Goal: Task Accomplishment & Management: Complete application form

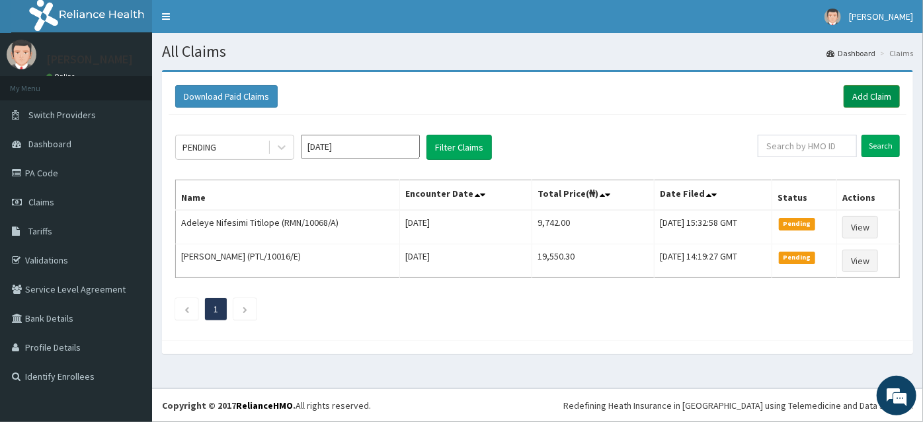
click at [870, 98] on link "Add Claim" at bounding box center [871, 96] width 56 height 22
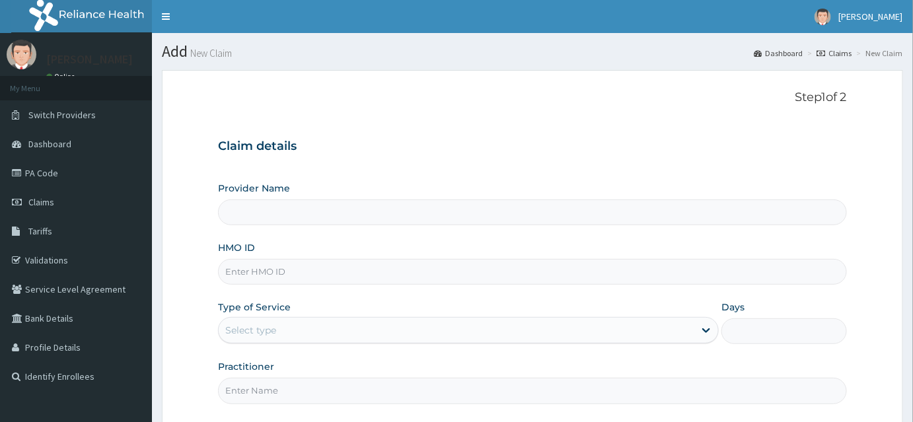
type input "INLAND SPECIALIST HOSPITAL- KETU"
click at [258, 281] on input "HMO ID" at bounding box center [532, 272] width 629 height 26
type input "HIC/10235/A"
click at [243, 330] on div "Select type" at bounding box center [250, 330] width 51 height 13
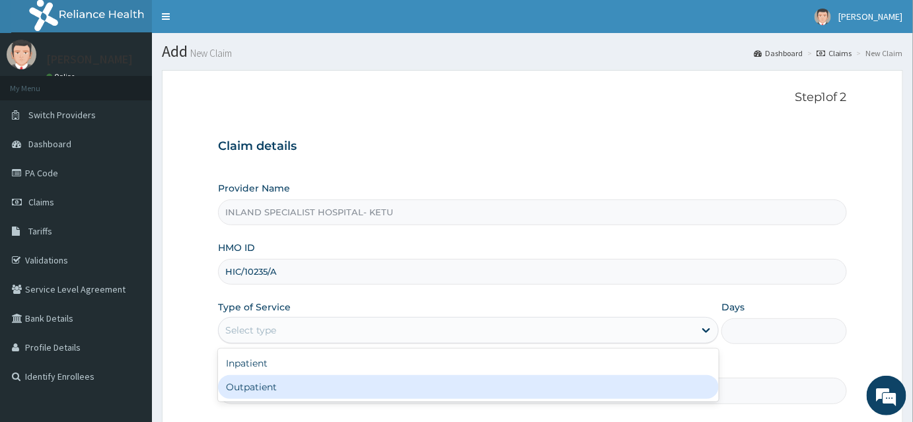
click at [243, 378] on div "Outpatient" at bounding box center [468, 387] width 501 height 24
type input "1"
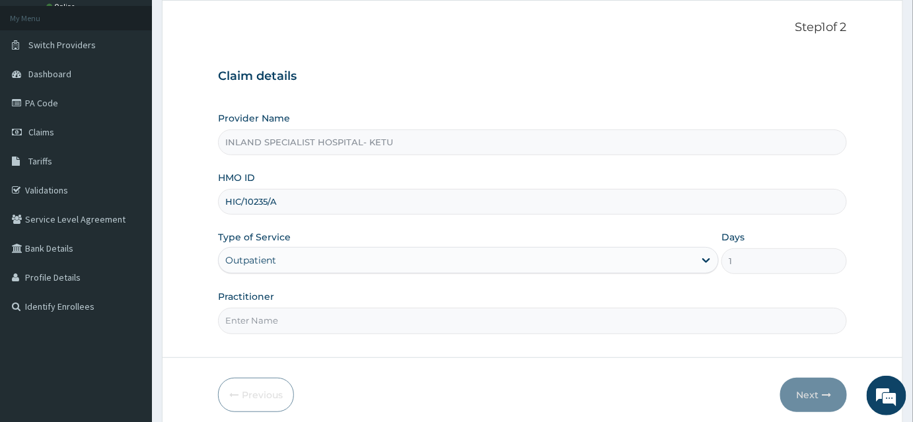
scroll to position [120, 0]
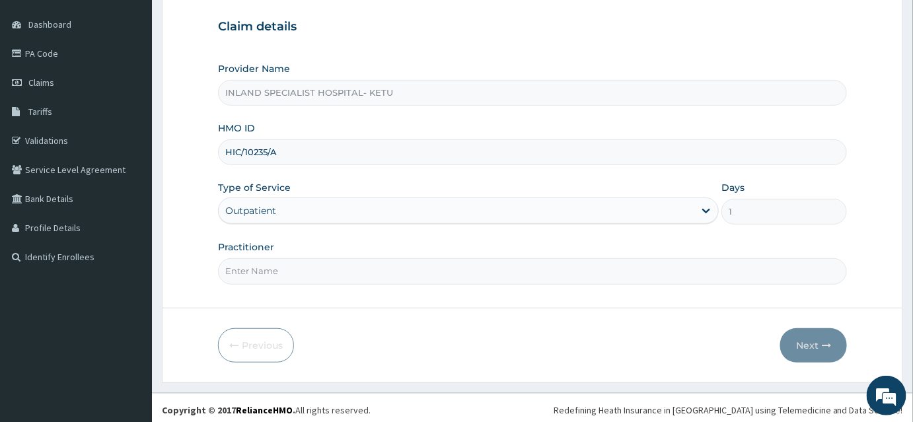
click at [258, 264] on input "Practitioner" at bounding box center [532, 271] width 629 height 26
type input "DR OKPARE"
click at [818, 344] on button "Next" at bounding box center [814, 346] width 67 height 34
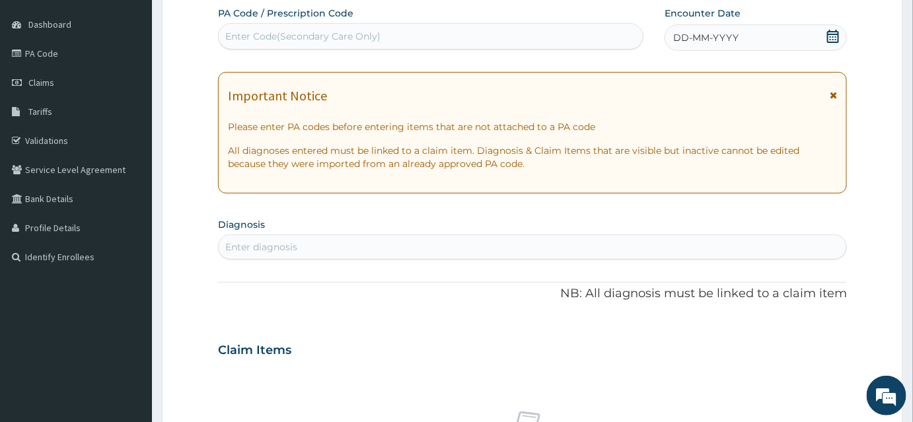
click at [835, 36] on icon at bounding box center [833, 36] width 13 height 13
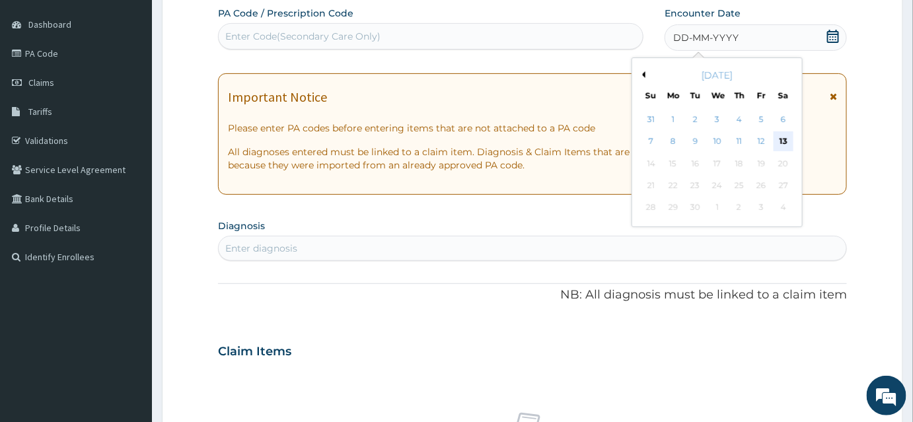
click at [787, 140] on div "13" at bounding box center [784, 142] width 20 height 20
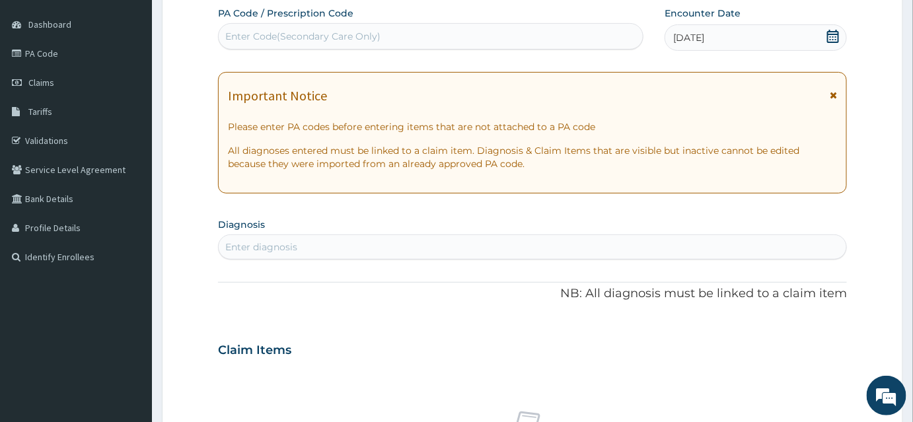
click at [272, 245] on div "Enter diagnosis" at bounding box center [261, 247] width 72 height 13
type input "ORCHI"
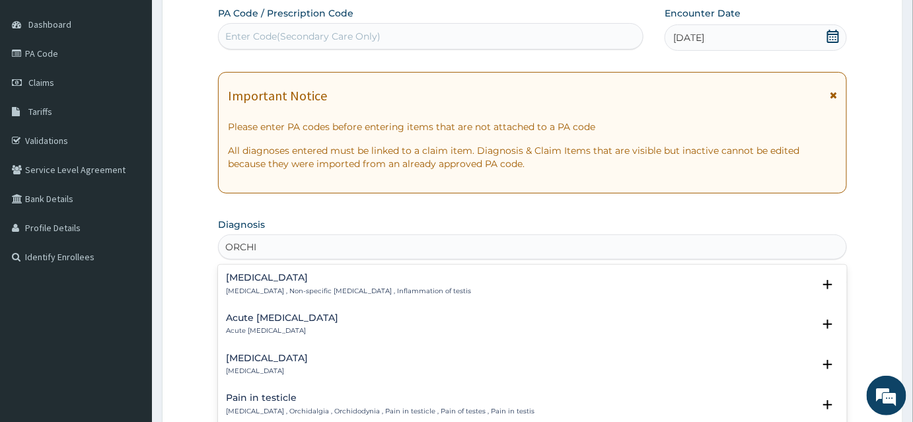
click at [238, 289] on p "Orchitis , Non-specific orchitis , Inflammation of testis" at bounding box center [348, 291] width 245 height 9
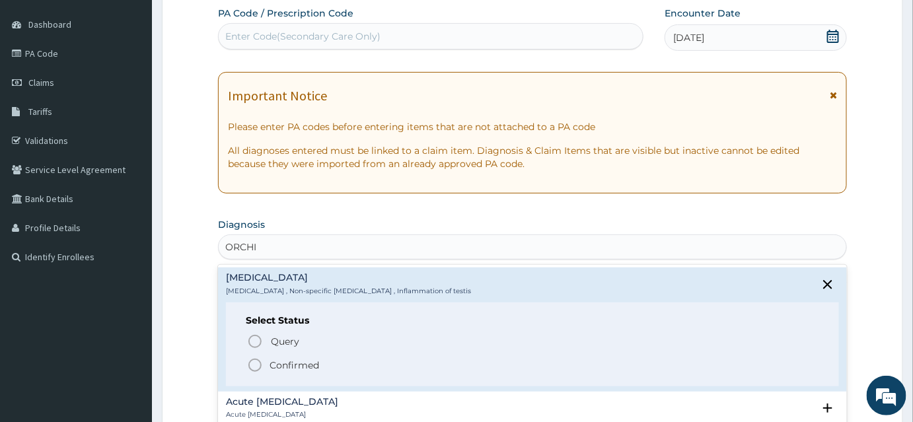
click at [262, 365] on icon "status option filled" at bounding box center [255, 366] width 16 height 16
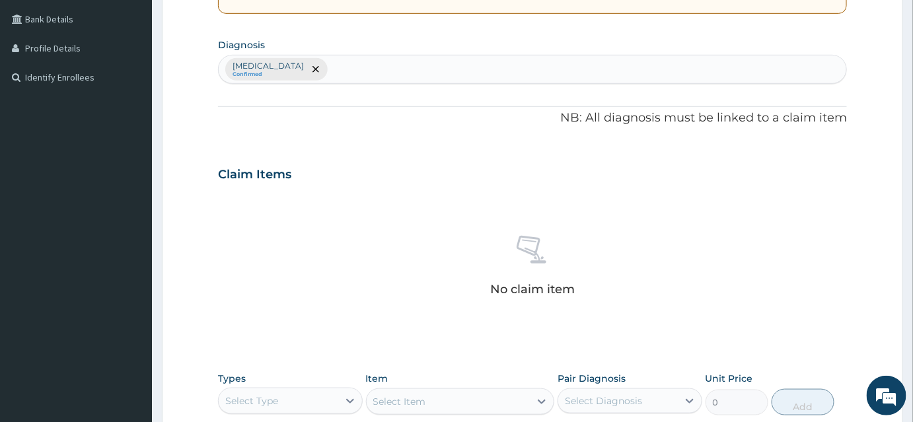
scroll to position [300, 0]
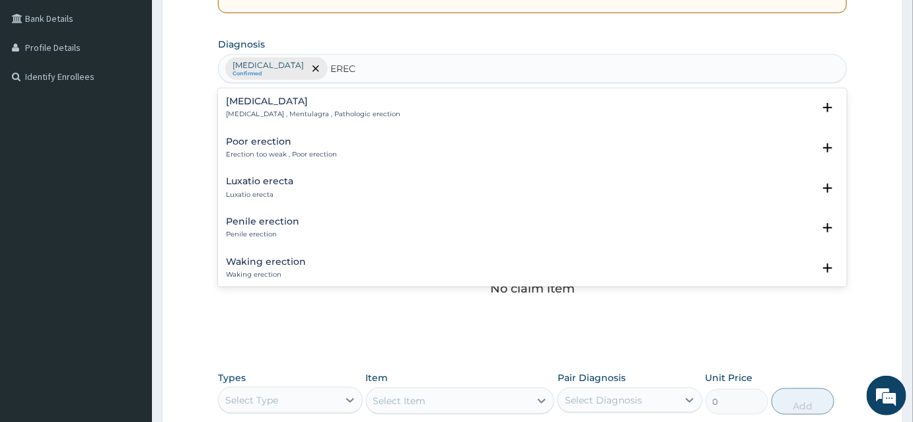
type input "ERECT"
click at [252, 143] on h4 "Poor erection" at bounding box center [281, 142] width 111 height 10
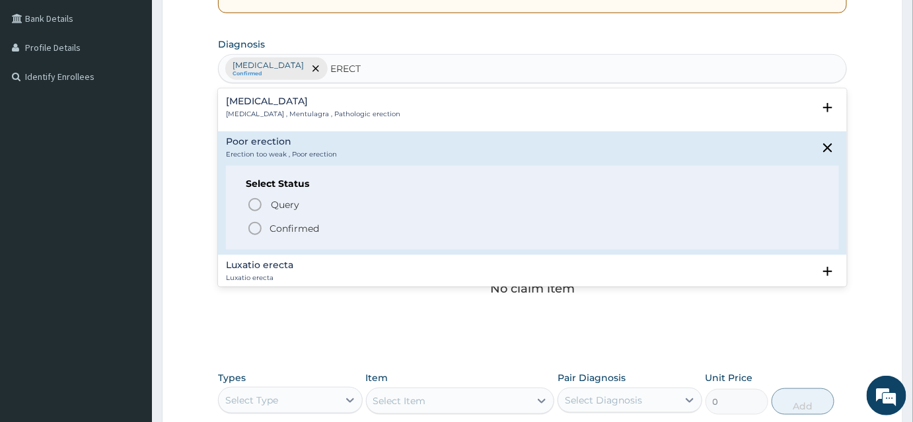
click at [255, 224] on icon "status option filled" at bounding box center [255, 229] width 16 height 16
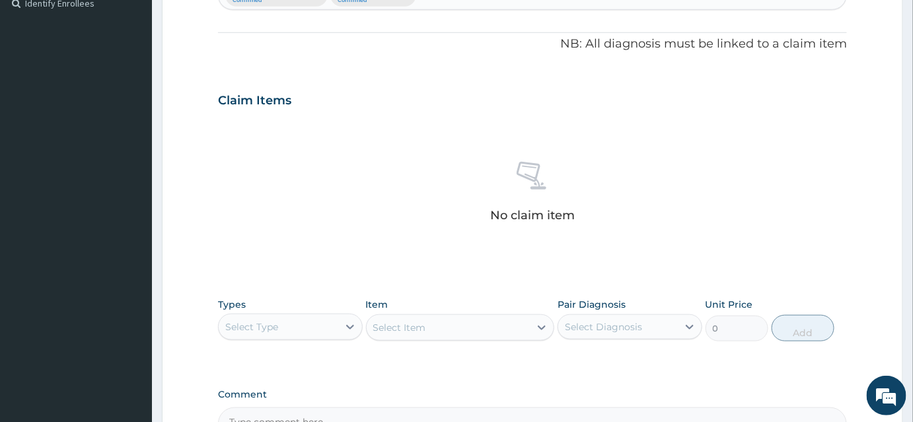
scroll to position [481, 0]
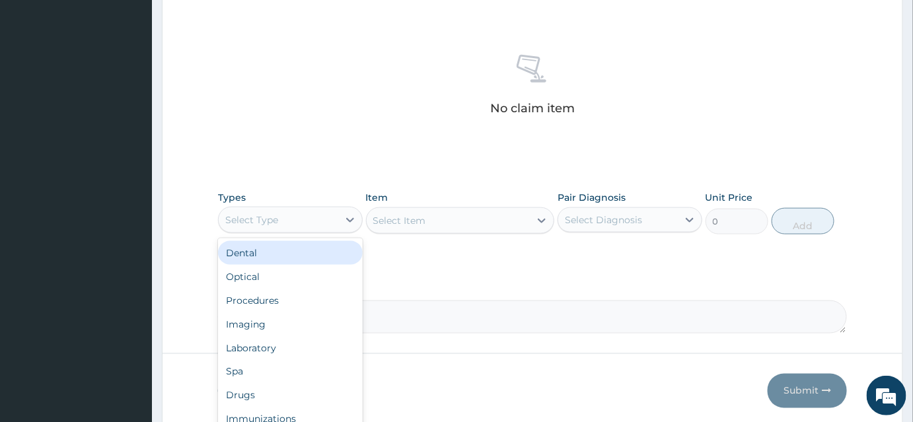
click at [274, 215] on div "Select Type" at bounding box center [251, 219] width 53 height 13
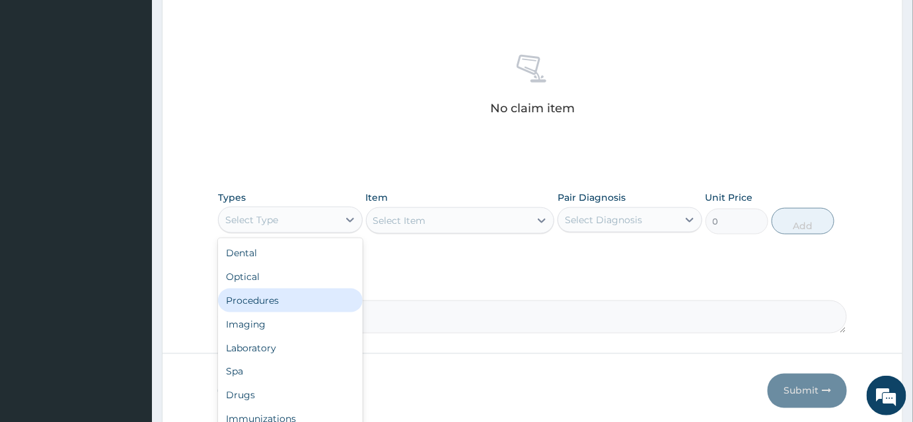
click at [264, 299] on div "Procedures" at bounding box center [290, 301] width 145 height 24
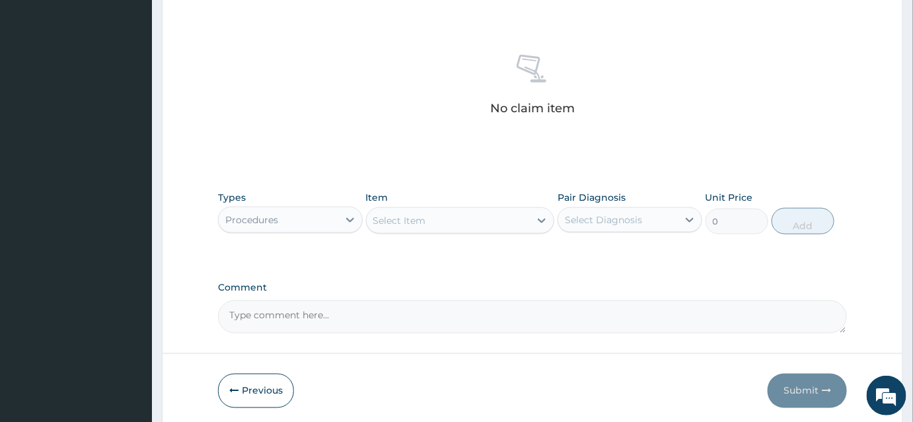
click at [423, 221] on div "Select Item" at bounding box center [399, 220] width 53 height 13
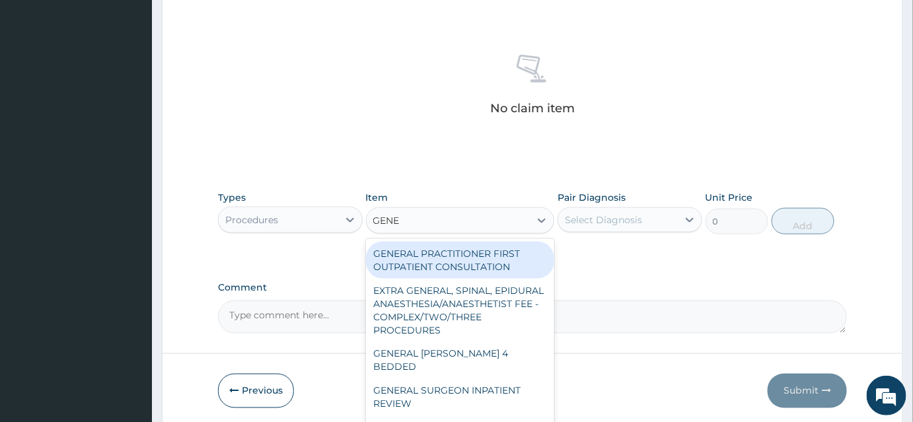
type input "GENER"
click at [483, 264] on div "GENERAL PRACTITIONER FIRST OUTPATIENT CONSULTATION" at bounding box center [460, 260] width 189 height 37
type input "3750"
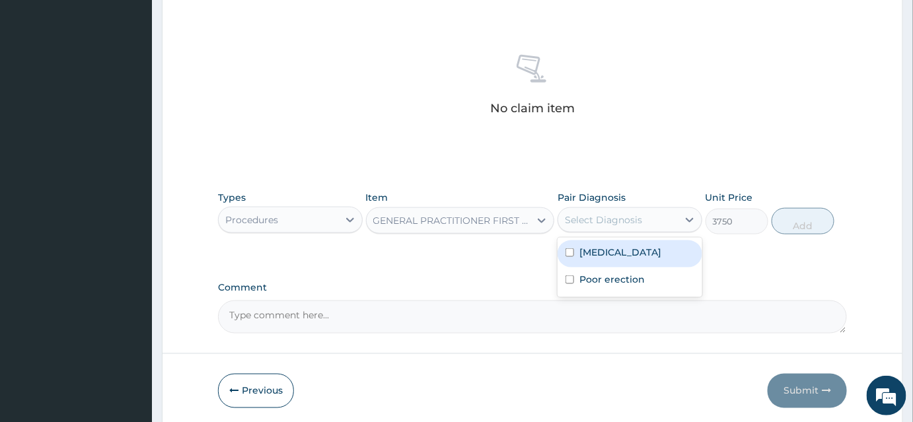
click at [617, 210] on div "Select Diagnosis" at bounding box center [619, 220] width 120 height 21
click at [604, 255] on label "Orchitis" at bounding box center [621, 252] width 82 height 13
checkbox input "true"
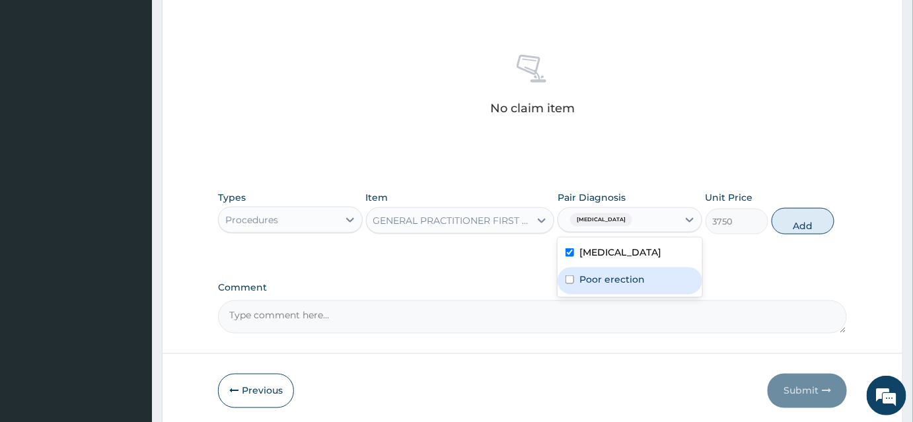
click at [577, 283] on div "Poor erection" at bounding box center [630, 281] width 145 height 27
checkbox input "true"
click at [796, 225] on button "Add" at bounding box center [803, 221] width 63 height 26
type input "0"
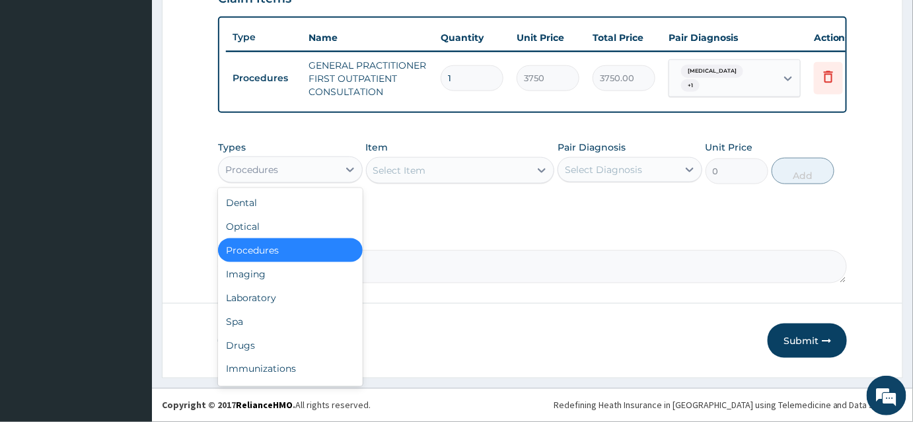
click at [290, 171] on div "Procedures" at bounding box center [279, 169] width 120 height 21
click at [253, 342] on div "Drugs" at bounding box center [290, 346] width 145 height 24
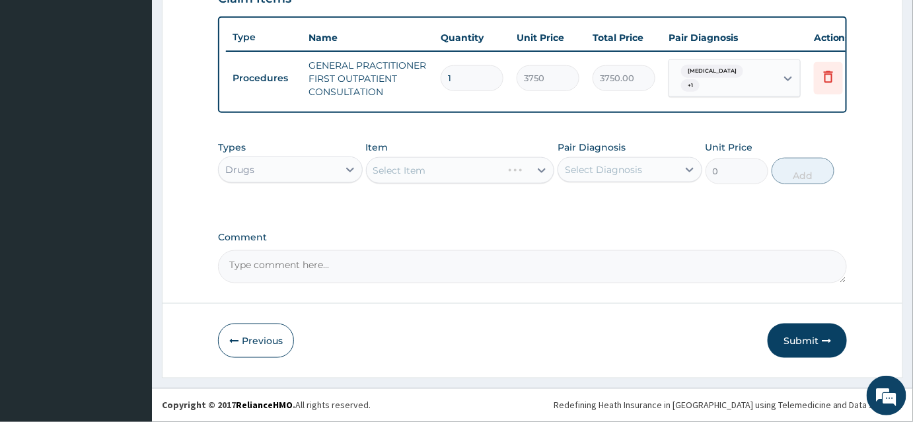
click at [444, 167] on div "Select Item" at bounding box center [460, 170] width 189 height 26
click at [402, 177] on div "Select Item" at bounding box center [399, 170] width 53 height 13
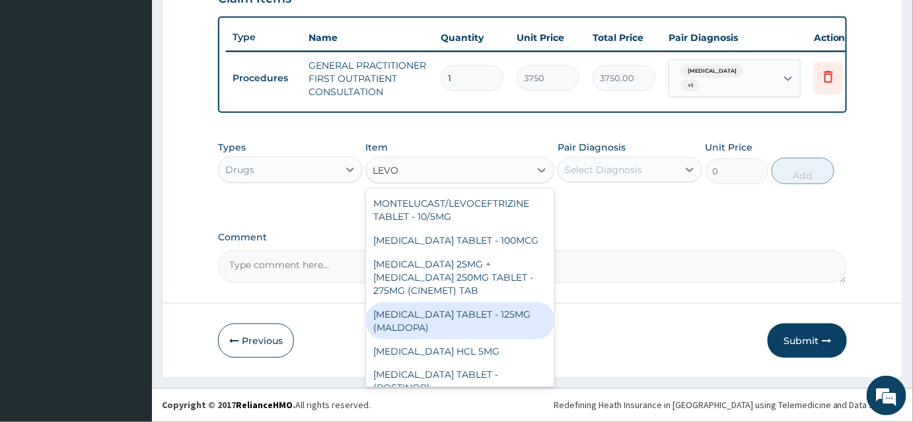
type input "LEVOF"
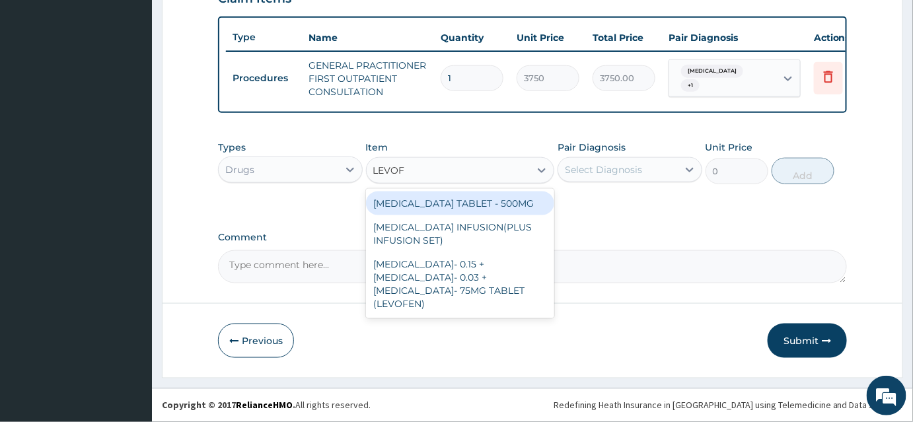
click at [483, 208] on div "LEVOFLOXACIN TABLET - 500MG" at bounding box center [460, 204] width 189 height 24
type input "196"
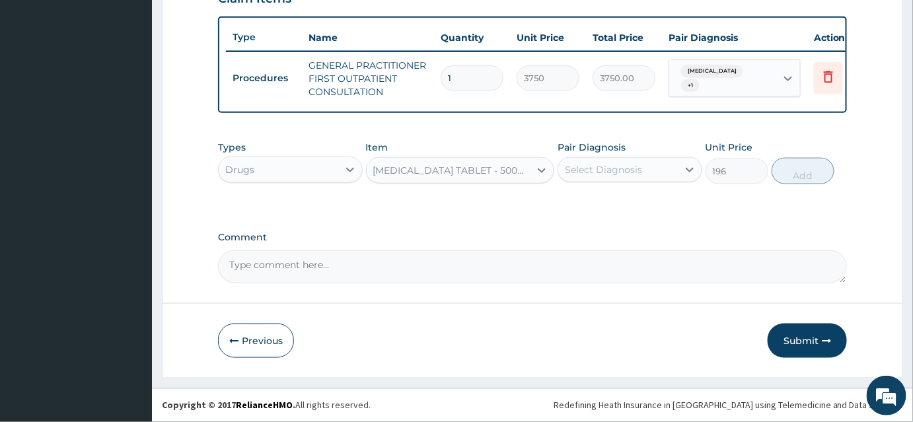
click at [635, 180] on div "Select Diagnosis" at bounding box center [619, 169] width 120 height 21
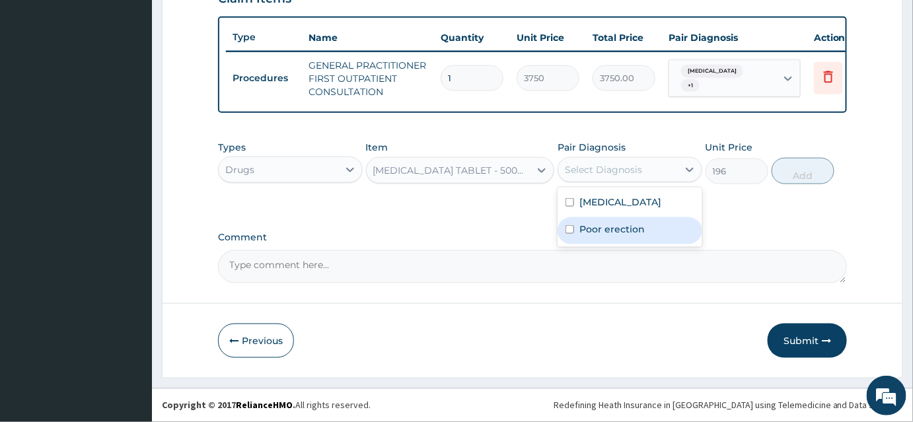
click at [588, 227] on label "Poor erection" at bounding box center [612, 229] width 65 height 13
checkbox input "true"
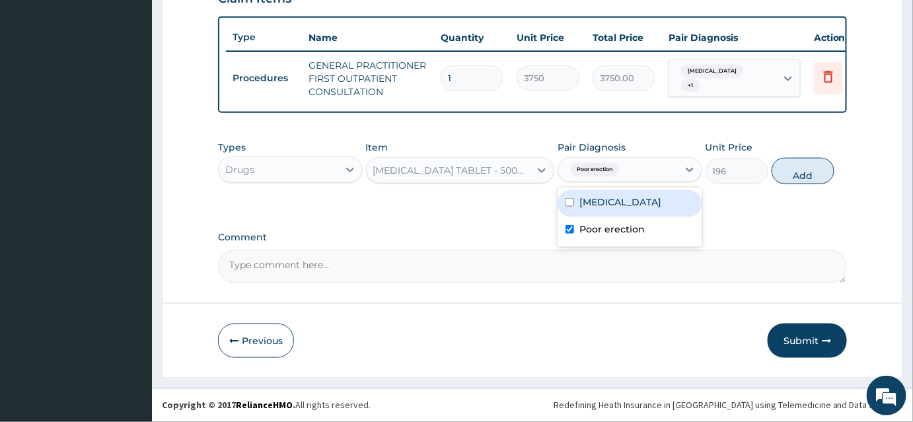
click at [588, 206] on label "Orchitis" at bounding box center [621, 202] width 82 height 13
checkbox input "true"
click at [807, 177] on button "Add" at bounding box center [803, 171] width 63 height 26
type input "0"
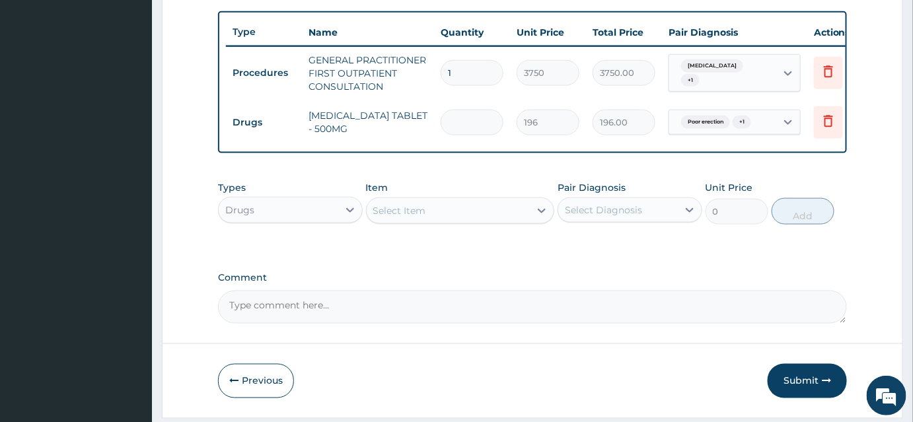
type input "0.00"
type input "7"
type input "1372.00"
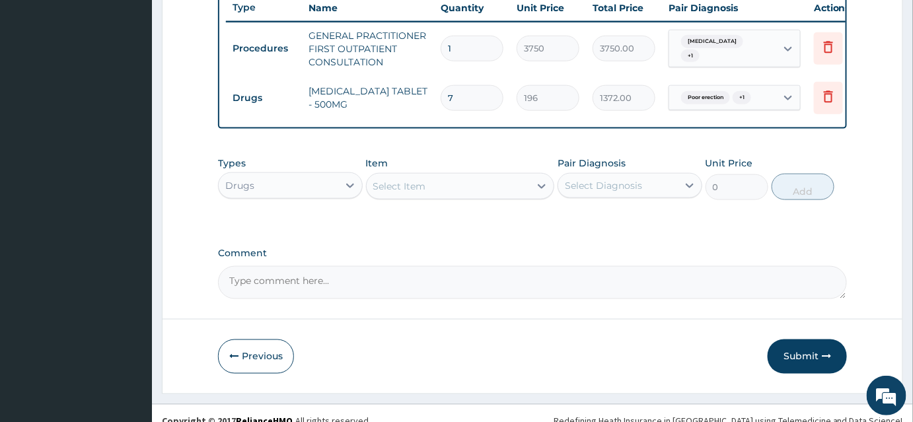
scroll to position [527, 0]
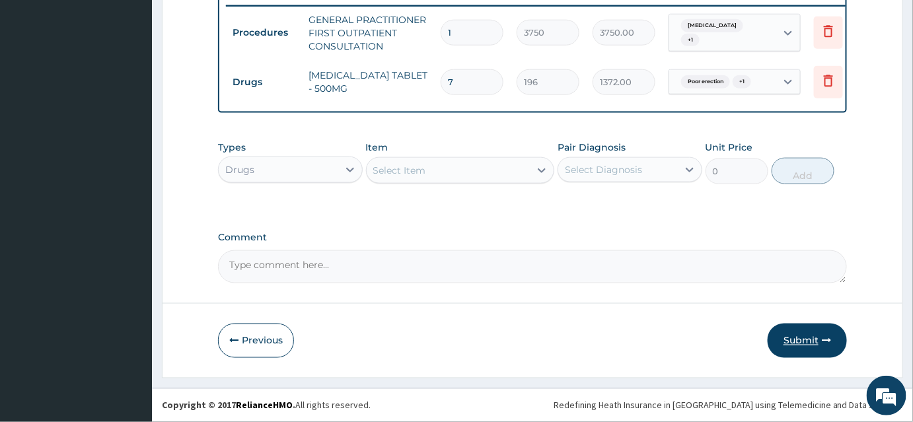
type input "7"
click at [823, 339] on icon "button" at bounding box center [826, 340] width 9 height 9
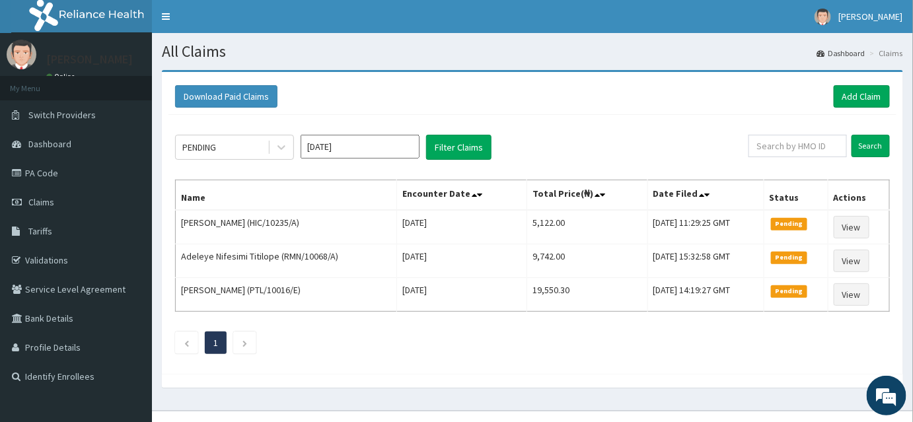
click at [891, 95] on div "Download Paid Claims Add Claim" at bounding box center [533, 97] width 728 height 36
click at [862, 97] on link "Add Claim" at bounding box center [862, 96] width 56 height 22
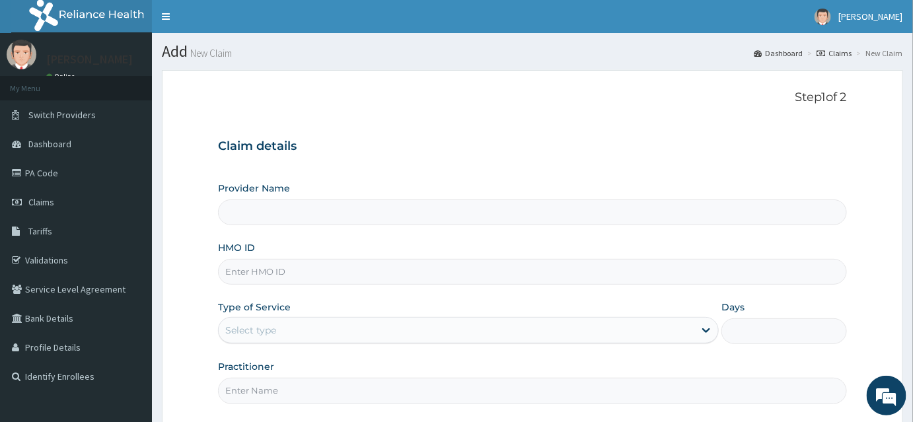
type input "INLAND SPECIALIST HOSPITAL- KETU"
click at [256, 274] on input "HMO ID" at bounding box center [532, 272] width 629 height 26
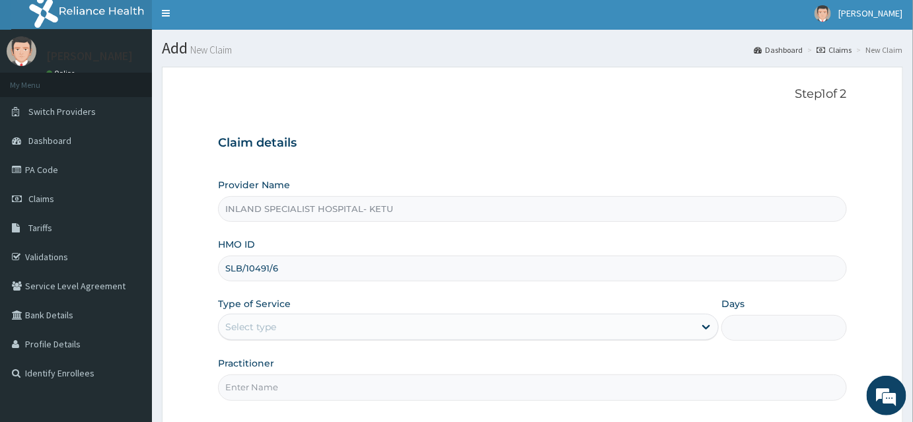
scroll to position [123, 0]
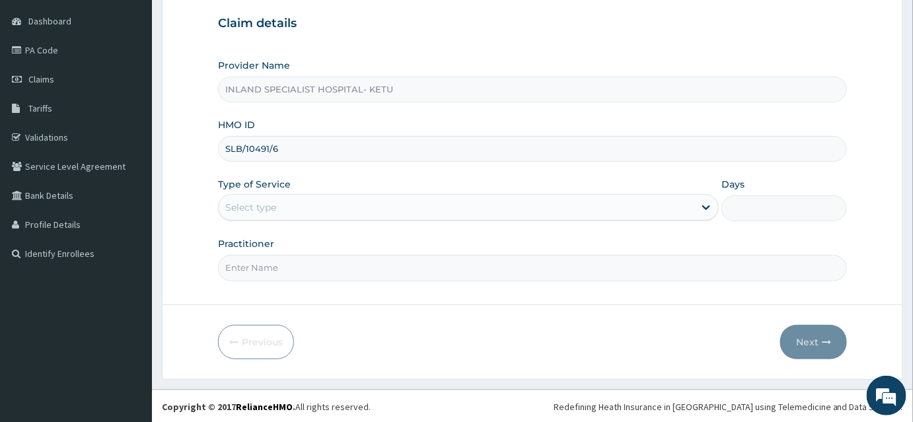
type input "SLB/10491/6"
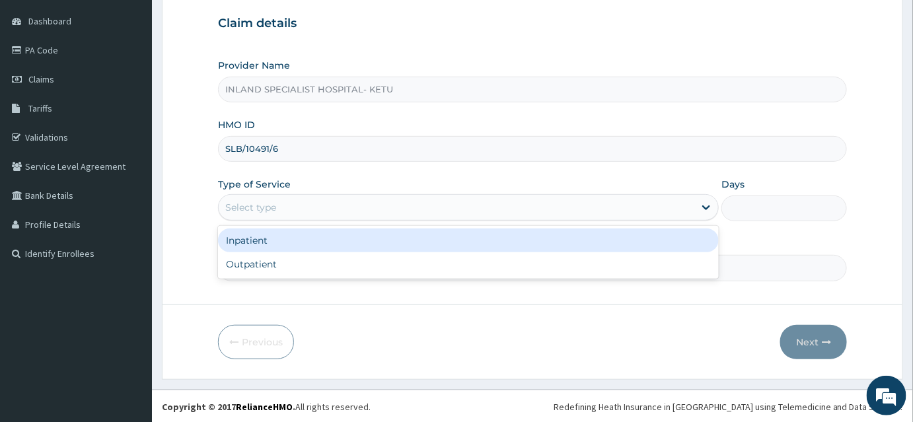
click at [276, 200] on div "Select type" at bounding box center [457, 207] width 476 height 21
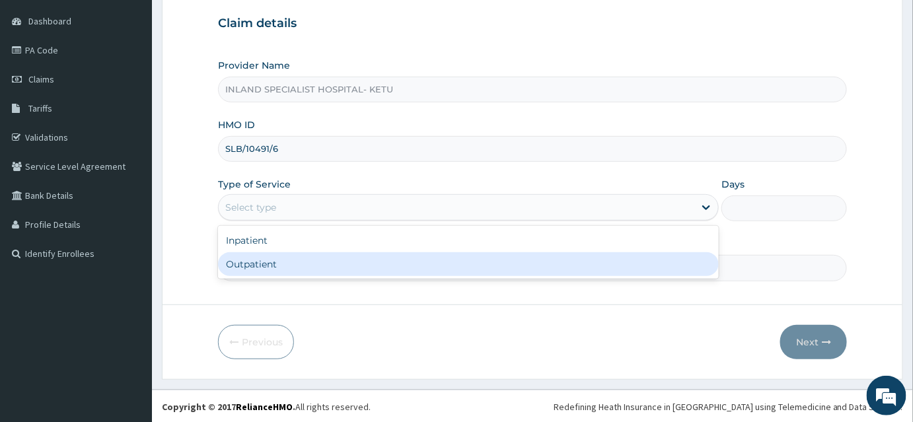
click at [266, 264] on div "Outpatient" at bounding box center [468, 264] width 501 height 24
type input "1"
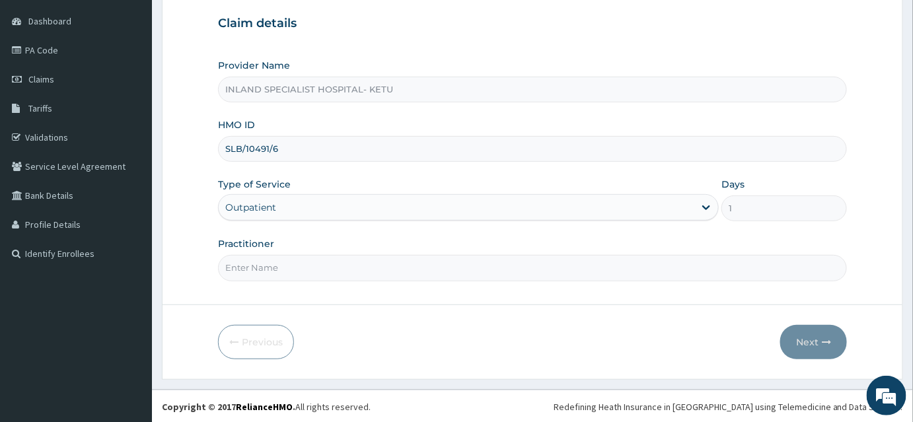
click at [264, 268] on input "Practitioner" at bounding box center [532, 268] width 629 height 26
type input "DR IFEANYI"
click at [814, 343] on button "Next" at bounding box center [814, 342] width 67 height 34
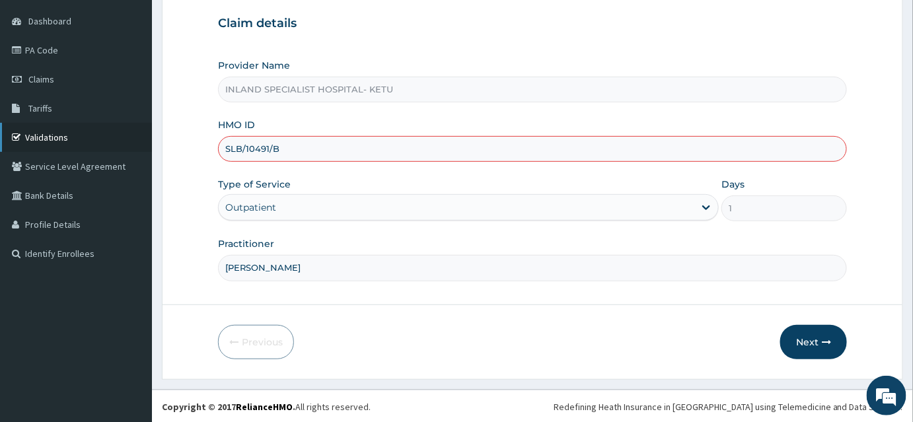
type input "SLB/10491/B"
click at [48, 132] on link "Validations" at bounding box center [76, 137] width 152 height 29
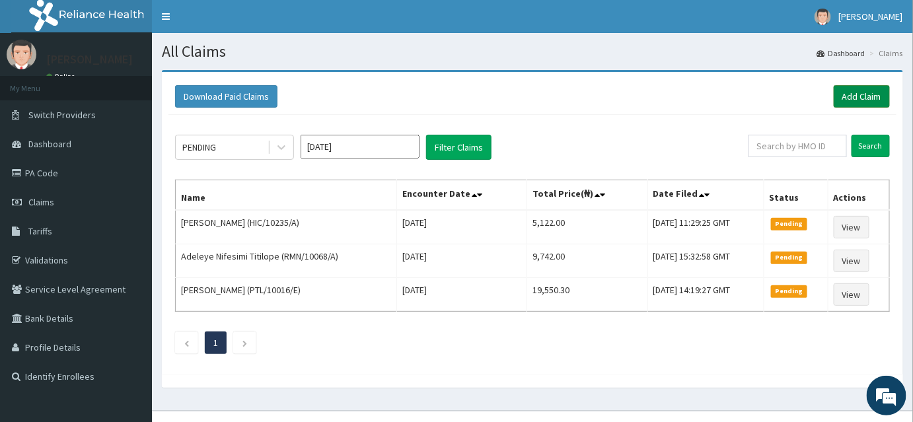
click at [870, 97] on link "Add Claim" at bounding box center [862, 96] width 56 height 22
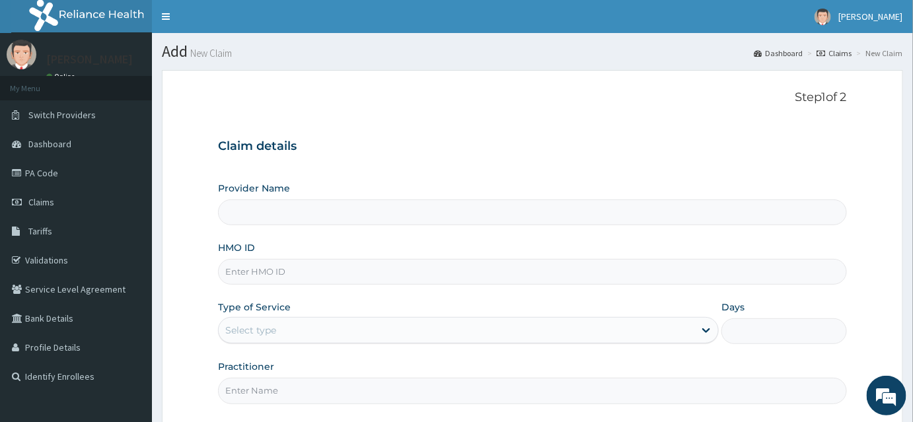
type input "INLAND SPECIALIST HOSPITAL- KETU"
click at [238, 274] on input "HMO ID" at bounding box center [532, 272] width 629 height 26
paste input "SLB/10491/C"
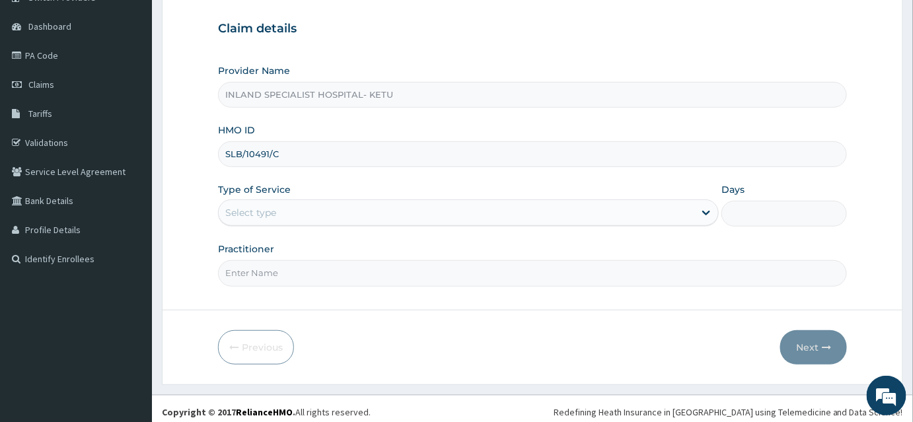
scroll to position [120, 0]
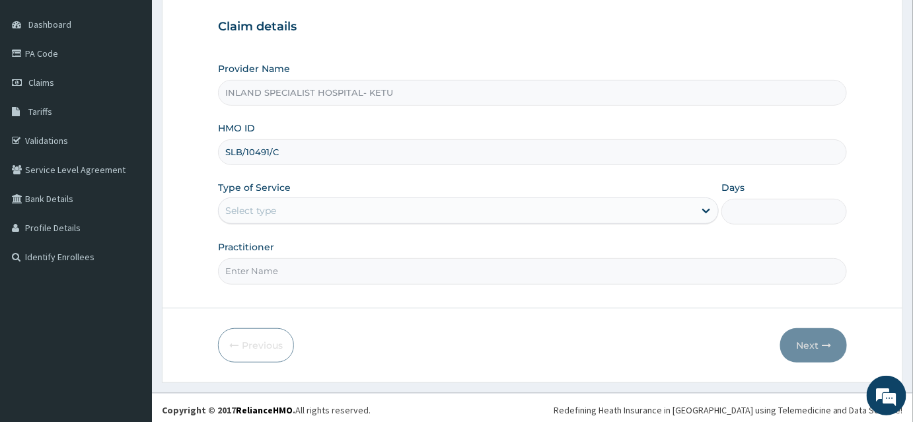
type input "SLB/10491/C"
click at [258, 214] on div "Select type" at bounding box center [250, 210] width 51 height 13
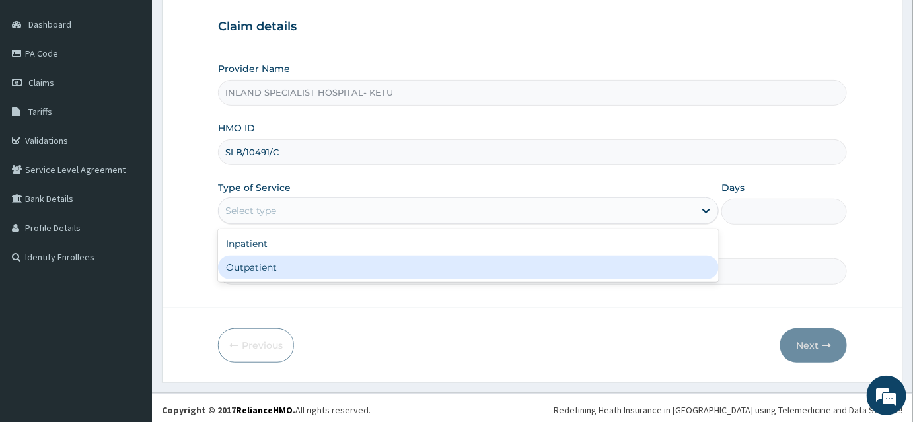
click at [252, 267] on div "Outpatient" at bounding box center [468, 268] width 501 height 24
type input "1"
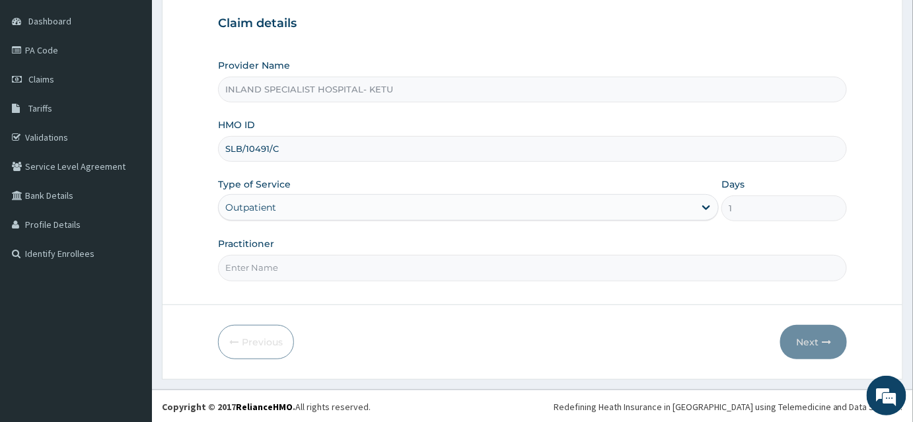
scroll to position [123, 0]
click at [251, 268] on input "Practitioner" at bounding box center [532, 268] width 629 height 26
click at [251, 271] on input "Practitioner" at bounding box center [532, 268] width 629 height 26
drag, startPoint x: 286, startPoint y: 267, endPoint x: 236, endPoint y: 259, distance: 50.9
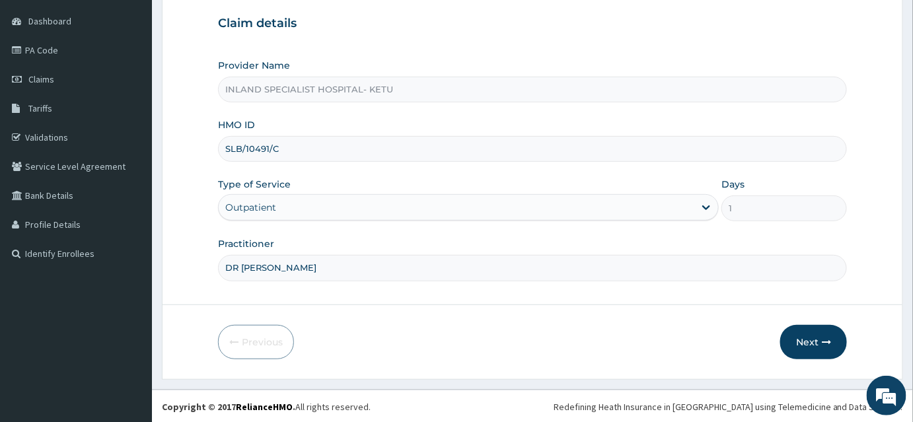
click at [236, 259] on input "DR [PERSON_NAME]" at bounding box center [532, 268] width 629 height 26
type input "DR IFEANYI"
click at [814, 334] on button "Next" at bounding box center [814, 342] width 67 height 34
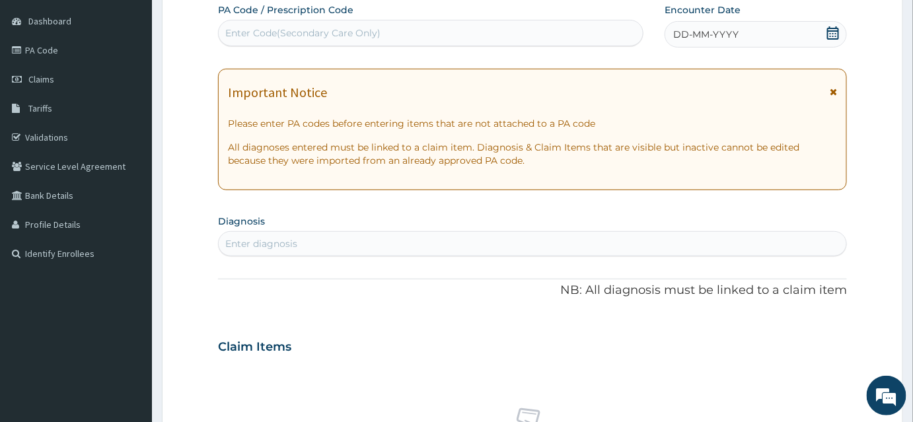
click at [834, 33] on icon at bounding box center [833, 32] width 13 height 13
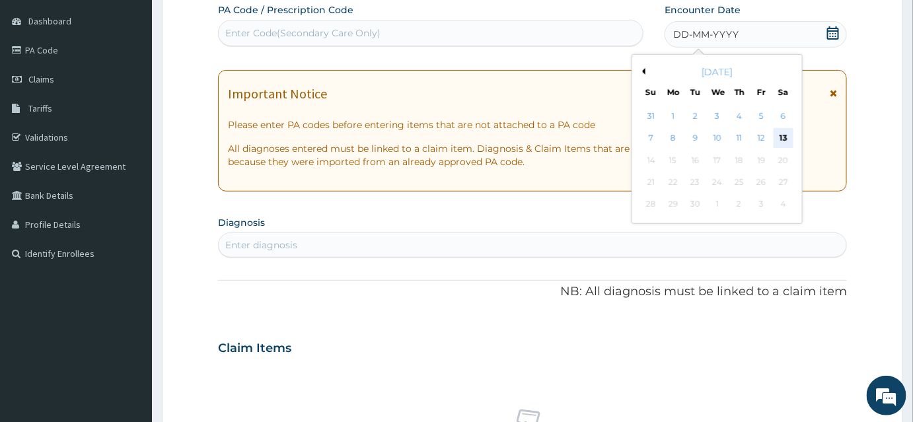
click at [781, 132] on div "13" at bounding box center [784, 139] width 20 height 20
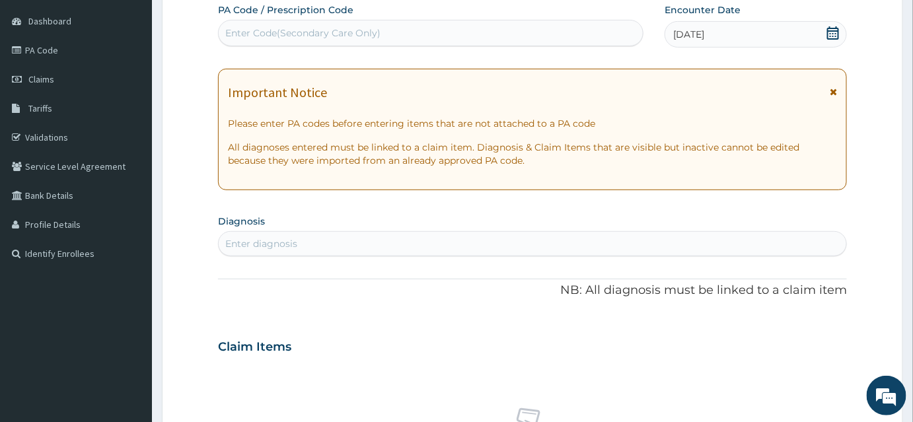
click at [260, 32] on div "Enter Code(Secondary Care Only)" at bounding box center [302, 32] width 155 height 13
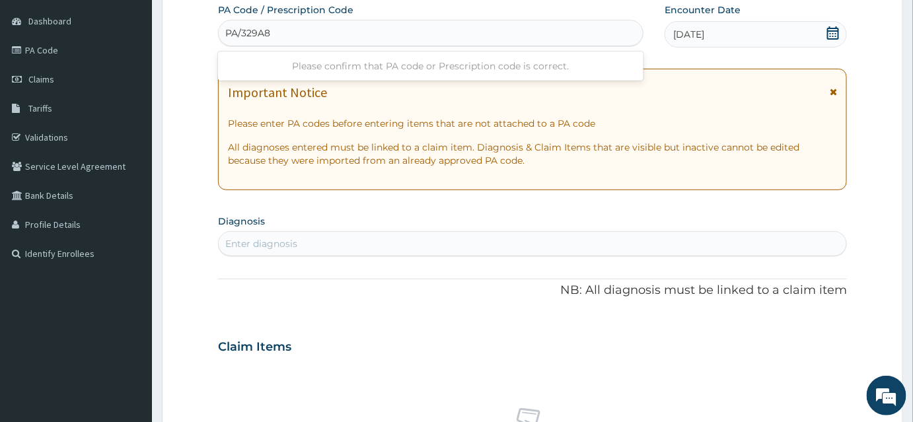
type input "PA/329A85"
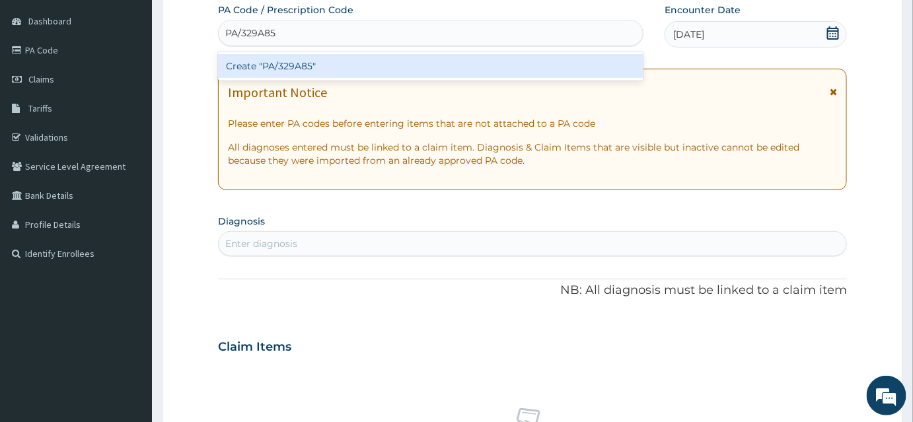
click at [245, 63] on div "Create "PA/329A85"" at bounding box center [431, 66] width 426 height 24
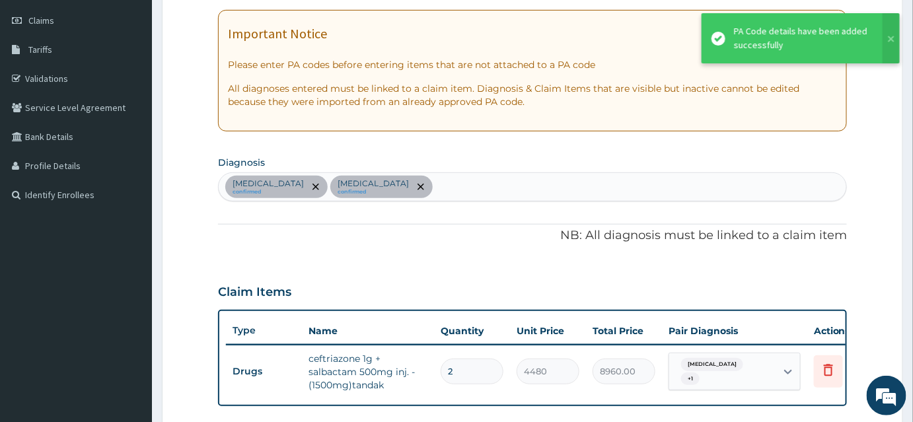
scroll to position [202, 0]
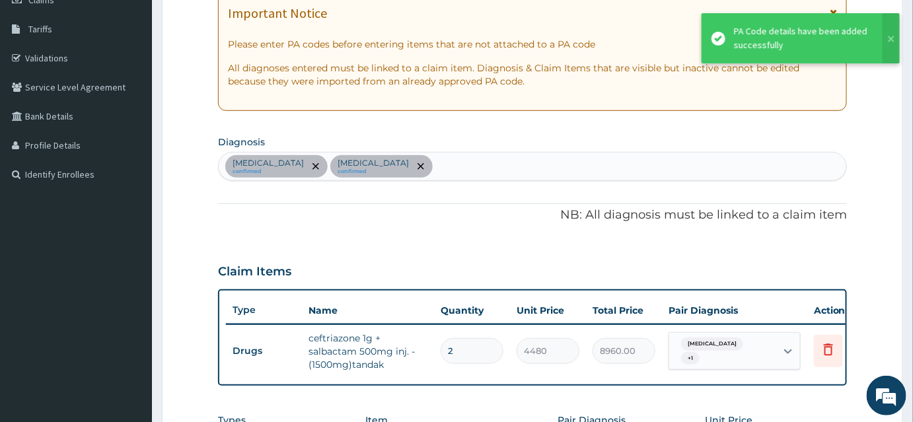
click at [397, 166] on div "Pharyngitis confirmed Tonsillitis confirmed" at bounding box center [533, 167] width 628 height 28
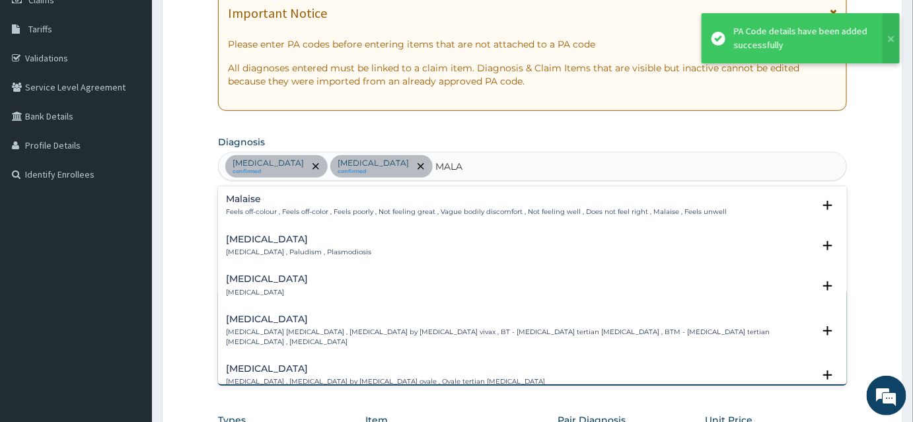
type input "MALAR"
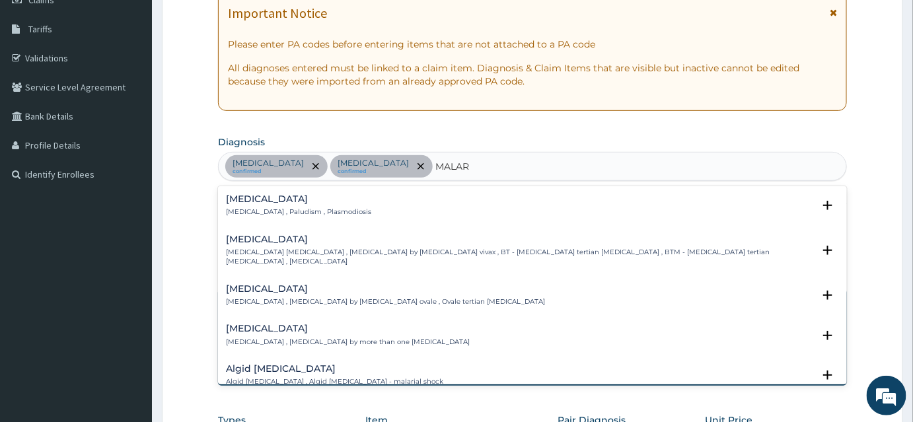
click at [250, 204] on div "Malaria Malaria , Paludism , Plasmodiosis" at bounding box center [298, 205] width 145 height 23
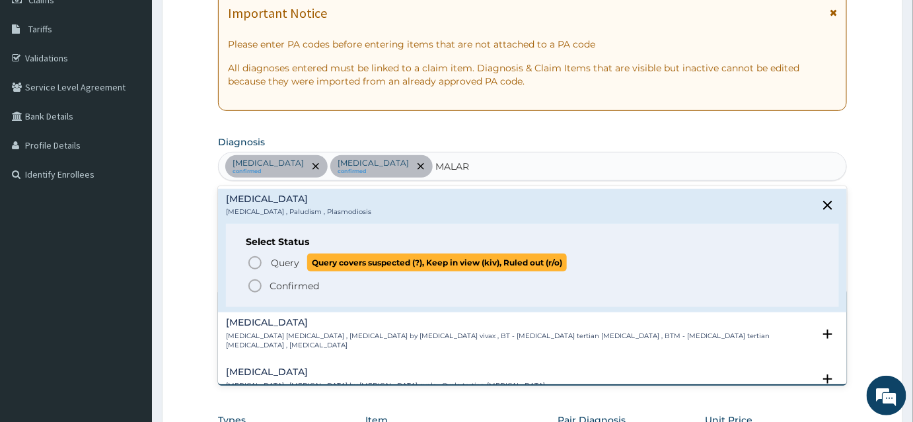
click at [255, 264] on icon "status option query" at bounding box center [255, 263] width 16 height 16
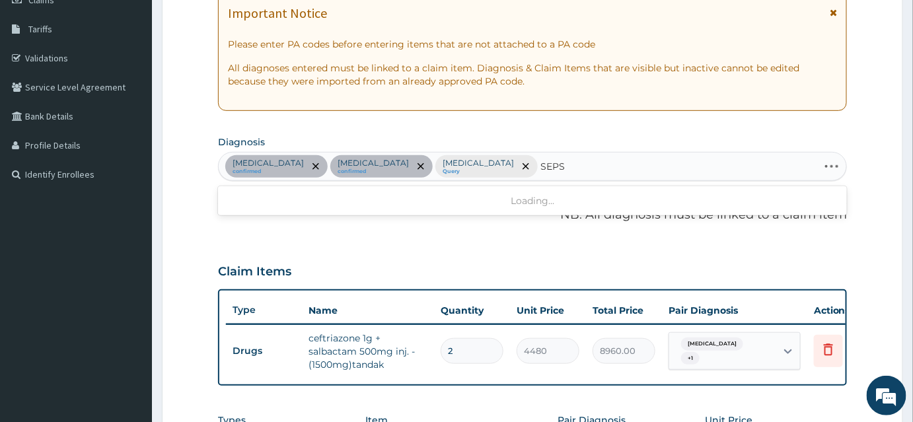
type input "SEPSI"
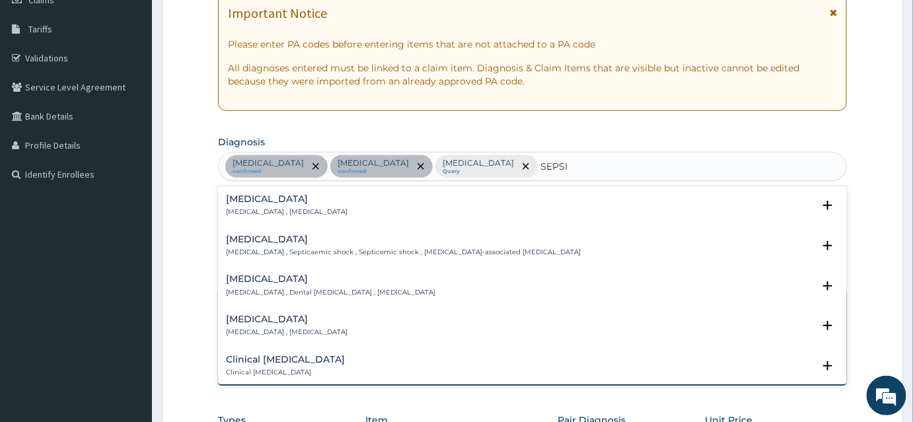
click at [261, 216] on p "Systemic infection , Sepsis" at bounding box center [287, 212] width 122 height 9
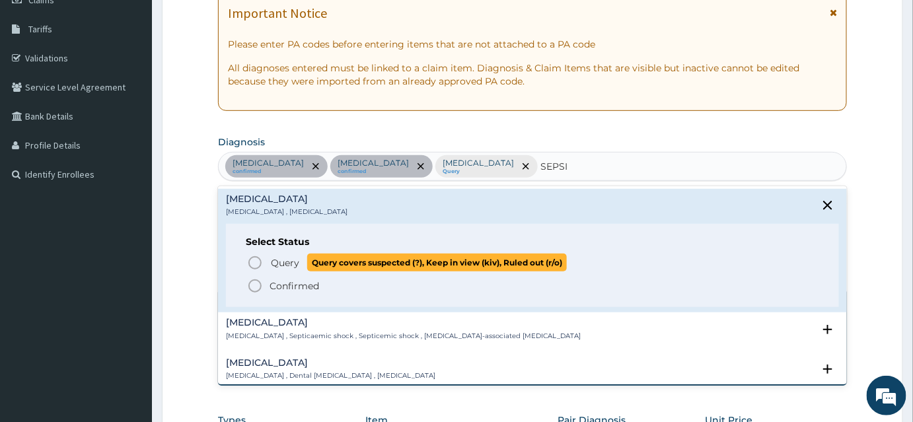
click at [257, 262] on icon "status option query" at bounding box center [255, 263] width 16 height 16
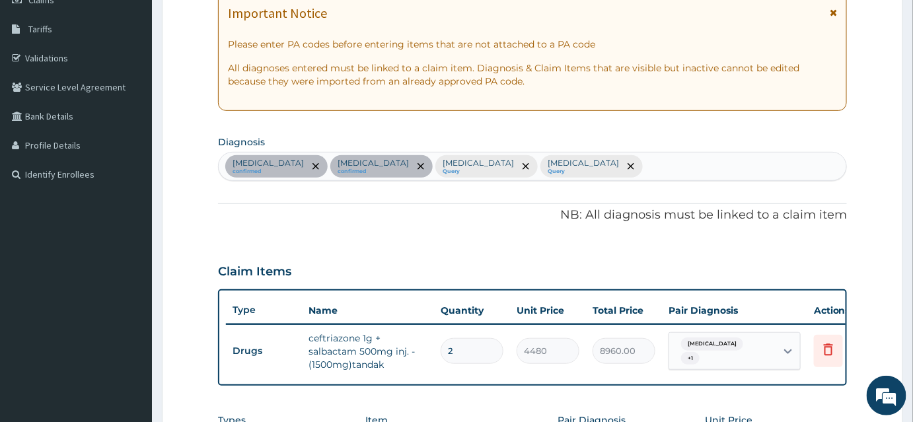
type input "J"
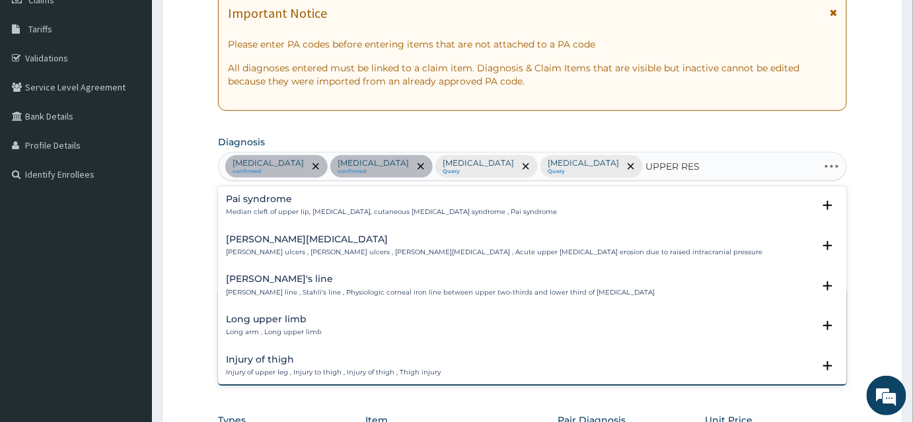
type input "UPPER RESP"
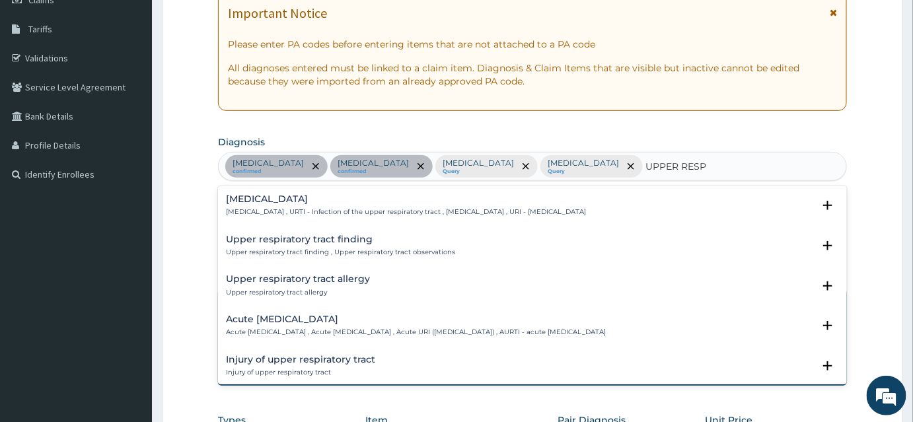
click at [278, 210] on p "Upper respiratory infection , URTI - Infection of the upper respiratory tract ,…" at bounding box center [406, 212] width 360 height 9
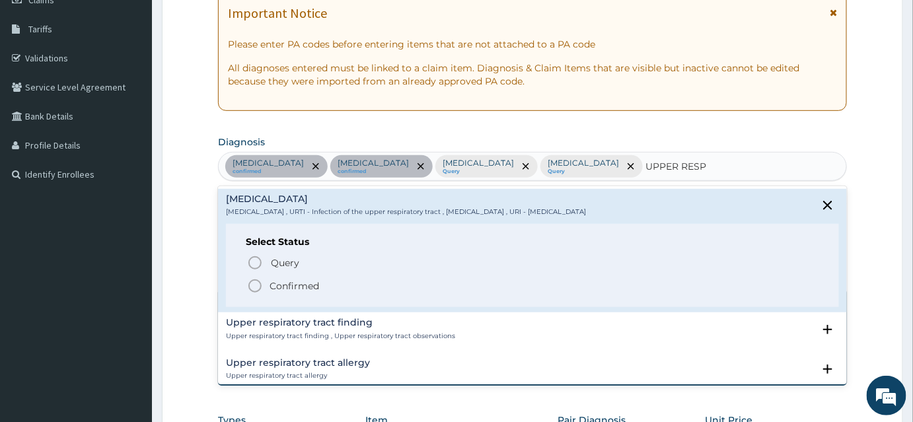
click at [260, 282] on icon "status option filled" at bounding box center [255, 286] width 16 height 16
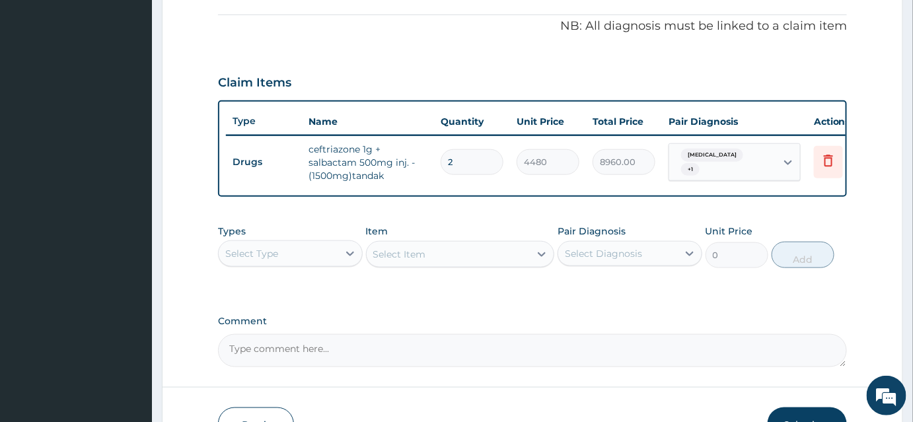
scroll to position [442, 0]
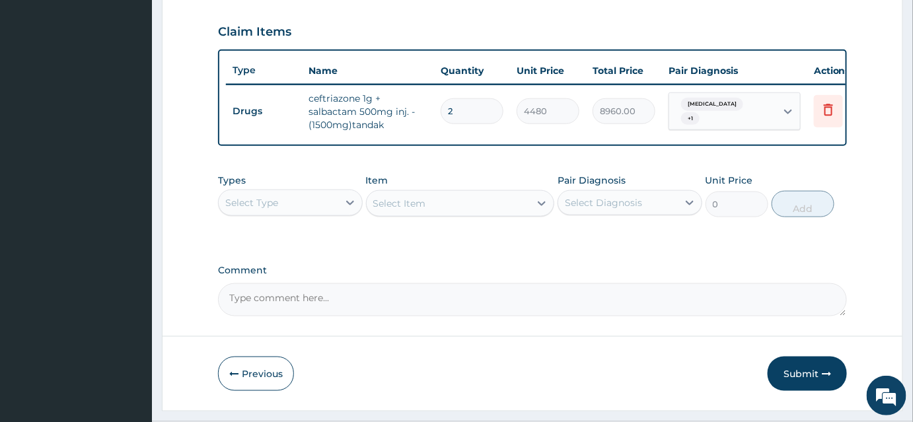
click at [272, 209] on div "Select Type" at bounding box center [251, 202] width 53 height 13
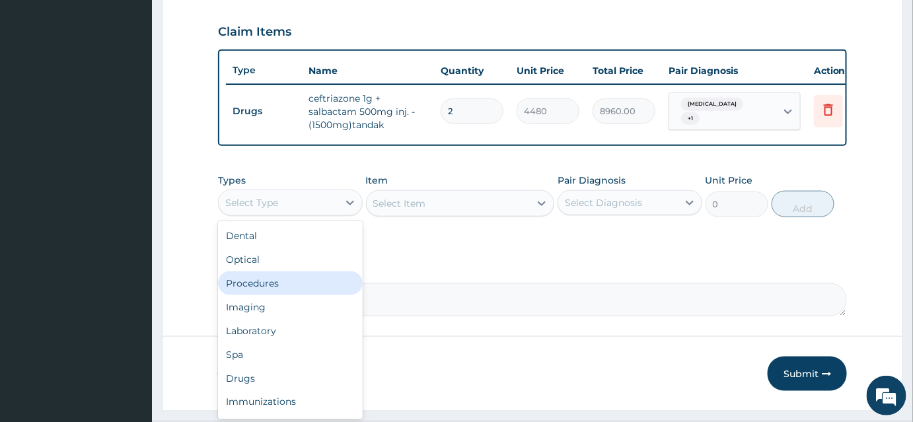
click at [266, 288] on div "Procedures" at bounding box center [290, 284] width 145 height 24
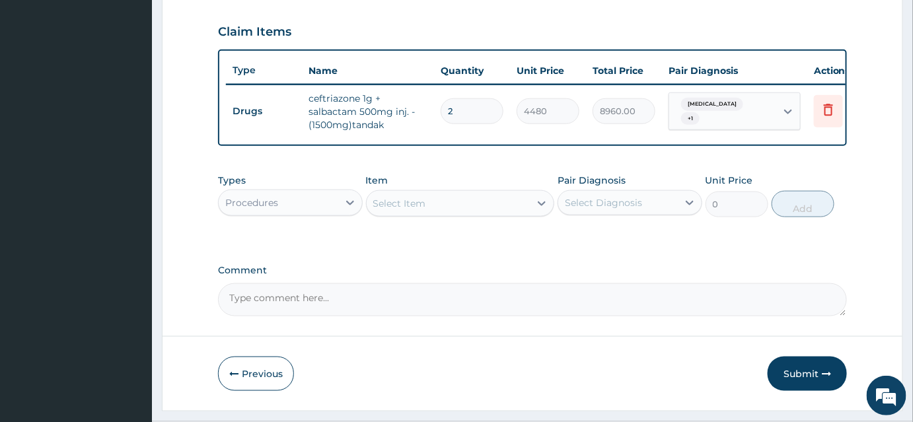
click at [382, 210] on div "Select Item" at bounding box center [399, 203] width 53 height 13
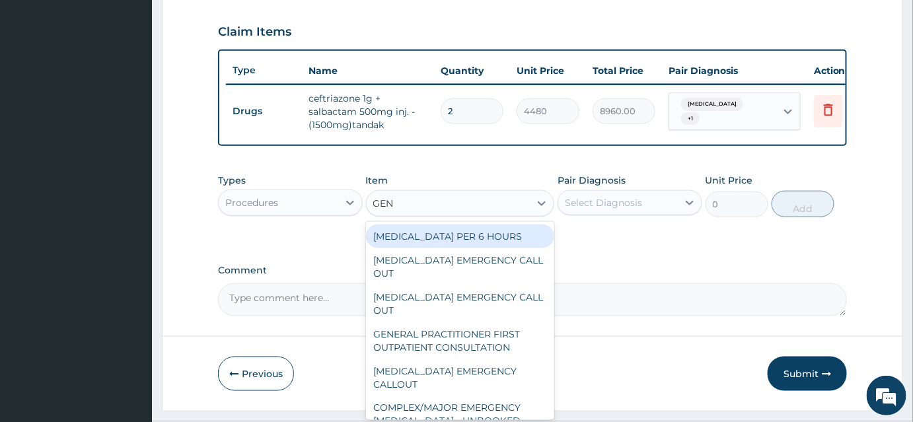
type input "GENE"
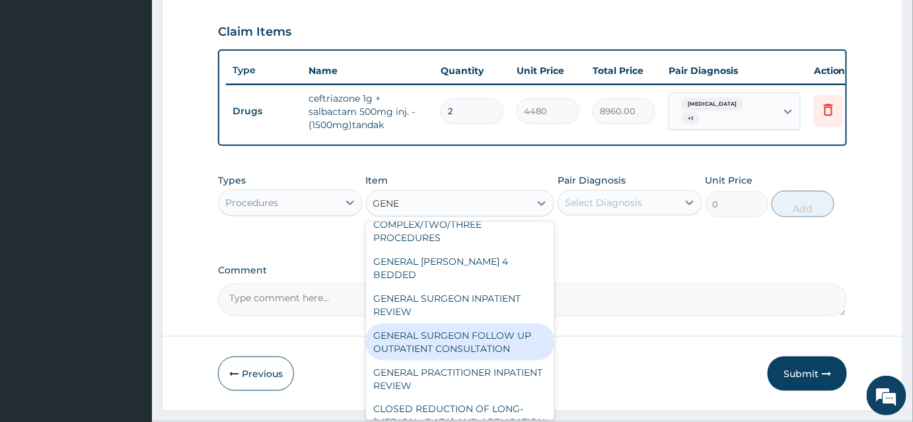
scroll to position [0, 0]
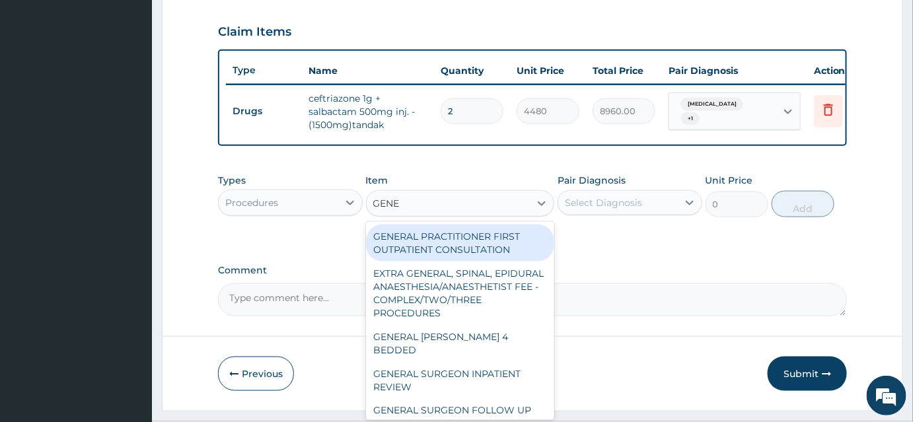
click at [469, 249] on div "GENERAL PRACTITIONER FIRST OUTPATIENT CONSULTATION" at bounding box center [460, 243] width 189 height 37
type input "3750"
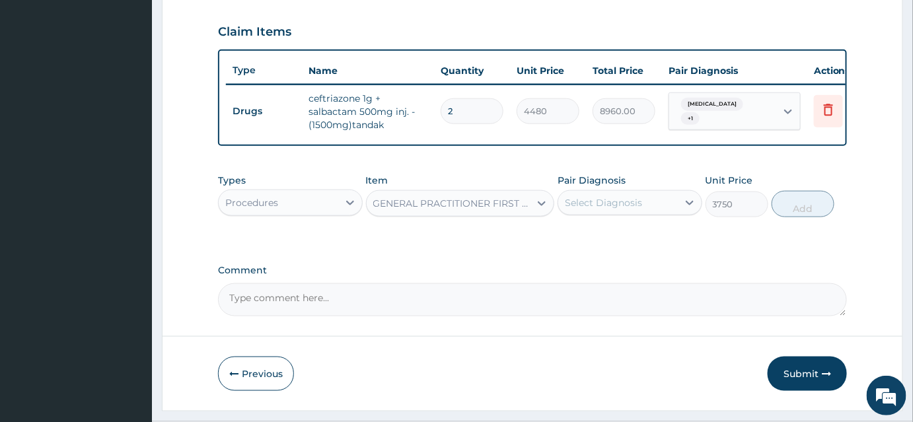
click at [588, 213] on div "Select Diagnosis" at bounding box center [619, 202] width 120 height 21
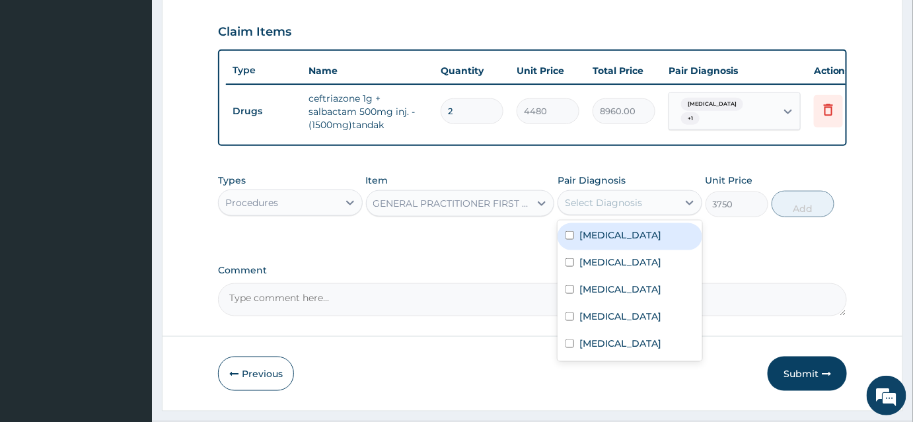
click at [585, 242] on label "Pharyngitis" at bounding box center [621, 235] width 82 height 13
checkbox input "true"
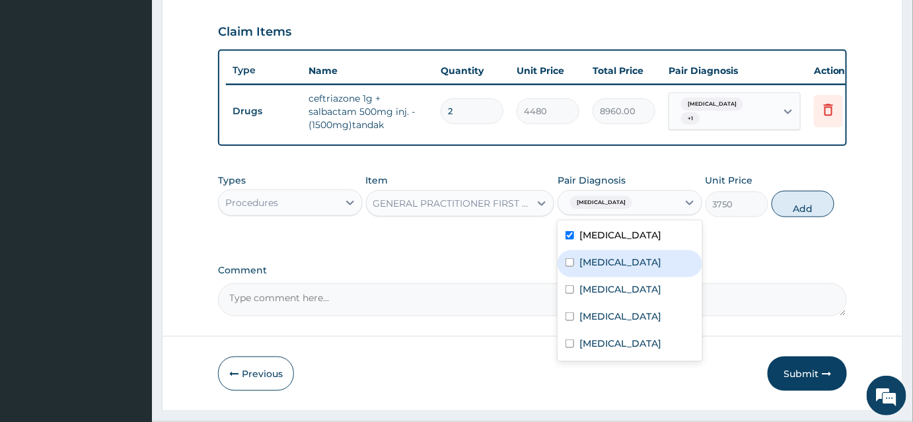
click at [574, 269] on div "Tonsillitis" at bounding box center [630, 264] width 145 height 27
checkbox input "true"
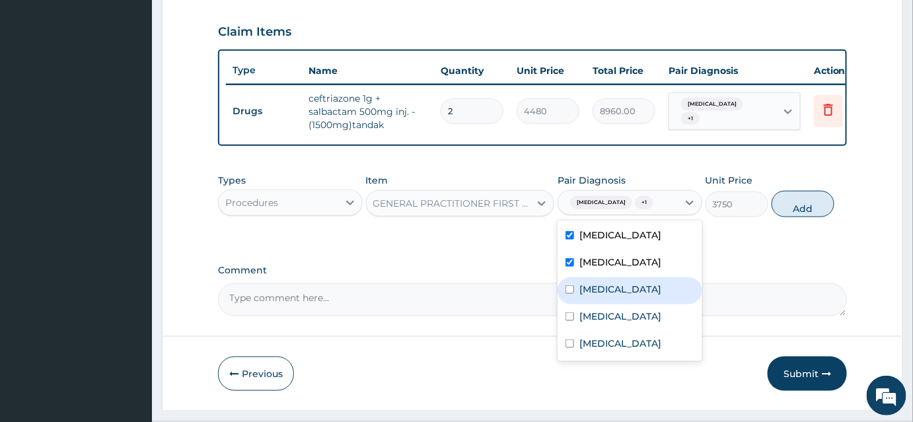
click at [572, 301] on div "Malaria" at bounding box center [630, 291] width 145 height 27
checkbox input "true"
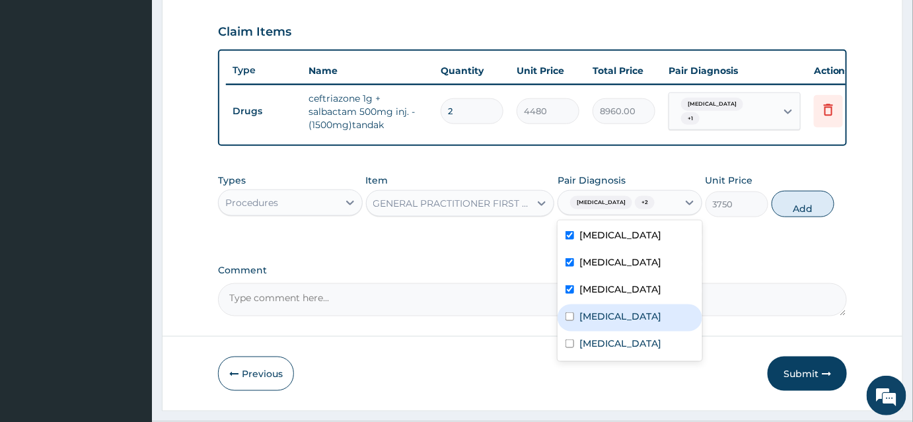
click at [573, 317] on div "Sepsis" at bounding box center [630, 318] width 145 height 27
checkbox input "true"
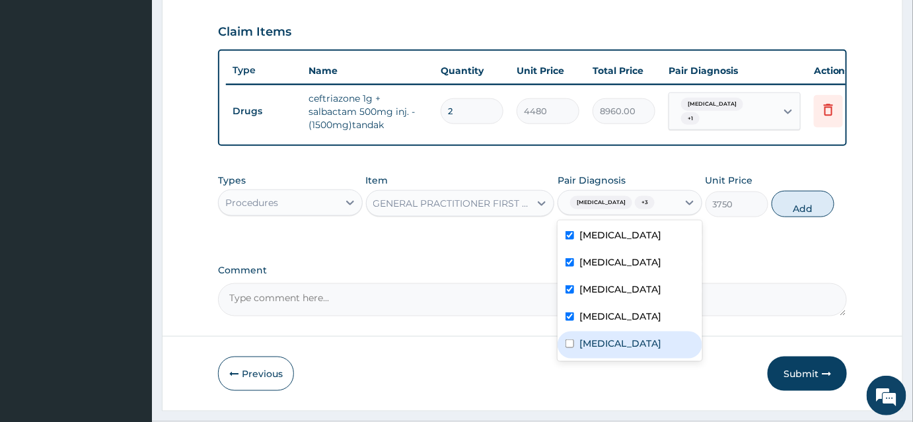
click at [586, 350] on label "Upper respiratory infection" at bounding box center [621, 343] width 82 height 13
checkbox input "true"
click at [797, 214] on button "Add" at bounding box center [803, 204] width 63 height 26
type input "0"
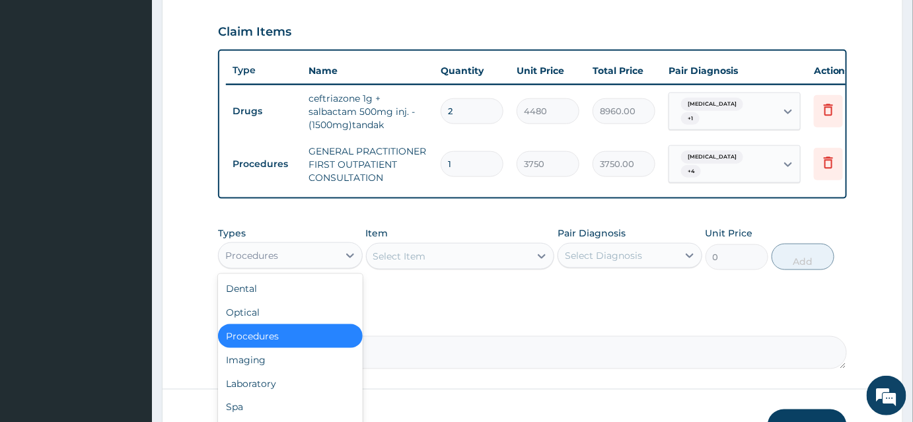
click at [312, 262] on div "Procedures" at bounding box center [279, 255] width 120 height 21
click at [299, 382] on div "Laboratory" at bounding box center [290, 384] width 145 height 24
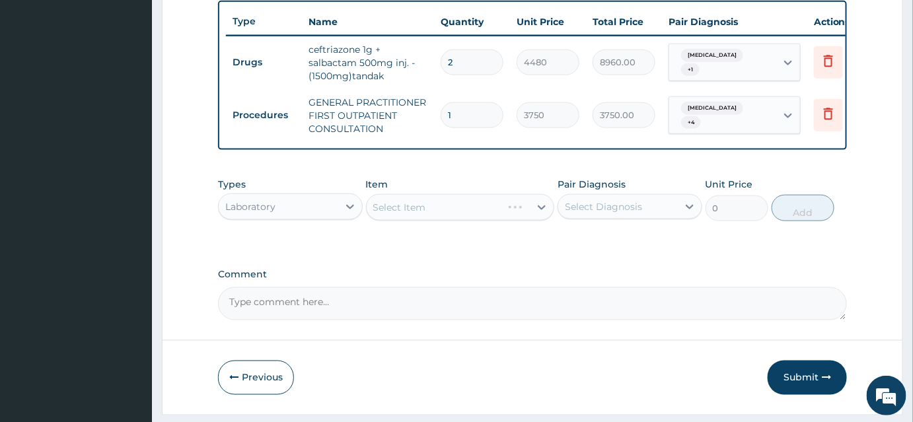
scroll to position [534, 0]
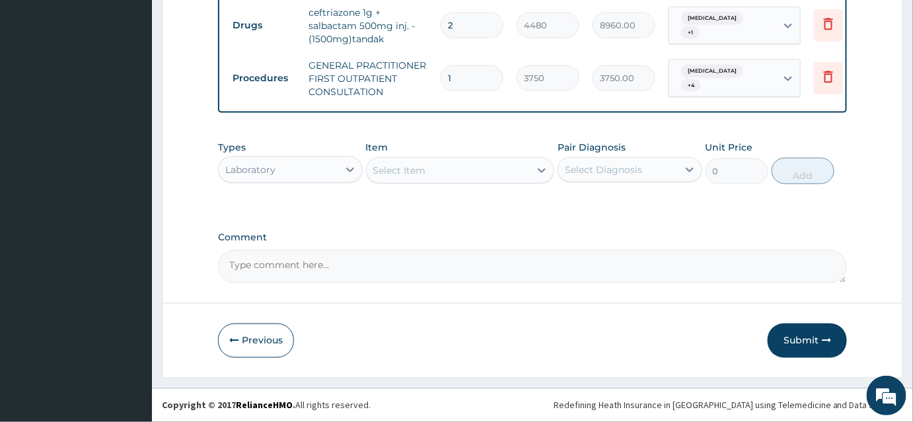
click at [435, 177] on div "Select Item" at bounding box center [449, 170] width 164 height 21
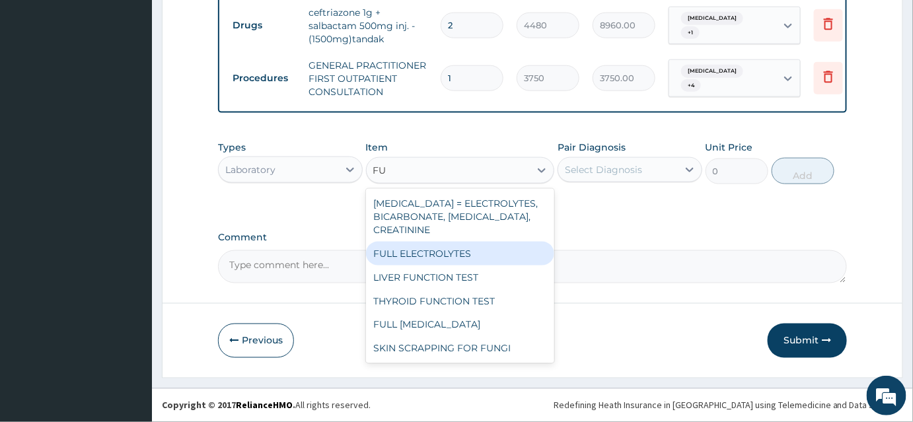
type input "F"
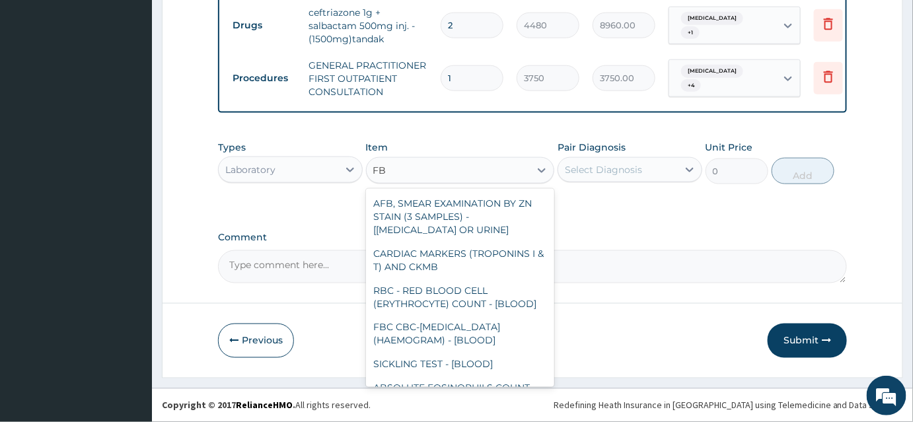
type input "FBC"
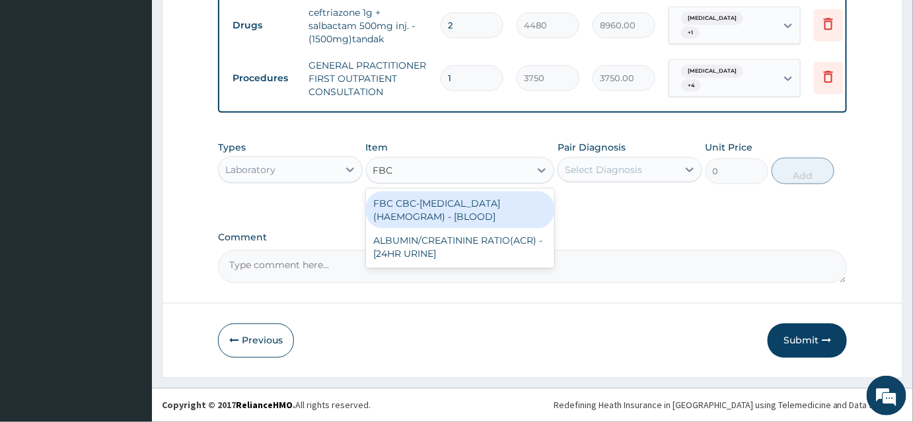
click at [435, 208] on div "FBC CBC-COMPLETE BLOOD COUNT (HAEMOGRAM) - [BLOOD]" at bounding box center [460, 210] width 189 height 37
type input "5000"
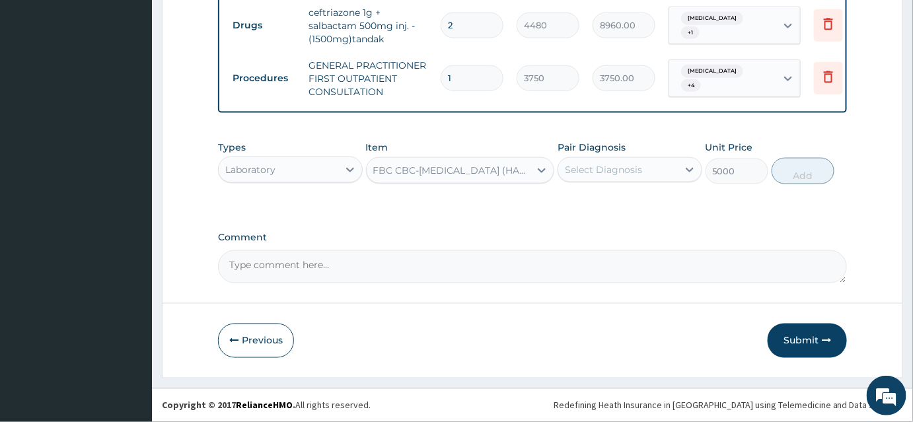
click at [620, 158] on div "Select Diagnosis" at bounding box center [630, 169] width 145 height 25
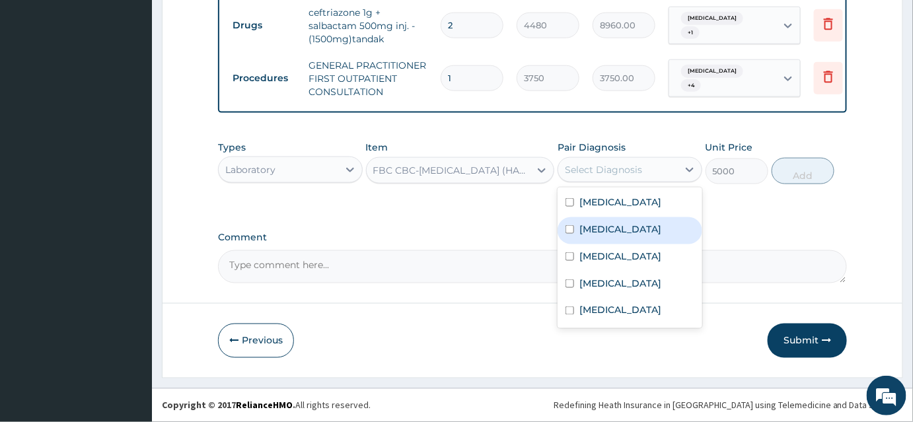
click at [570, 230] on input "checkbox" at bounding box center [570, 229] width 9 height 9
checkbox input "true"
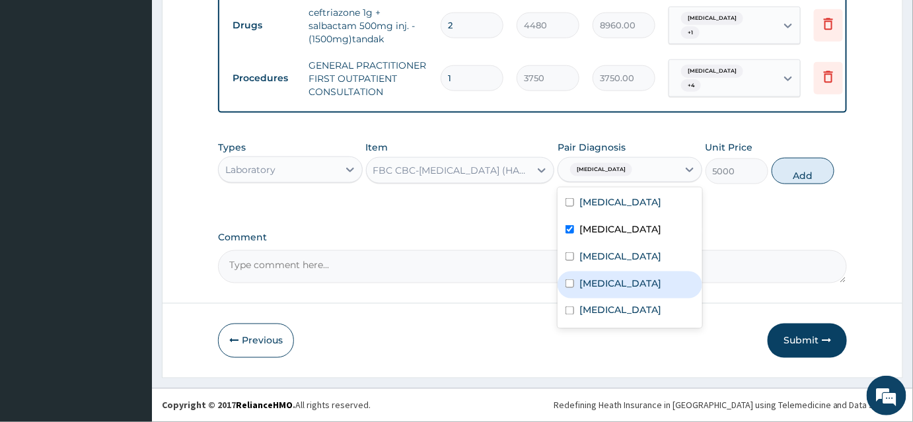
click at [574, 288] on input "checkbox" at bounding box center [570, 284] width 9 height 9
checkbox input "true"
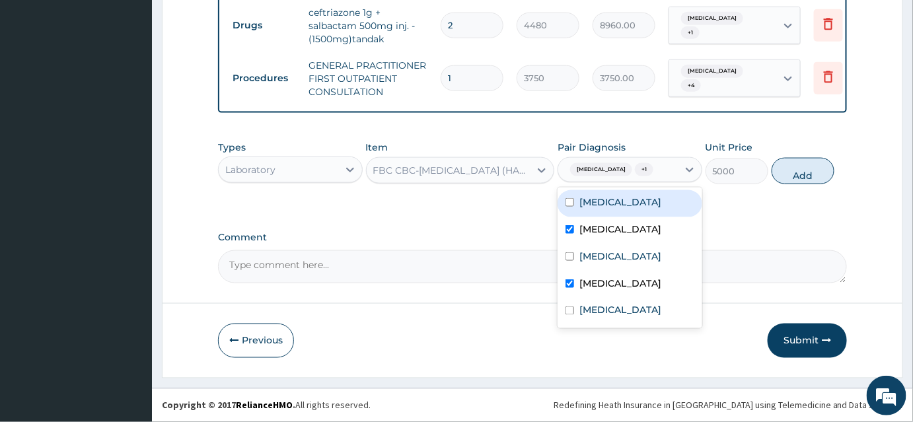
click at [561, 202] on div "Pharyngitis" at bounding box center [630, 203] width 145 height 27
checkbox input "true"
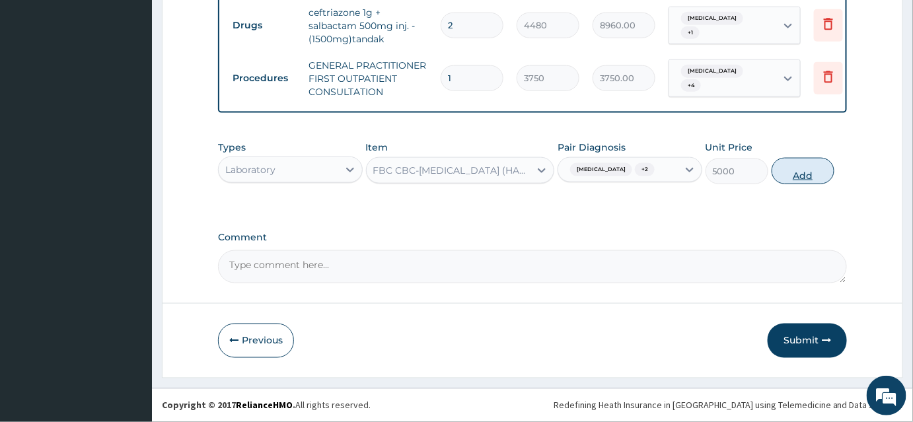
click at [785, 173] on button "Add" at bounding box center [803, 171] width 63 height 26
type input "0"
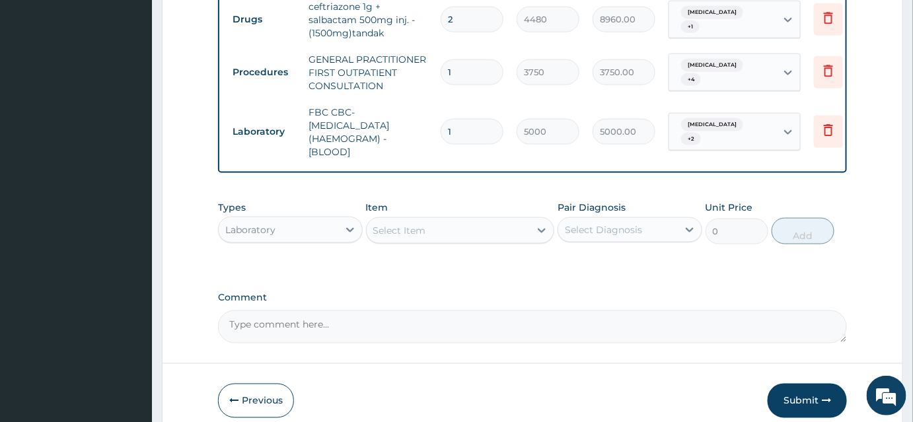
click at [426, 241] on div "Select Item" at bounding box center [449, 230] width 164 height 21
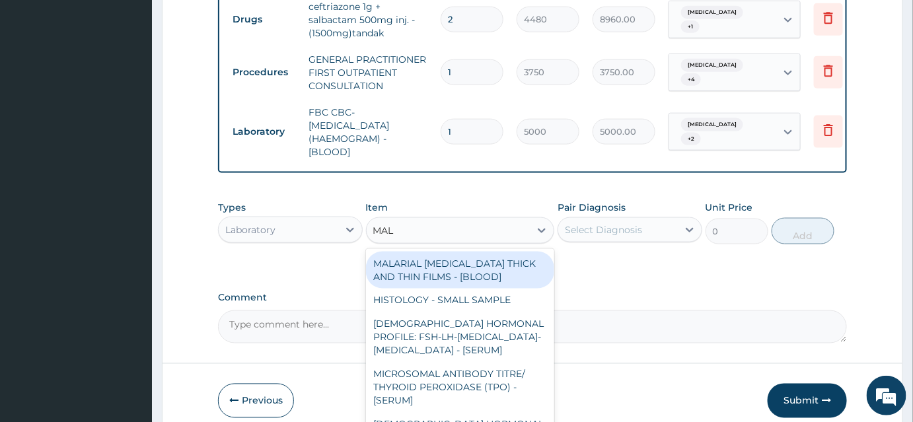
type input "MALA"
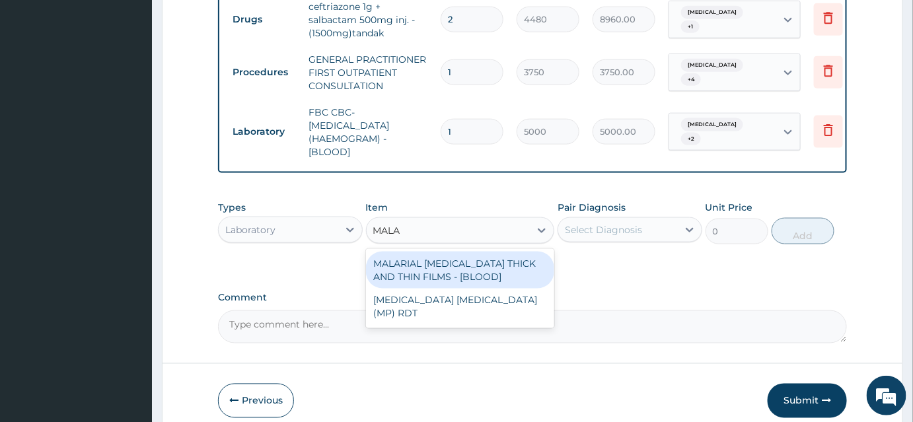
click at [435, 272] on div "MALARIAL PARASITE THICK AND THIN FILMS - [BLOOD]" at bounding box center [460, 270] width 189 height 37
type input "2187.5"
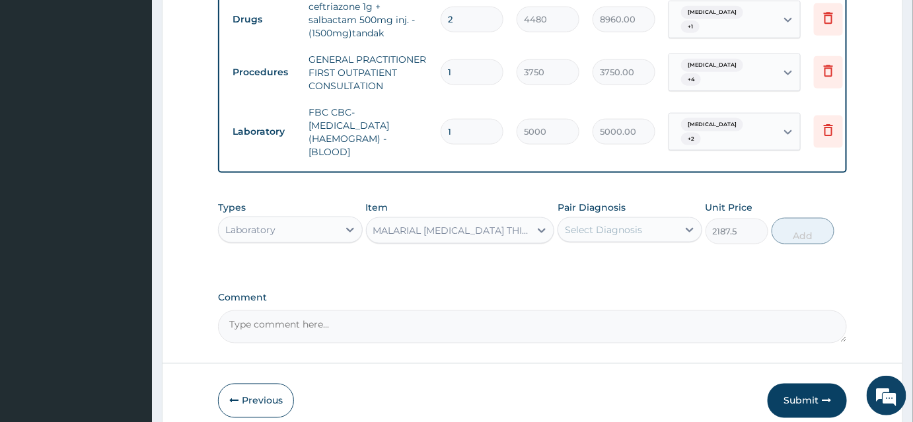
click at [583, 245] on div "Pair Diagnosis Select Diagnosis" at bounding box center [630, 223] width 145 height 44
click at [590, 237] on div "Select Diagnosis" at bounding box center [603, 229] width 77 height 13
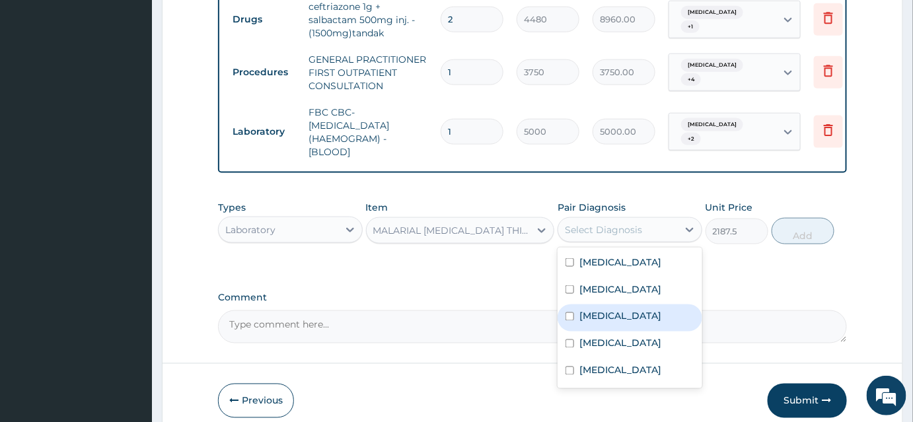
click at [586, 315] on div "Malaria" at bounding box center [630, 318] width 145 height 27
checkbox input "true"
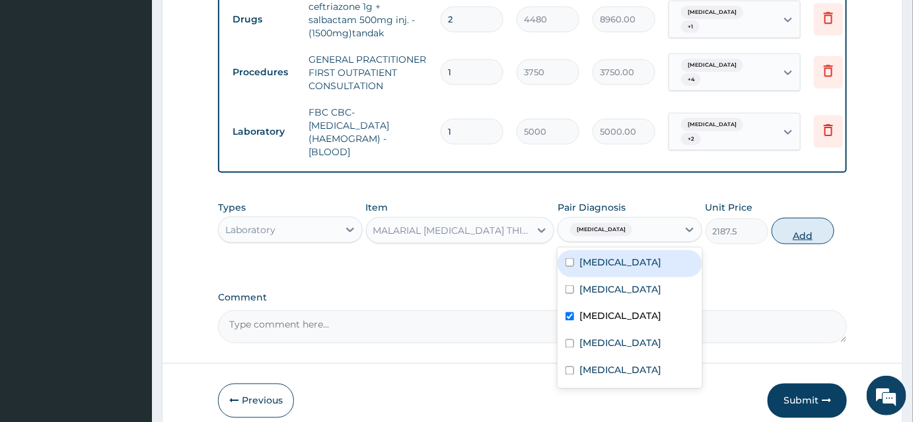
click at [810, 239] on button "Add" at bounding box center [803, 231] width 63 height 26
type input "0"
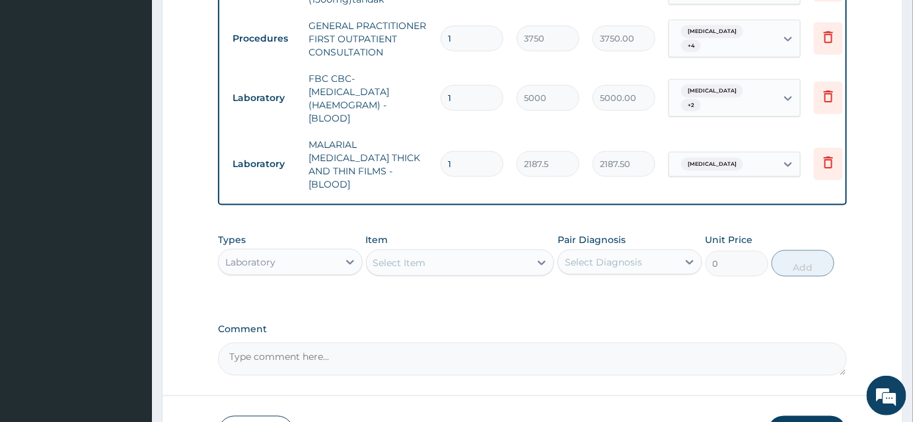
scroll to position [653, 0]
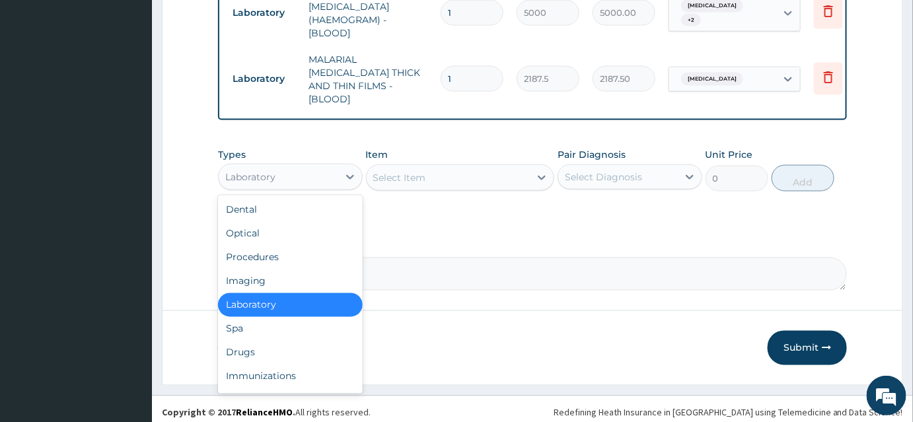
click at [284, 171] on div "Laboratory" at bounding box center [279, 177] width 120 height 21
click at [263, 344] on div "Drugs" at bounding box center [290, 353] width 145 height 24
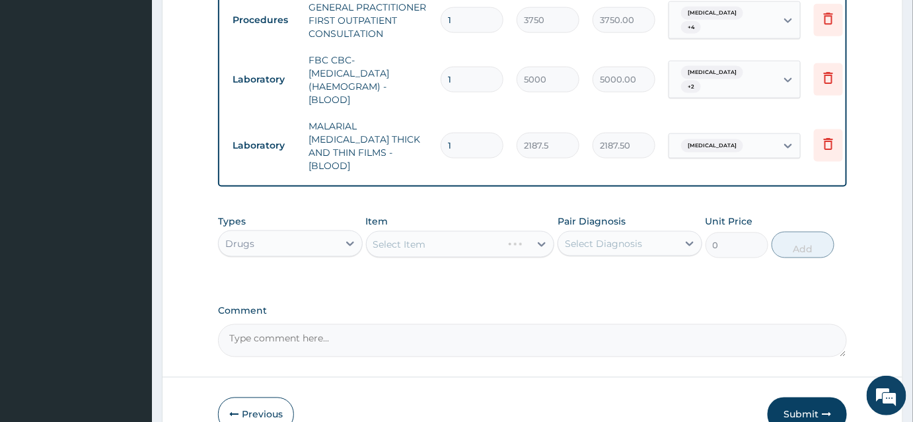
scroll to position [593, 0]
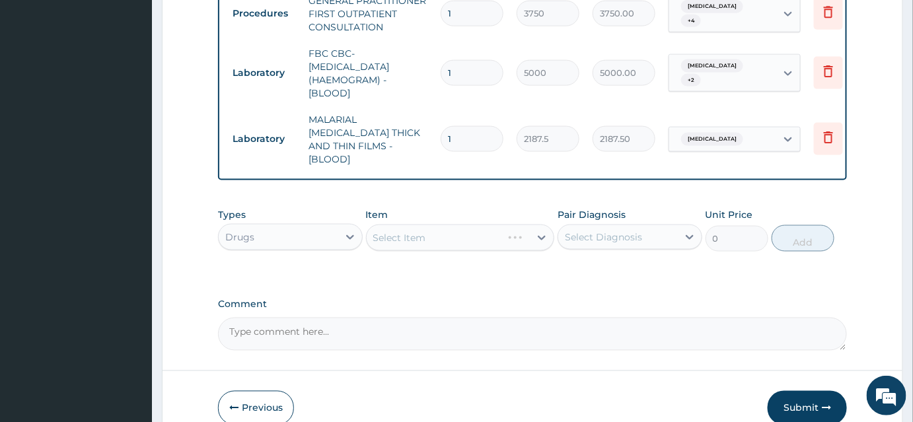
click at [405, 235] on div "Select Item" at bounding box center [460, 238] width 189 height 26
click at [434, 235] on div "Select Item" at bounding box center [449, 237] width 164 height 21
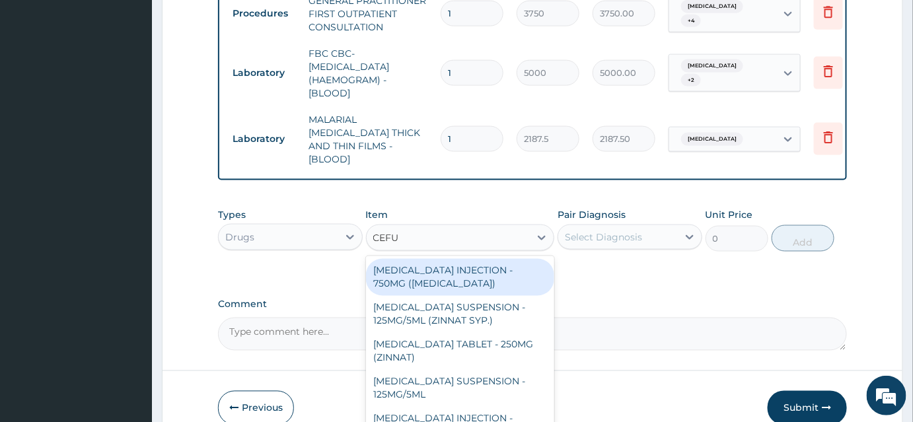
type input "CEFUR"
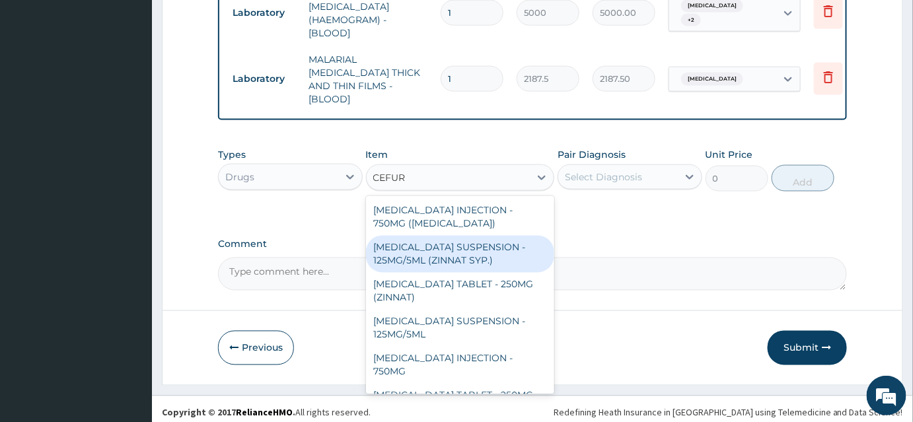
scroll to position [2, 0]
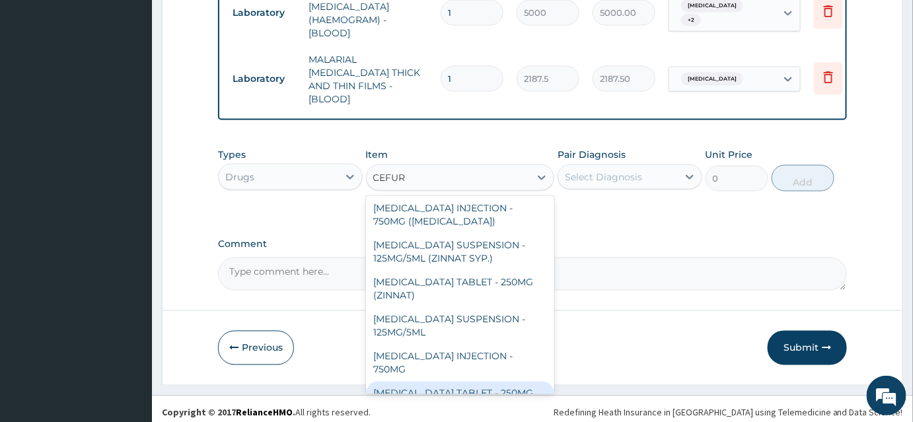
click at [512, 382] on div "CEFUROXIME TABLET - 250MG" at bounding box center [460, 394] width 189 height 24
type input "420"
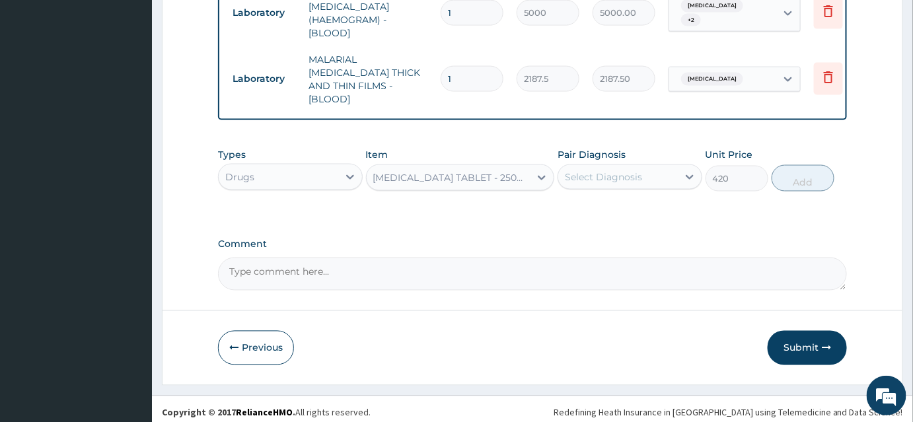
click at [624, 174] on div "Select Diagnosis" at bounding box center [603, 177] width 77 height 13
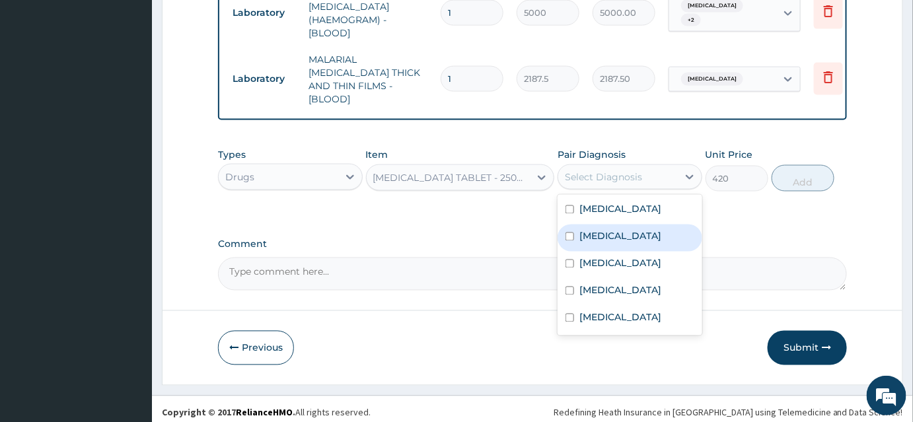
click at [569, 234] on input "checkbox" at bounding box center [570, 237] width 9 height 9
checkbox input "true"
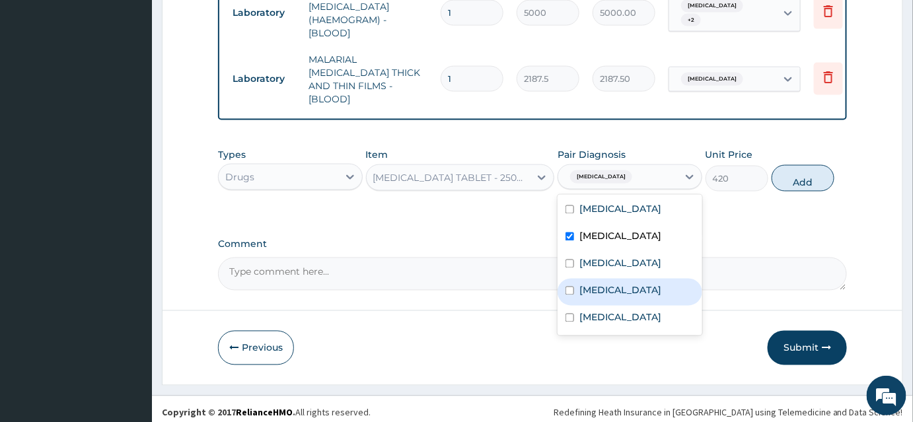
click at [578, 283] on div "Sepsis" at bounding box center [630, 292] width 145 height 27
checkbox input "true"
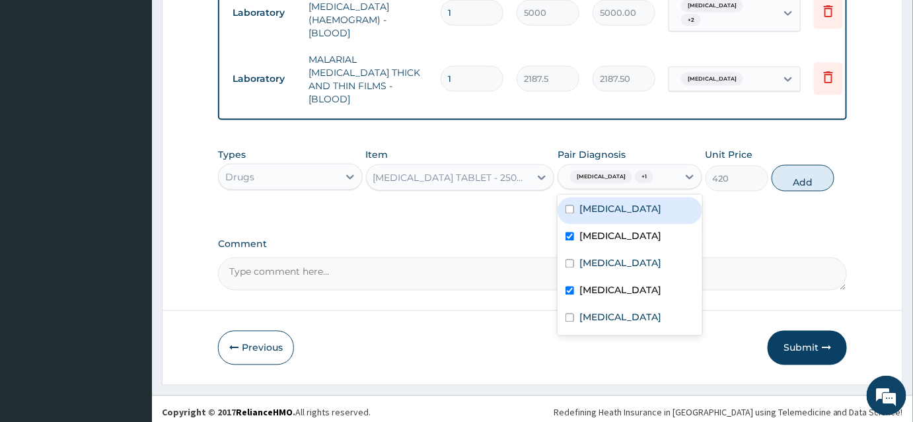
click at [573, 198] on div "Pharyngitis" at bounding box center [630, 211] width 145 height 27
checkbox input "true"
click at [808, 178] on button "Add" at bounding box center [803, 178] width 63 height 26
type input "0"
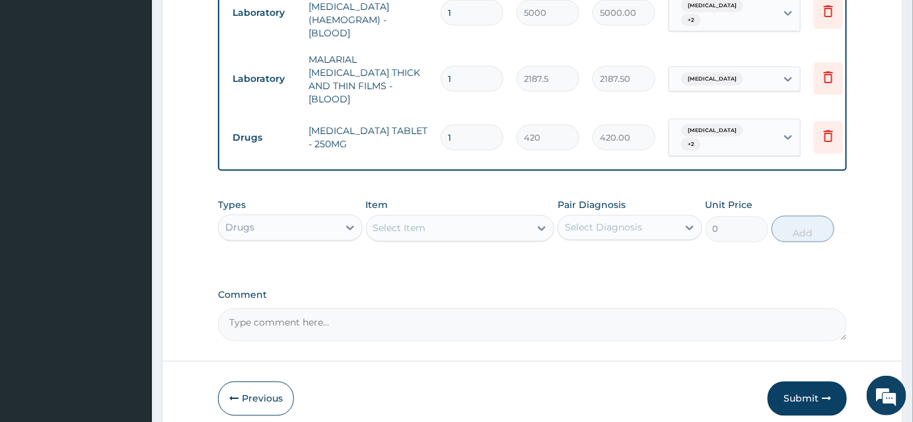
type input "0.00"
type input "2"
type input "840.00"
type input "20"
type input "8400.00"
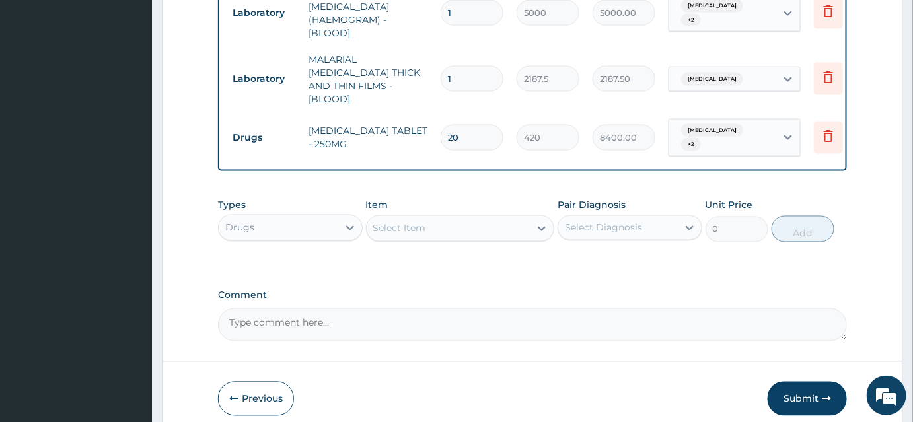
type input "20"
click at [397, 222] on div "Select Item" at bounding box center [399, 228] width 53 height 13
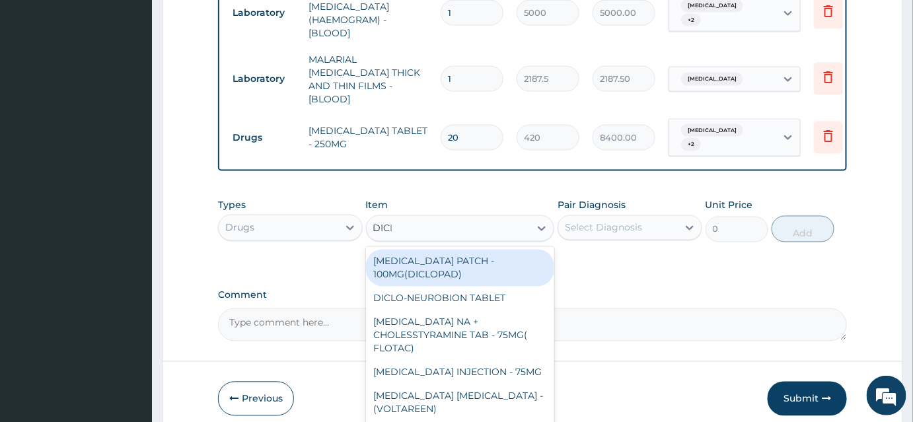
type input "DICLO"
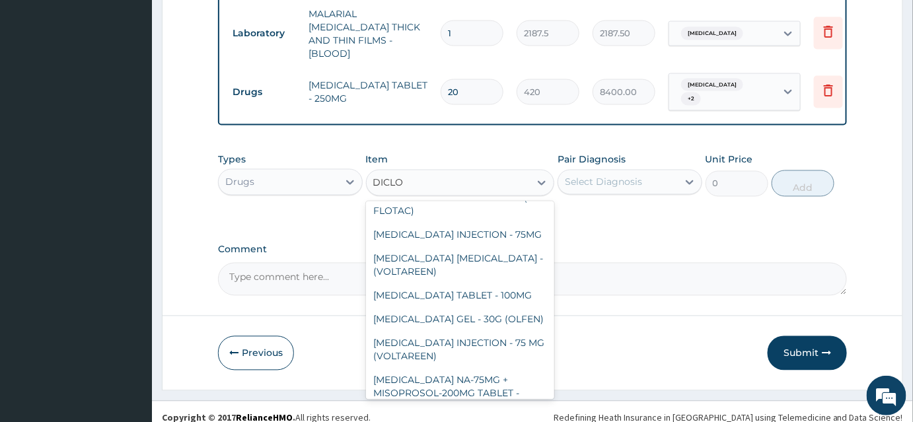
scroll to position [105, 0]
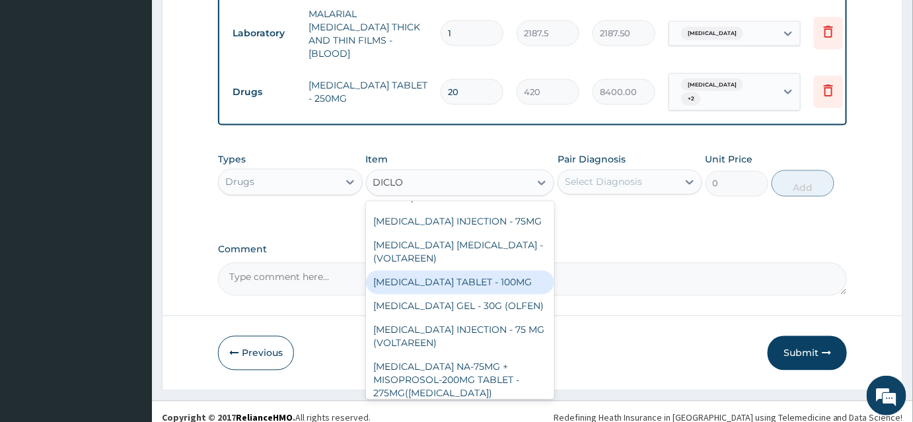
click at [517, 274] on div "DICLOFENAC TABLET - 100MG" at bounding box center [460, 283] width 189 height 24
type input "112"
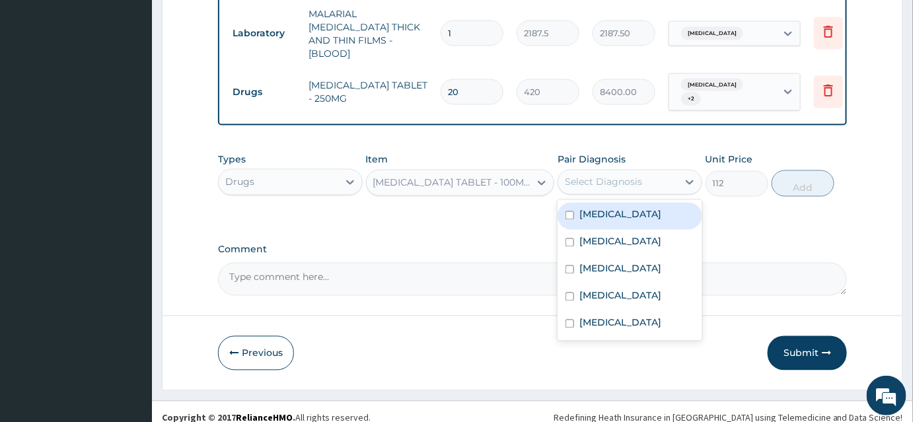
click at [610, 176] on div "Select Diagnosis" at bounding box center [603, 182] width 77 height 13
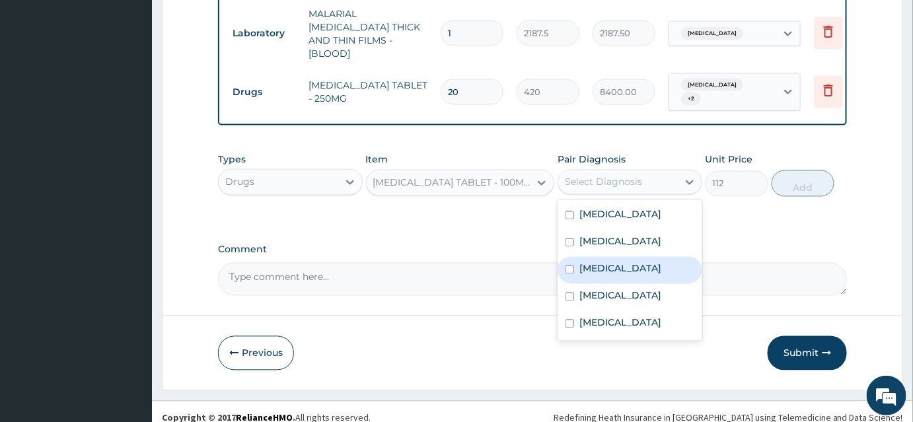
click at [572, 266] on input "checkbox" at bounding box center [570, 270] width 9 height 9
checkbox input "true"
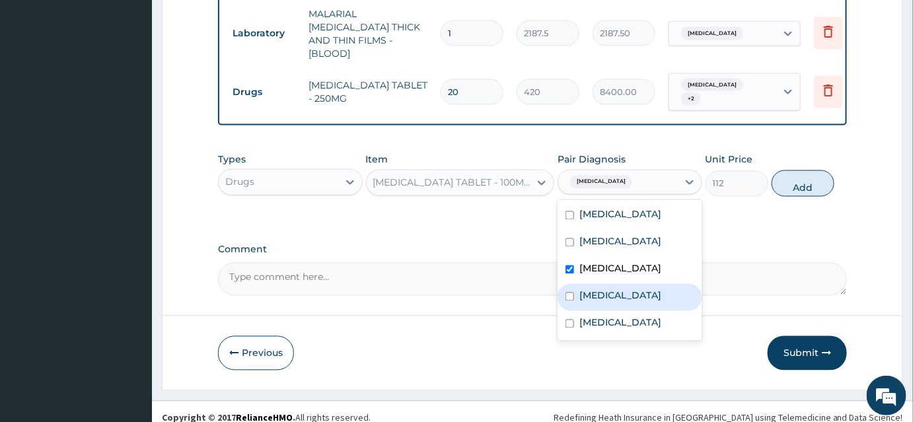
click at [572, 293] on input "checkbox" at bounding box center [570, 297] width 9 height 9
checkbox input "true"
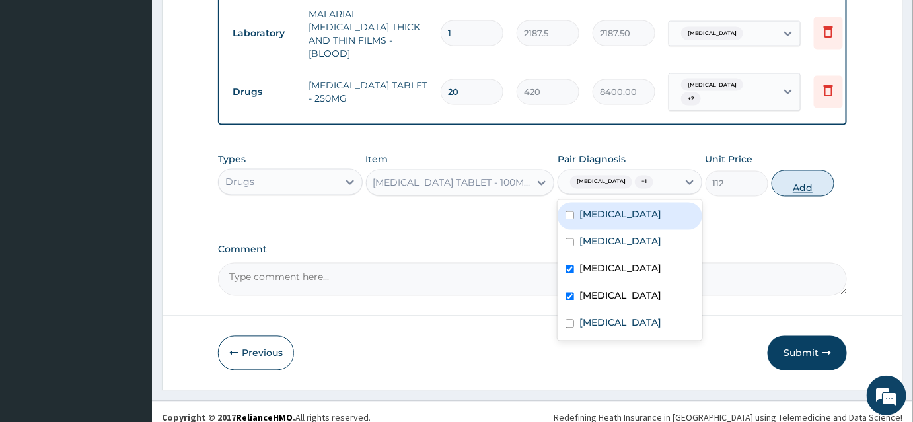
click at [798, 177] on button "Add" at bounding box center [803, 184] width 63 height 26
type input "0"
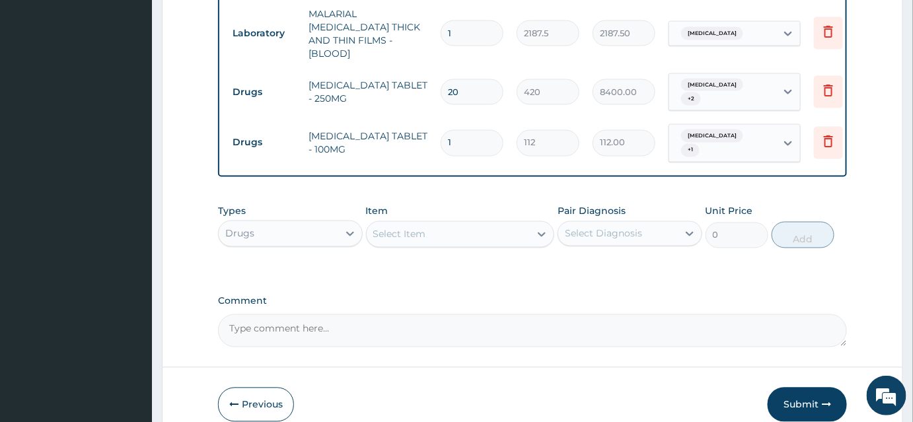
type input "0.00"
type input "9"
type input "1008.00"
type input "9"
click at [418, 228] on div "Select Item" at bounding box center [399, 234] width 53 height 13
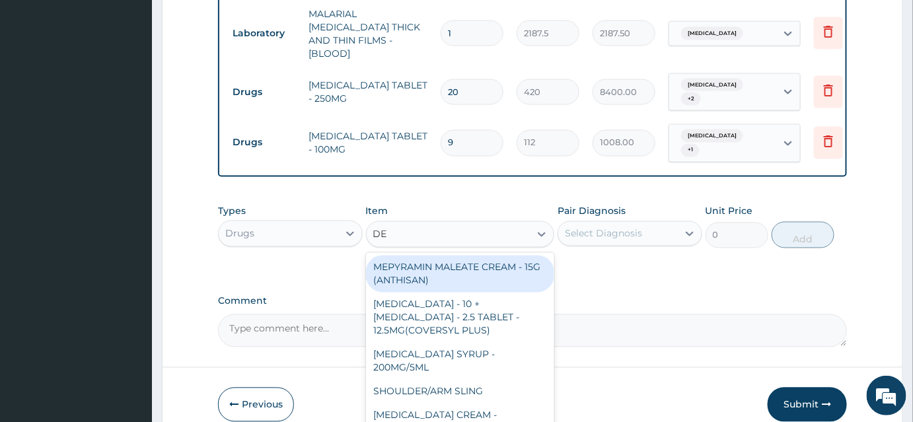
type input "DEQ"
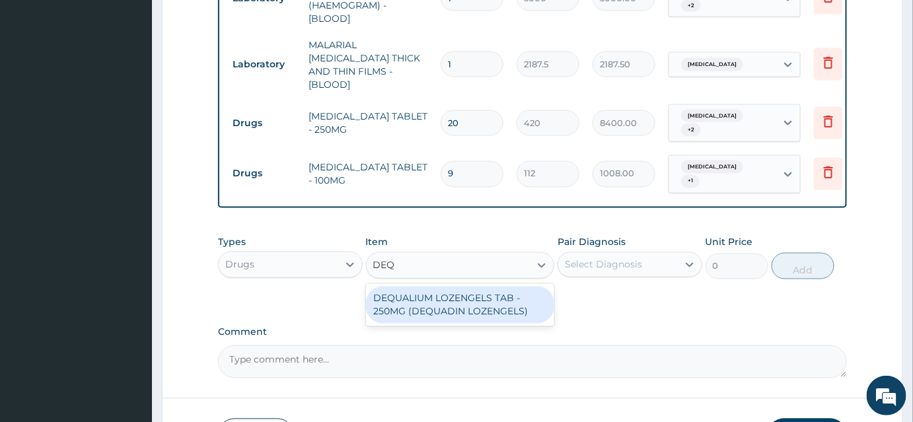
scroll to position [639, 0]
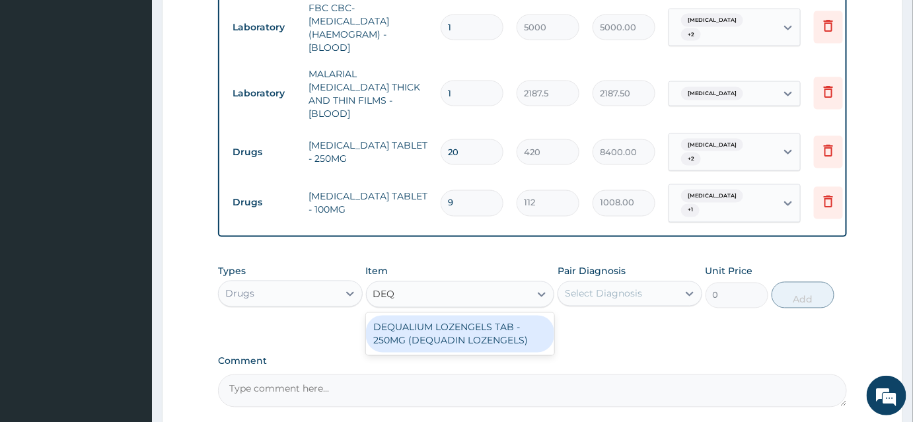
click at [444, 316] on div "DEQUALIUM LOZENGELS TAB - 250MG (DEQUADIN LOZENGELS)" at bounding box center [460, 334] width 189 height 37
type input "112"
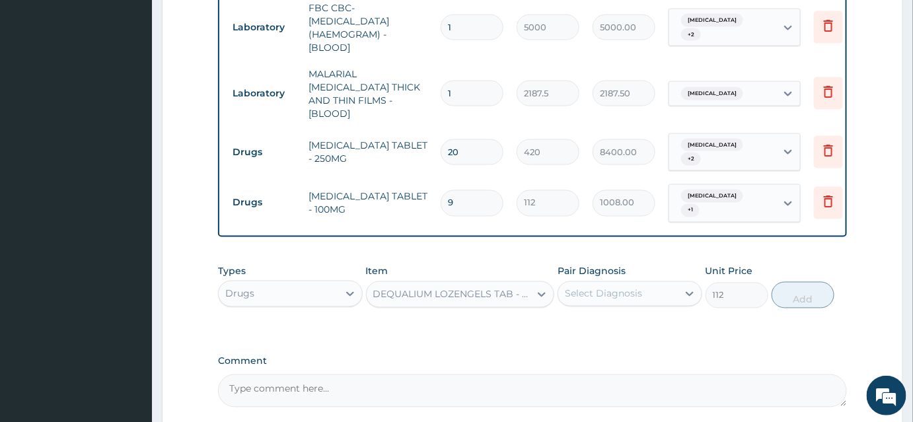
click at [598, 287] on div "Select Diagnosis" at bounding box center [619, 294] width 120 height 21
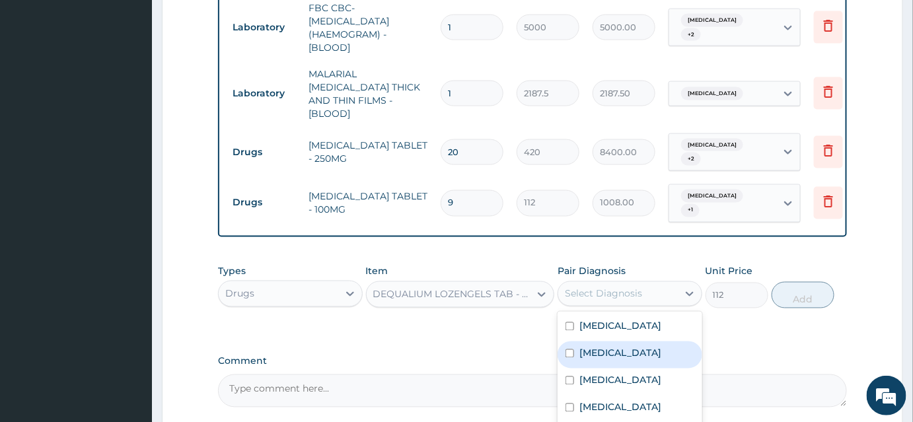
click at [571, 350] on input "checkbox" at bounding box center [570, 354] width 9 height 9
checkbox input "true"
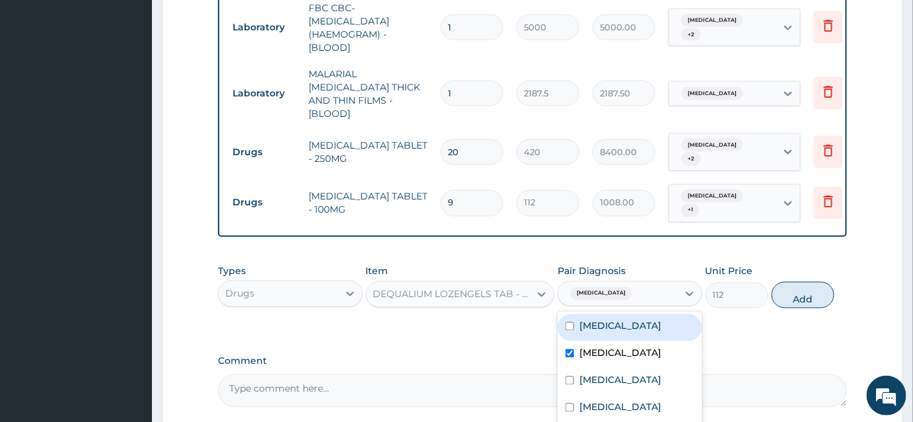
click at [568, 323] on input "checkbox" at bounding box center [570, 327] width 9 height 9
checkbox input "true"
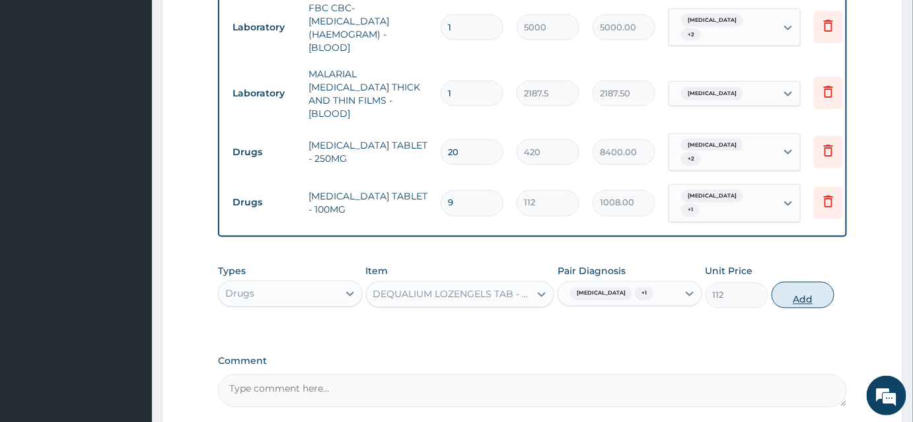
click at [804, 282] on button "Add" at bounding box center [803, 295] width 63 height 26
type input "0"
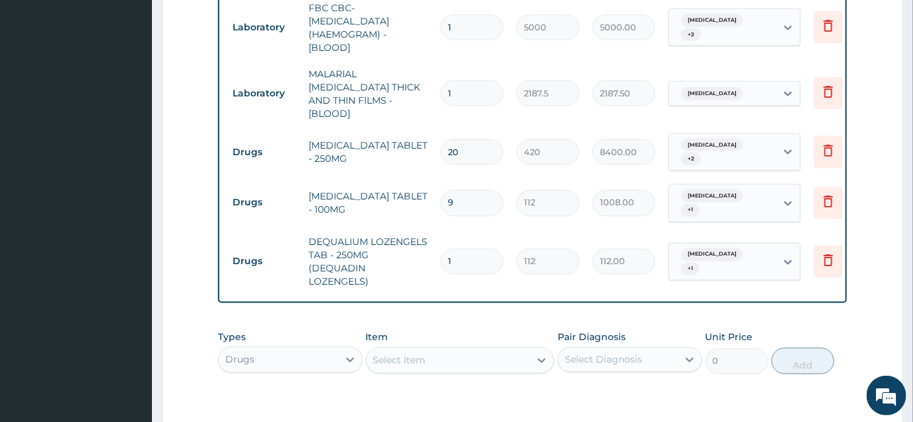
drag, startPoint x: 458, startPoint y: 241, endPoint x: 447, endPoint y: 239, distance: 10.7
click at [447, 249] on input "1" at bounding box center [472, 262] width 63 height 26
type input "9"
type input "1008.00"
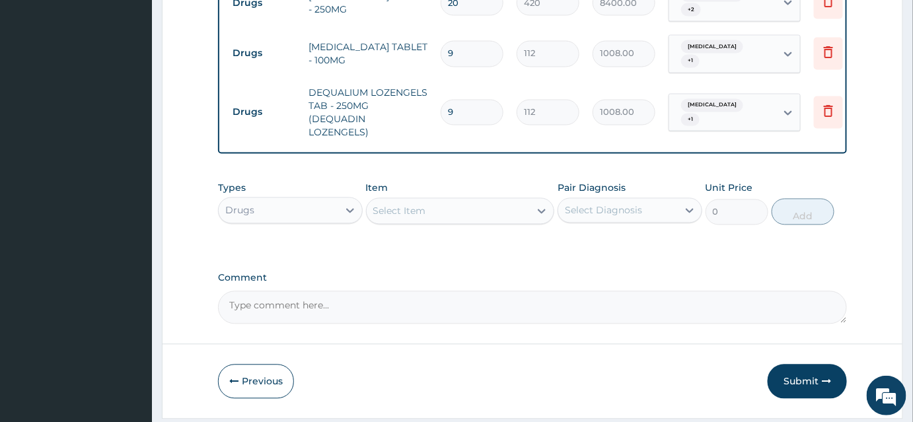
scroll to position [810, 0]
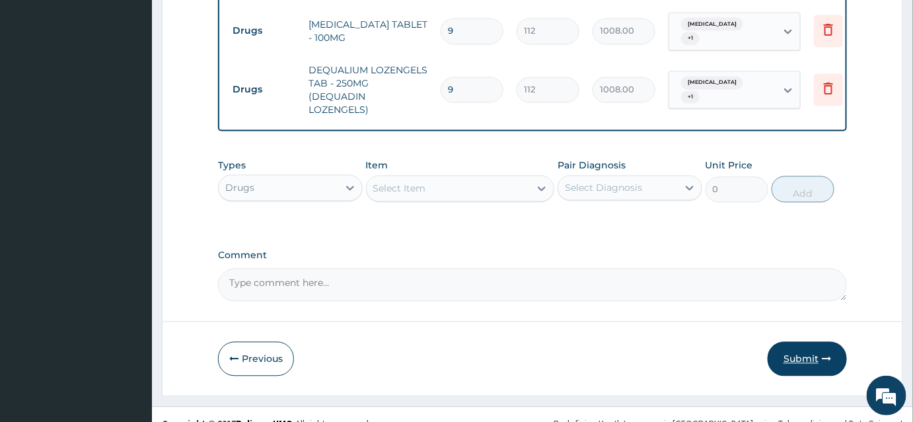
type input "9"
click at [798, 342] on button "Submit" at bounding box center [807, 359] width 79 height 34
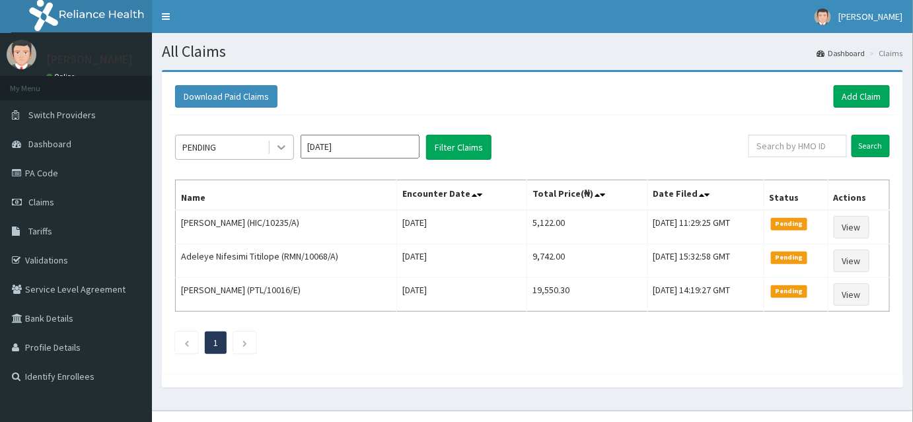
click at [280, 147] on icon at bounding box center [282, 148] width 8 height 5
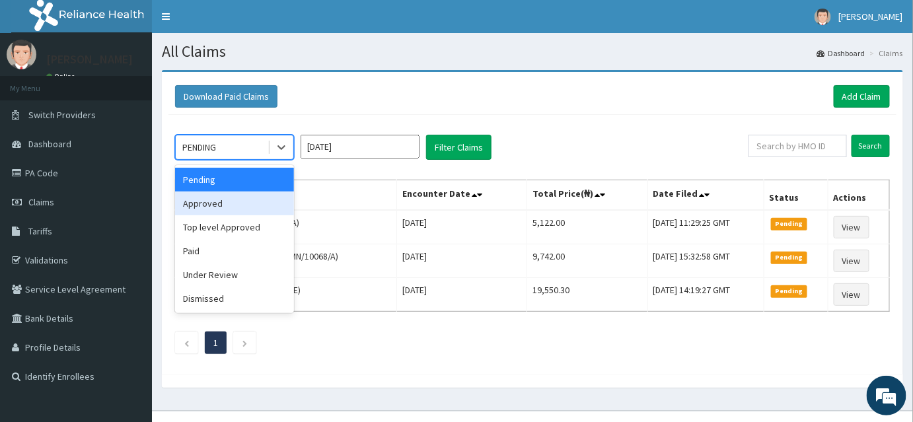
click at [217, 204] on div "Approved" at bounding box center [234, 204] width 119 height 24
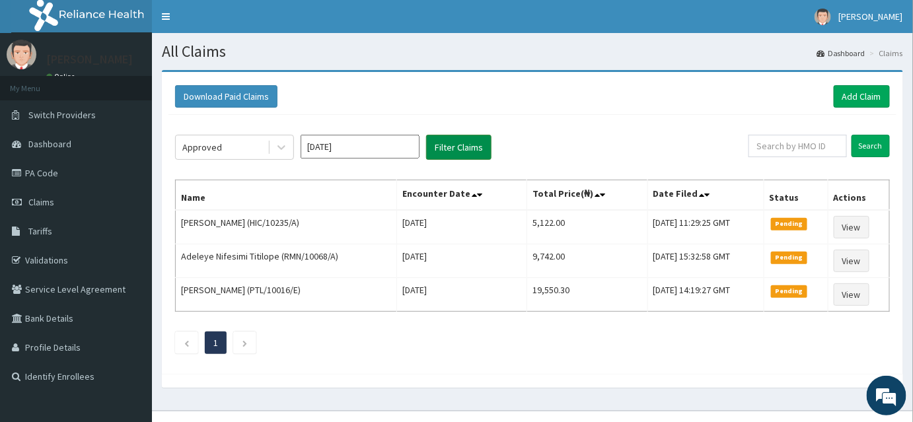
click at [444, 152] on button "Filter Claims" at bounding box center [458, 147] width 65 height 25
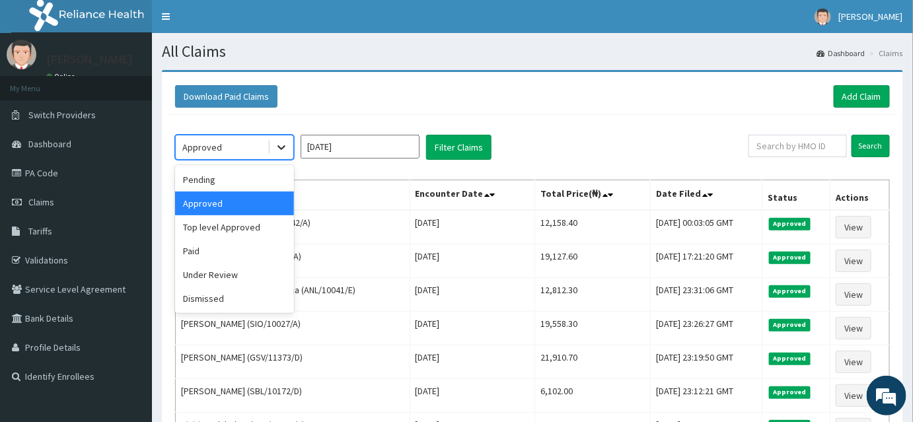
click at [271, 143] on div at bounding box center [282, 148] width 24 height 24
click at [239, 225] on div "Top level Approved" at bounding box center [234, 227] width 119 height 24
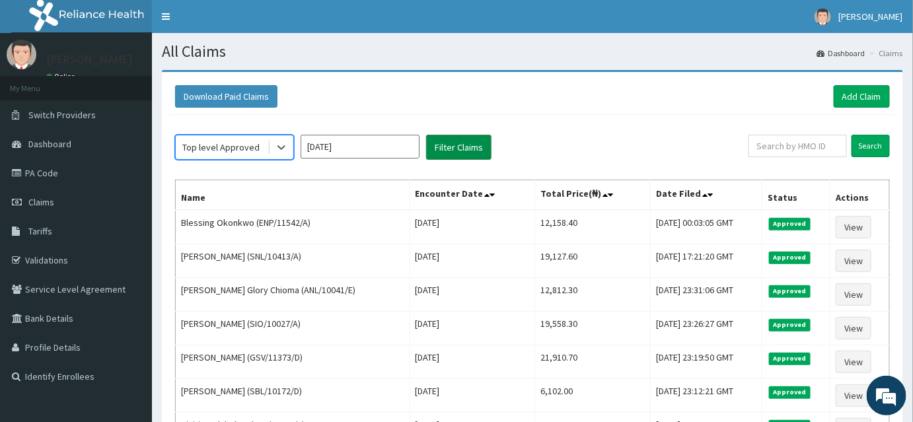
click at [459, 152] on button "Filter Claims" at bounding box center [458, 147] width 65 height 25
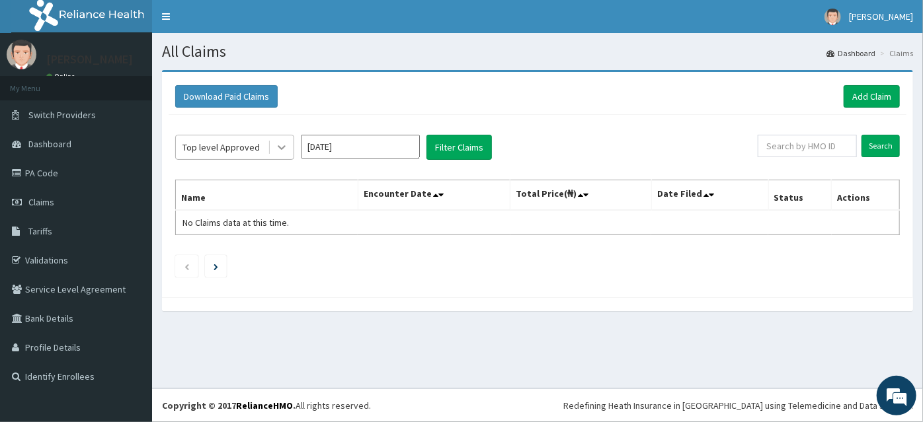
click at [272, 146] on div at bounding box center [282, 148] width 24 height 24
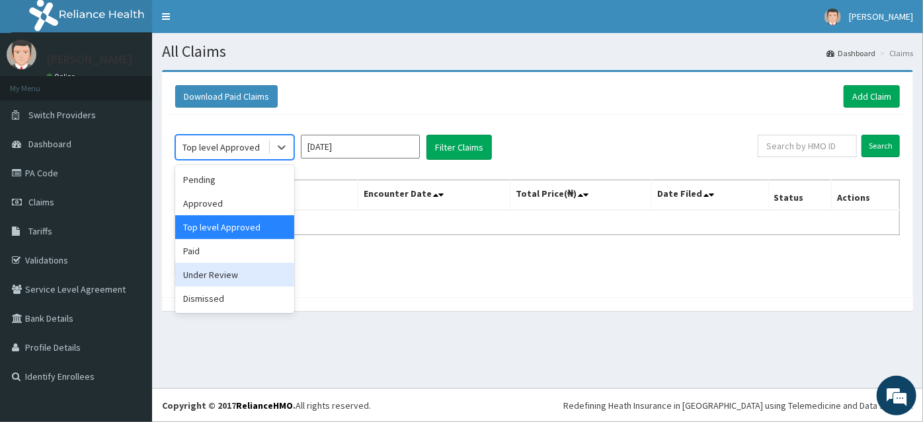
click at [212, 274] on div "Under Review" at bounding box center [234, 275] width 119 height 24
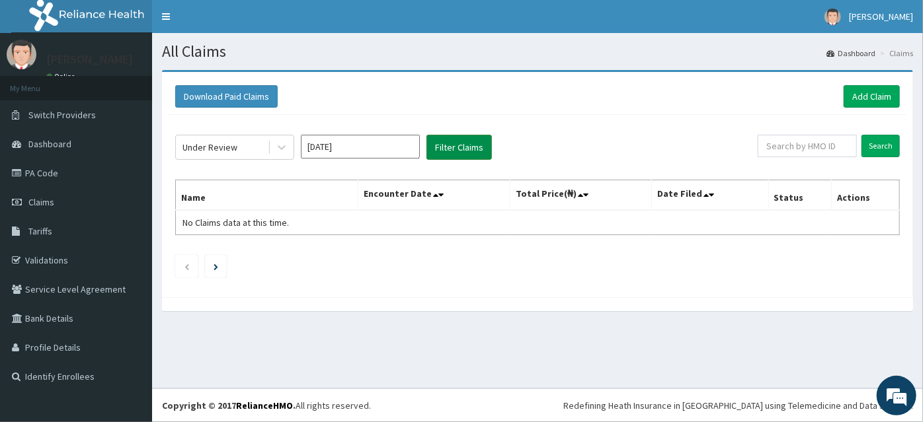
click at [436, 151] on button "Filter Claims" at bounding box center [458, 147] width 65 height 25
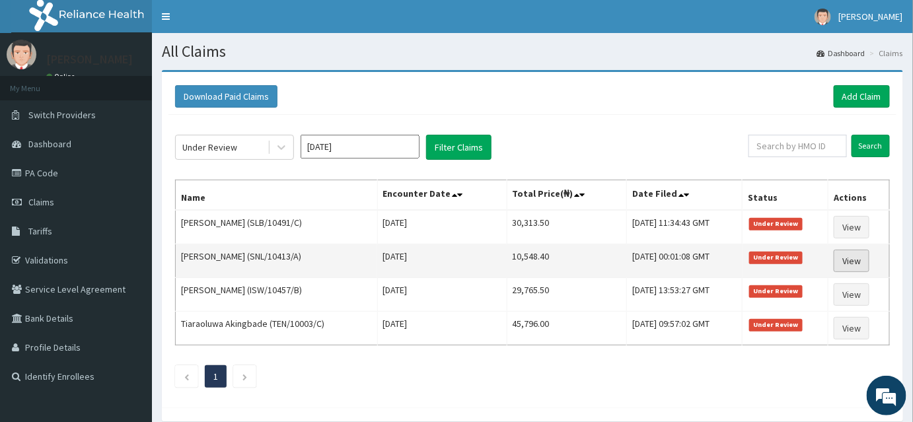
click at [859, 256] on link "View" at bounding box center [852, 261] width 36 height 22
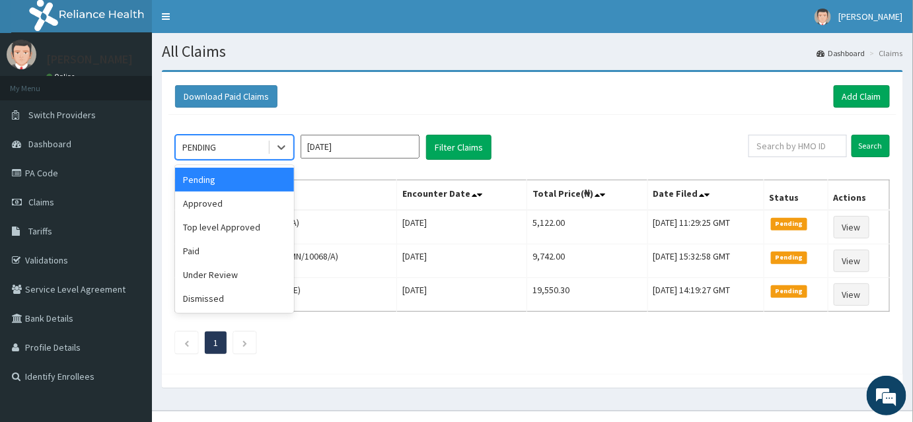
click at [257, 142] on div "PENDING" at bounding box center [222, 147] width 92 height 21
click at [213, 274] on div "Under Review" at bounding box center [234, 275] width 119 height 24
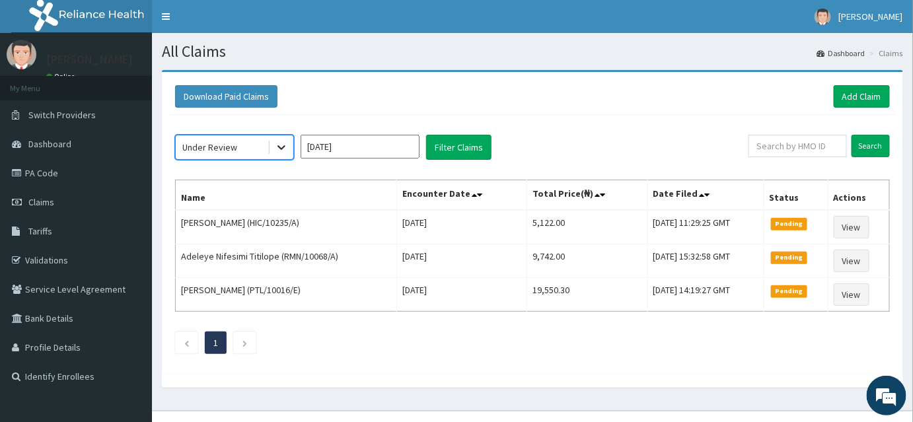
click at [282, 147] on icon at bounding box center [282, 148] width 8 height 5
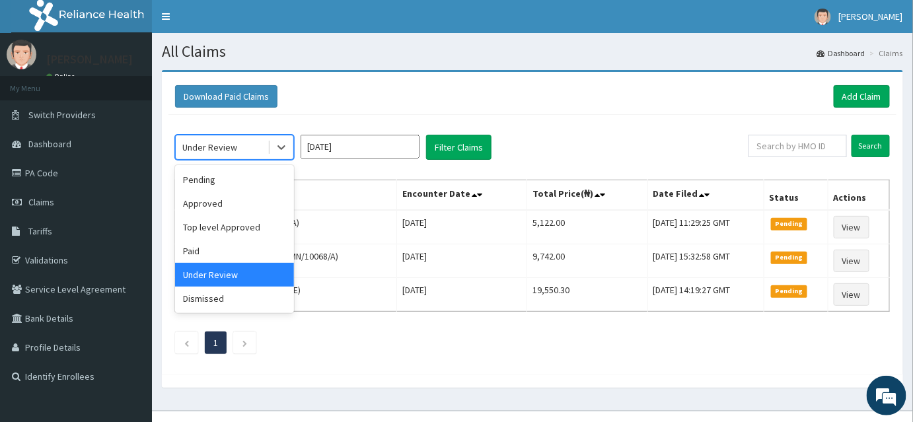
click at [230, 276] on div "Under Review" at bounding box center [234, 275] width 119 height 24
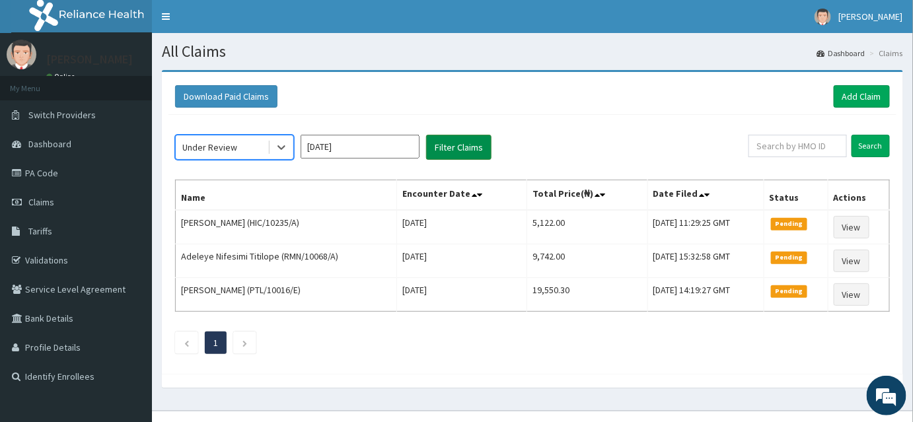
click at [461, 147] on button "Filter Claims" at bounding box center [458, 147] width 65 height 25
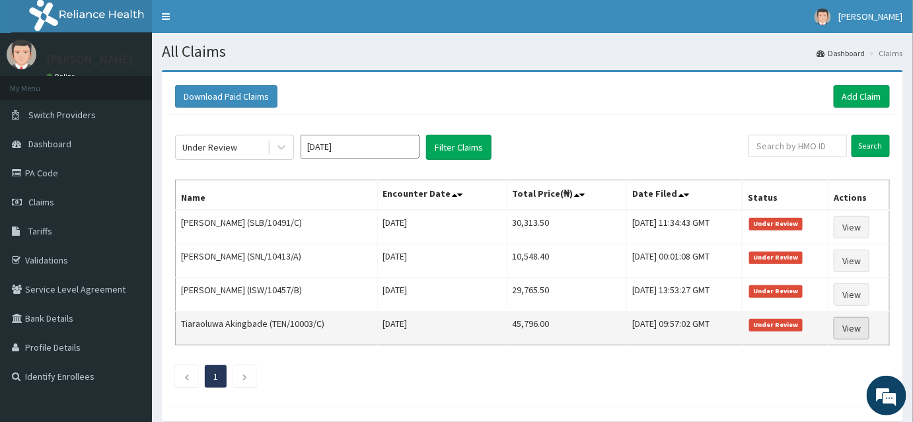
click at [851, 326] on link "View" at bounding box center [852, 328] width 36 height 22
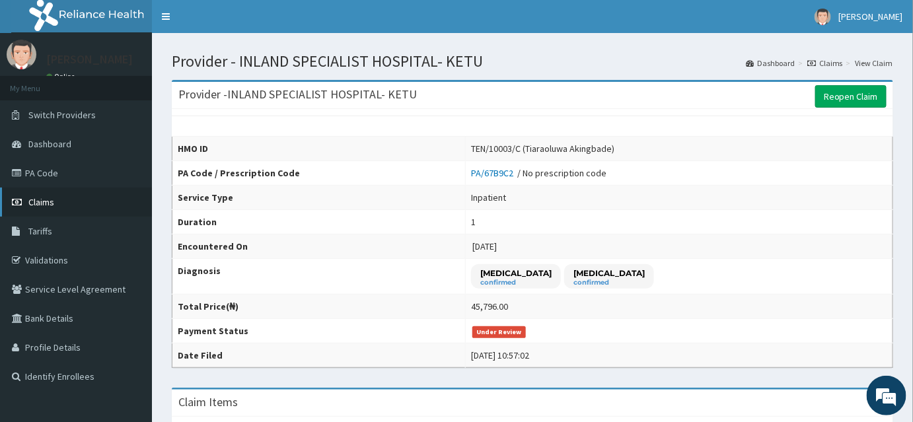
click at [38, 206] on span "Claims" at bounding box center [41, 202] width 26 height 12
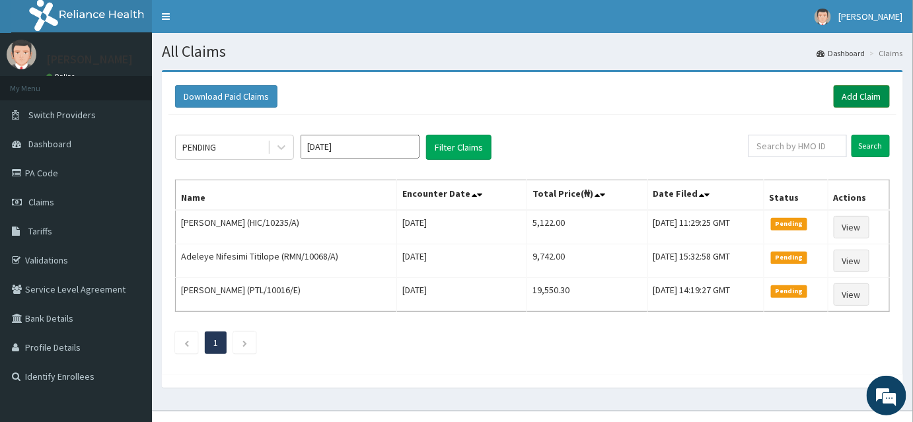
click at [878, 91] on link "Add Claim" at bounding box center [862, 96] width 56 height 22
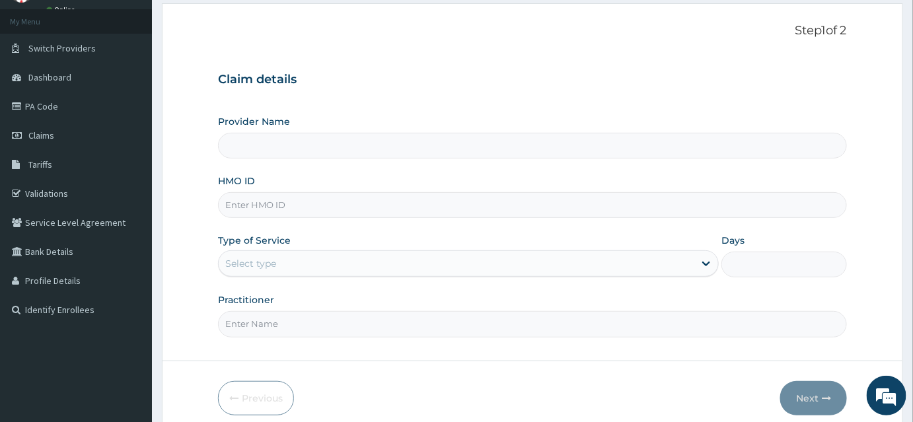
type input "INLAND SPECIALIST HOSPITAL- KETU"
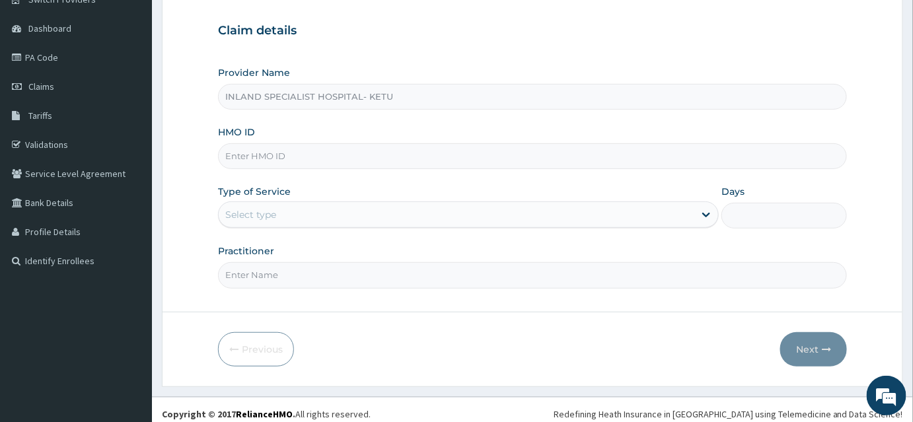
scroll to position [120, 0]
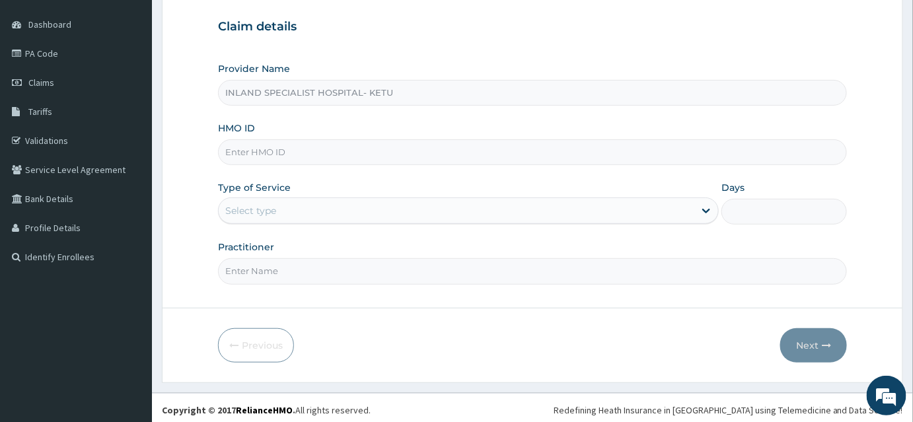
click at [243, 154] on input "HMO ID" at bounding box center [532, 152] width 629 height 26
type input "ENP/11763/D"
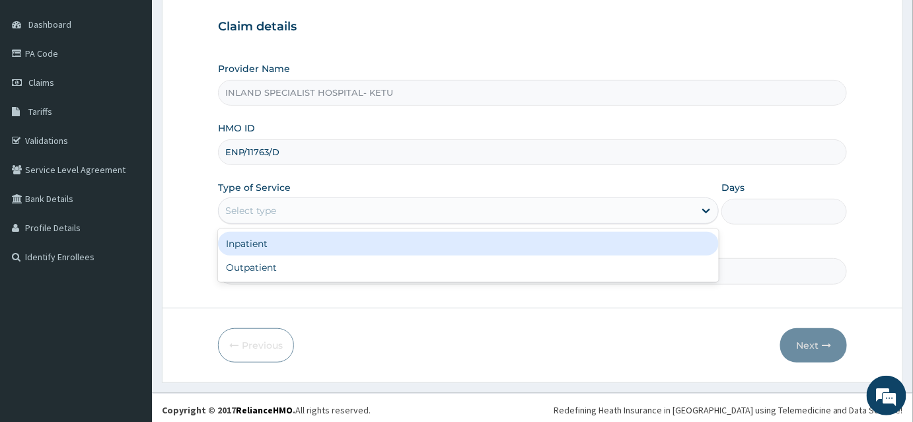
click at [247, 214] on div "Select type" at bounding box center [250, 210] width 51 height 13
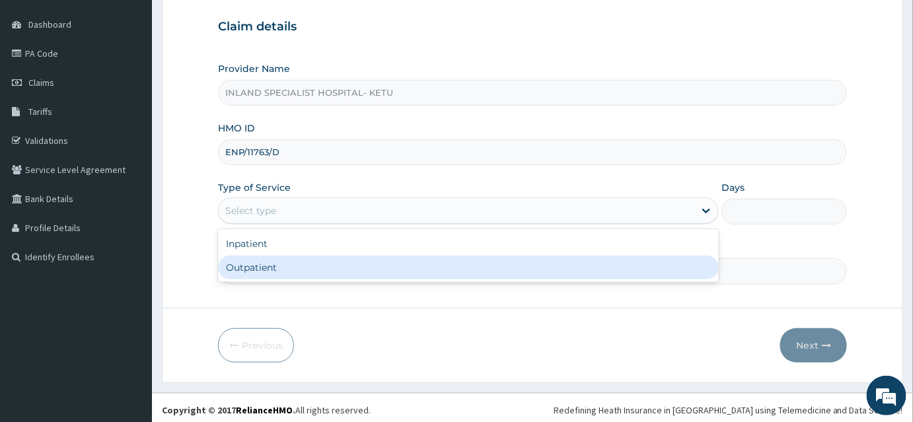
click at [235, 265] on div "Outpatient" at bounding box center [468, 268] width 501 height 24
type input "1"
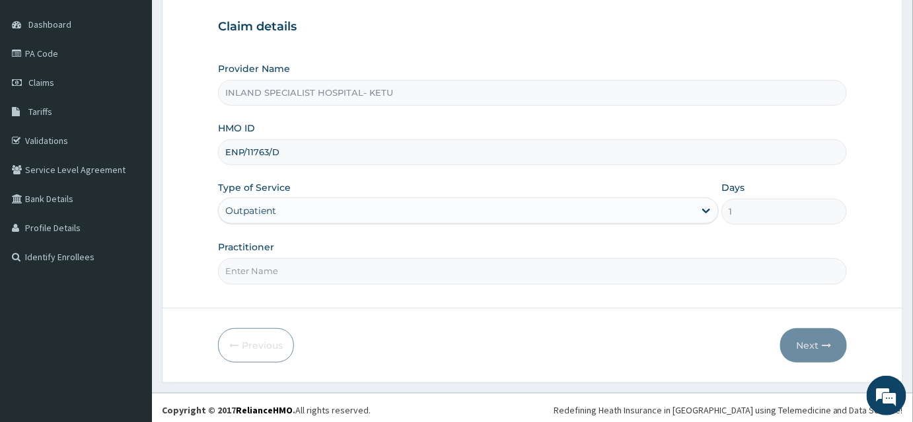
click at [235, 266] on input "Practitioner" at bounding box center [532, 271] width 629 height 26
type input "DR IFEANYI"
click at [810, 339] on button "Next" at bounding box center [814, 346] width 67 height 34
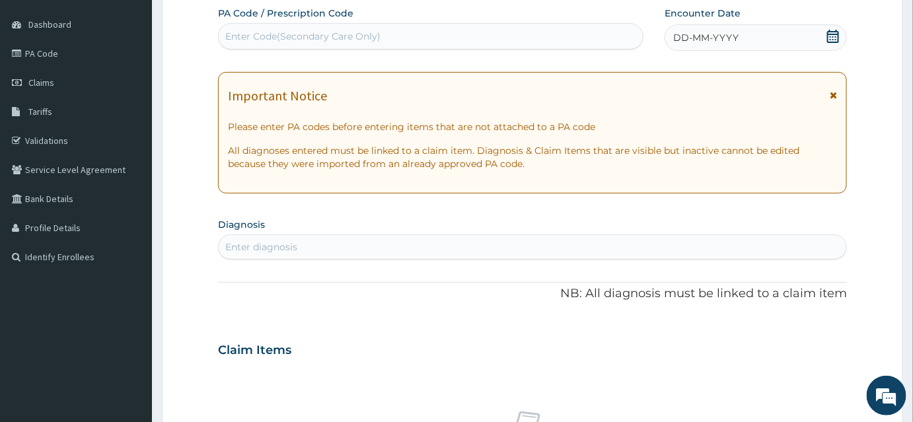
click at [835, 36] on icon at bounding box center [833, 36] width 13 height 13
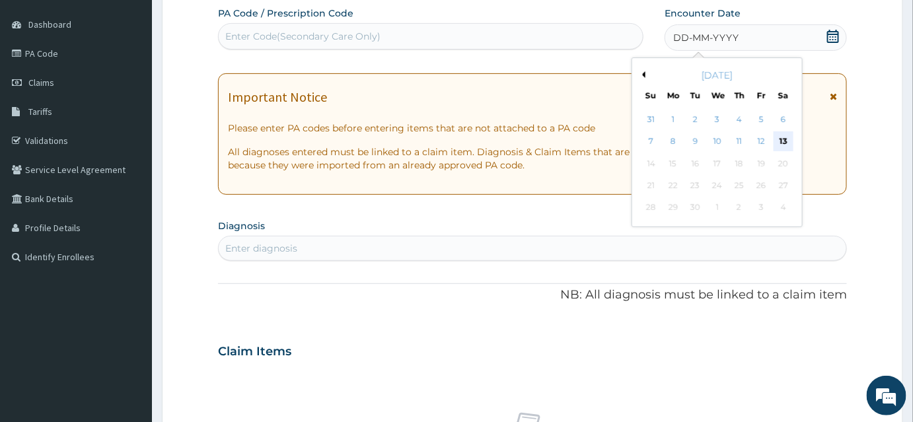
click at [789, 139] on div "13" at bounding box center [784, 142] width 20 height 20
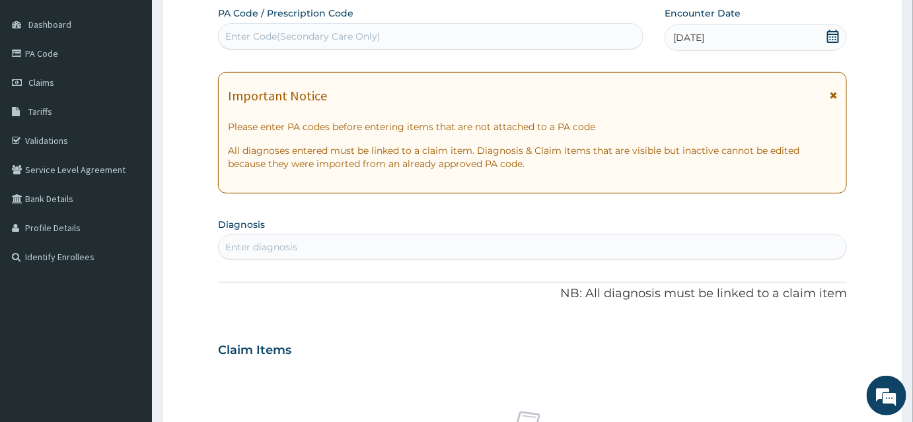
click at [252, 249] on div "Enter diagnosis" at bounding box center [261, 247] width 72 height 13
type input "MALAR"
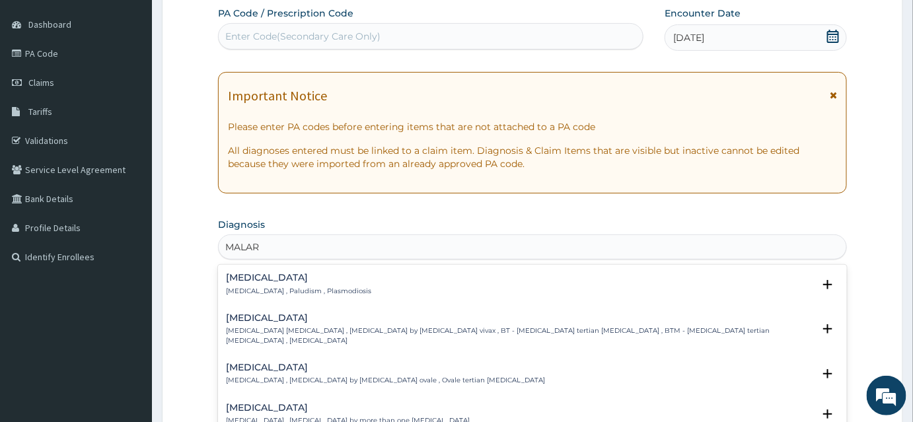
click at [258, 287] on p "[MEDICAL_DATA] , Paludism , Plasmodiosis" at bounding box center [298, 291] width 145 height 9
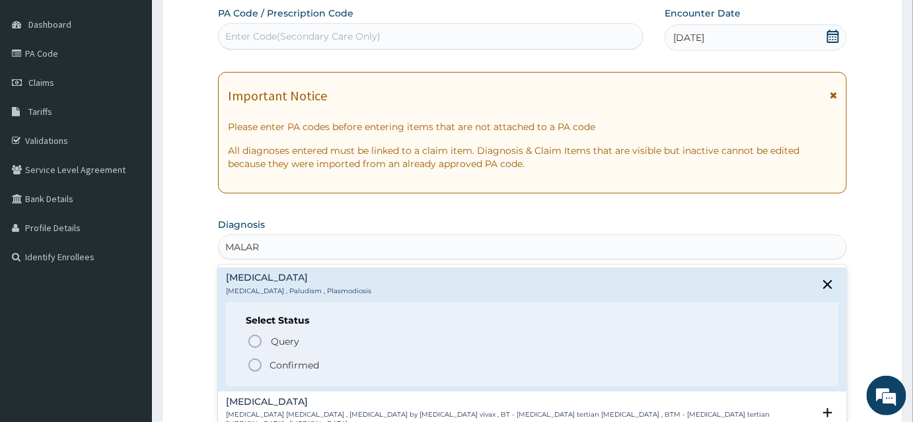
scroll to position [240, 0]
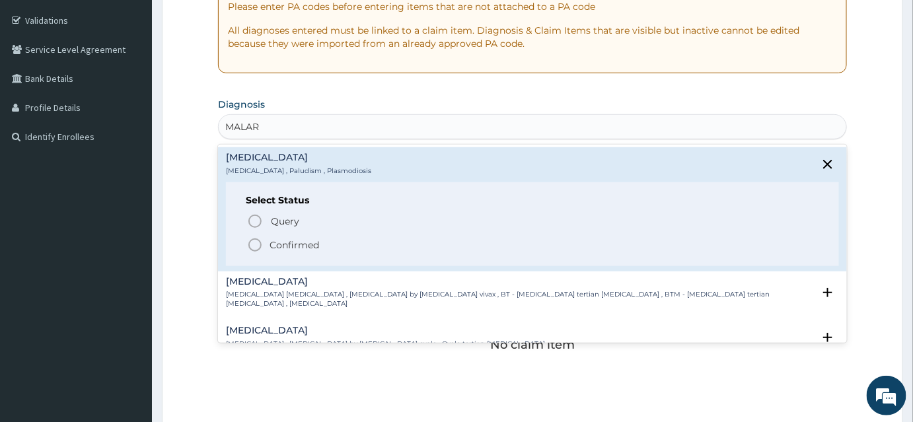
click at [257, 243] on icon "status option filled" at bounding box center [255, 245] width 16 height 16
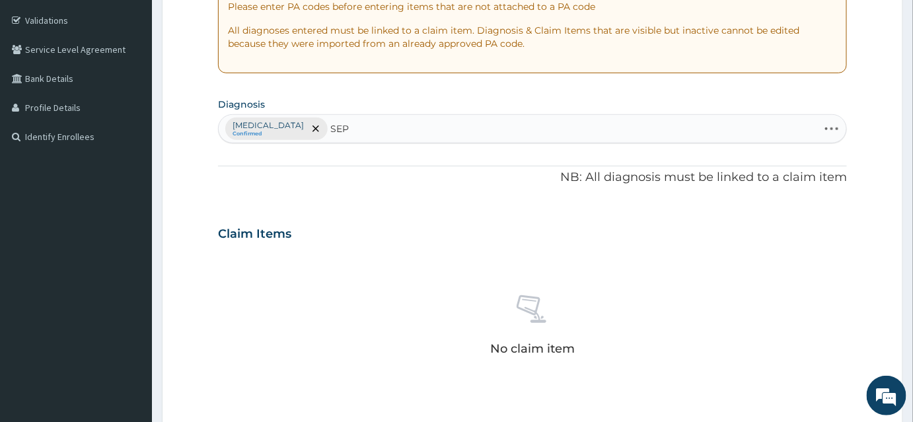
type input "SEPS"
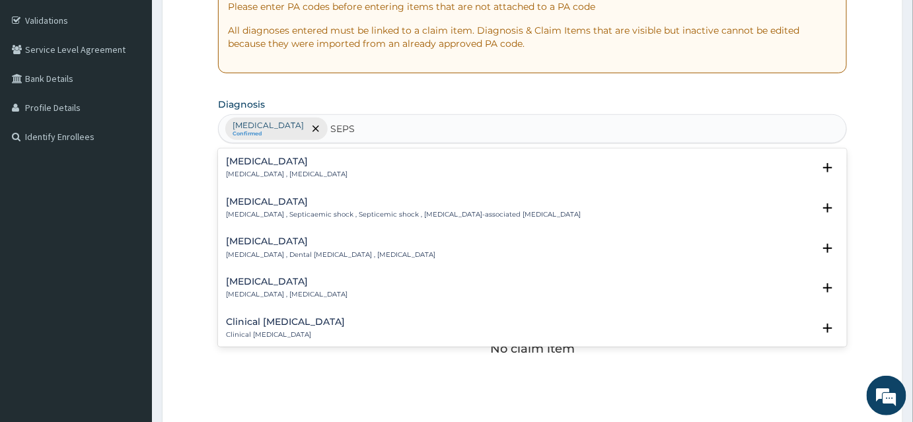
click at [244, 165] on h4 "[MEDICAL_DATA]" at bounding box center [287, 162] width 122 height 10
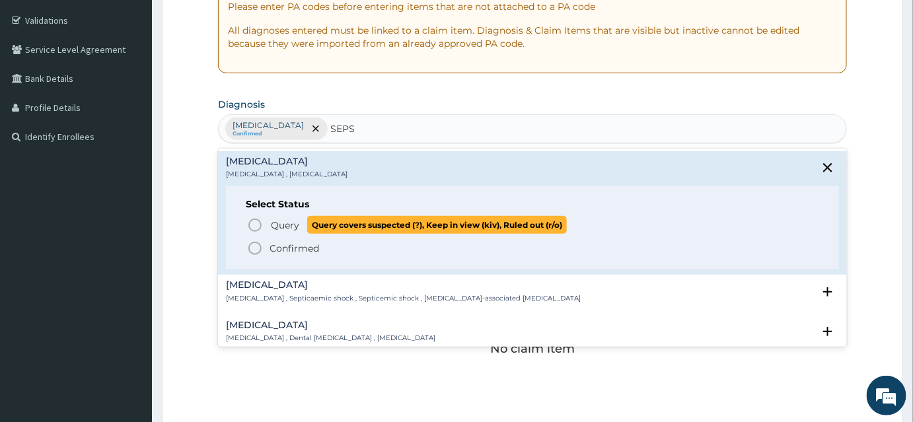
click at [260, 221] on circle "status option query" at bounding box center [255, 225] width 12 height 12
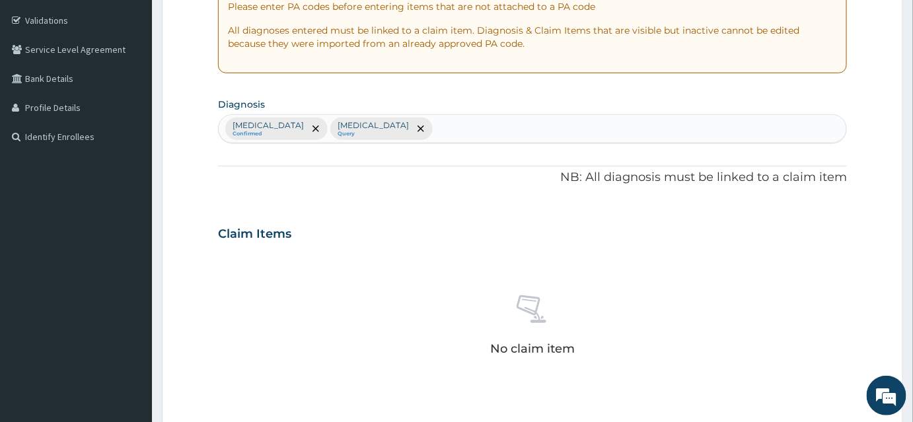
click at [250, 131] on small "Confirmed" at bounding box center [268, 134] width 71 height 7
drag, startPoint x: 252, startPoint y: 132, endPoint x: 272, endPoint y: 128, distance: 20.1
click at [313, 128] on icon "remove selection option" at bounding box center [316, 129] width 7 height 7
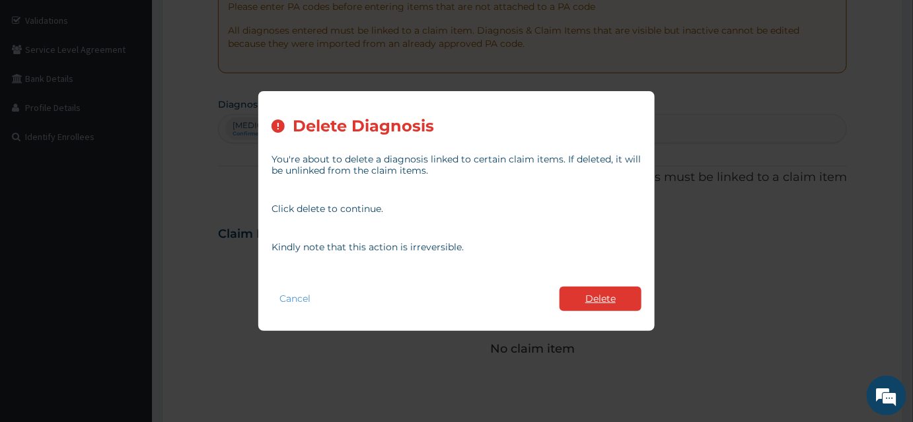
click at [605, 309] on button "Delete" at bounding box center [601, 299] width 82 height 24
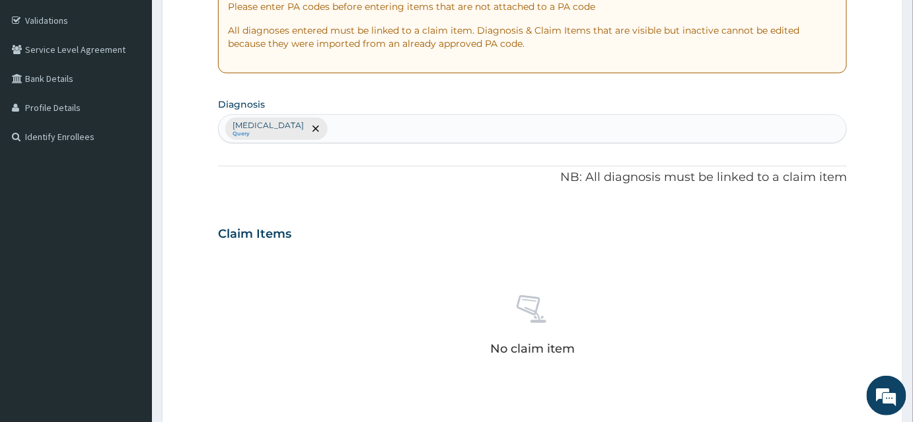
click at [315, 121] on div "Sepsis Query" at bounding box center [533, 129] width 628 height 28
type input "MALAR"
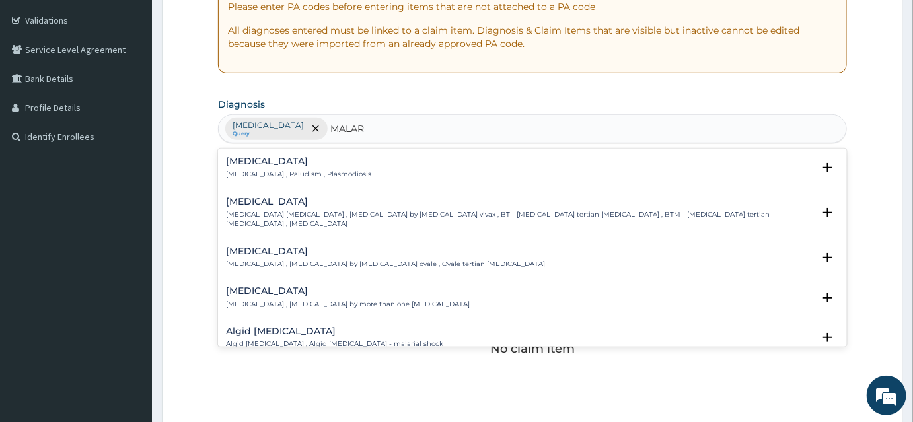
click at [250, 165] on h4 "Malaria" at bounding box center [298, 162] width 145 height 10
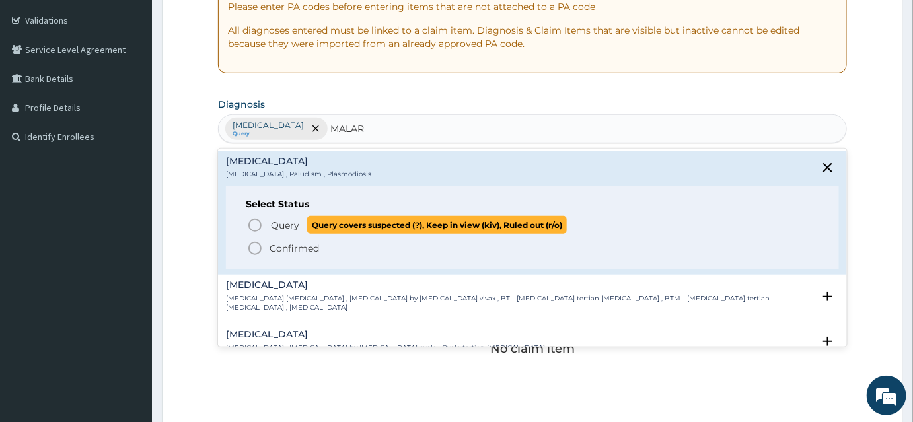
click at [254, 221] on icon "status option query" at bounding box center [255, 225] width 16 height 16
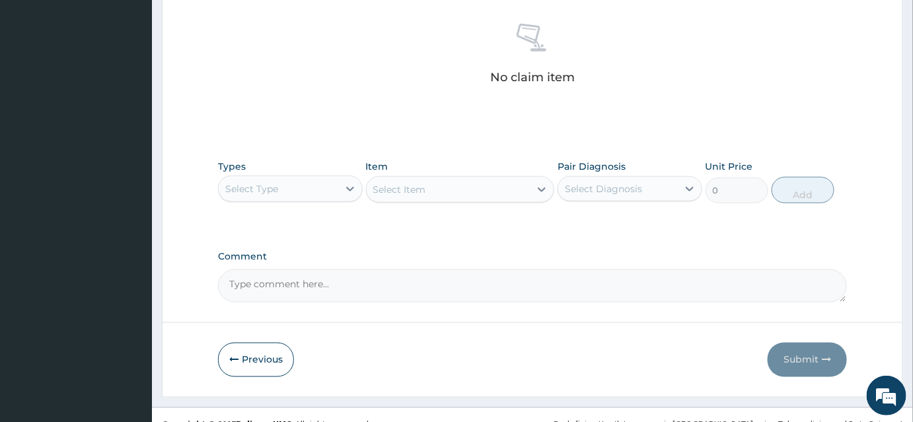
scroll to position [529, 0]
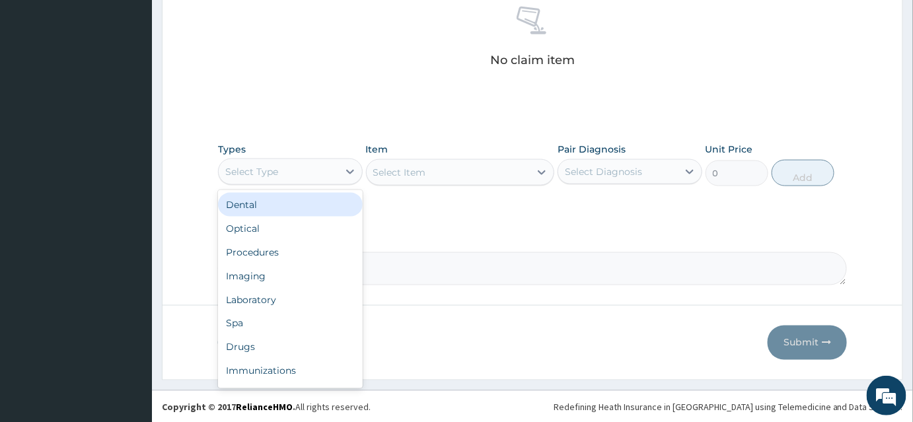
click at [258, 172] on div "Select Type" at bounding box center [251, 171] width 53 height 13
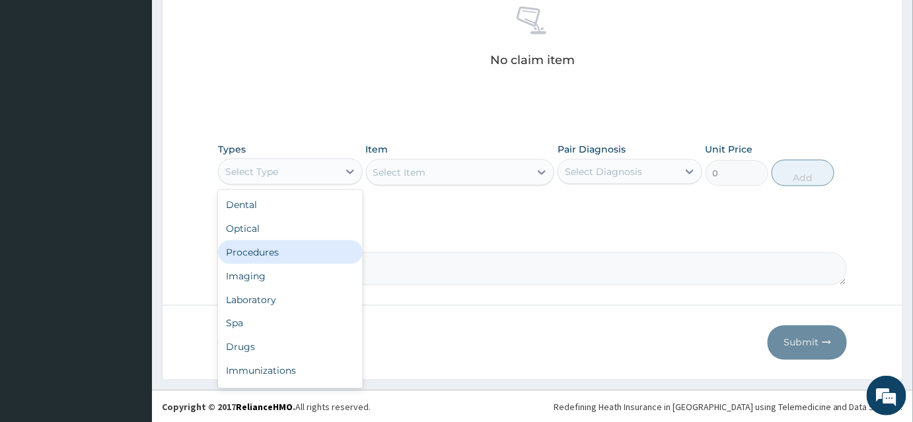
click at [268, 257] on div "Procedures" at bounding box center [290, 253] width 145 height 24
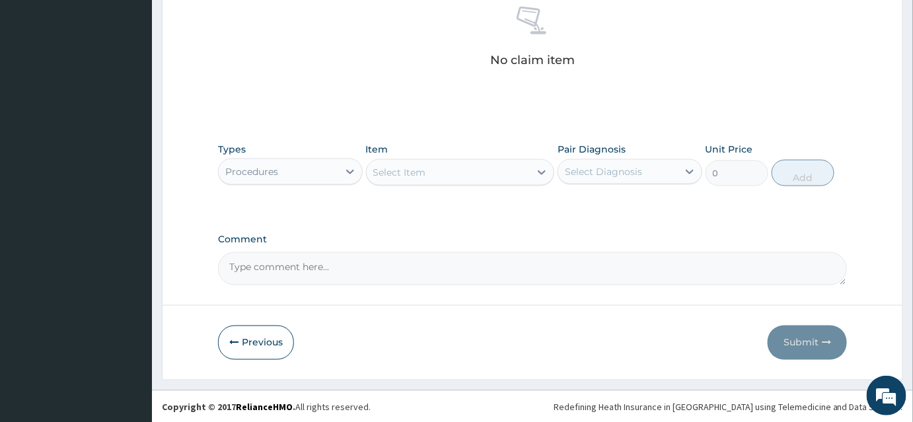
click at [286, 171] on div "Procedures" at bounding box center [279, 171] width 120 height 21
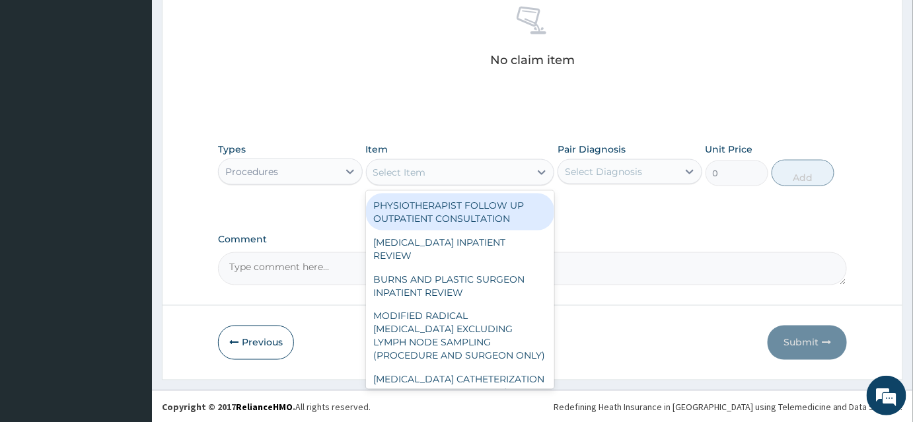
click at [424, 176] on div "Select Item" at bounding box center [399, 172] width 53 height 13
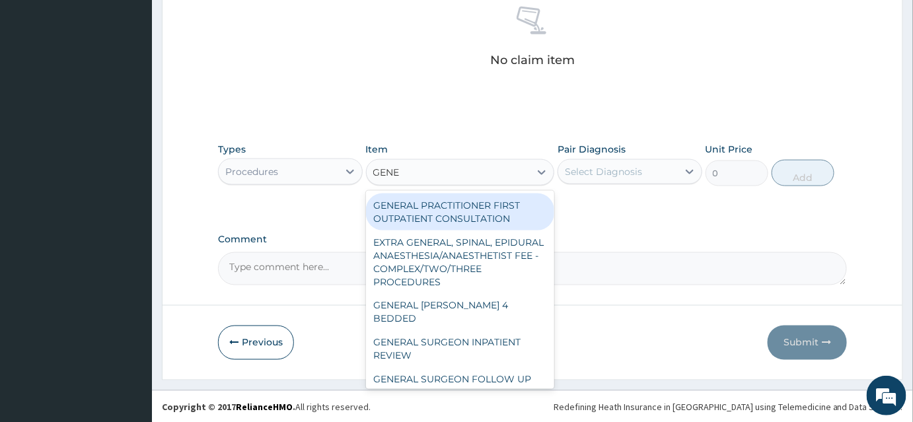
type input "GENER"
click at [453, 218] on div "GENERAL PRACTITIONER FIRST OUTPATIENT CONSULTATION" at bounding box center [460, 212] width 189 height 37
type input "3750"
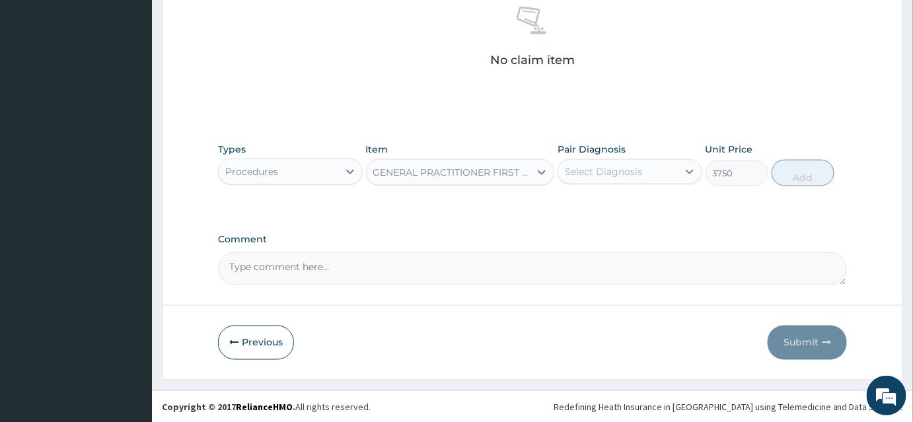
click at [629, 178] on div "Select Diagnosis" at bounding box center [619, 171] width 120 height 21
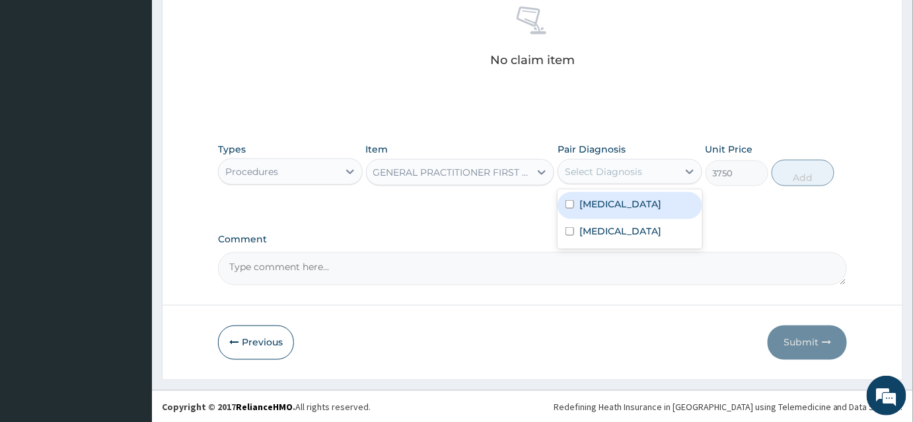
click at [611, 212] on div "Sepsis" at bounding box center [630, 205] width 145 height 27
checkbox input "true"
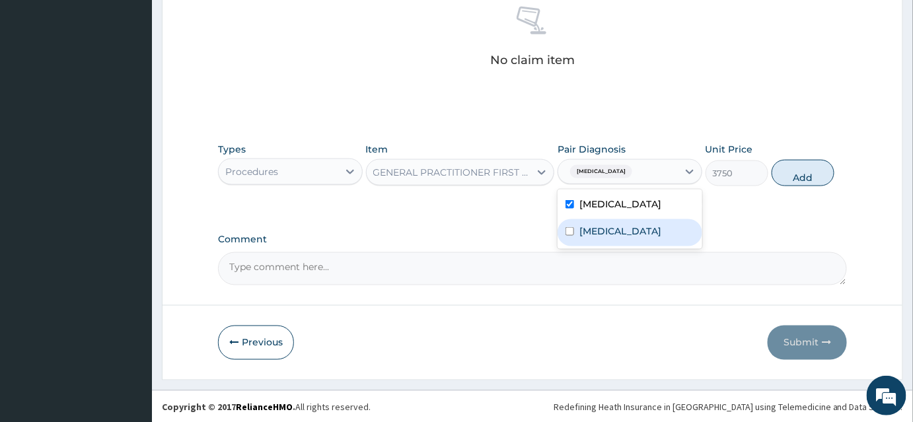
click at [602, 241] on div "Malaria" at bounding box center [630, 232] width 145 height 27
checkbox input "true"
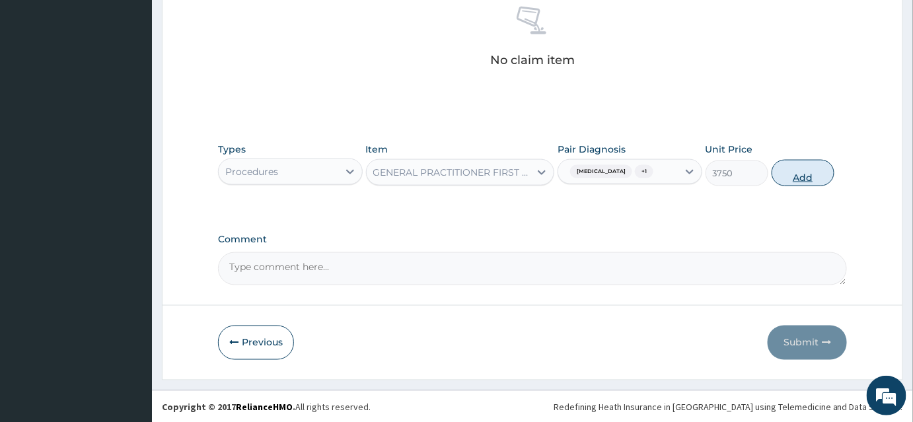
click at [816, 167] on button "Add" at bounding box center [803, 173] width 63 height 26
type input "0"
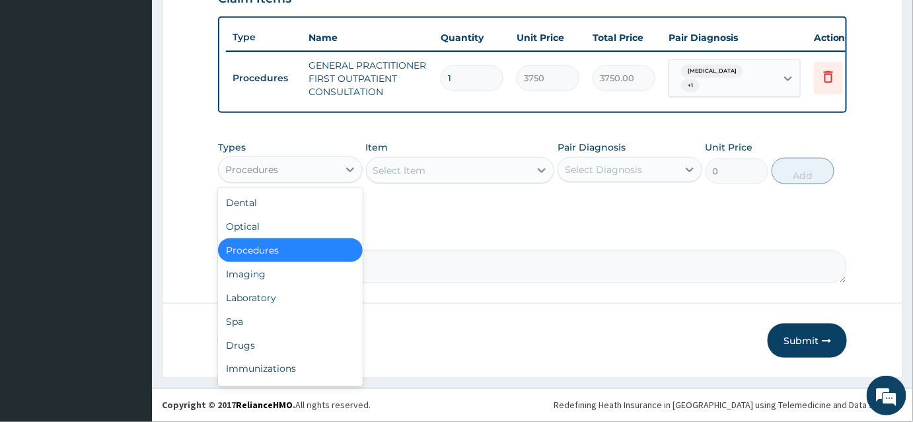
click at [323, 164] on div "Procedures" at bounding box center [279, 169] width 120 height 21
click at [288, 299] on div "Laboratory" at bounding box center [290, 298] width 145 height 24
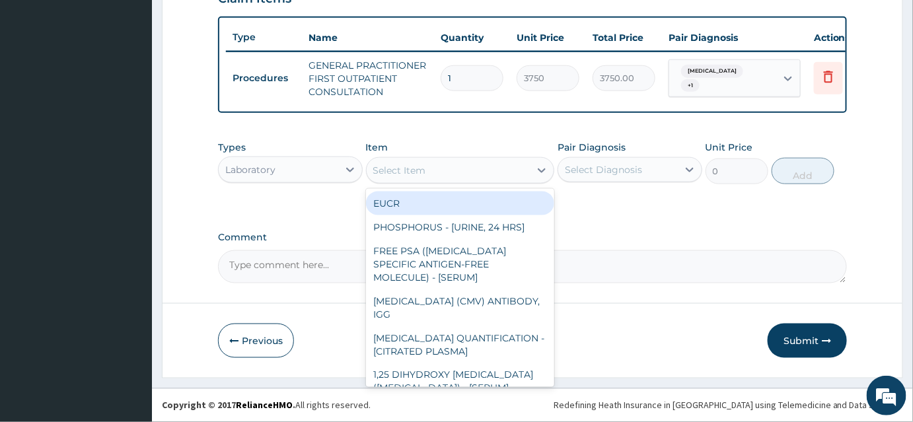
click at [428, 173] on div "Select Item" at bounding box center [449, 170] width 164 height 21
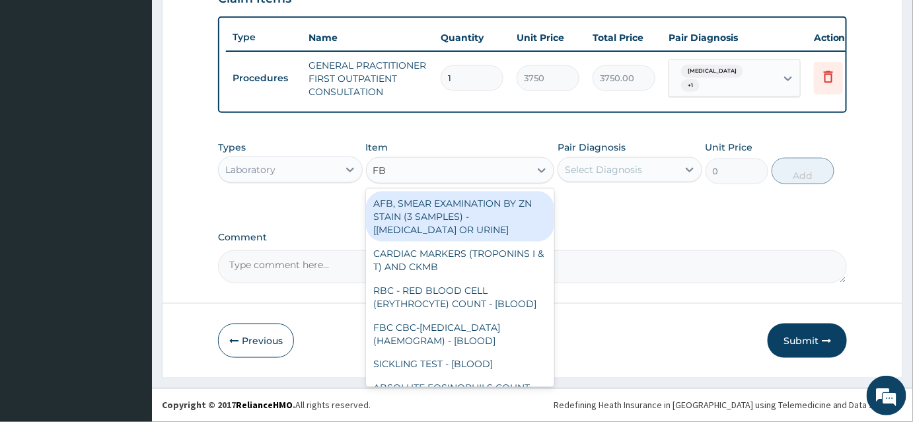
type input "FBC"
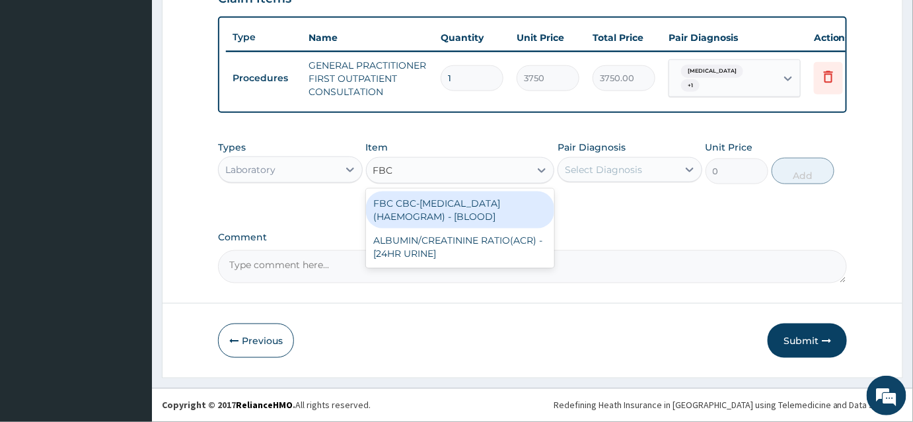
click at [460, 212] on div "FBC CBC-COMPLETE BLOOD COUNT (HAEMOGRAM) - [BLOOD]" at bounding box center [460, 210] width 189 height 37
type input "5000"
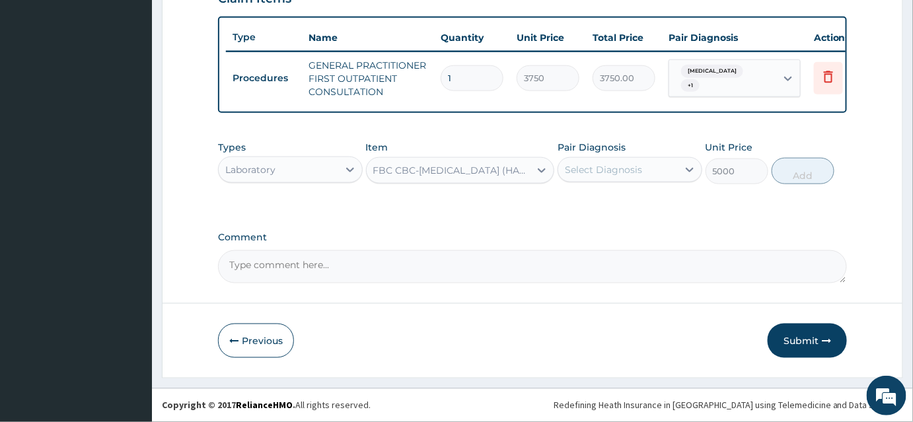
click at [617, 172] on div "Select Diagnosis" at bounding box center [603, 169] width 77 height 13
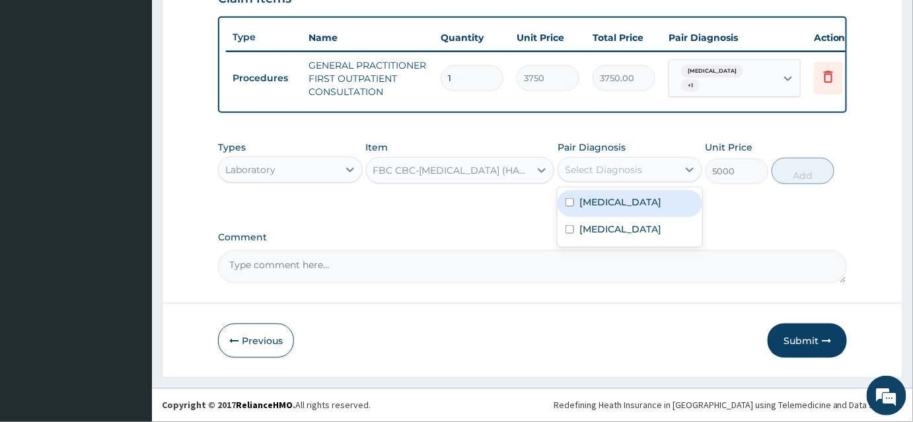
click at [609, 206] on label "Sepsis" at bounding box center [621, 202] width 82 height 13
checkbox input "true"
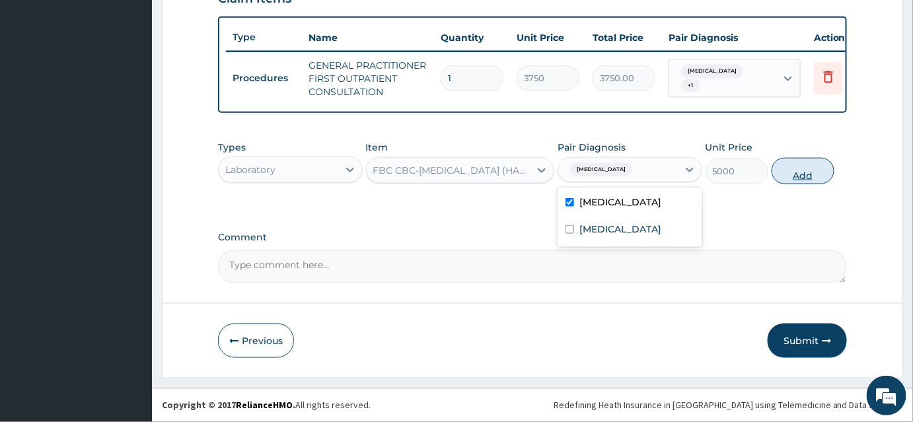
click at [806, 181] on button "Add" at bounding box center [803, 171] width 63 height 26
type input "0"
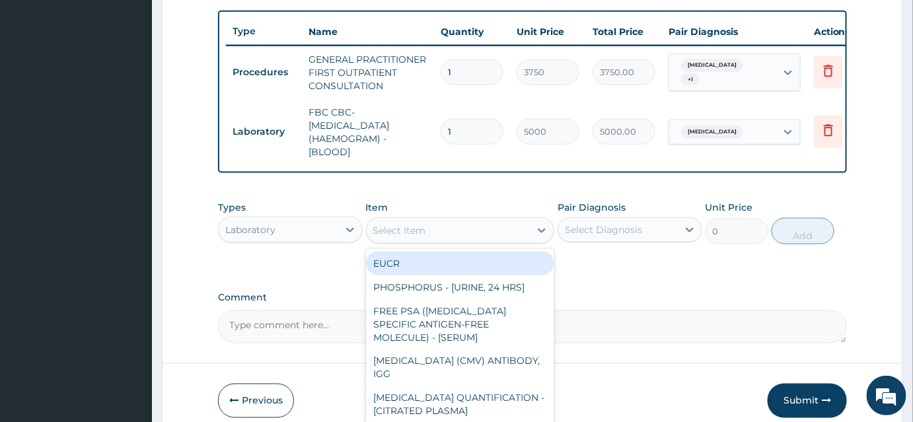
click at [401, 234] on div "Select Item" at bounding box center [399, 230] width 53 height 13
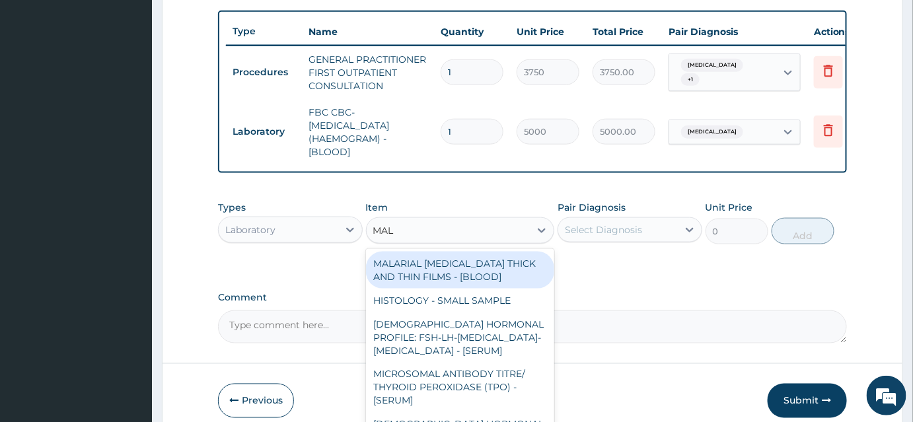
type input "MALA"
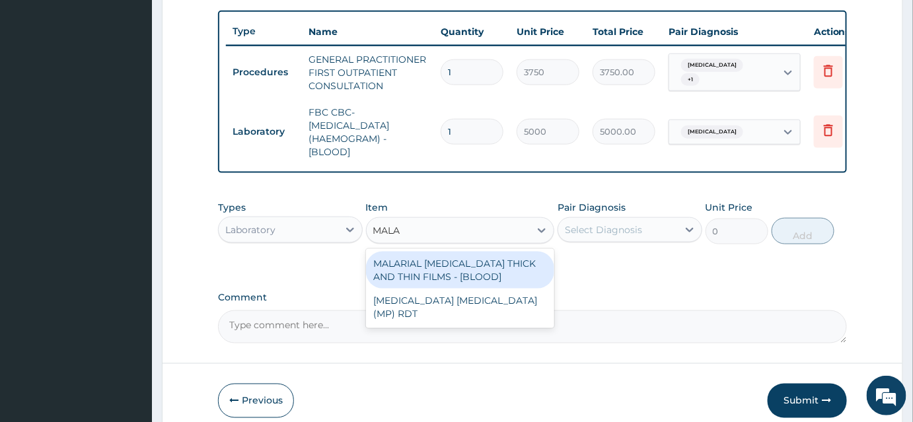
click at [476, 276] on div "MALARIAL PARASITE THICK AND THIN FILMS - [BLOOD]" at bounding box center [460, 270] width 189 height 37
type input "2187.5"
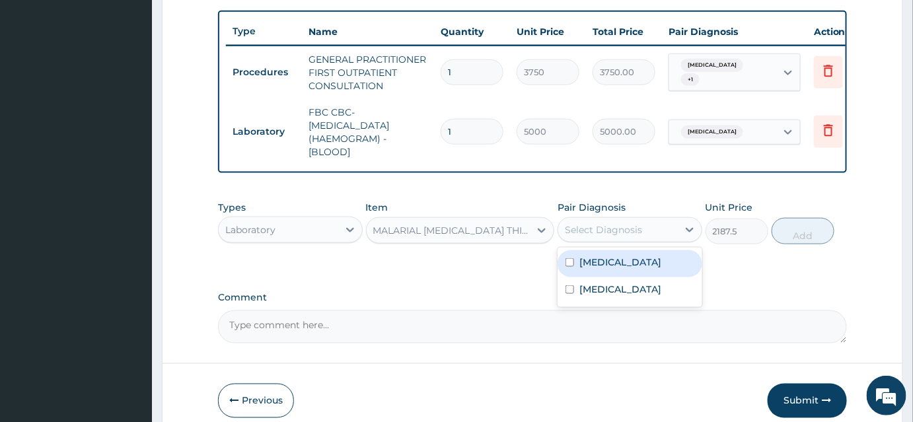
click at [590, 241] on div "Select Diagnosis" at bounding box center [619, 229] width 120 height 21
click at [594, 269] on label "Sepsis" at bounding box center [621, 262] width 82 height 13
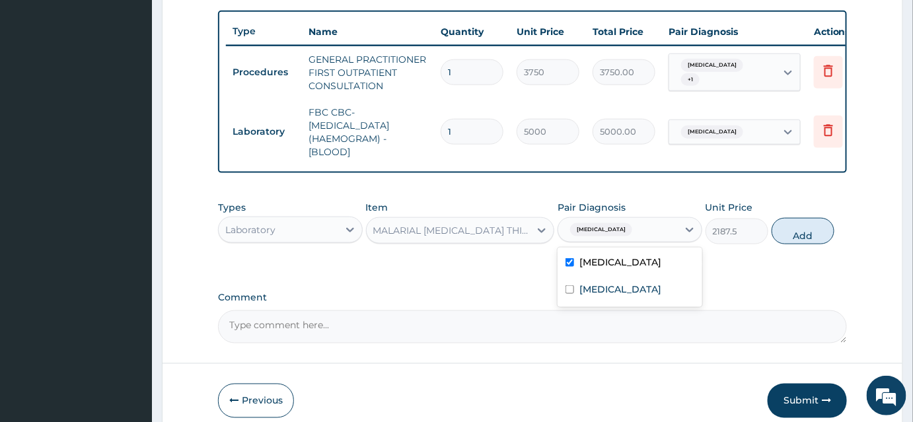
click at [592, 269] on label "Sepsis" at bounding box center [621, 262] width 82 height 13
checkbox input "false"
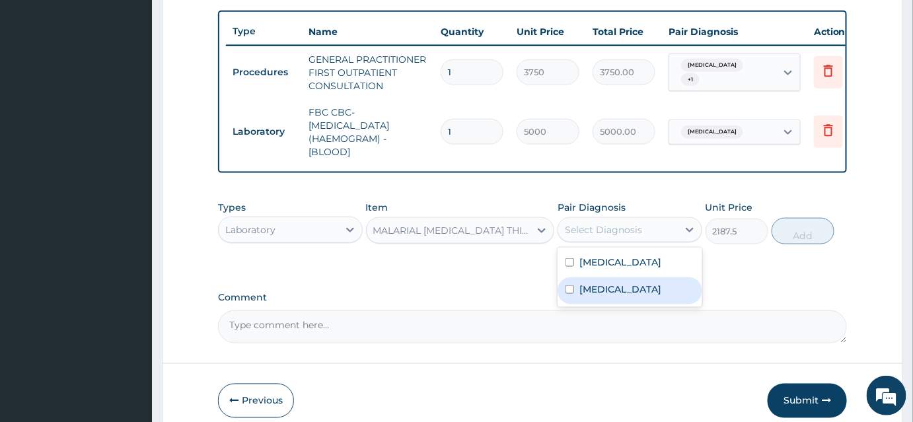
click at [591, 296] on label "Malaria" at bounding box center [621, 289] width 82 height 13
checkbox input "true"
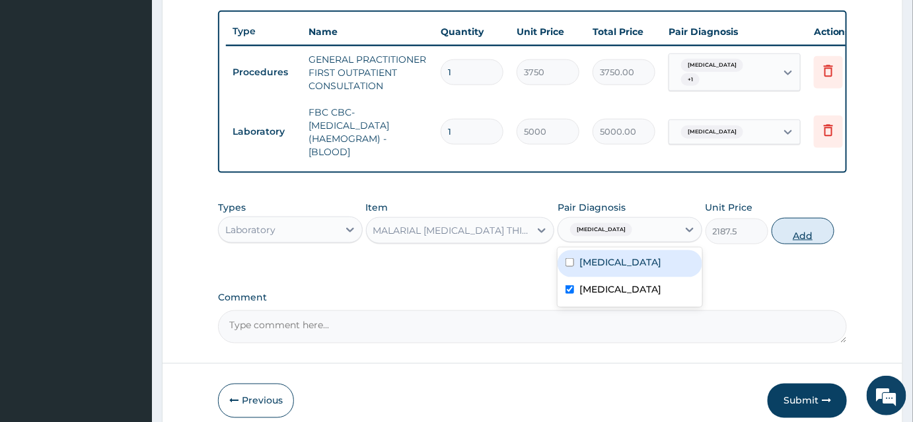
click at [783, 245] on button "Add" at bounding box center [803, 231] width 63 height 26
type input "0"
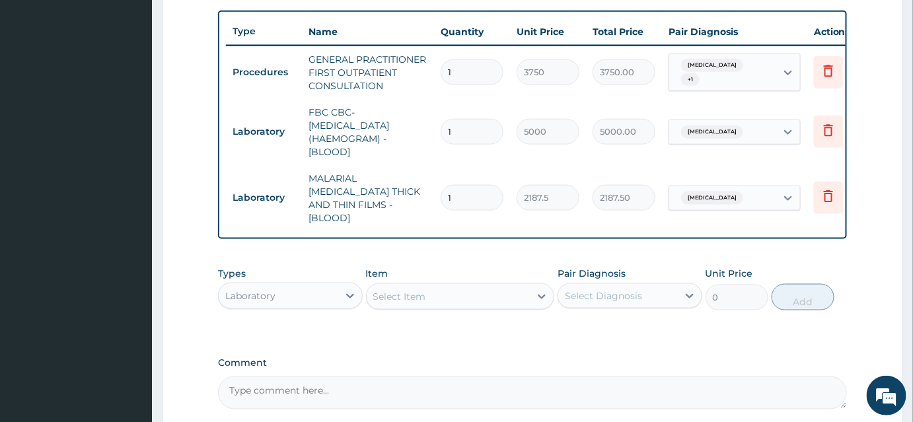
scroll to position [541, 0]
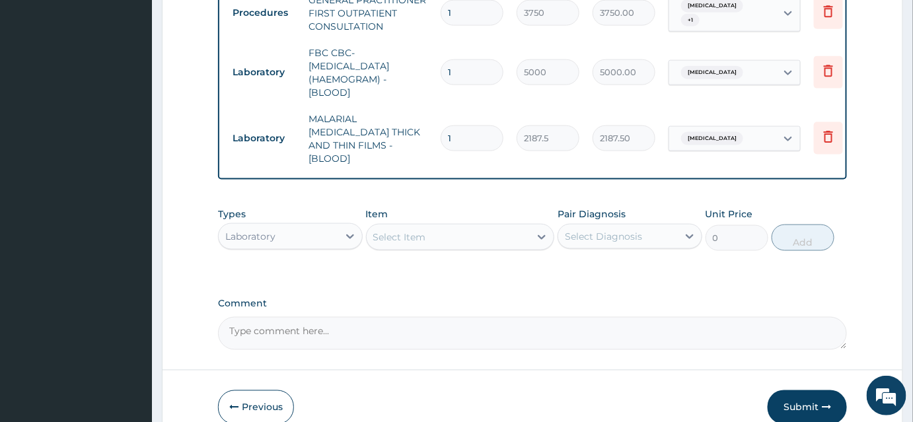
click at [278, 226] on div "Laboratory" at bounding box center [279, 236] width 120 height 21
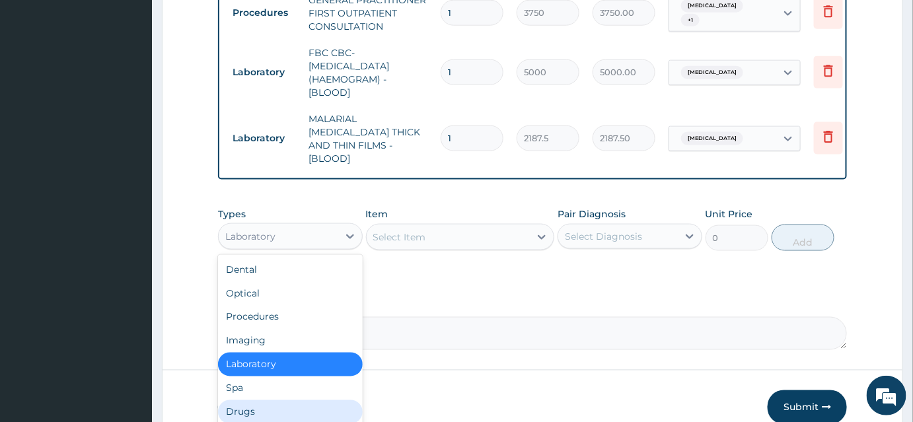
scroll to position [44, 0]
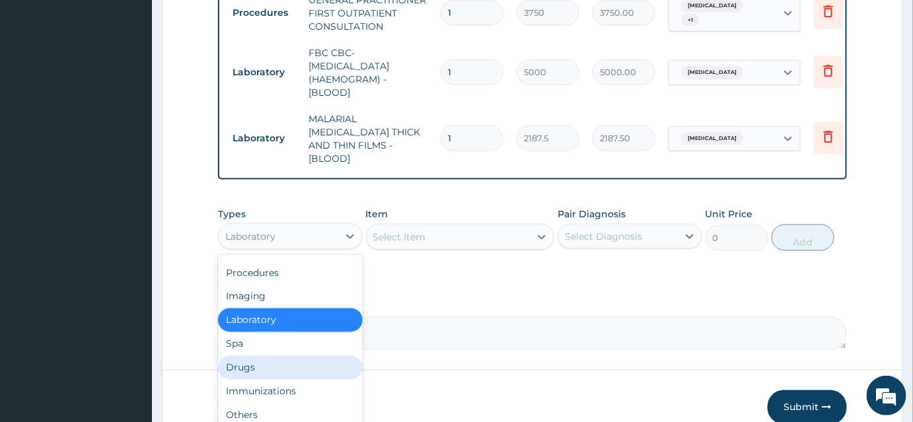
click at [241, 360] on div "Drugs" at bounding box center [290, 368] width 145 height 24
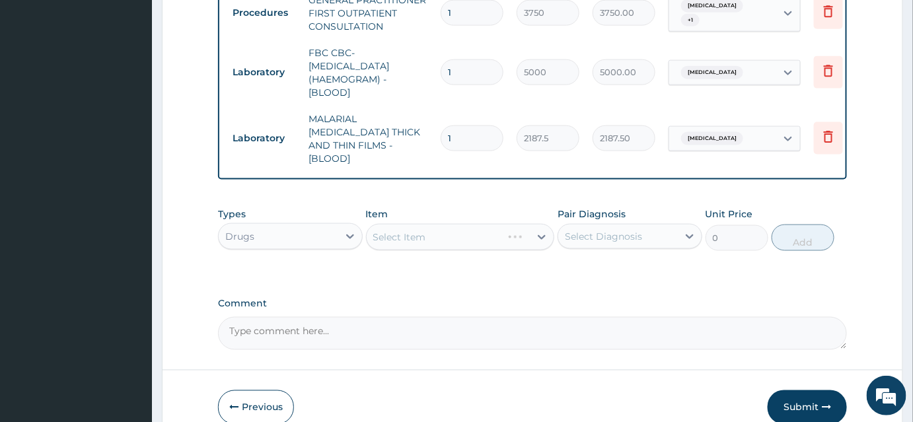
click at [410, 235] on div "Select Item" at bounding box center [460, 237] width 189 height 26
click at [426, 233] on div "Select Item" at bounding box center [460, 237] width 189 height 26
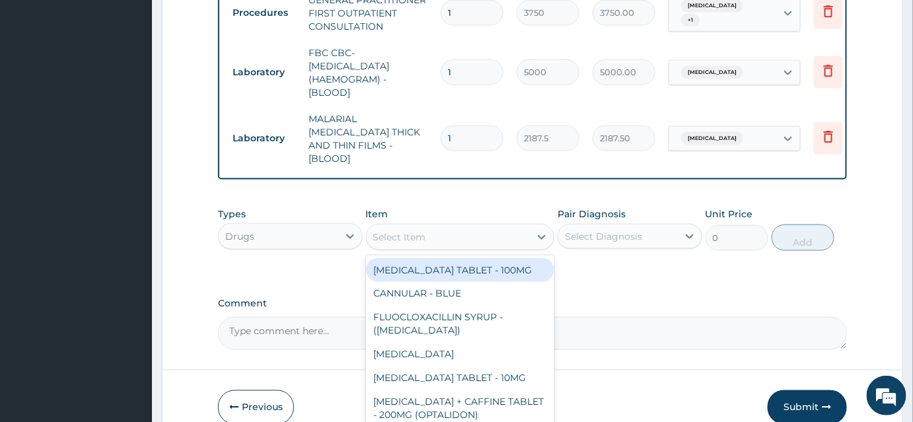
click at [399, 235] on div "Select Item" at bounding box center [399, 237] width 53 height 13
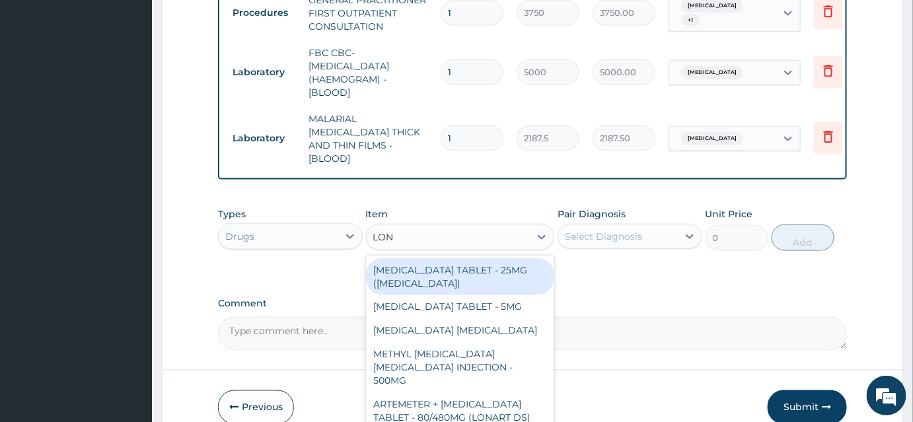
type input "LONA"
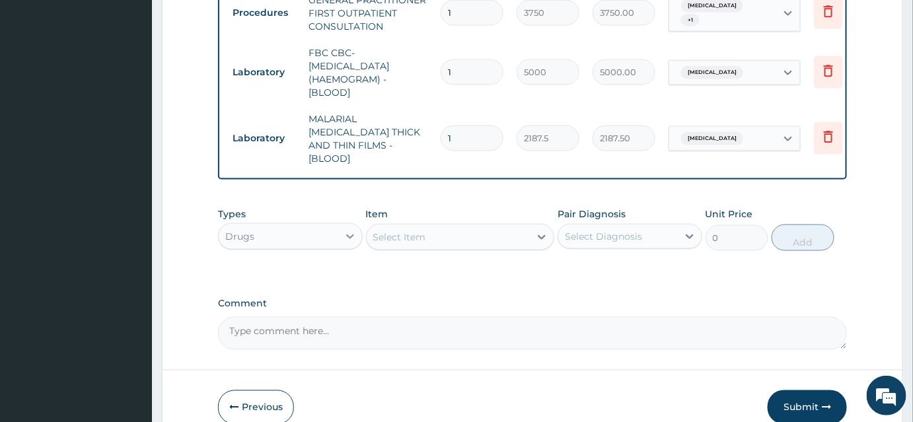
drag, startPoint x: 406, startPoint y: 228, endPoint x: 350, endPoint y: 227, distance: 55.5
click at [350, 227] on div "Types Drugs Item option MALARIAL PARASITE THICK AND THIN FILMS - [BLOOD], selec…" at bounding box center [532, 229] width 629 height 57
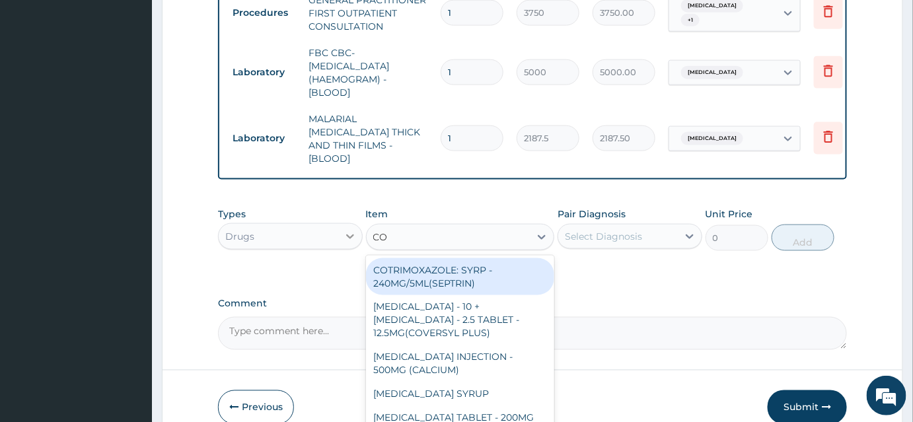
type input "COA"
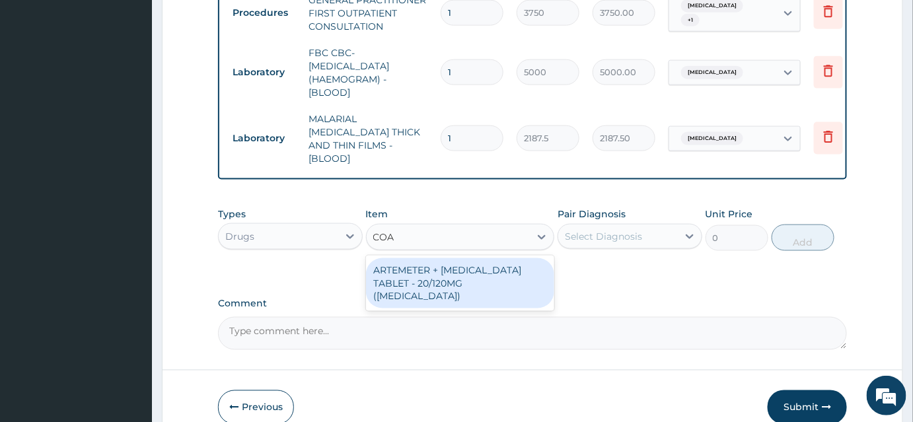
click at [416, 280] on div "ARTEMETER + LUMEFANTRINE TABLET - 20/120MG (COARTEM)" at bounding box center [460, 283] width 189 height 50
type input "210"
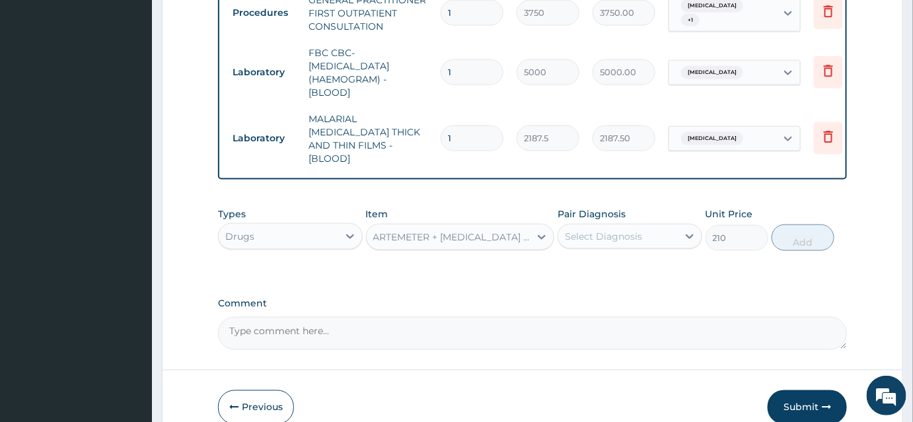
click at [634, 230] on div "Select Diagnosis" at bounding box center [603, 236] width 77 height 13
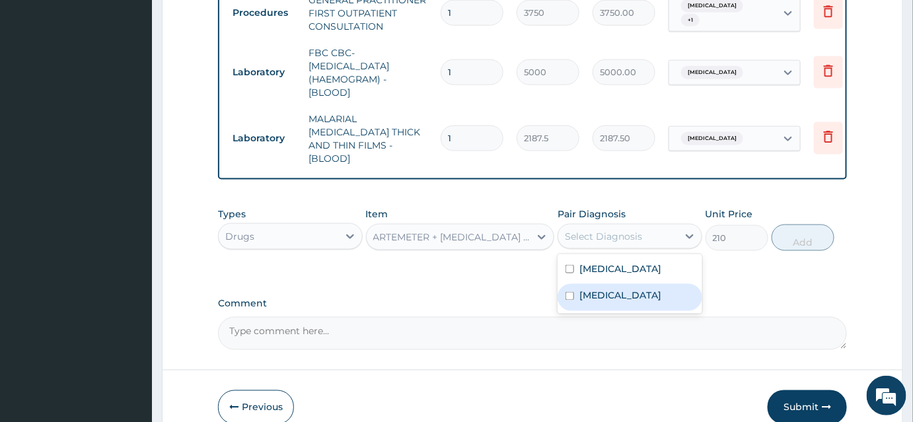
click at [580, 284] on div "Malaria" at bounding box center [630, 297] width 145 height 27
checkbox input "true"
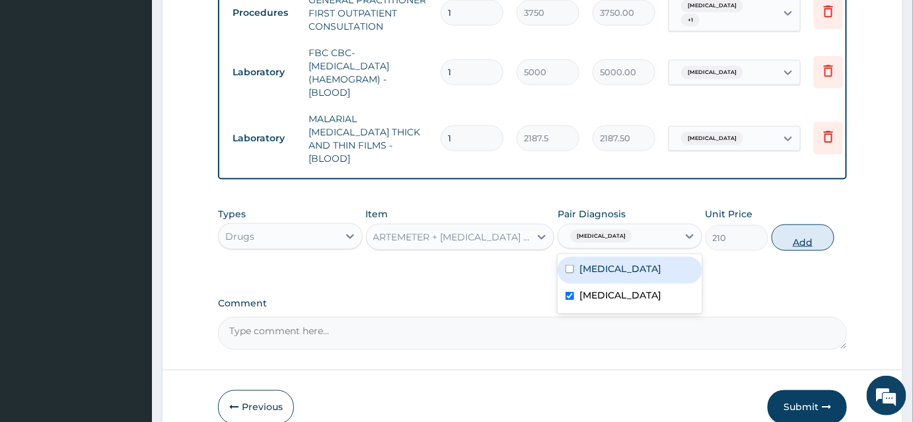
click at [805, 237] on button "Add" at bounding box center [803, 238] width 63 height 26
type input "0"
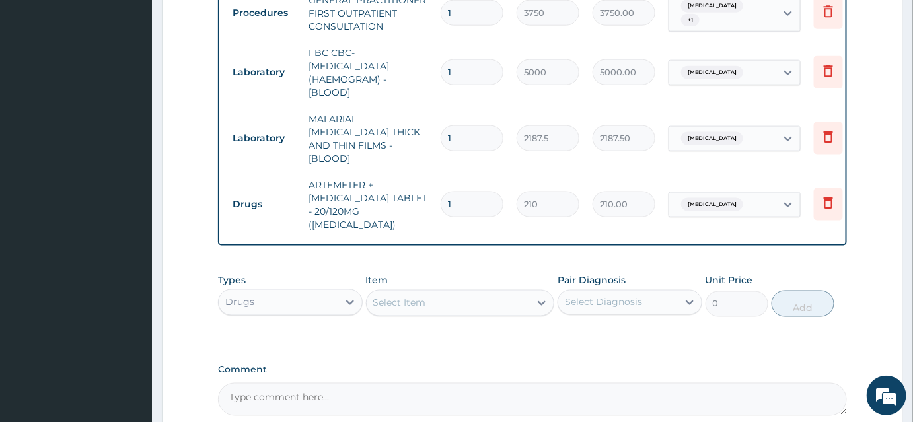
type input "0.00"
type input "2"
type input "420.00"
type input "24"
type input "5040.00"
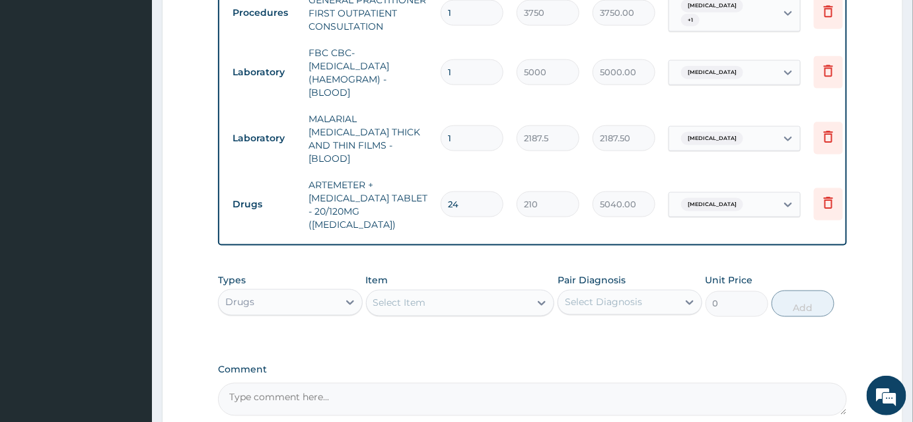
type input "24"
click at [403, 297] on div "Select Item" at bounding box center [399, 303] width 53 height 13
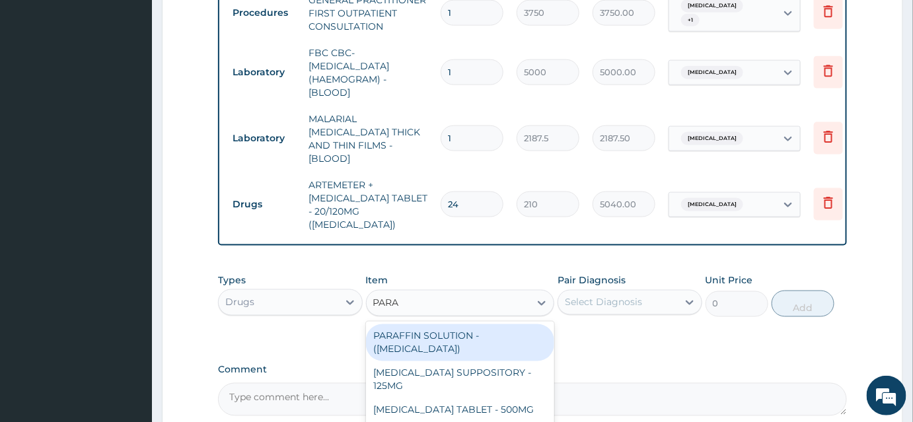
type input "PARAC"
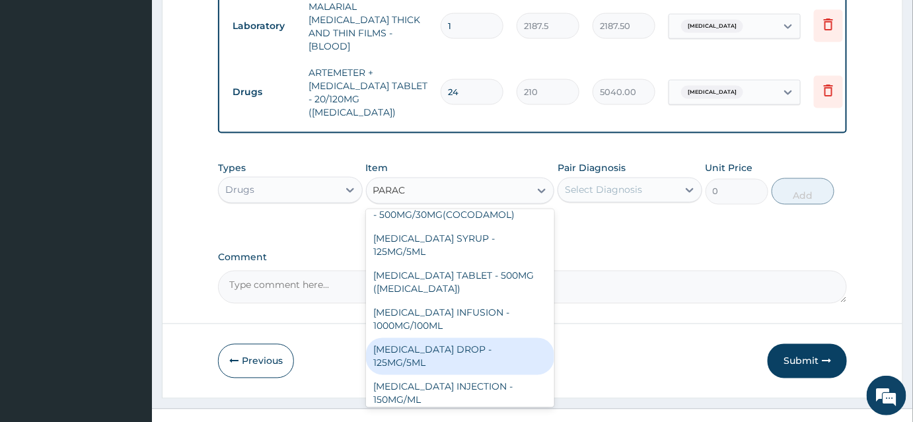
scroll to position [127, 0]
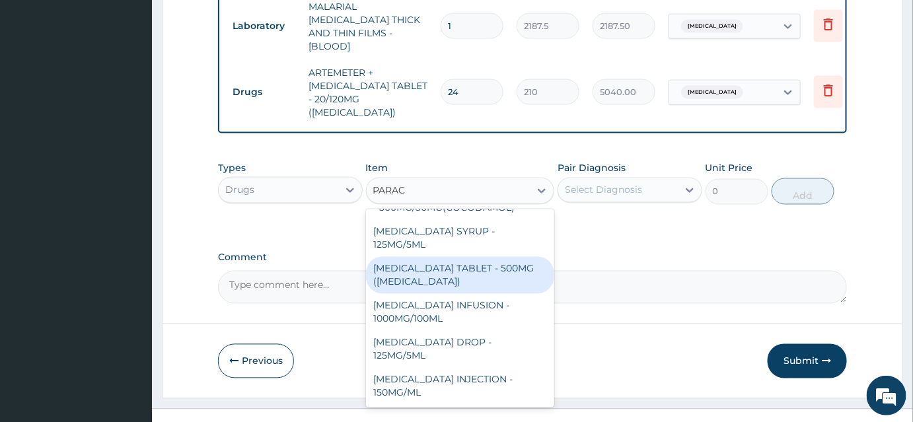
click at [494, 257] on div "PARACETAMOL TABLET - 500MG (PANADOL)" at bounding box center [460, 275] width 189 height 37
type input "42"
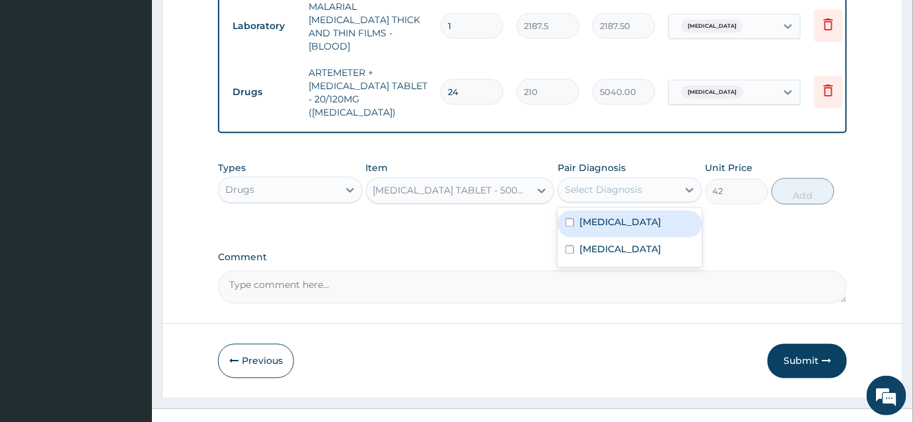
click at [608, 184] on div "Select Diagnosis" at bounding box center [603, 190] width 77 height 13
click at [510, 184] on div "PARACETAMOL TABLET - 500MG (PANADOL)" at bounding box center [452, 190] width 159 height 13
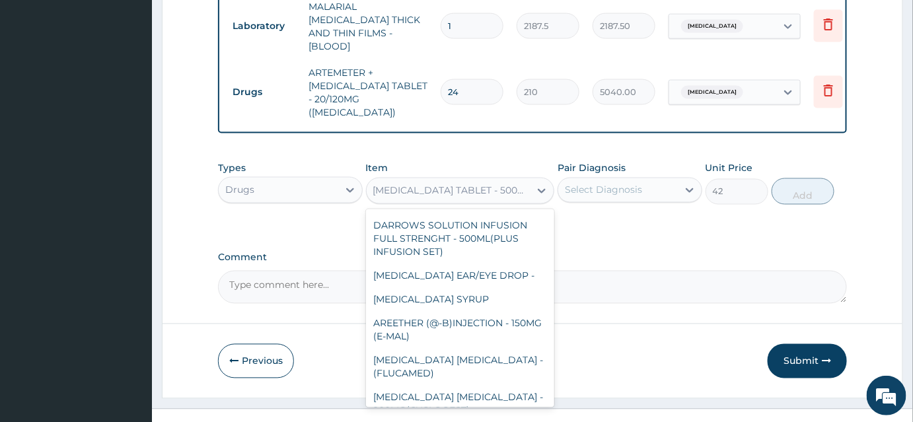
scroll to position [11150, 0]
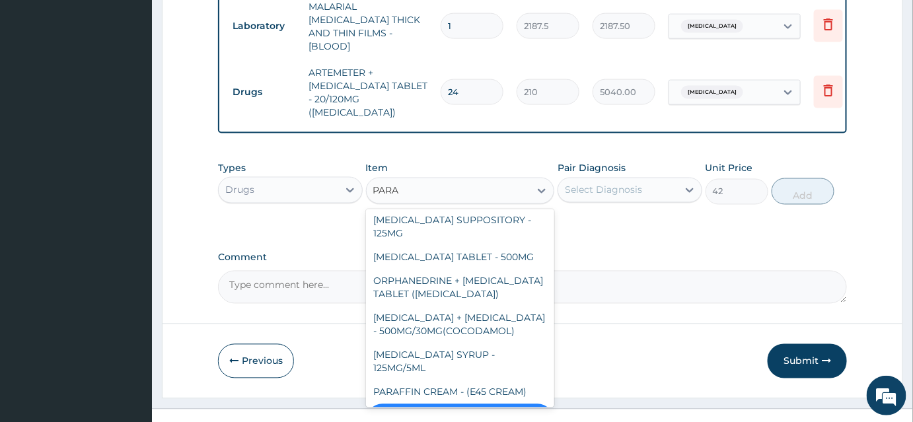
type input "PARAC"
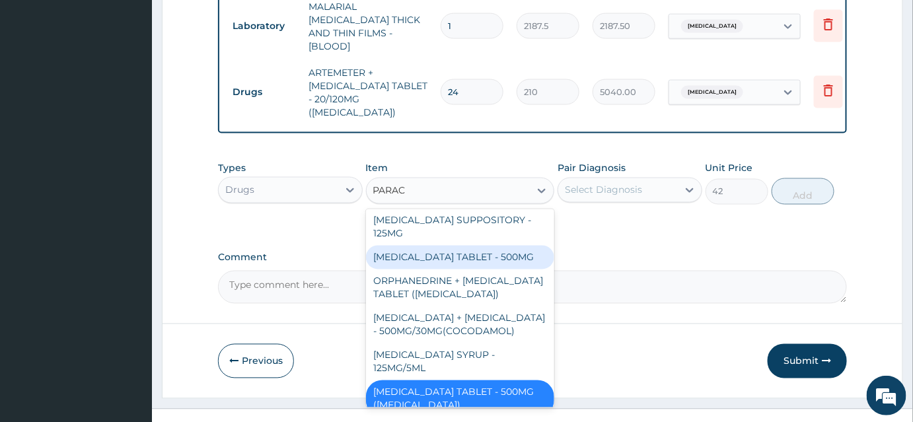
click at [480, 246] on div "PARACETAMOL TABLET - 500MG" at bounding box center [460, 258] width 189 height 24
type input "33.599999999999994"
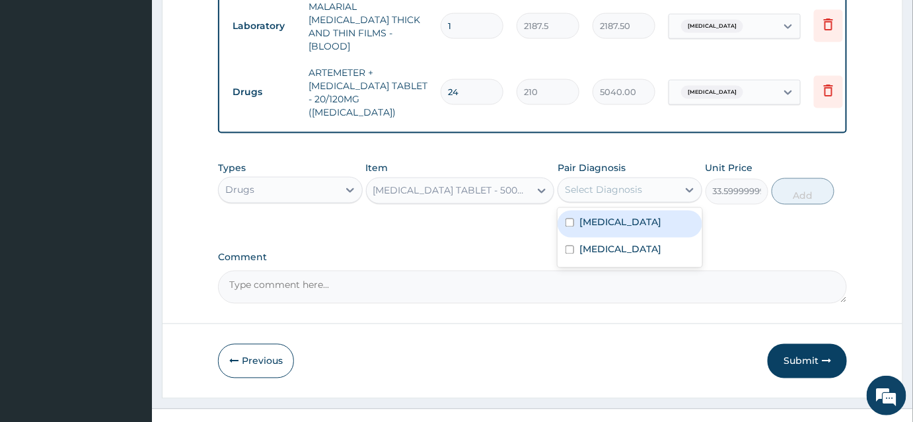
click at [644, 180] on div "Select Diagnosis" at bounding box center [619, 190] width 120 height 21
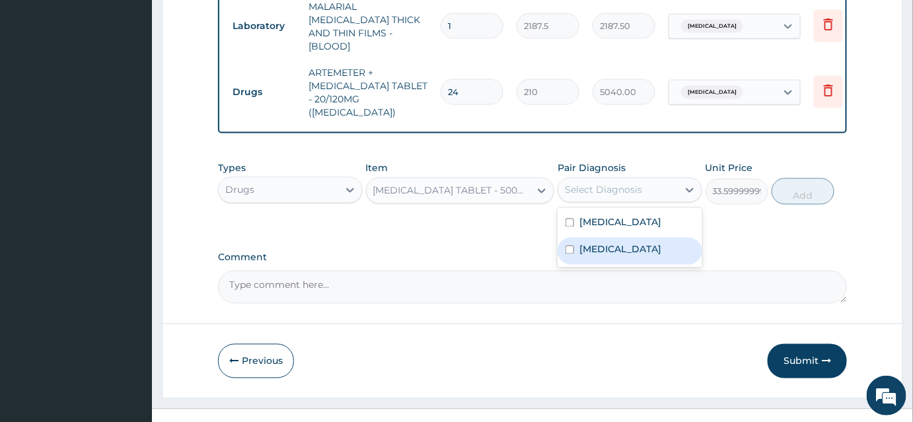
click at [588, 243] on label "Malaria" at bounding box center [621, 249] width 82 height 13
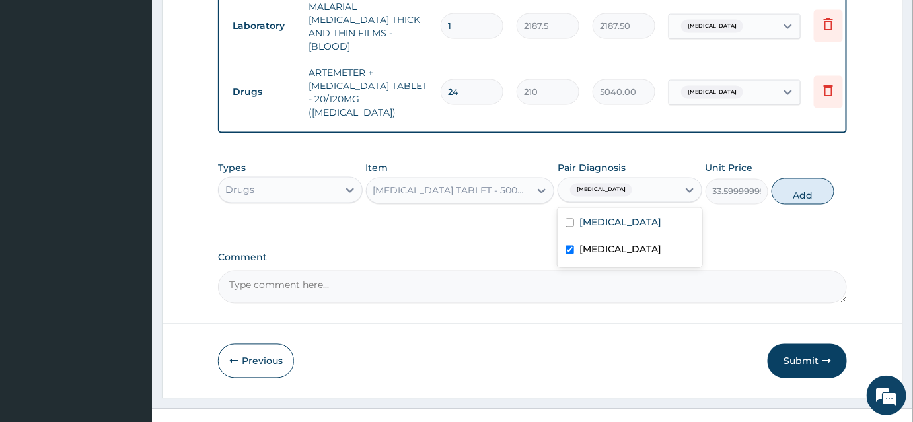
checkbox input "true"
click at [590, 216] on label "Sepsis" at bounding box center [621, 222] width 82 height 13
checkbox input "true"
click at [791, 178] on button "Add" at bounding box center [803, 191] width 63 height 26
type input "0"
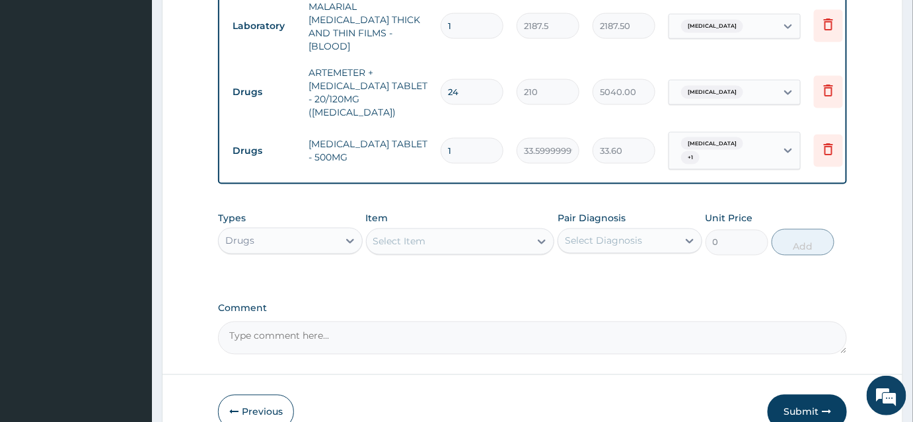
drag, startPoint x: 459, startPoint y: 118, endPoint x: 432, endPoint y: 121, distance: 26.6
click at [432, 126] on tr "Drugs PARACETAMOL TABLET - 500MG 1 33.599999999999994 33.60 Malaria + 1 Delete" at bounding box center [550, 152] width 648 height 52
type input "8"
type input "268.80"
type input "8"
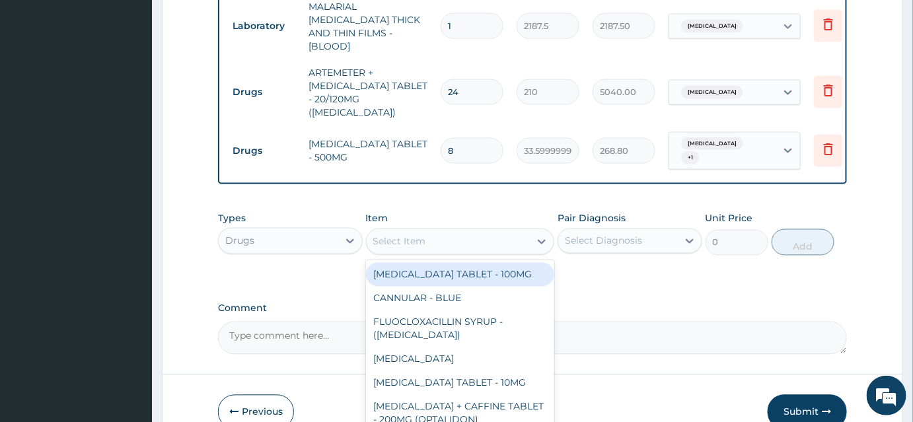
click at [404, 235] on div "Select Item" at bounding box center [399, 241] width 53 height 13
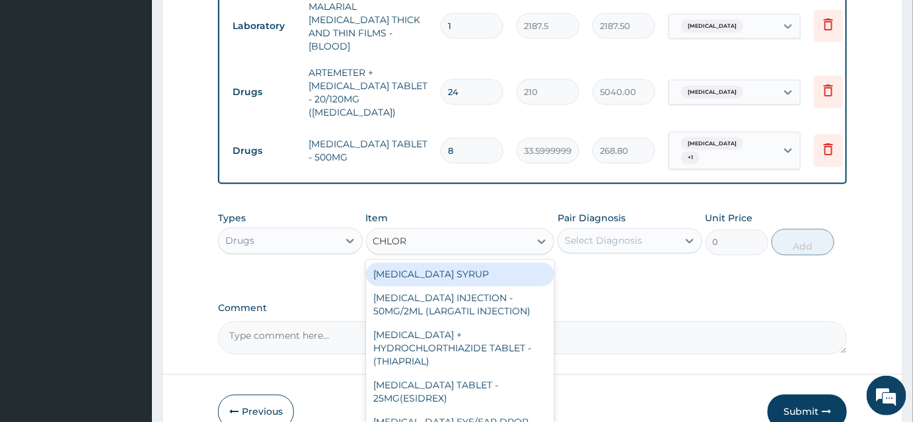
type input "CHLORO"
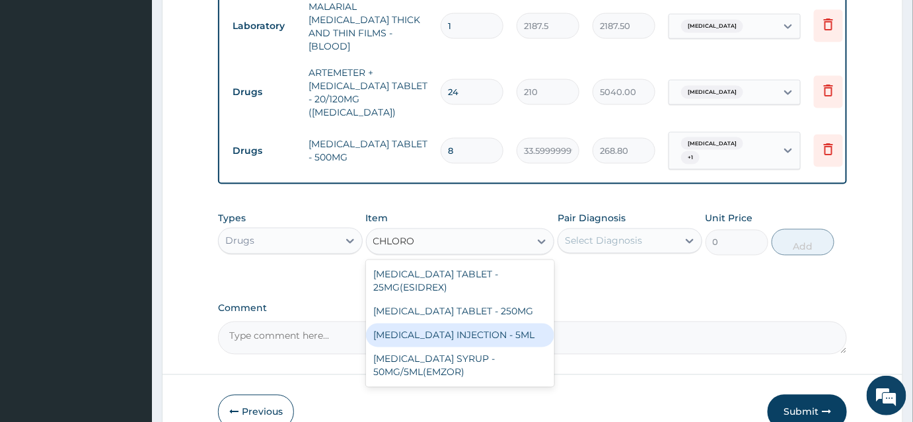
click at [496, 329] on div "CHLOROQUINE PHOSPHATE INJECTION - 5ML" at bounding box center [460, 336] width 189 height 24
type input "168"
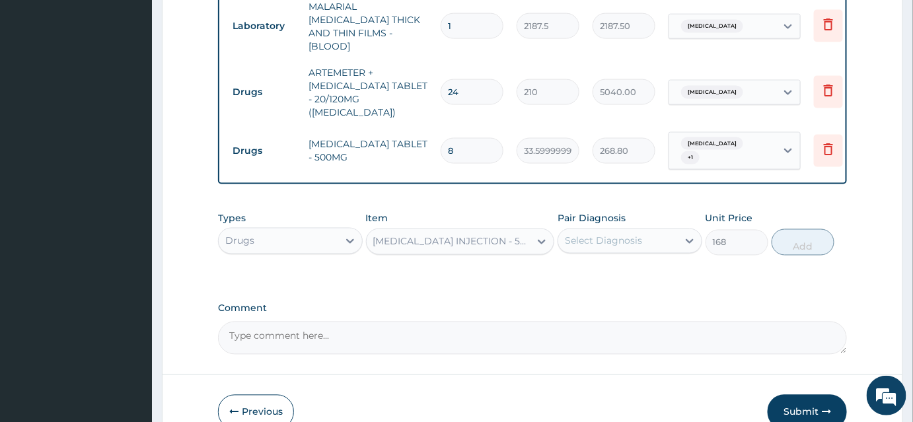
click at [602, 235] on div "Select Diagnosis" at bounding box center [603, 241] width 77 height 13
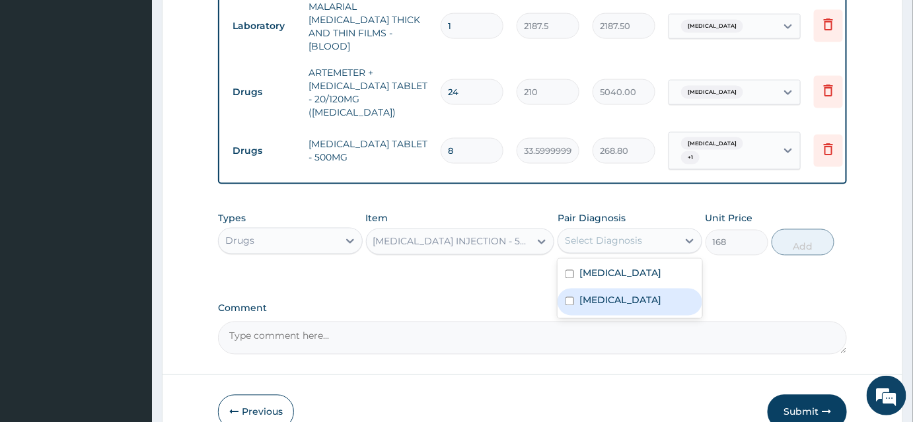
click at [572, 289] on div "Malaria" at bounding box center [630, 302] width 145 height 27
checkbox input "true"
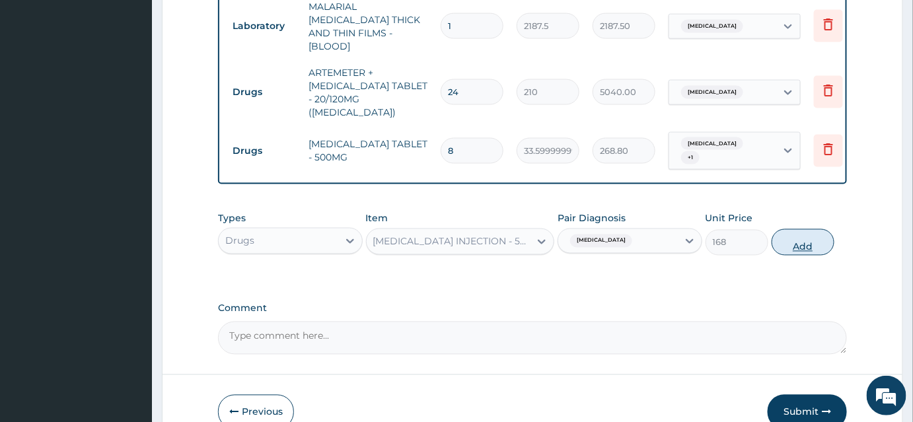
click at [821, 229] on button "Add" at bounding box center [803, 242] width 63 height 26
type input "0"
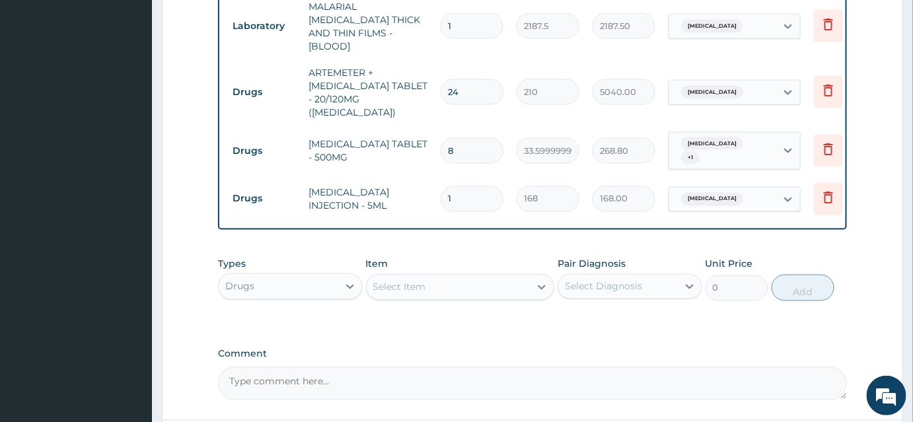
click at [417, 281] on div "Select Item" at bounding box center [399, 287] width 53 height 13
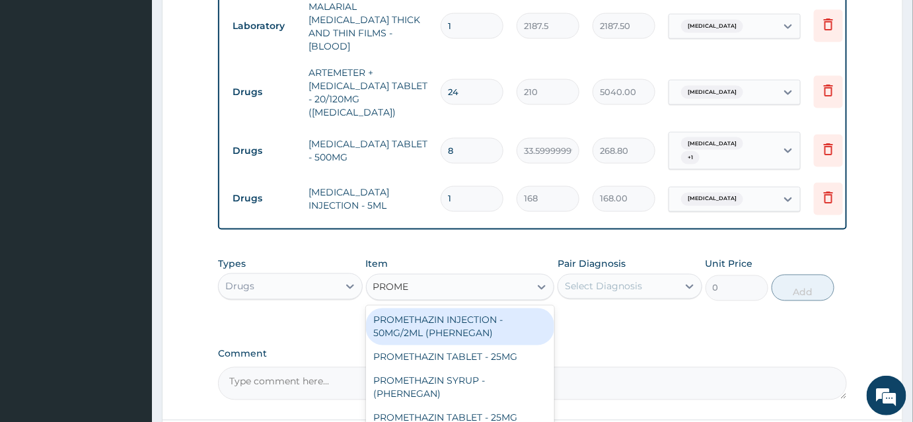
type input "PROMET"
click at [473, 309] on div "PROMETHAZIN INJECTION - 50MG/2ML (PHERNEGAN)" at bounding box center [460, 327] width 189 height 37
type input "319.2"
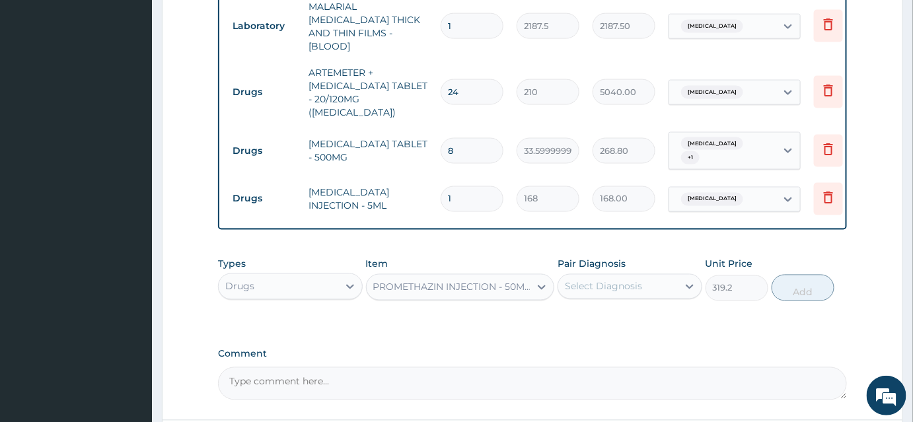
click at [622, 280] on div "Select Diagnosis" at bounding box center [603, 286] width 77 height 13
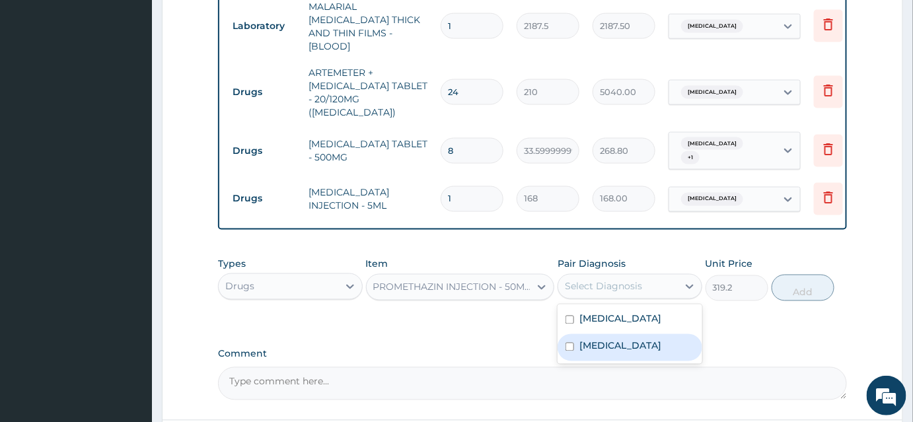
click at [566, 334] on div "Malaria" at bounding box center [630, 347] width 145 height 27
checkbox input "true"
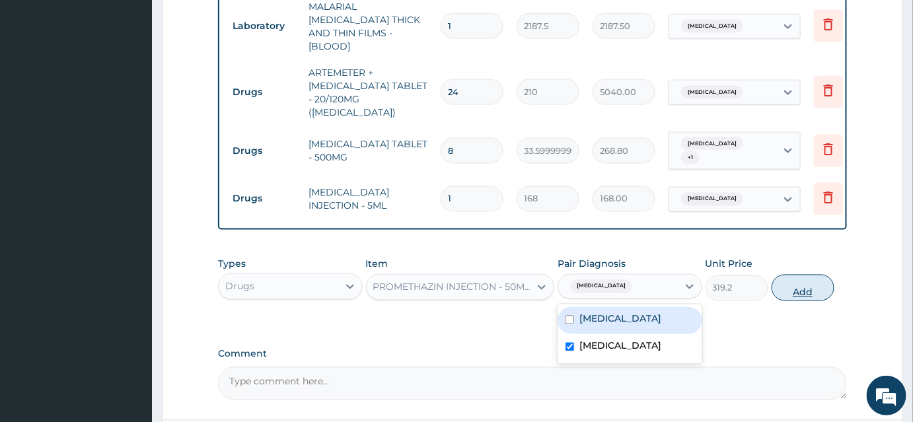
click at [785, 275] on button "Add" at bounding box center [803, 288] width 63 height 26
type input "0"
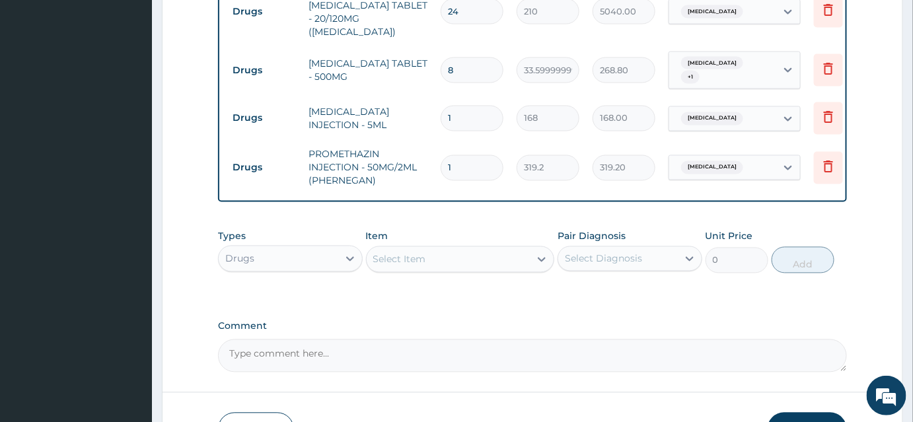
scroll to position [804, 0]
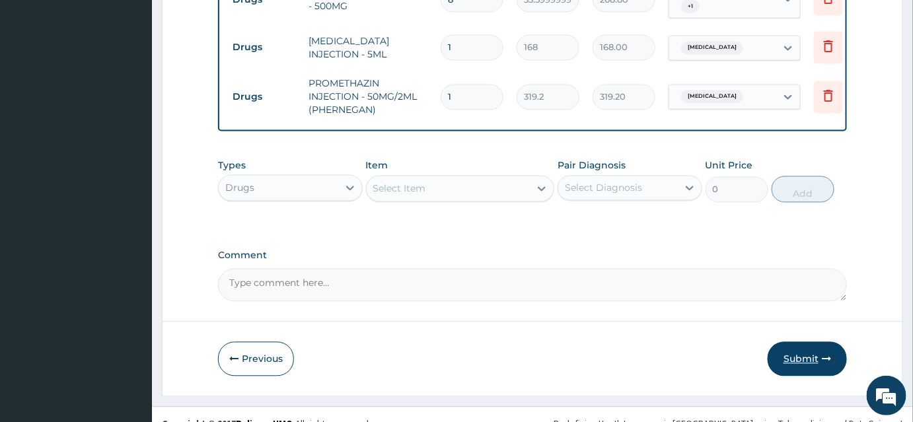
click at [807, 342] on button "Submit" at bounding box center [807, 359] width 79 height 34
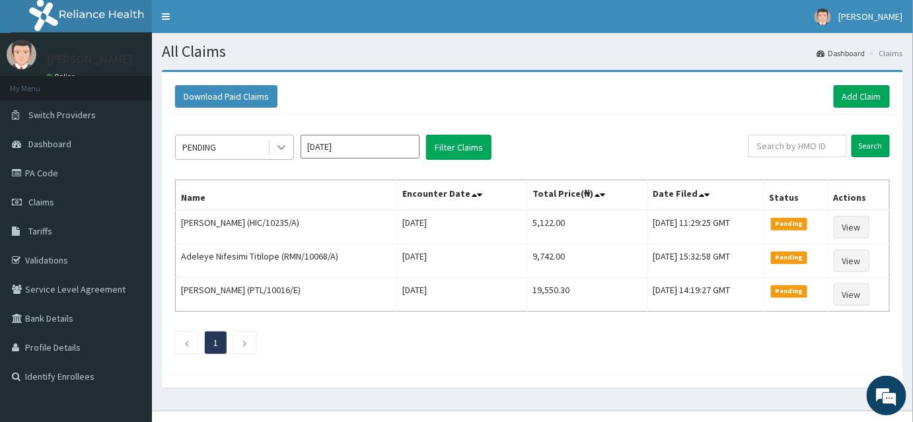
click at [278, 148] on icon at bounding box center [281, 147] width 13 height 13
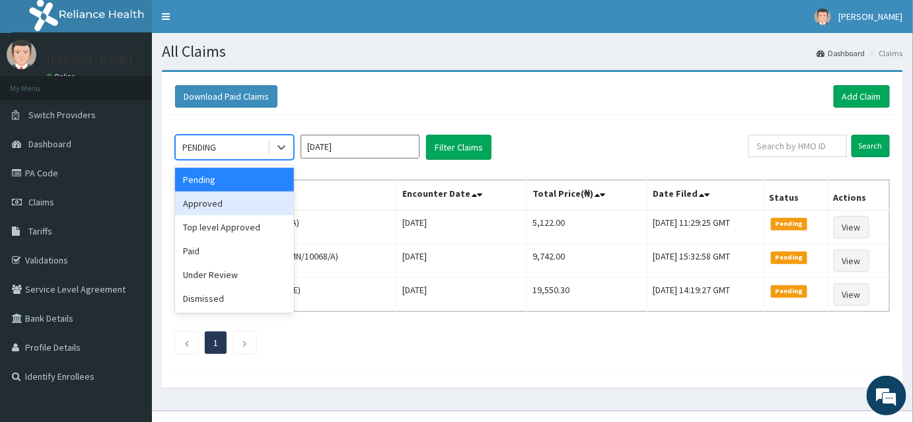
click at [220, 206] on div "Approved" at bounding box center [234, 204] width 119 height 24
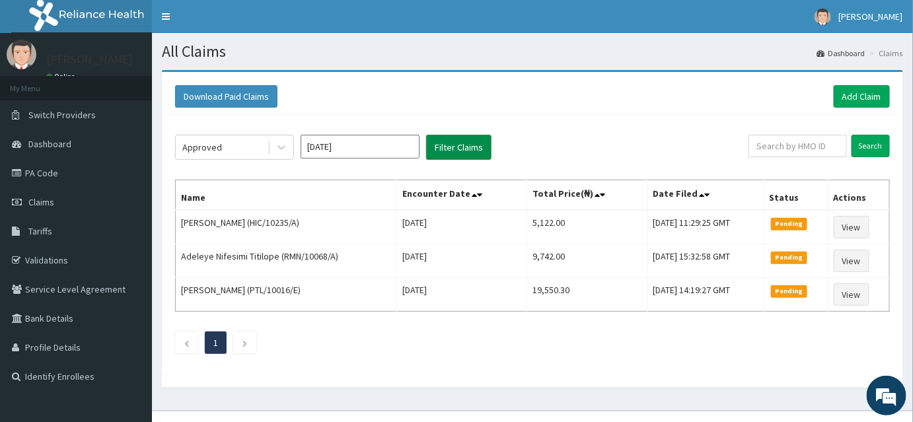
click at [453, 156] on button "Filter Claims" at bounding box center [458, 147] width 65 height 25
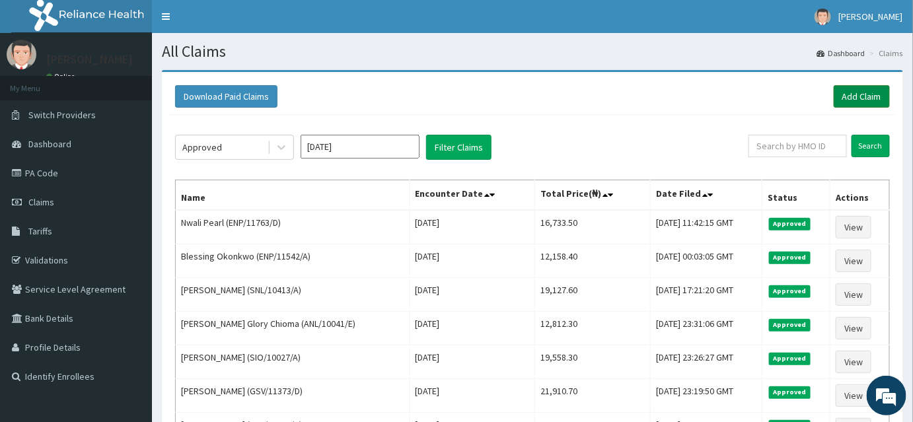
click at [863, 89] on link "Add Claim" at bounding box center [862, 96] width 56 height 22
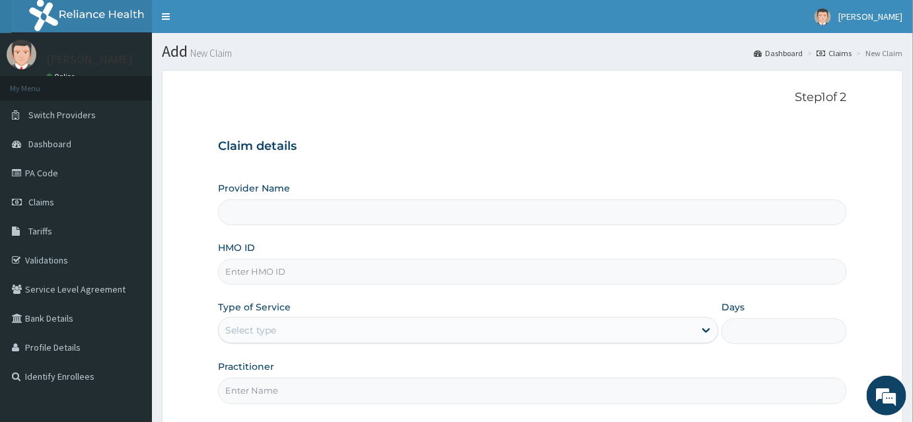
type input "INLAND SPECIALIST HOSPITAL- KETU"
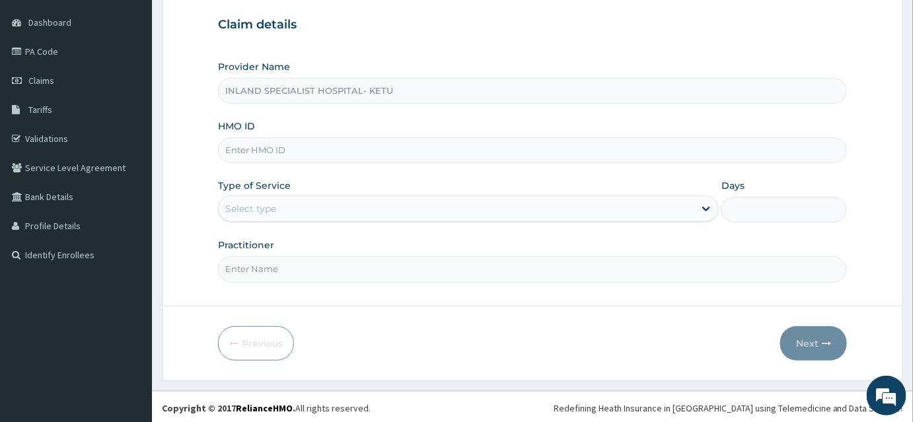
scroll to position [123, 0]
click at [253, 147] on input "HMO ID" at bounding box center [532, 149] width 629 height 26
type input "ENP/11763/E"
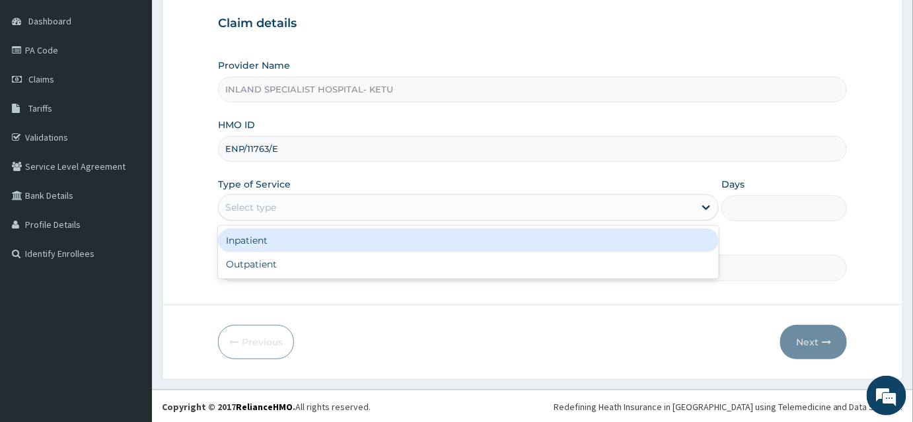
click at [252, 202] on div "Select type" at bounding box center [250, 207] width 51 height 13
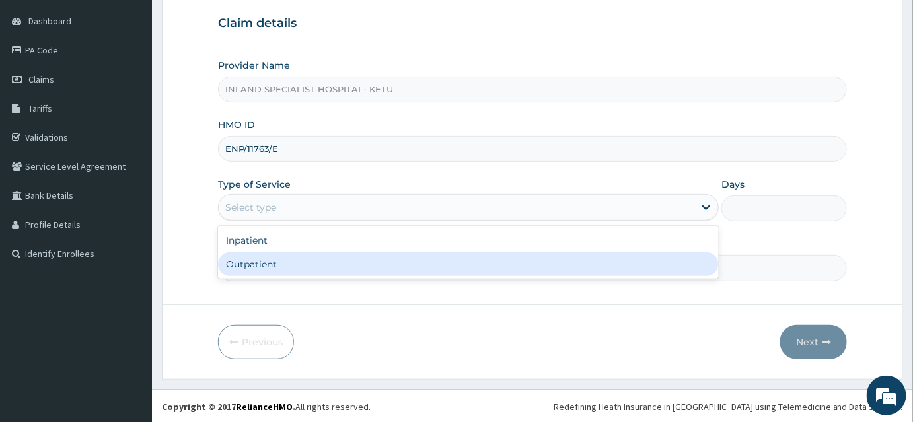
click at [250, 252] on div "Outpatient" at bounding box center [468, 264] width 501 height 24
type input "1"
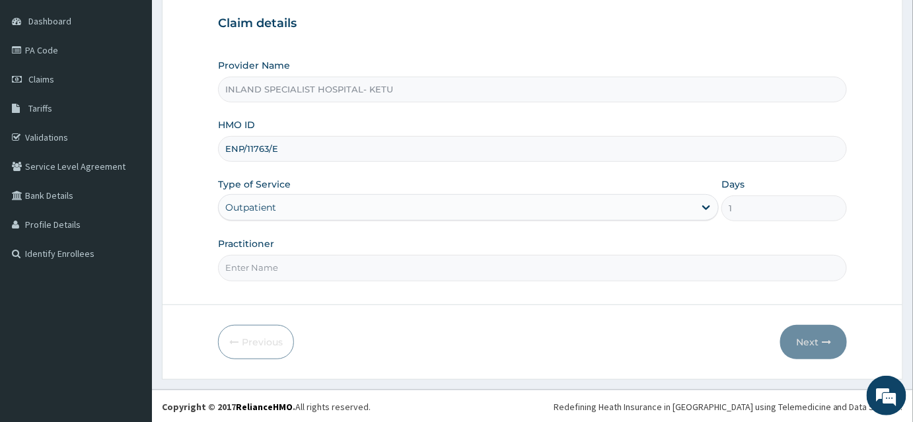
click at [255, 264] on input "Practitioner" at bounding box center [532, 268] width 629 height 26
type input "DR IFEANYI"
click at [816, 343] on button "Next" at bounding box center [814, 342] width 67 height 34
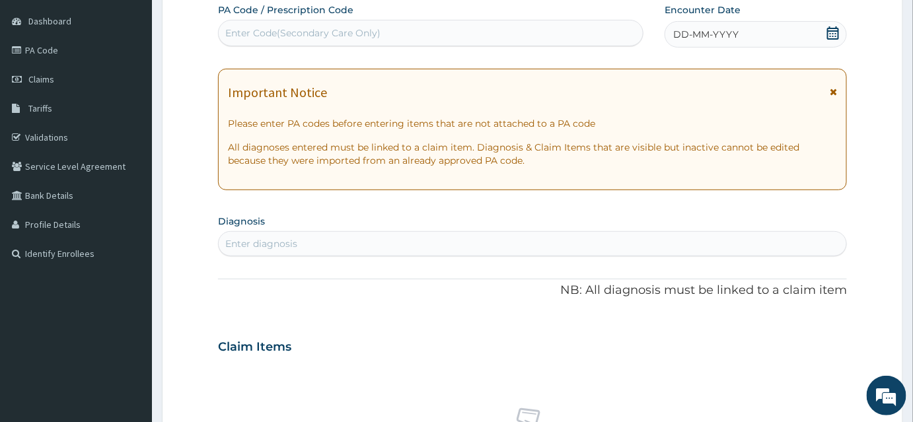
click at [834, 31] on icon at bounding box center [833, 32] width 13 height 13
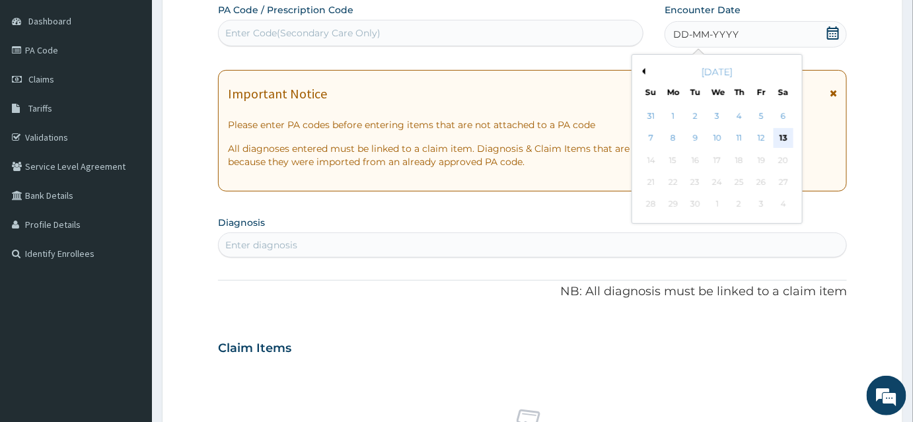
click at [783, 139] on div "13" at bounding box center [784, 139] width 20 height 20
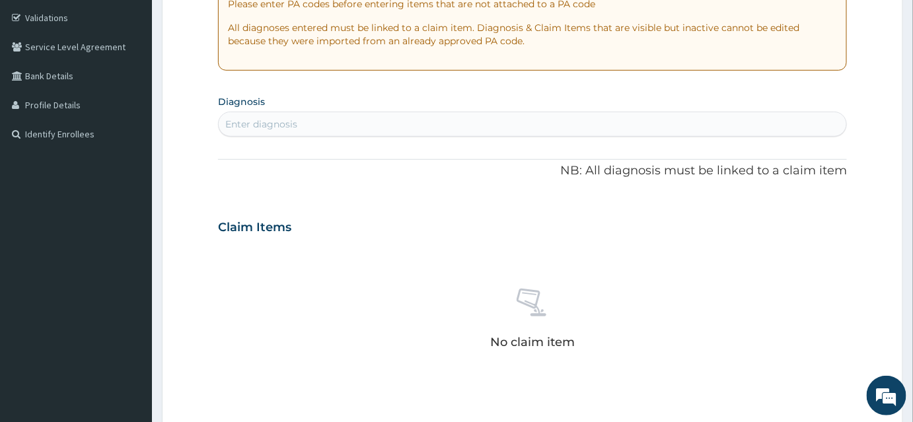
scroll to position [243, 0]
click at [250, 118] on div "Enter diagnosis" at bounding box center [261, 123] width 72 height 13
click at [241, 126] on div "Enter diagnosis" at bounding box center [261, 123] width 72 height 13
type input "SEPS"
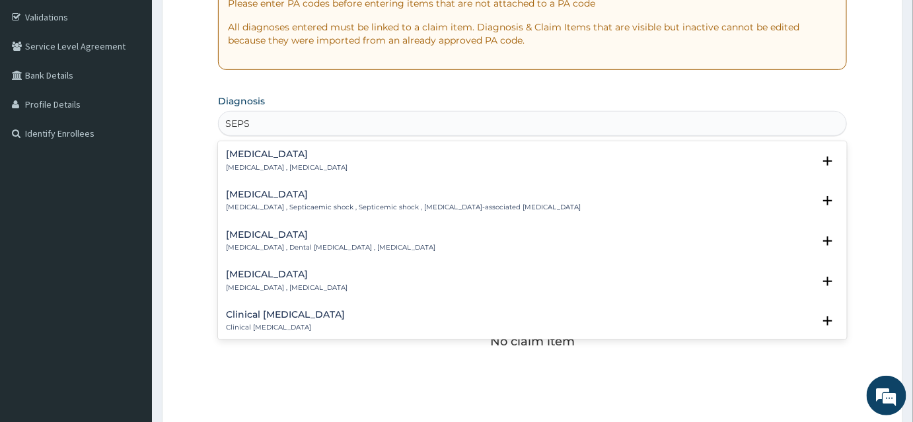
click at [247, 159] on div "Sepsis Systemic infection , Sepsis" at bounding box center [287, 160] width 122 height 23
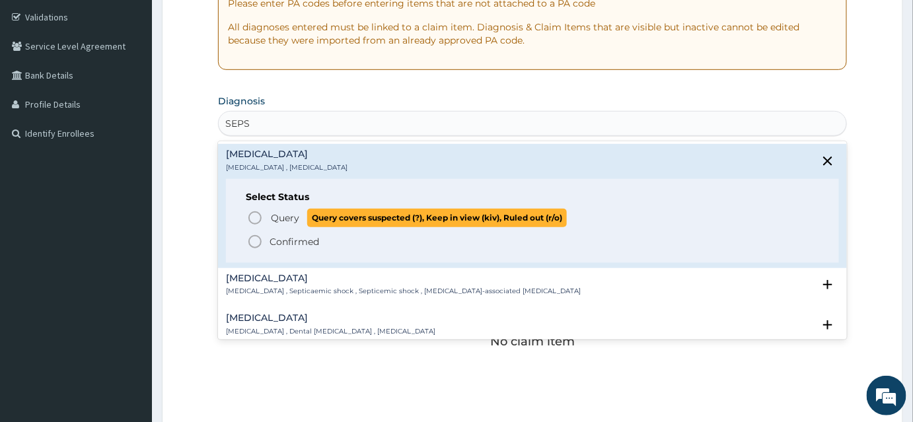
click at [255, 212] on icon "status option query" at bounding box center [255, 218] width 16 height 16
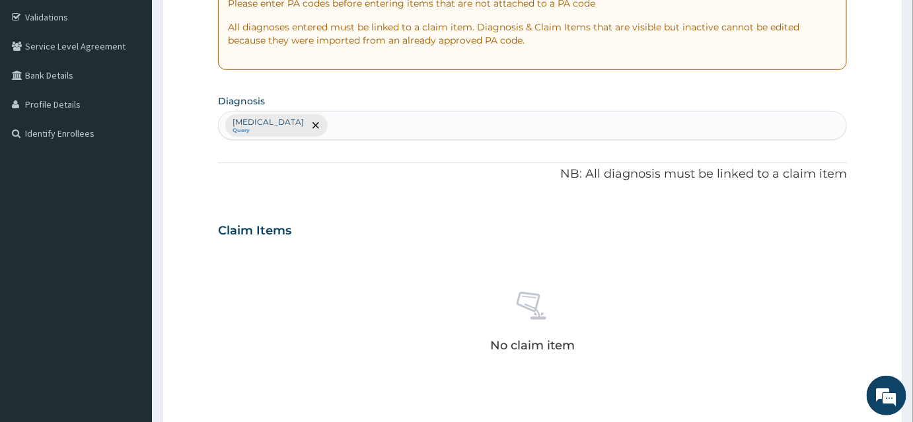
type input ","
type input "MALAR"
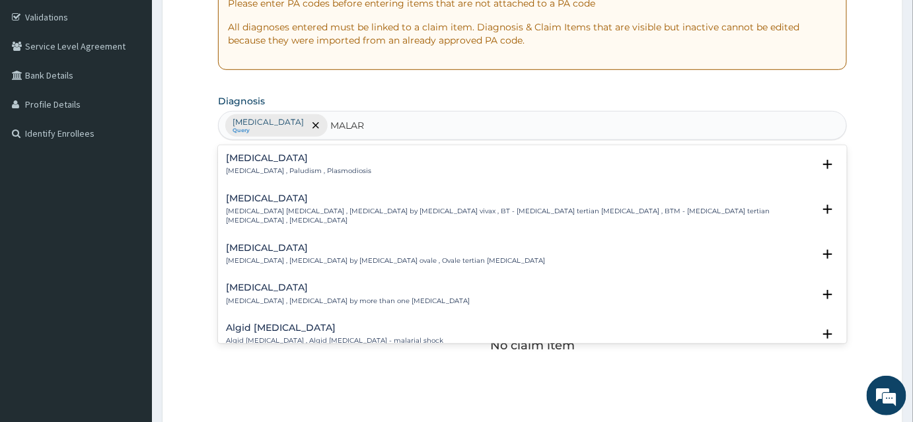
click at [250, 169] on p "Malaria , Paludism , Plasmodiosis" at bounding box center [298, 171] width 145 height 9
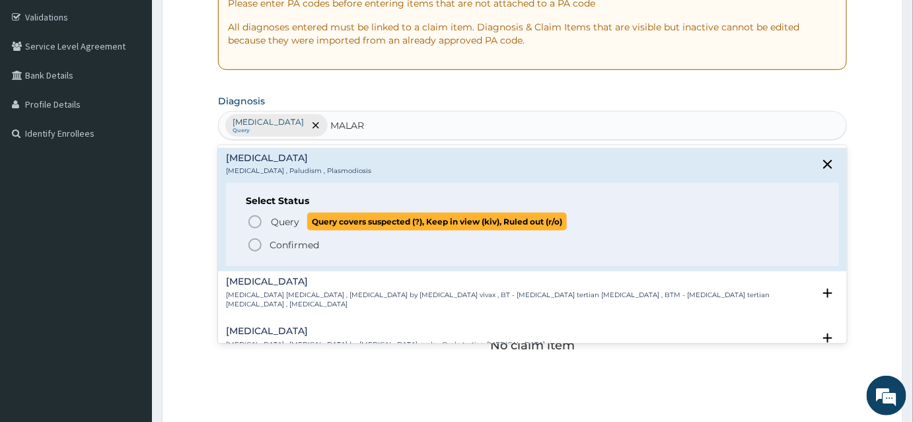
click at [262, 218] on span "Query Query covers suspected (?), Keep in view (kiv), Ruled out (r/o)" at bounding box center [533, 222] width 572 height 18
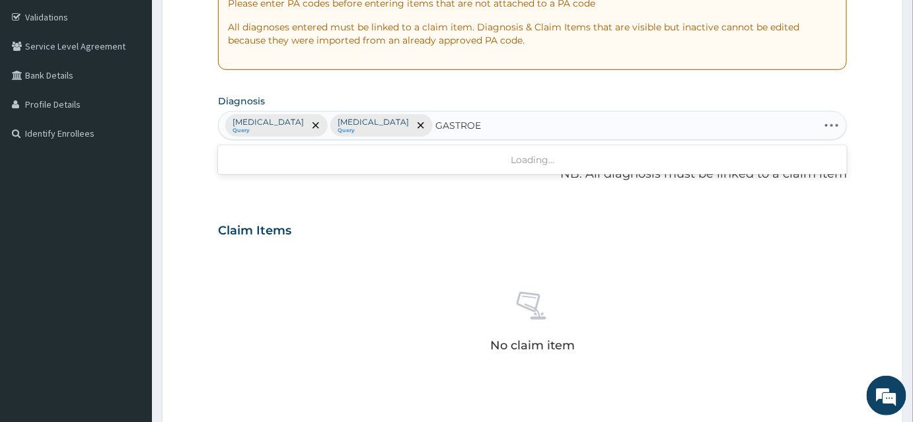
type input "GASTROEN"
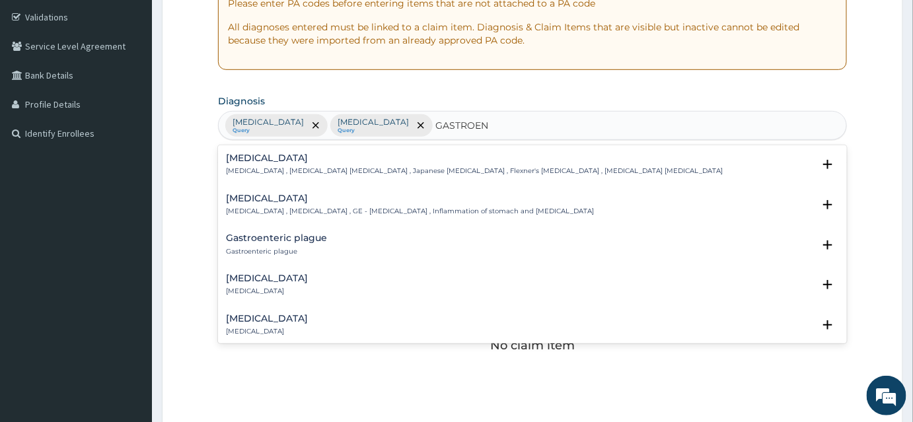
click at [262, 208] on p "Gastroenteritis , Gastroenteropathy , GE - Gastroenteritis , Inflammation of st…" at bounding box center [410, 211] width 368 height 9
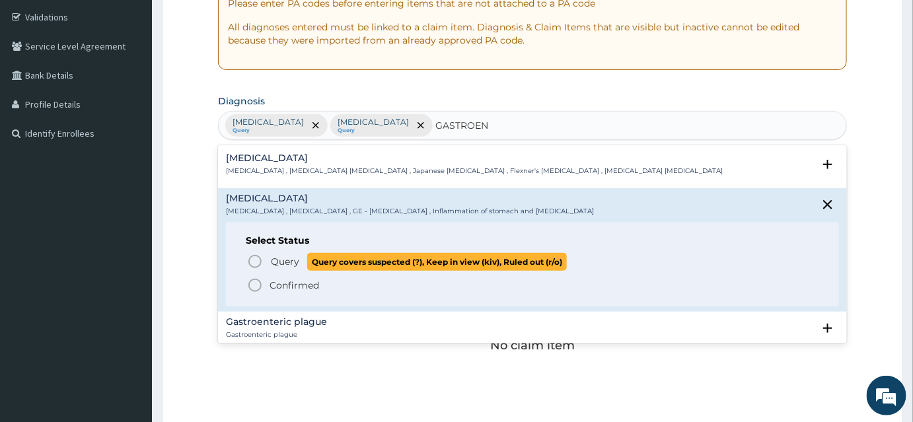
click at [257, 265] on circle "status option query" at bounding box center [255, 262] width 12 height 12
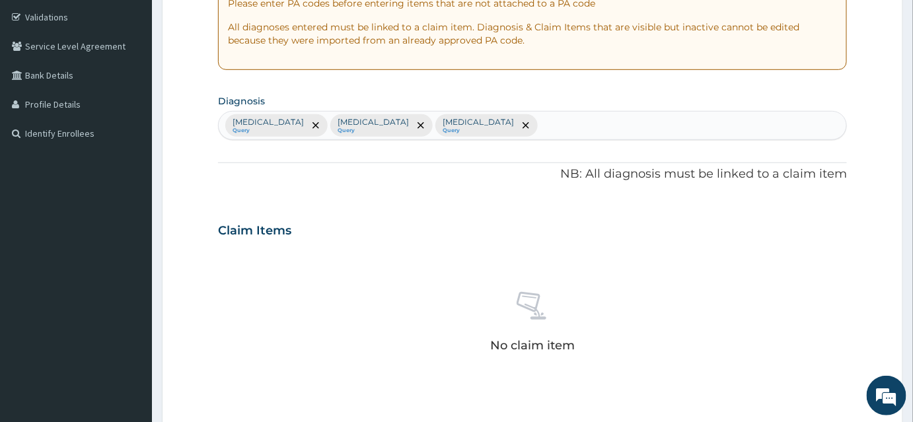
click at [443, 128] on small "Query" at bounding box center [478, 131] width 71 height 7
drag, startPoint x: 358, startPoint y: 128, endPoint x: 420, endPoint y: 123, distance: 63.0
click at [523, 123] on icon "remove selection option" at bounding box center [526, 125] width 7 height 7
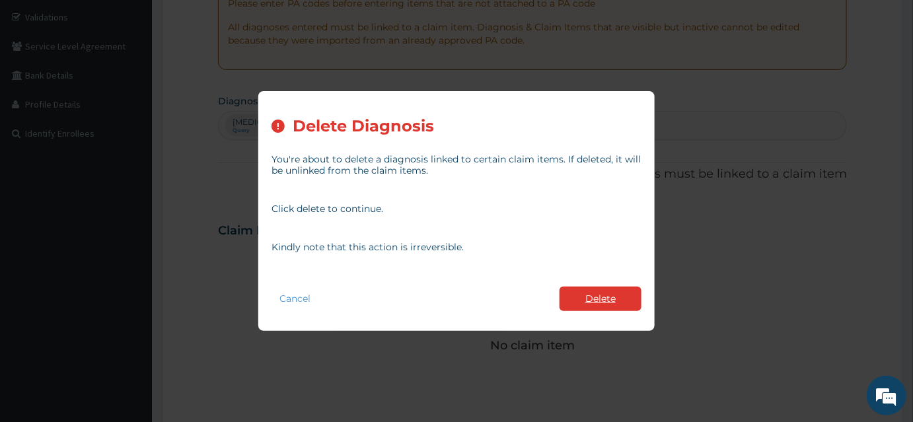
click at [609, 288] on button "Delete" at bounding box center [601, 299] width 82 height 24
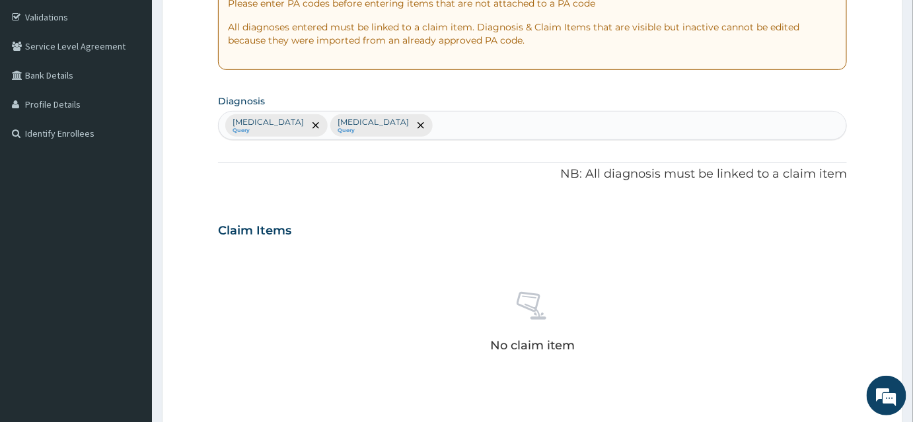
click at [363, 121] on div "Sepsis Query Malaria Query" at bounding box center [533, 126] width 628 height 28
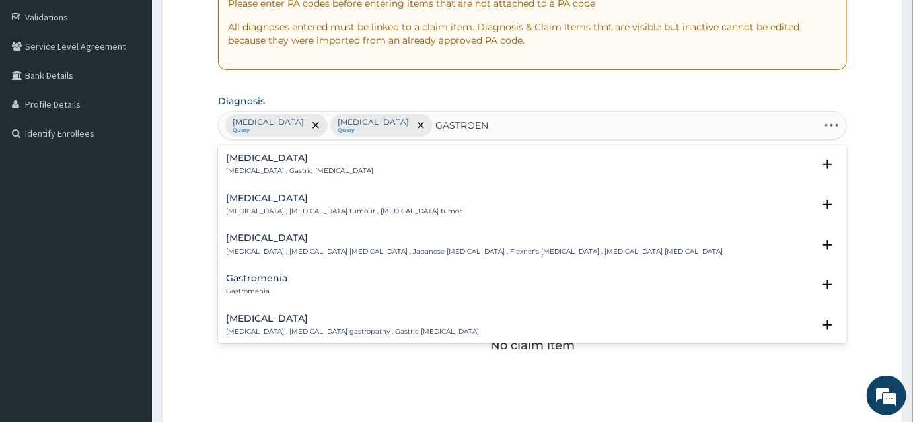
type input "GASTROENT"
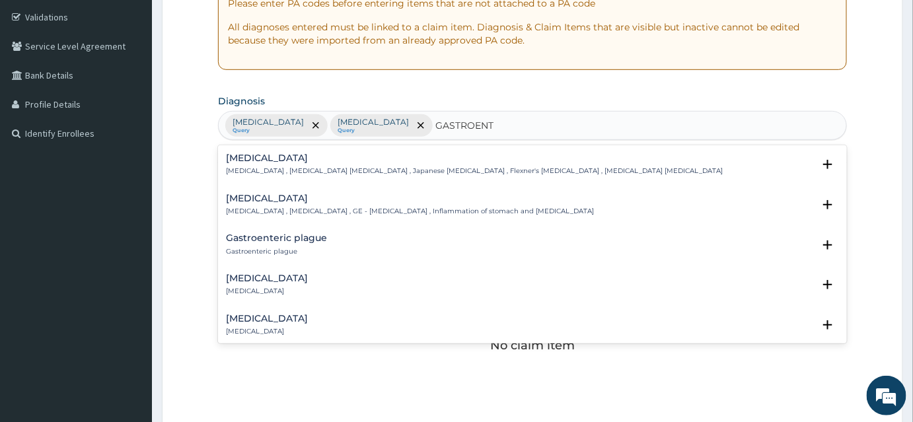
click at [270, 204] on div "Gastroenteritis Gastroenteritis , Gastroenteropathy , GE - Gastroenteritis , In…" at bounding box center [410, 205] width 368 height 23
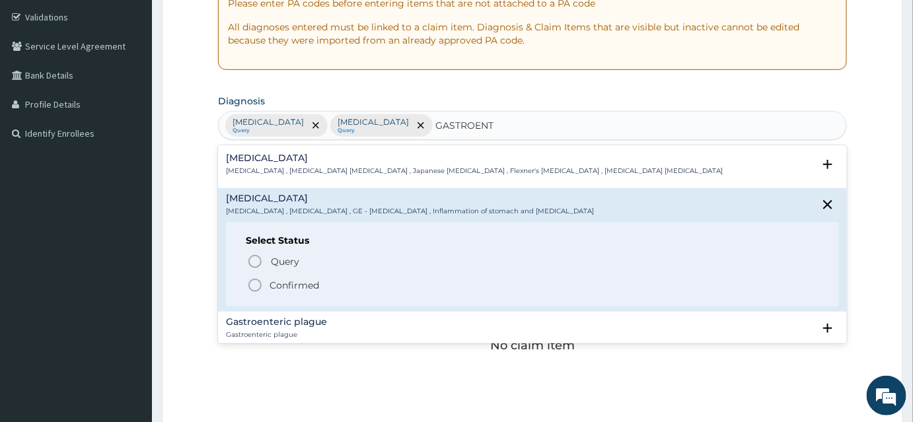
click at [258, 288] on icon "status option filled" at bounding box center [255, 286] width 16 height 16
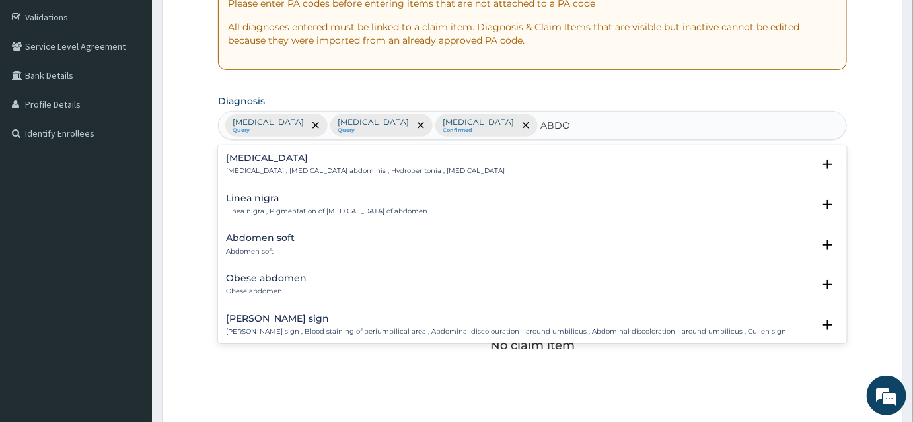
type input "ABDOM"
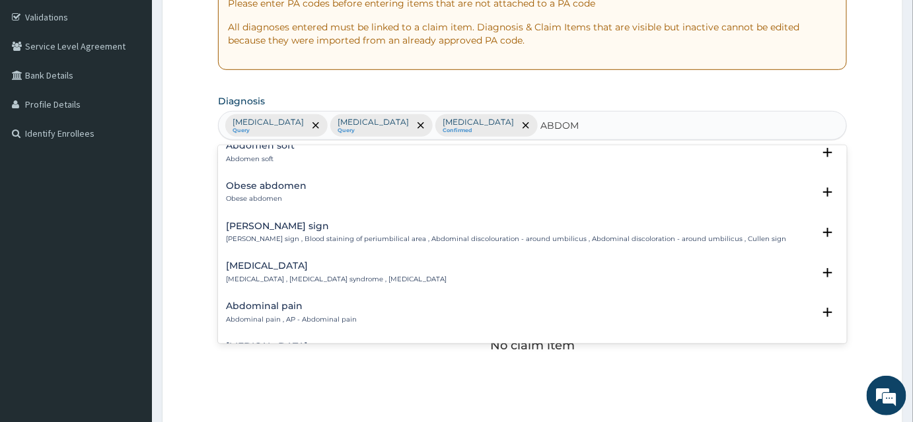
scroll to position [120, 0]
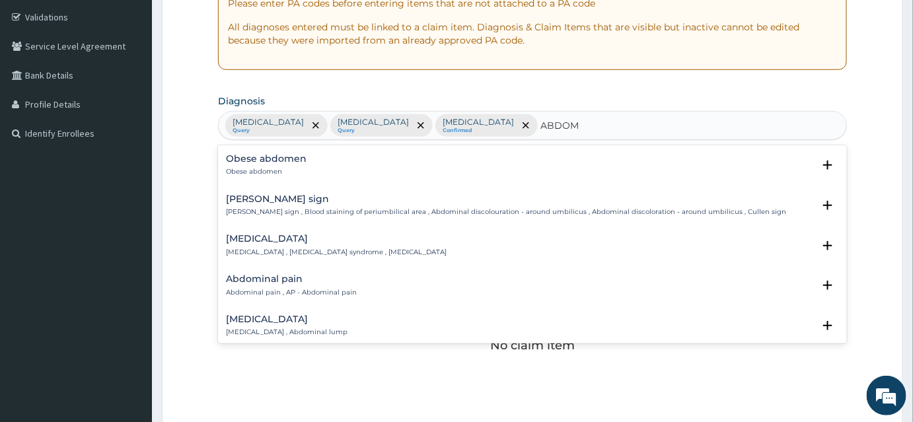
click at [245, 225] on div "Cullen's sign Cullen's sign , Blood staining of periumbilical area , Abdominal …" at bounding box center [532, 209] width 629 height 40
click at [247, 239] on h4 "Acute abdomen" at bounding box center [336, 239] width 221 height 10
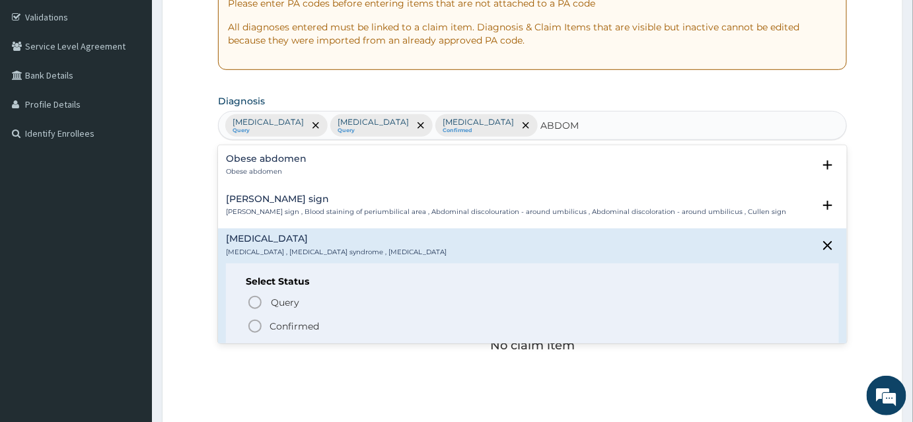
click at [254, 322] on icon "status option filled" at bounding box center [255, 327] width 16 height 16
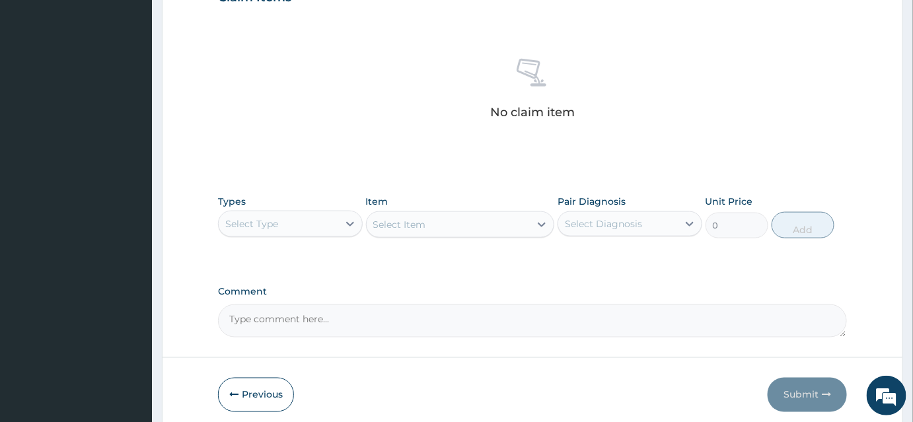
scroll to position [529, 0]
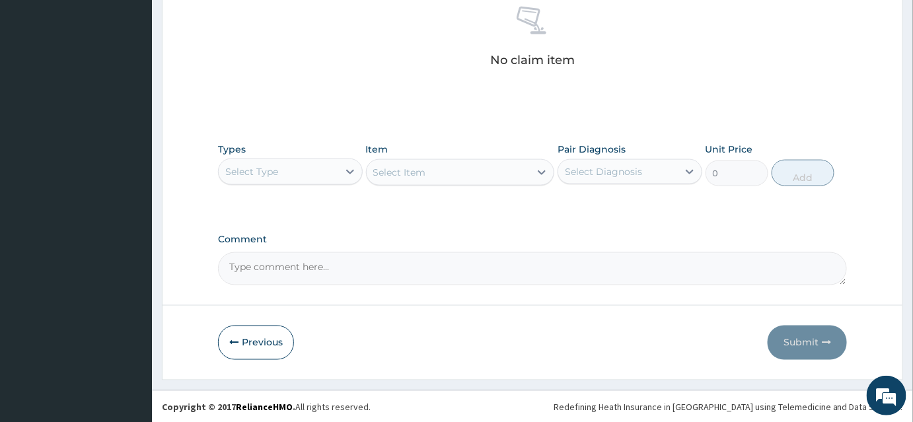
click at [293, 162] on div "Select Type" at bounding box center [279, 171] width 120 height 21
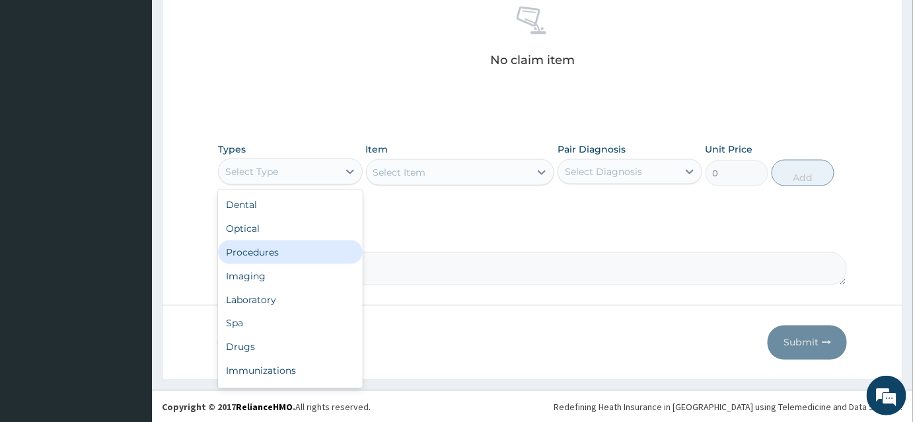
click at [260, 247] on div "Procedures" at bounding box center [290, 253] width 145 height 24
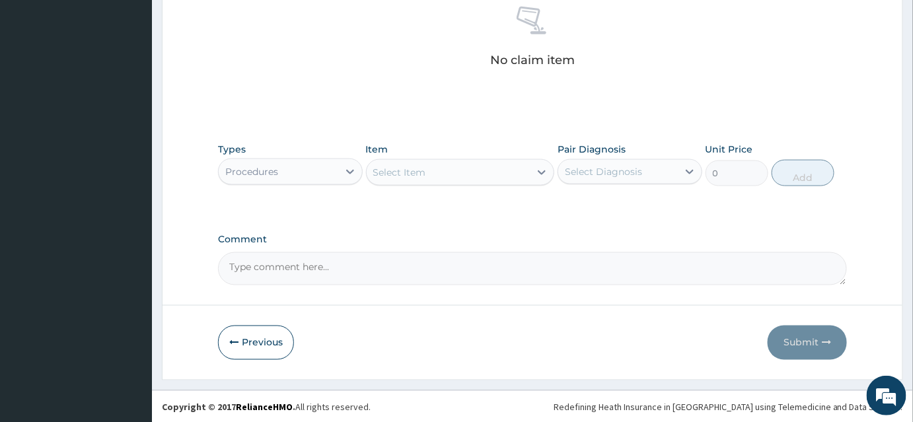
click at [444, 176] on div "Select Item" at bounding box center [449, 172] width 164 height 21
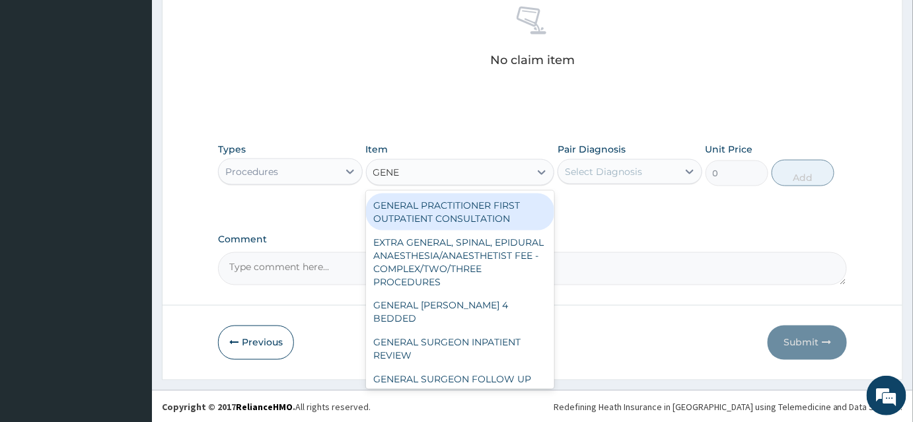
type input "GENER"
click at [443, 200] on div "GENERAL PRACTITIONER FIRST OUTPATIENT CONSULTATION" at bounding box center [460, 212] width 189 height 37
type input "3750"
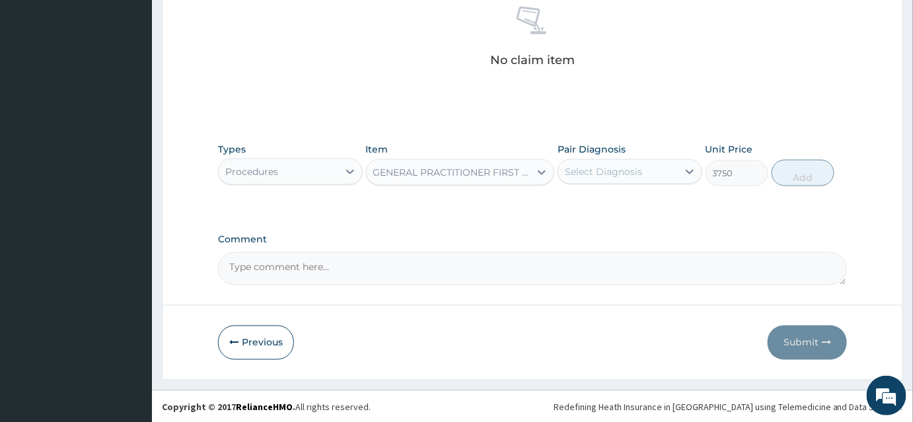
click at [621, 173] on div "Select Diagnosis" at bounding box center [603, 171] width 77 height 13
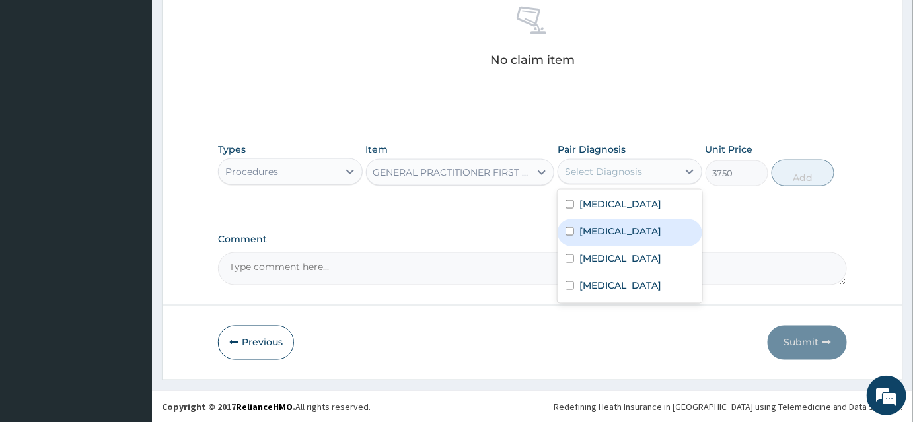
click at [576, 225] on div "Malaria" at bounding box center [630, 232] width 145 height 27
checkbox input "true"
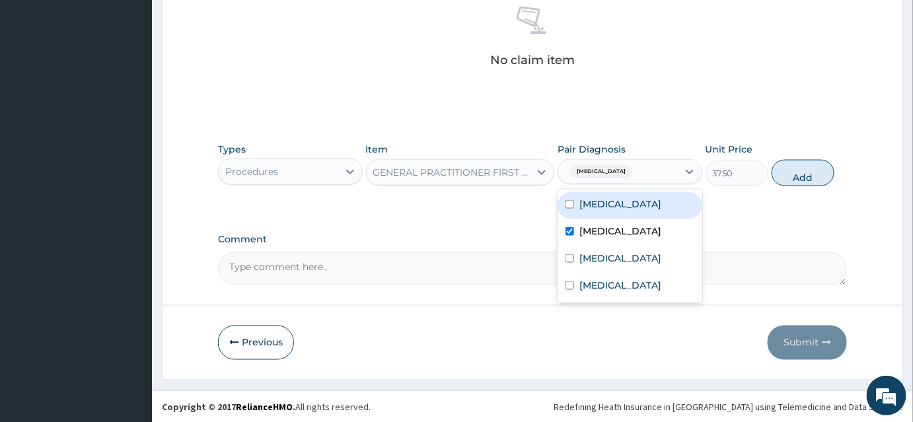
click at [565, 208] on div "Sepsis" at bounding box center [630, 205] width 145 height 27
checkbox input "true"
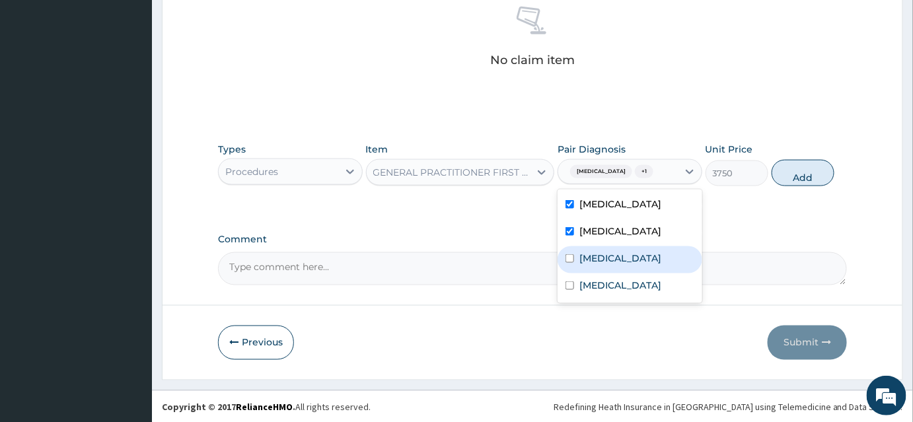
click at [570, 255] on input "checkbox" at bounding box center [570, 258] width 9 height 9
checkbox input "true"
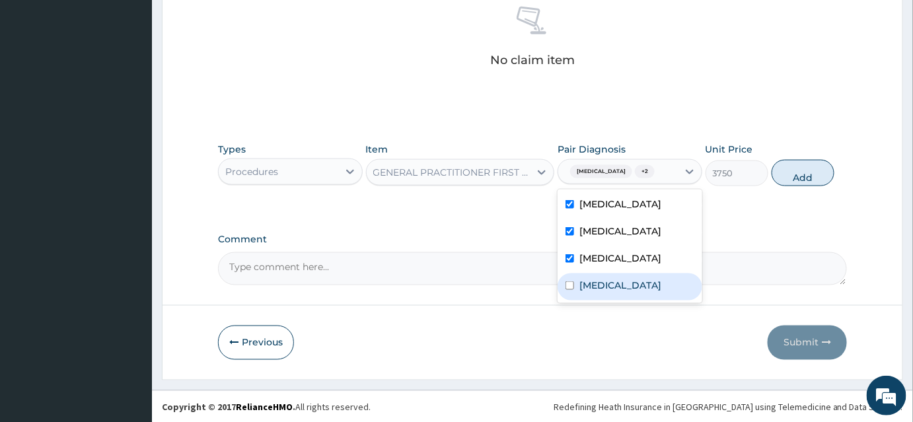
click at [574, 282] on input "checkbox" at bounding box center [570, 286] width 9 height 9
checkbox input "true"
click at [788, 176] on button "Add" at bounding box center [803, 173] width 63 height 26
type input "0"
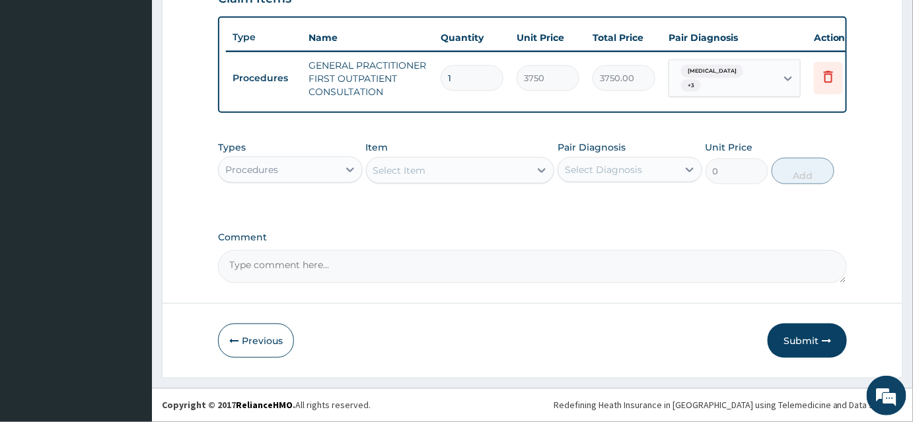
scroll to position [481, 0]
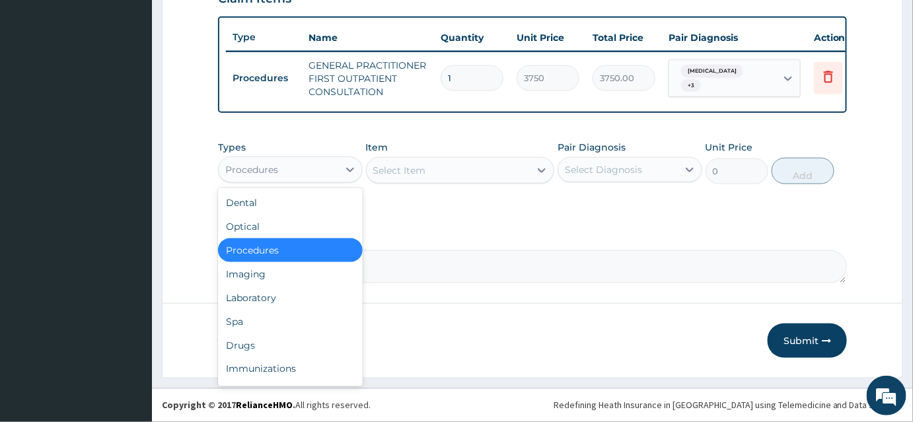
click at [280, 172] on div "Procedures" at bounding box center [279, 169] width 120 height 21
click at [280, 301] on div "Laboratory" at bounding box center [290, 298] width 145 height 24
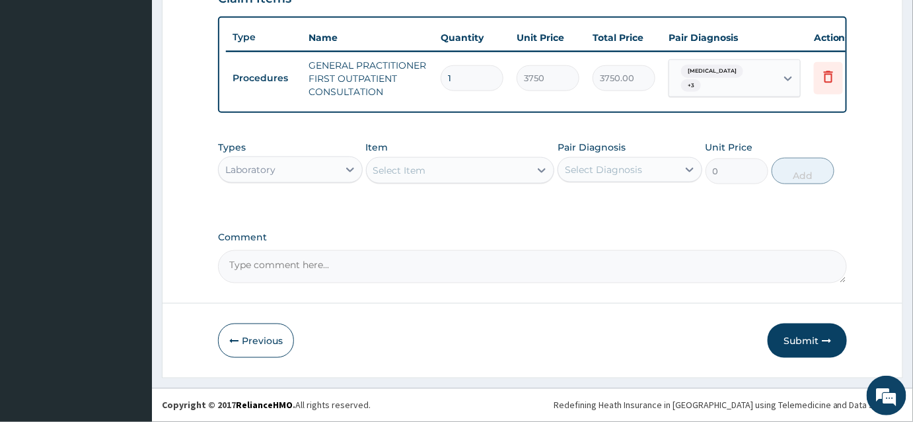
click at [393, 172] on div "Select Item" at bounding box center [399, 170] width 53 height 13
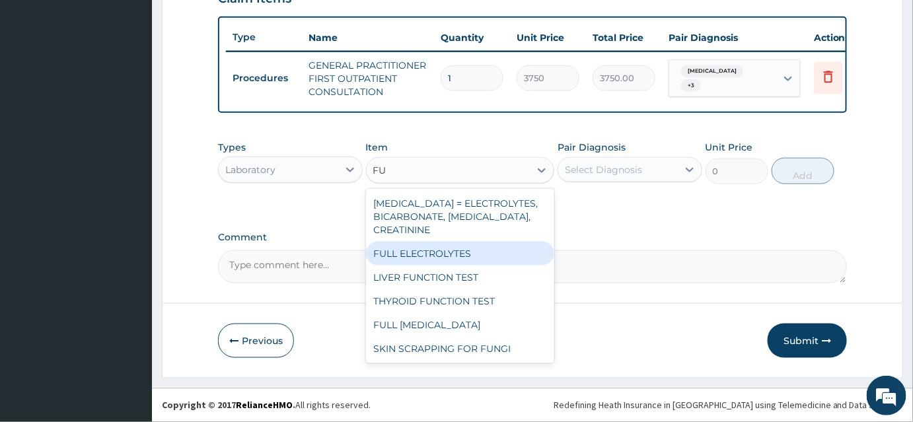
type input "F"
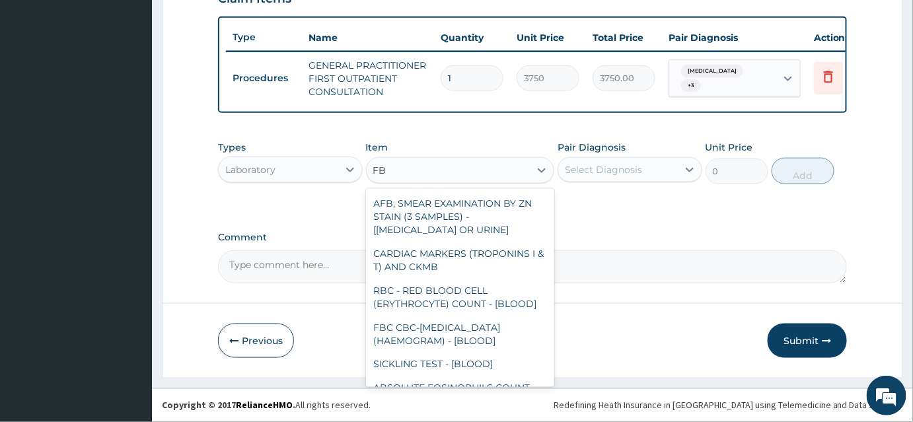
type input "FBC"
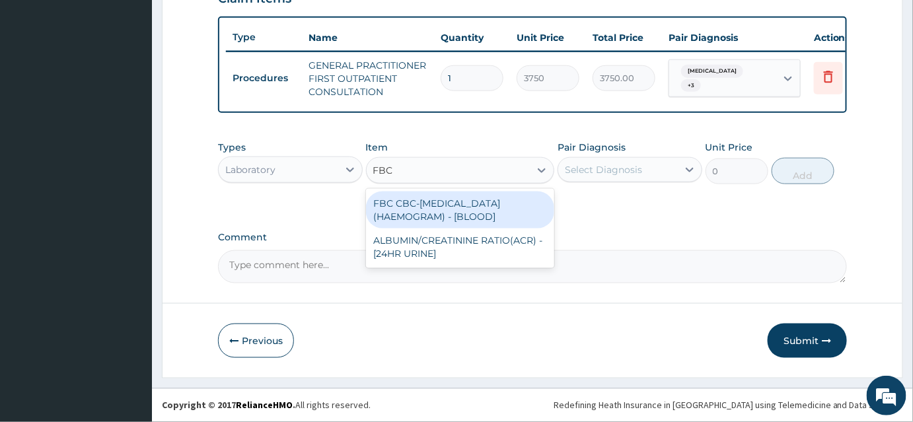
click at [428, 215] on div "FBC CBC-COMPLETE BLOOD COUNT (HAEMOGRAM) - [BLOOD]" at bounding box center [460, 210] width 189 height 37
type input "5000"
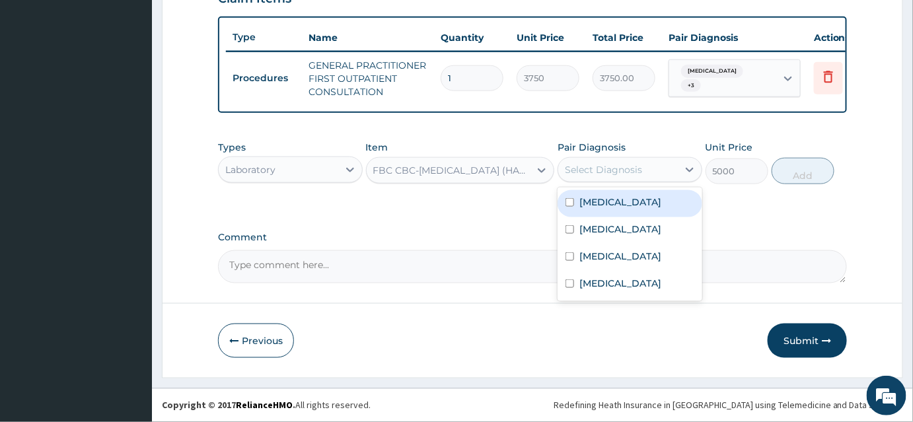
click at [635, 174] on div "Select Diagnosis" at bounding box center [603, 169] width 77 height 13
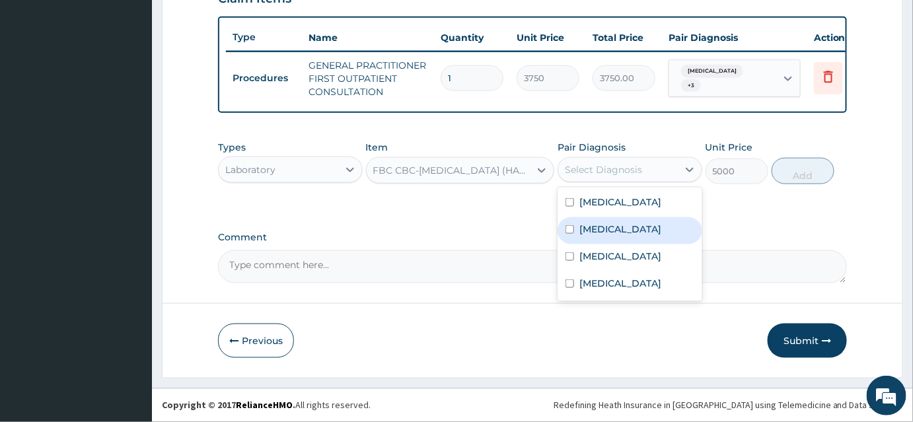
click at [571, 228] on input "checkbox" at bounding box center [570, 229] width 9 height 9
checkbox input "true"
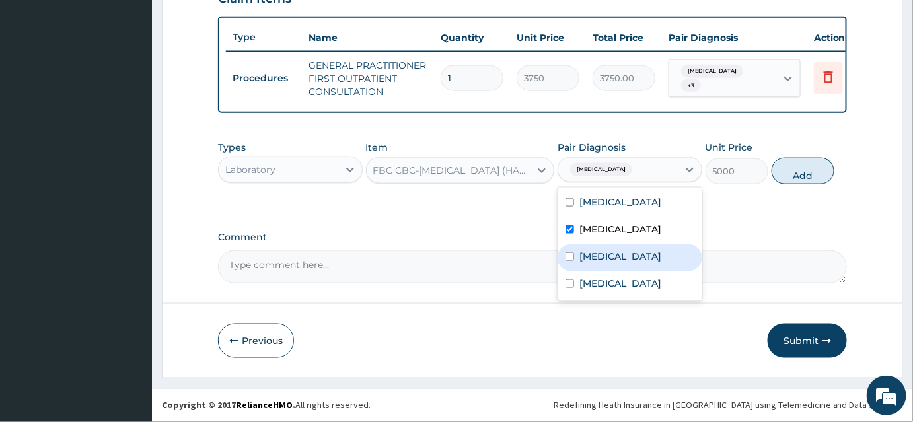
click at [564, 260] on div "Gastroenteritis" at bounding box center [630, 258] width 145 height 27
checkbox input "true"
click at [809, 169] on button "Add" at bounding box center [803, 171] width 63 height 26
type input "0"
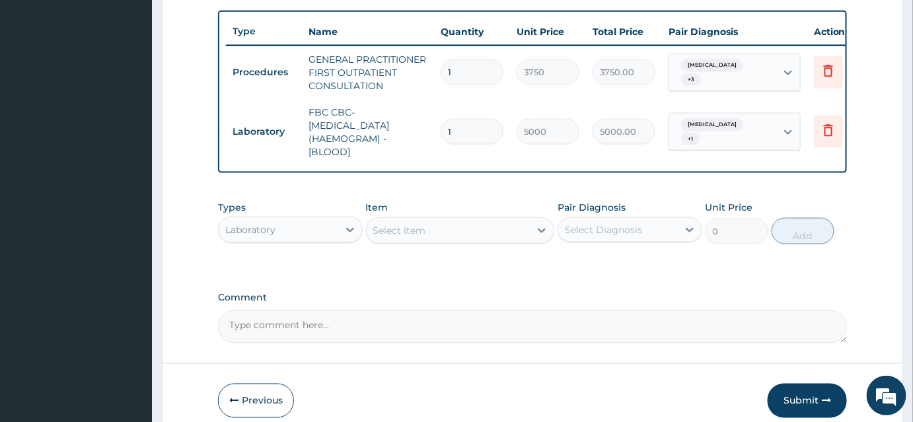
click at [393, 237] on div "Select Item" at bounding box center [399, 230] width 53 height 13
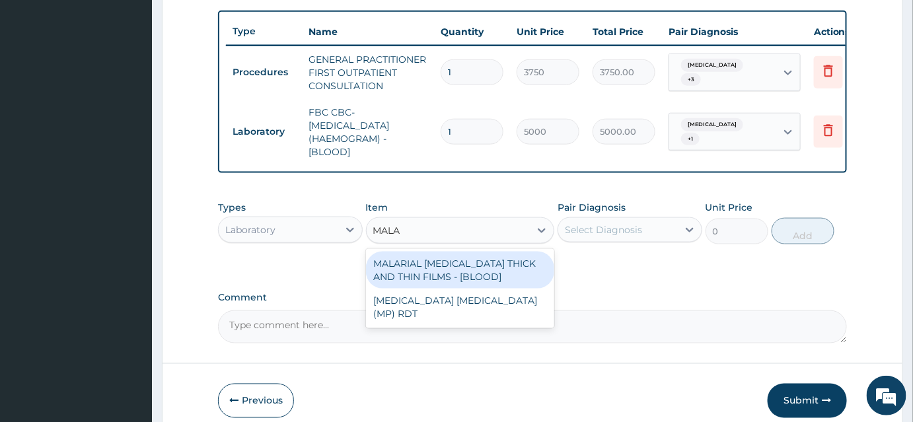
type input "MALAR"
click at [414, 274] on div "MALARIAL PARASITE THICK AND THIN FILMS - [BLOOD]" at bounding box center [460, 270] width 189 height 37
type input "2187.5"
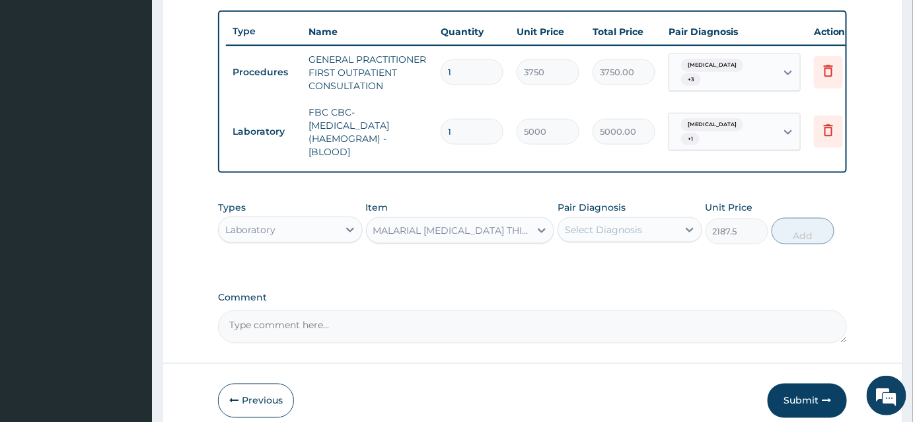
click at [629, 236] on div "Select Diagnosis" at bounding box center [603, 229] width 77 height 13
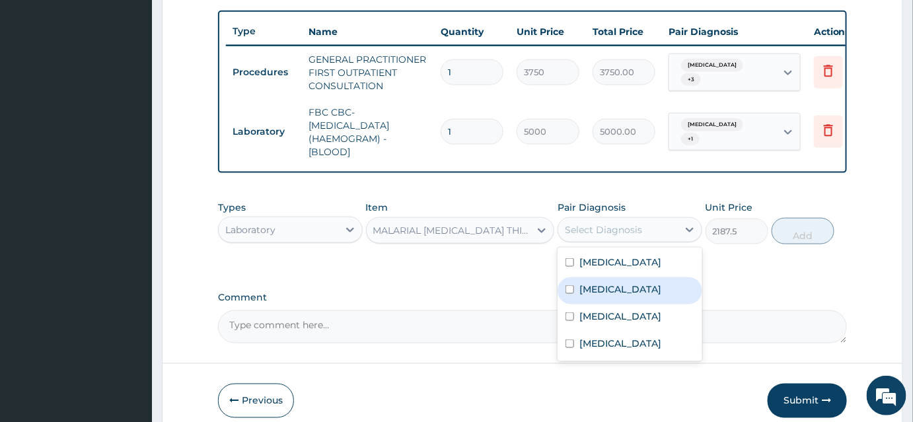
click at [604, 296] on label "Malaria" at bounding box center [621, 289] width 82 height 13
checkbox input "true"
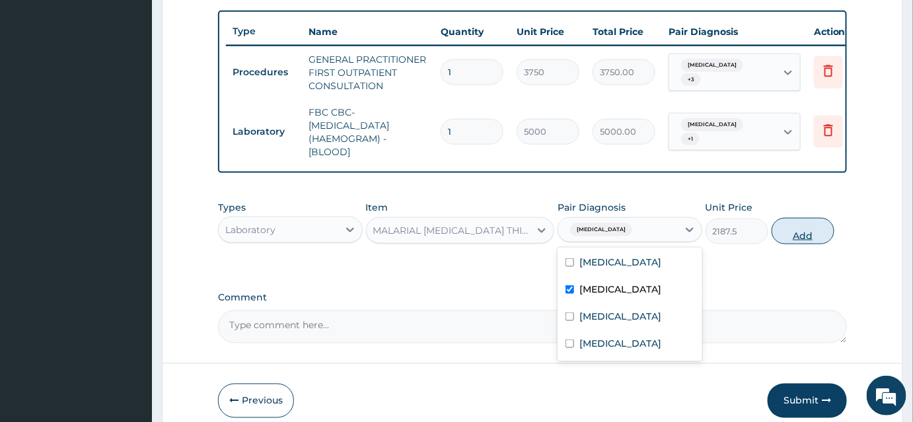
click at [791, 245] on button "Add" at bounding box center [803, 231] width 63 height 26
type input "0"
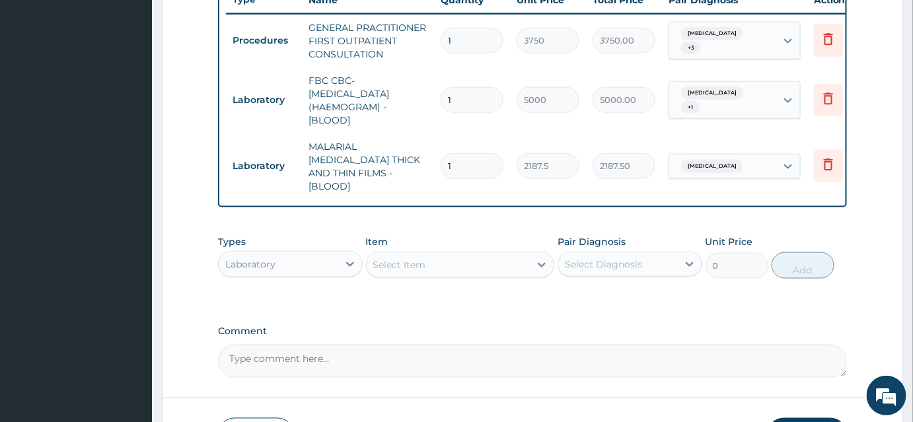
scroll to position [541, 0]
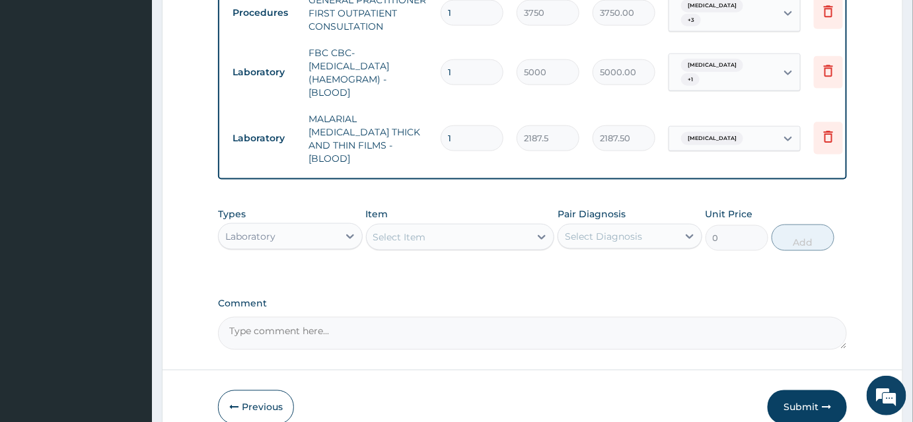
click at [265, 230] on div "Laboratory" at bounding box center [250, 236] width 50 height 13
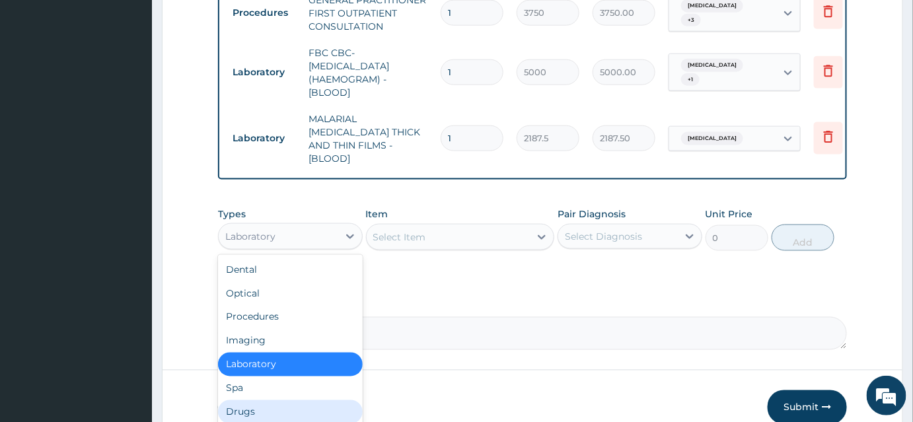
click at [243, 403] on div "Drugs" at bounding box center [290, 413] width 145 height 24
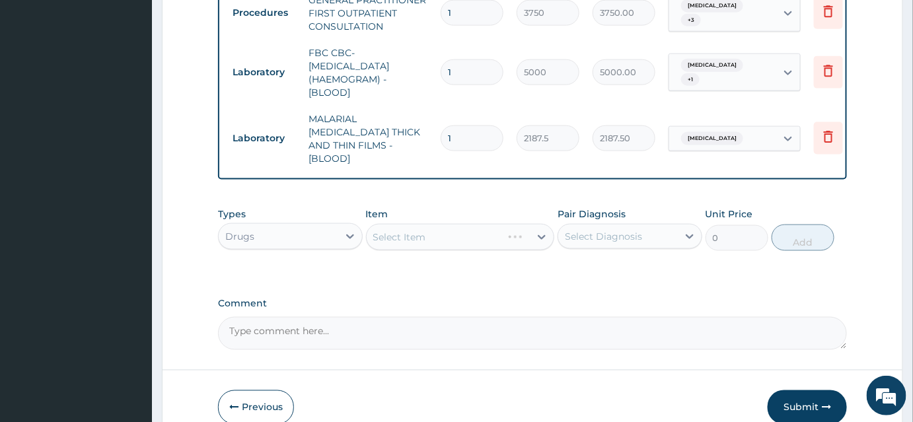
click at [407, 230] on div "Select Item" at bounding box center [460, 237] width 189 height 26
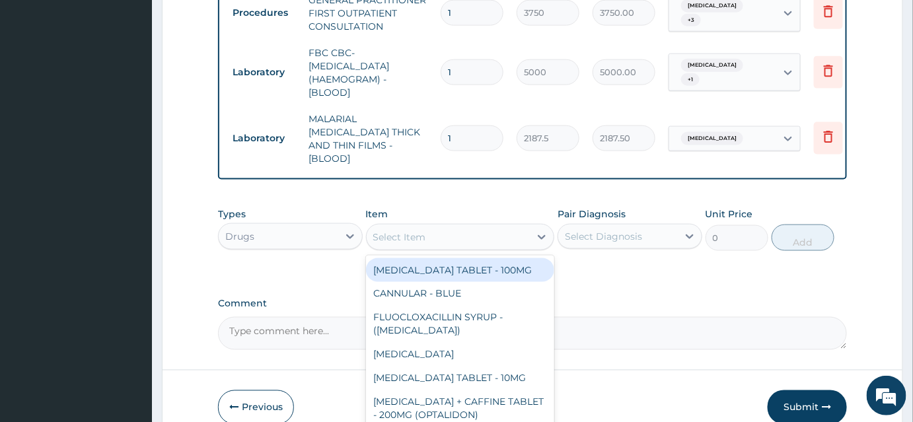
click at [407, 235] on div "Select Item" at bounding box center [399, 237] width 53 height 13
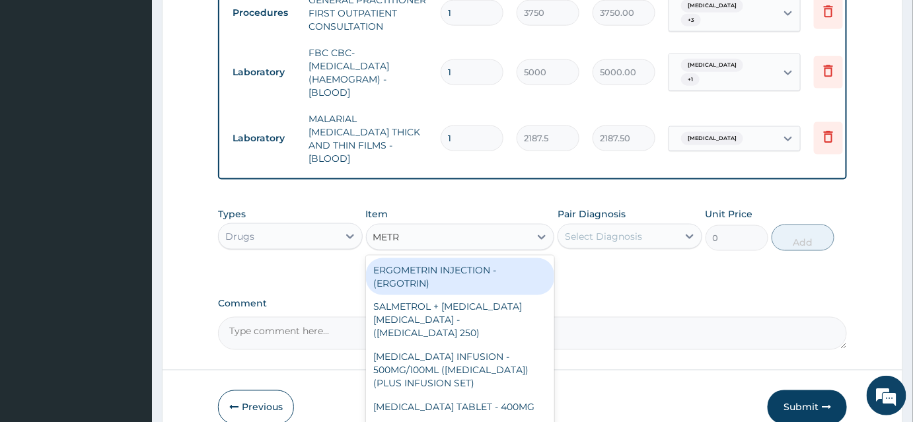
type input "METRO"
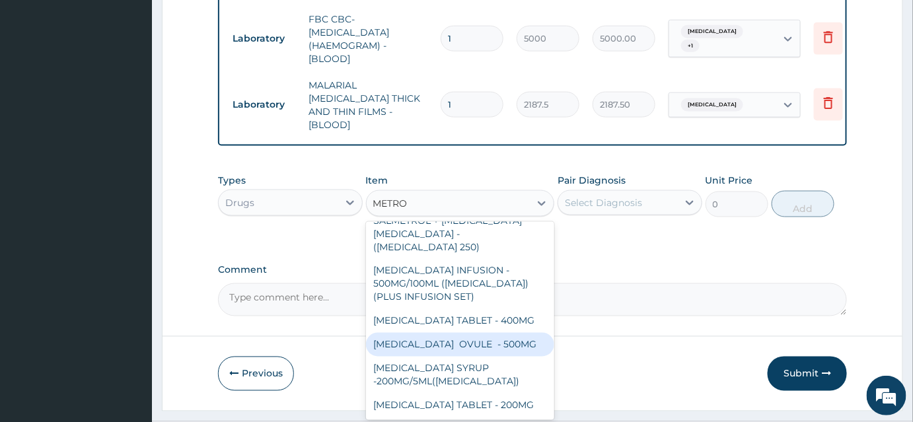
scroll to position [600, 0]
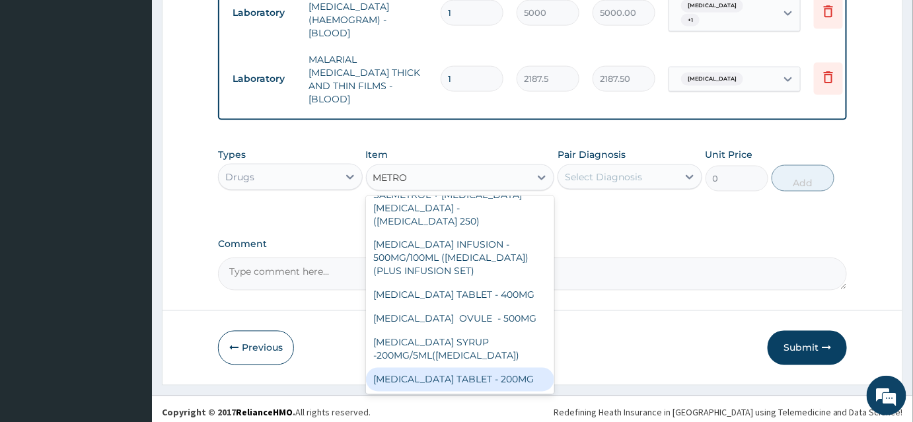
click at [442, 371] on div "METRONIDAZOLE TABLET - 200MG" at bounding box center [460, 380] width 189 height 24
type input "28"
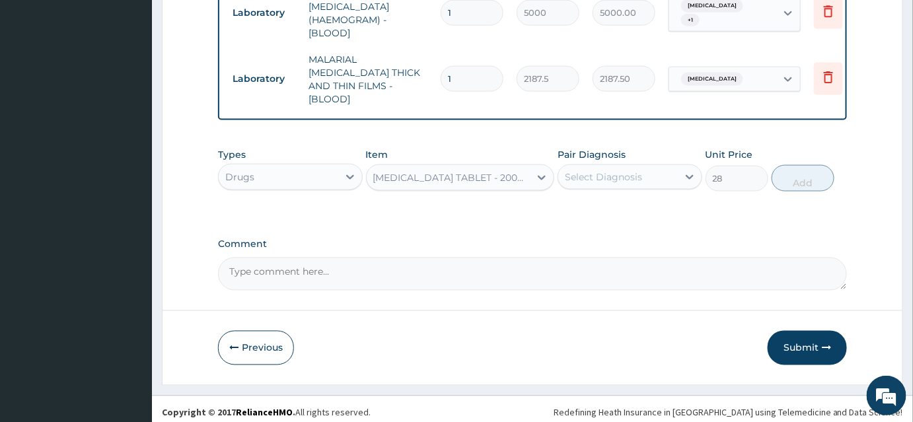
click at [619, 171] on div "Select Diagnosis" at bounding box center [603, 177] width 77 height 13
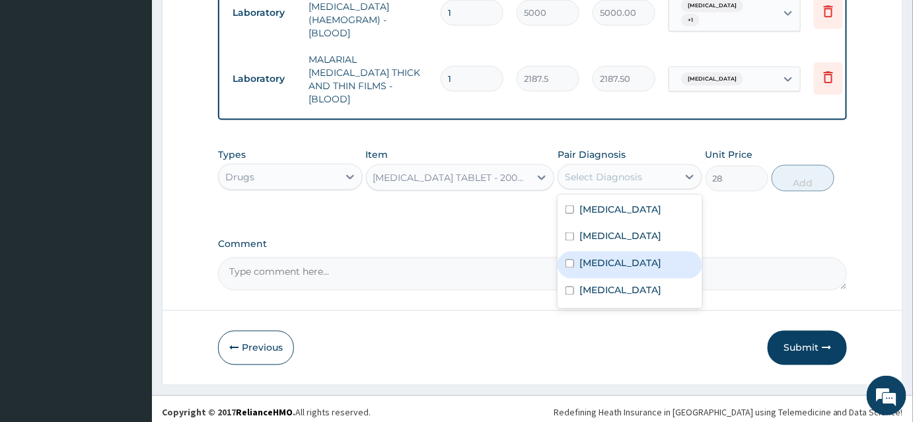
click at [571, 262] on div "Gastroenteritis" at bounding box center [630, 265] width 145 height 27
checkbox input "true"
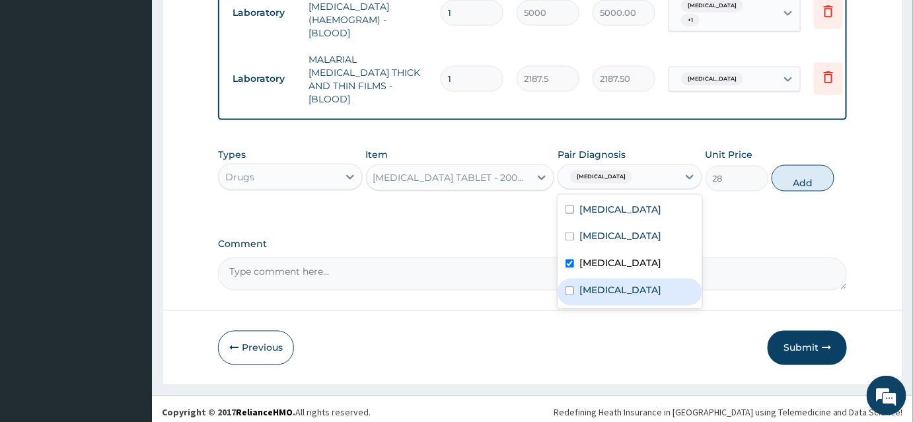
click at [574, 290] on div "Acute abdomen" at bounding box center [630, 292] width 145 height 27
checkbox input "true"
click at [814, 165] on button "Add" at bounding box center [803, 178] width 63 height 26
type input "0"
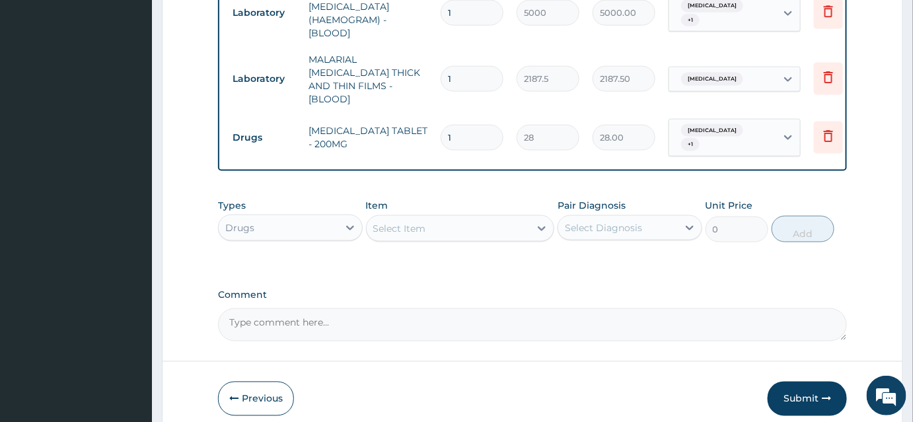
type input "10"
type input "280.00"
type input "10"
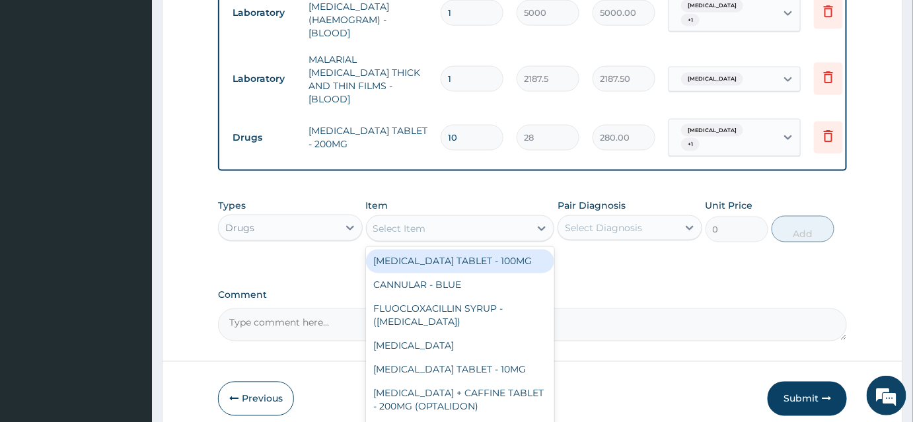
click at [386, 222] on div "Select Item" at bounding box center [399, 228] width 53 height 13
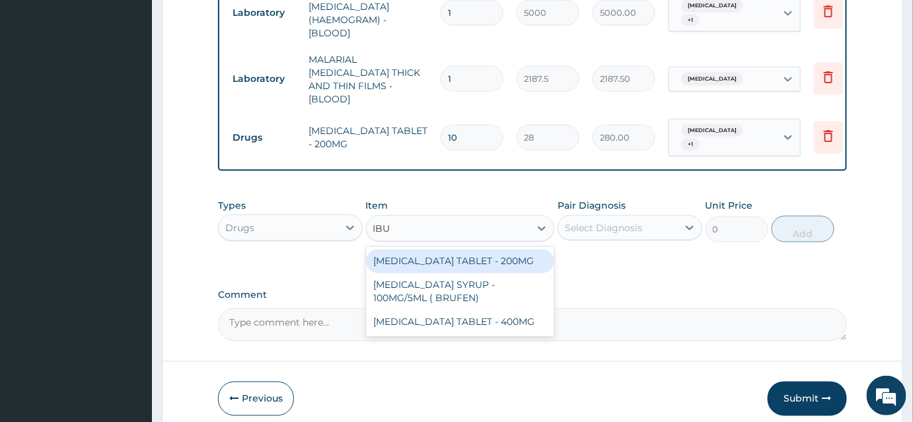
type input "IBUP"
click at [457, 256] on div "IBUPROFEN TABLET - 200MG" at bounding box center [460, 262] width 189 height 24
type input "672"
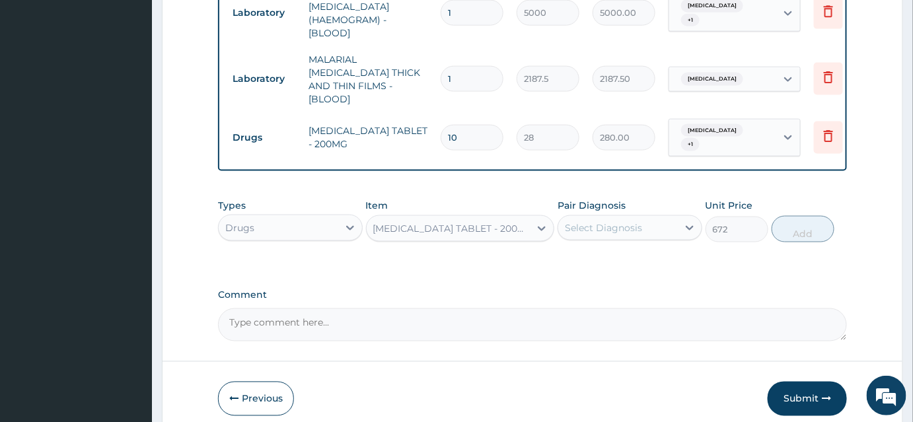
click at [599, 221] on div "Select Diagnosis" at bounding box center [603, 227] width 77 height 13
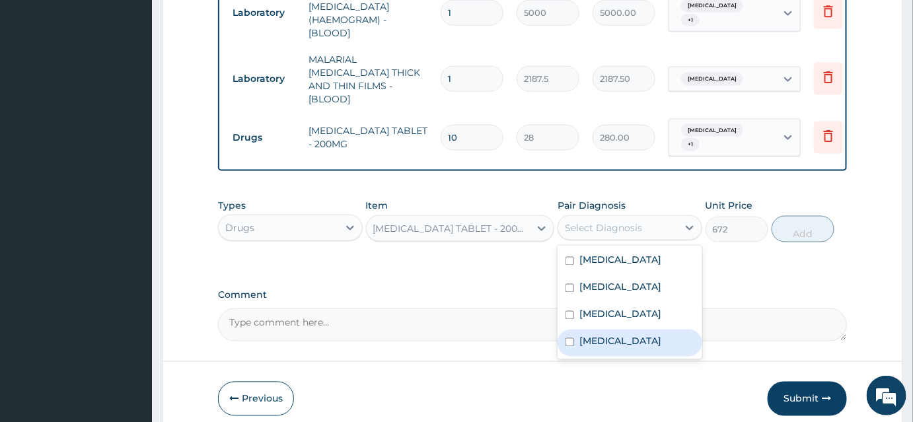
click at [564, 330] on div "Acute abdomen" at bounding box center [630, 343] width 145 height 27
checkbox input "true"
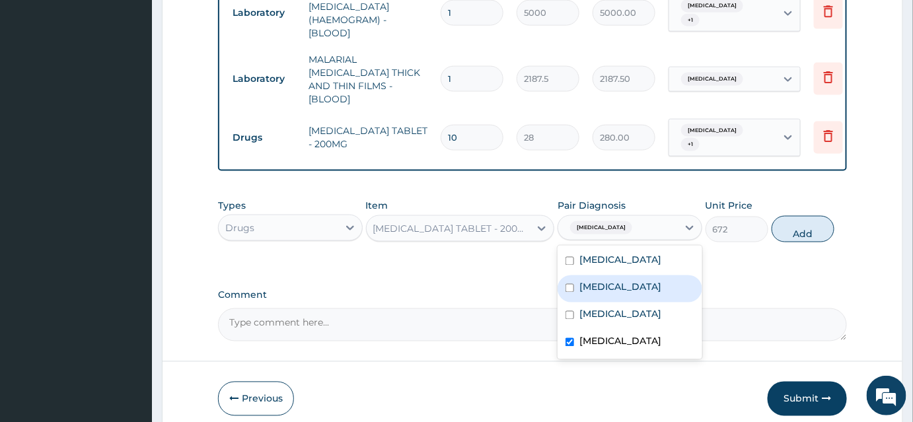
click at [572, 284] on input "checkbox" at bounding box center [570, 288] width 9 height 9
checkbox input "true"
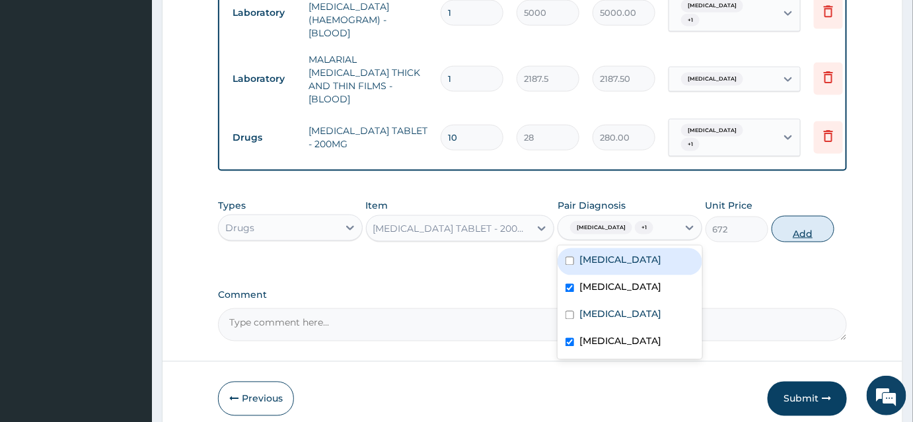
click at [790, 221] on button "Add" at bounding box center [803, 229] width 63 height 26
type input "0"
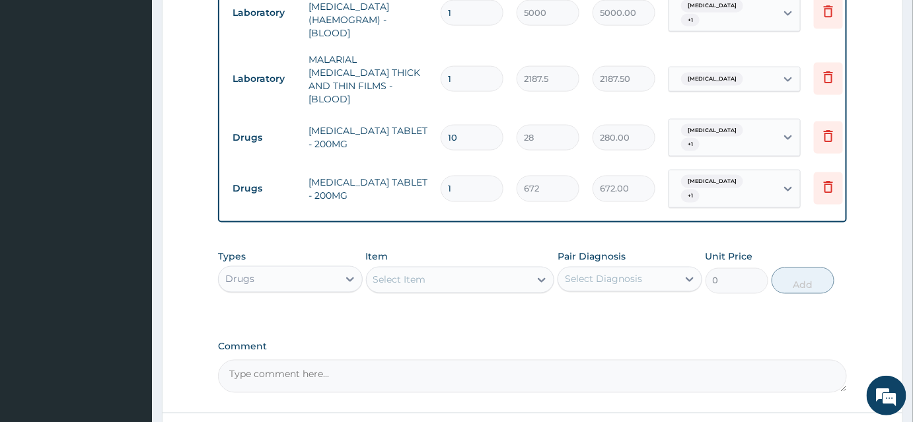
type input "0.00"
type input "9"
type input "6048.00"
type input "9"
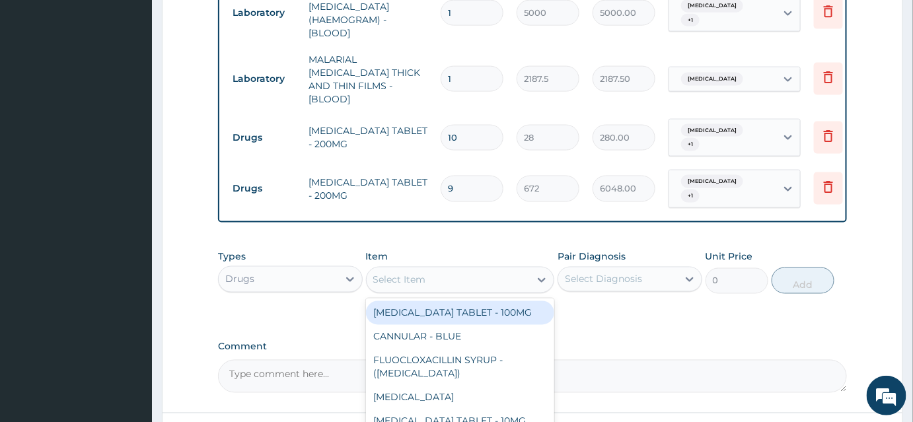
click at [420, 274] on div "Select Item" at bounding box center [399, 280] width 53 height 13
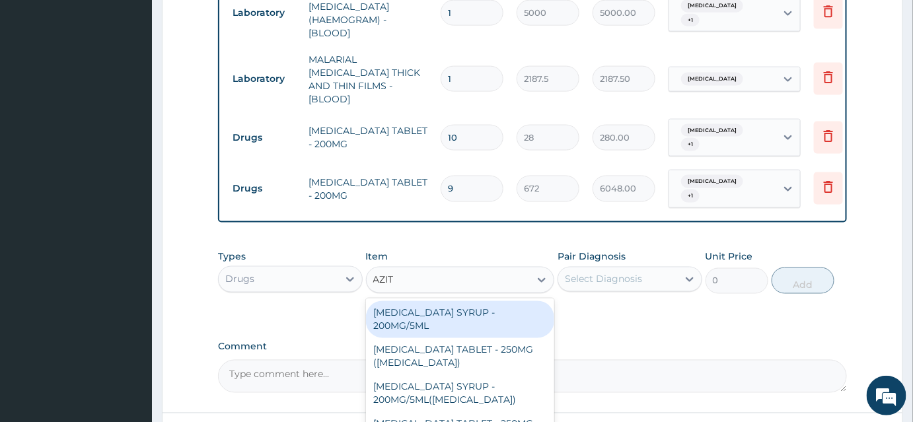
type input "AZITH"
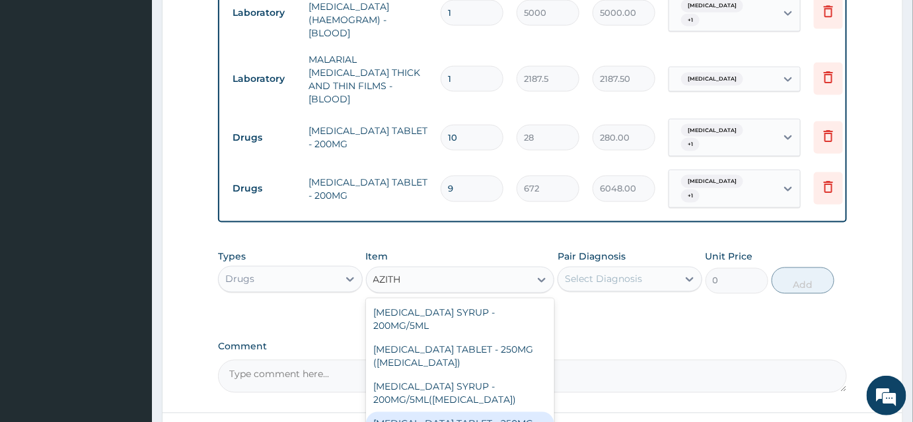
click at [509, 412] on div "AZITHROMYCIN TABLET - 250MG" at bounding box center [460, 424] width 189 height 24
type input "280"
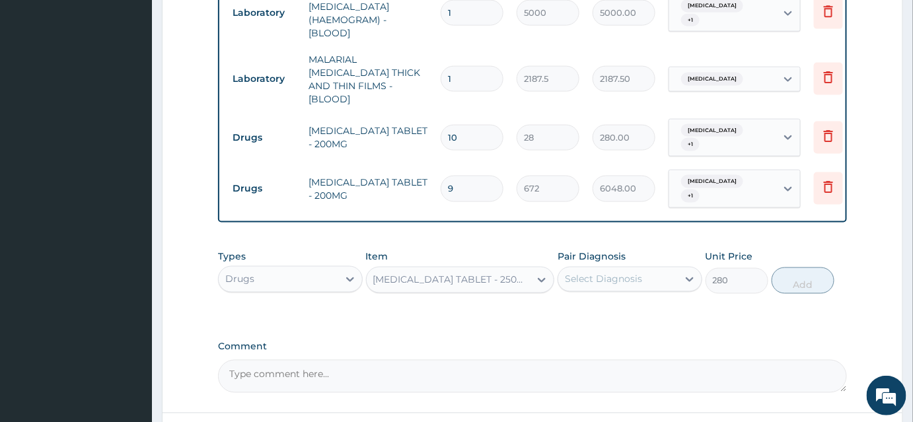
click at [611, 273] on div "Select Diagnosis" at bounding box center [603, 279] width 77 height 13
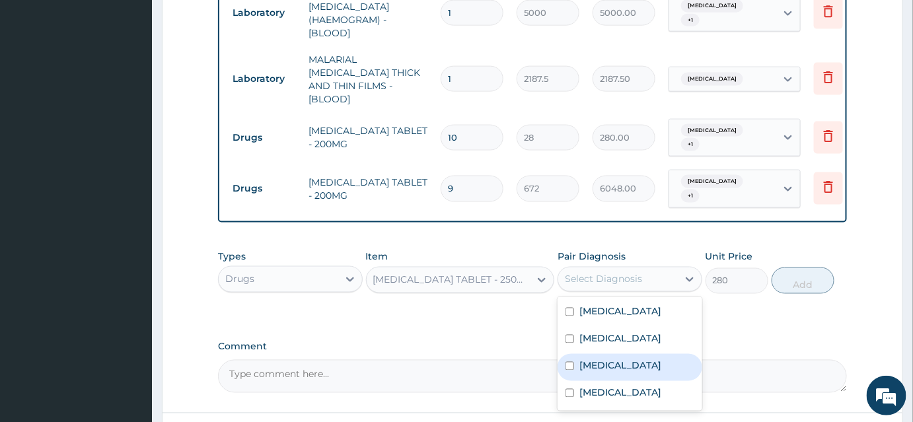
click at [569, 358] on div "Gastroenteritis" at bounding box center [630, 367] width 145 height 27
checkbox input "true"
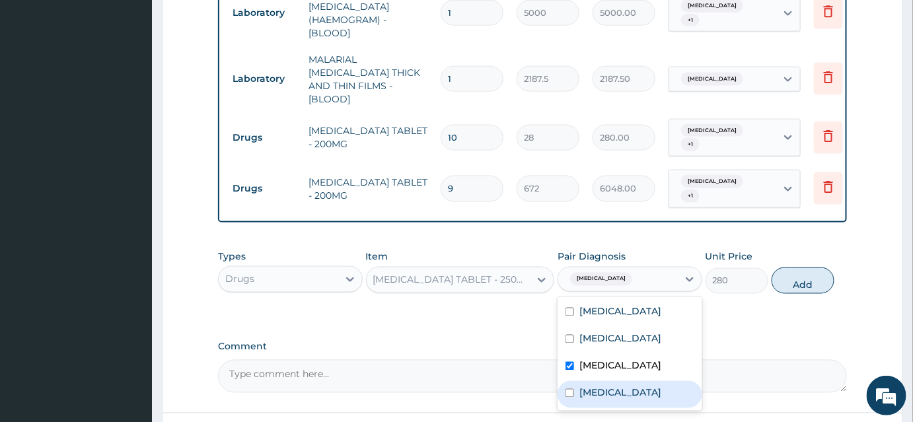
click at [572, 389] on input "checkbox" at bounding box center [570, 393] width 9 height 9
checkbox input "true"
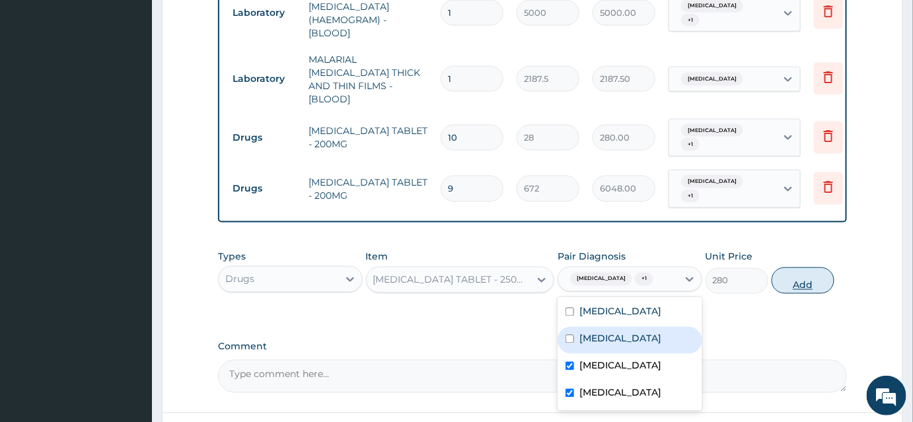
click at [814, 271] on button "Add" at bounding box center [803, 281] width 63 height 26
type input "0"
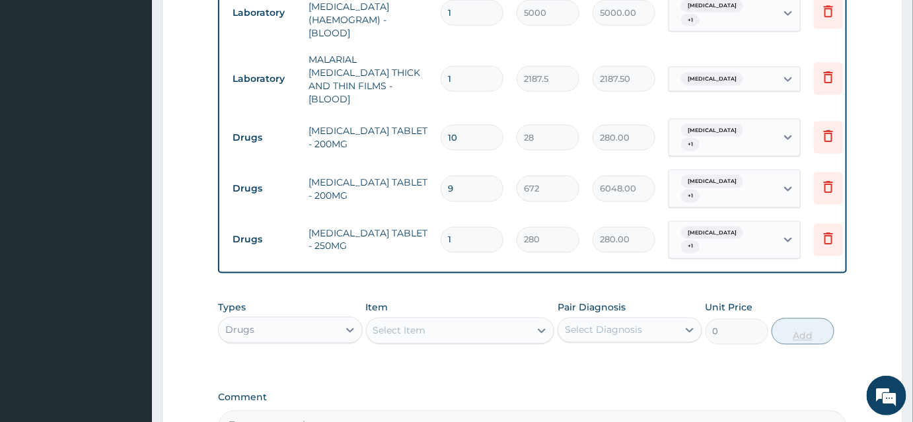
type input "0.00"
type input "4"
type input "1120.00"
type input "4"
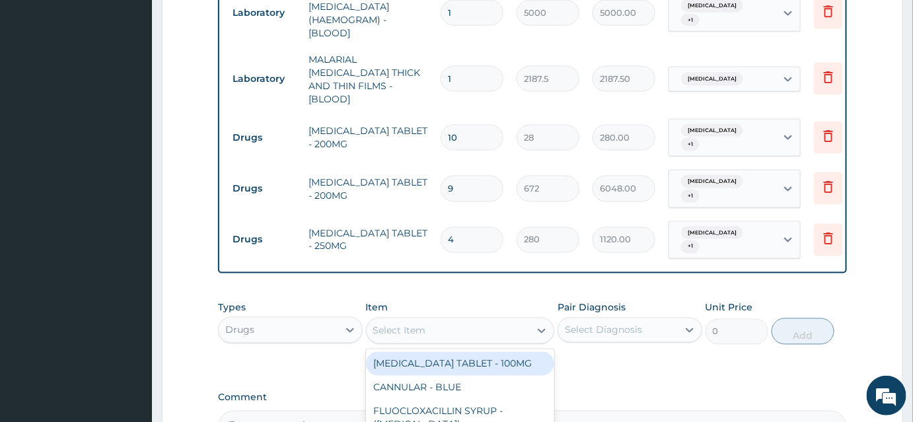
click at [440, 321] on div "Select Item" at bounding box center [449, 331] width 164 height 21
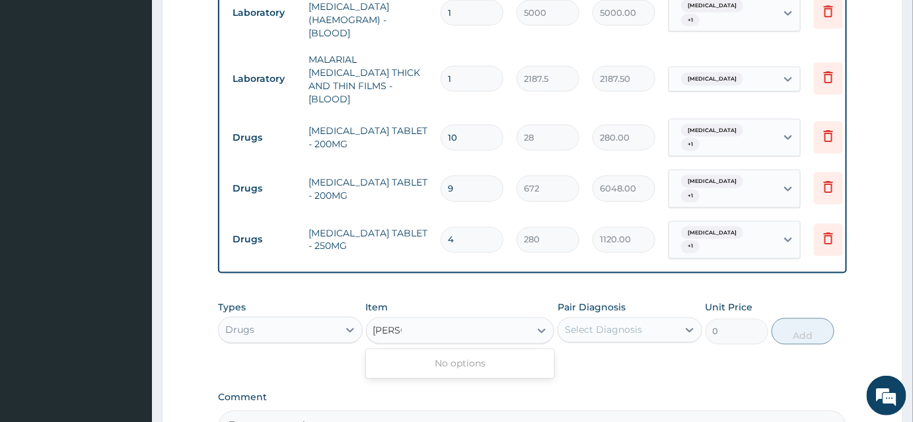
type input "BUUSC"
click at [418, 321] on div "BUUSC" at bounding box center [449, 331] width 164 height 21
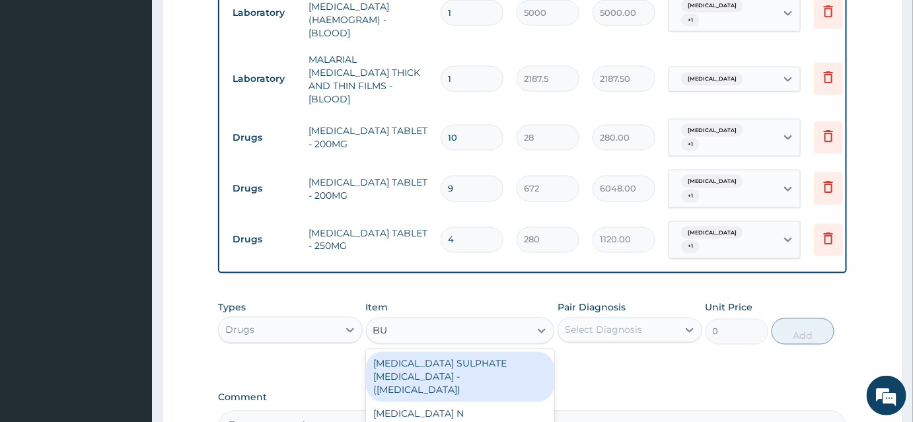
type input "BUS"
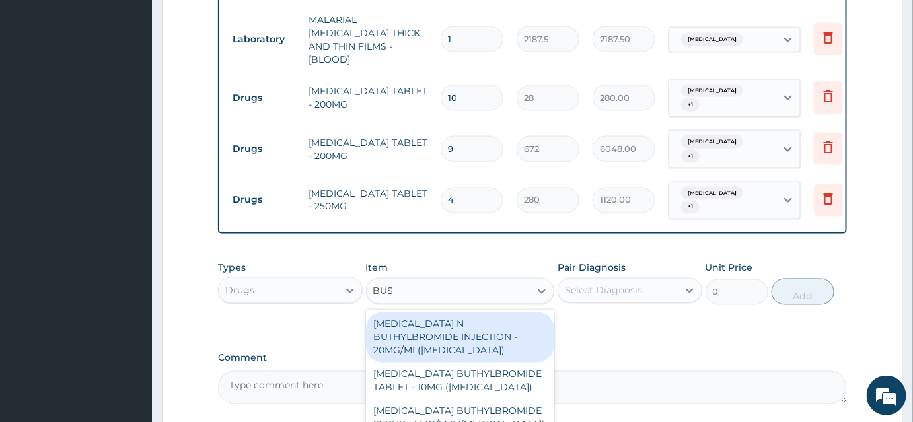
scroll to position [660, 0]
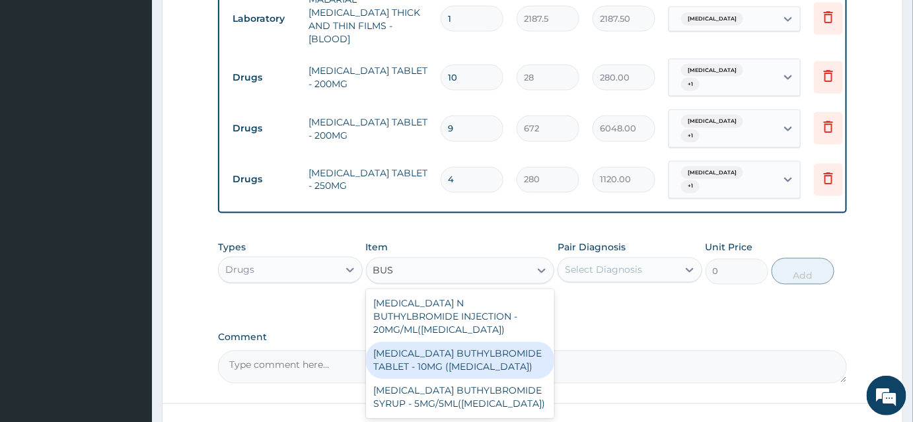
click at [471, 342] on div "HYOSCINE BUTHYLBROMIDE TABLET - 10MG (BUSCOPAN)" at bounding box center [460, 360] width 189 height 37
type input "56"
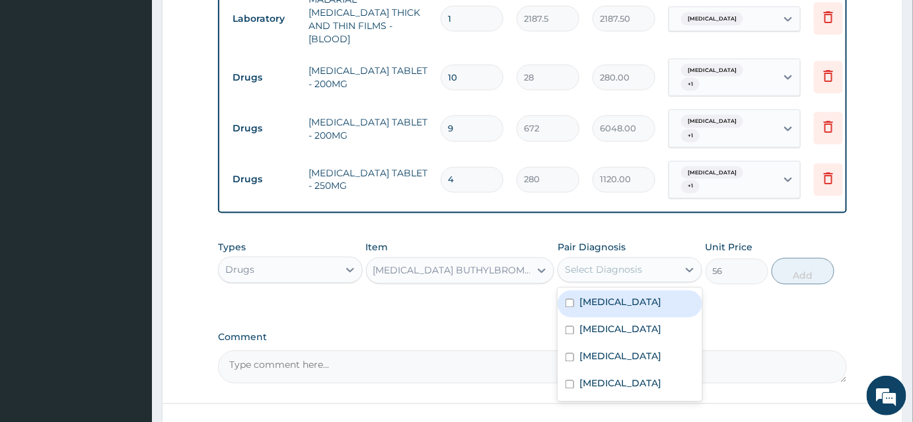
click at [595, 260] on div "Select Diagnosis" at bounding box center [619, 270] width 120 height 21
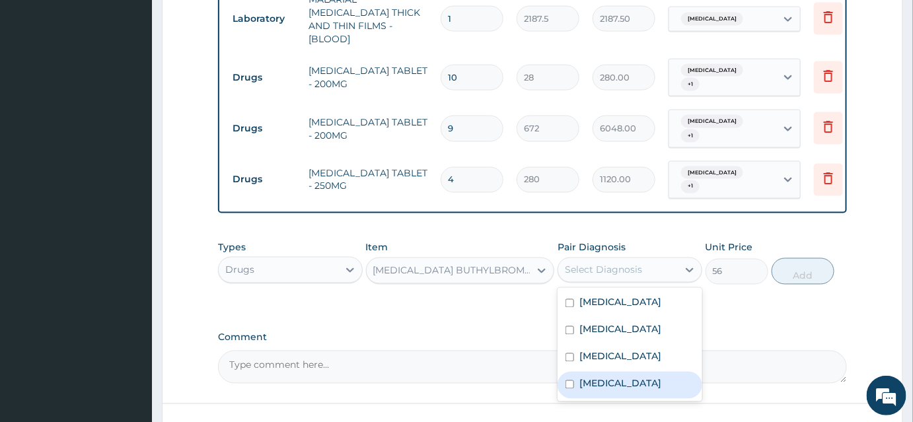
click at [576, 372] on div "Acute abdomen" at bounding box center [630, 385] width 145 height 27
checkbox input "true"
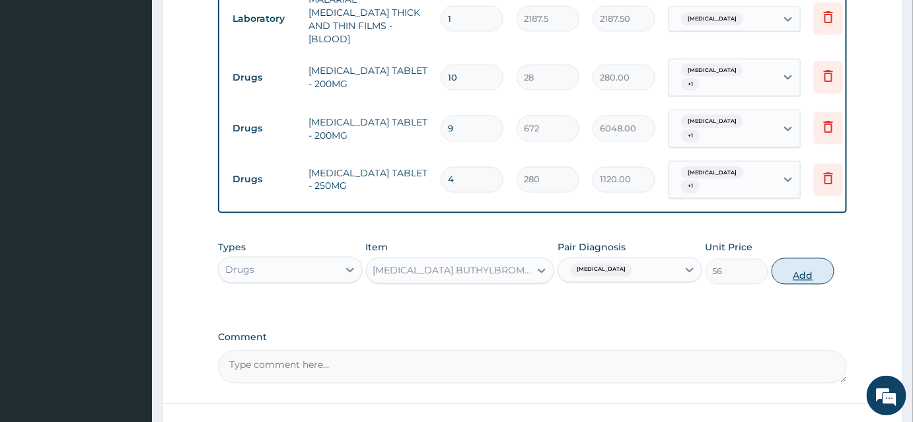
click at [800, 258] on button "Add" at bounding box center [803, 271] width 63 height 26
type input "0"
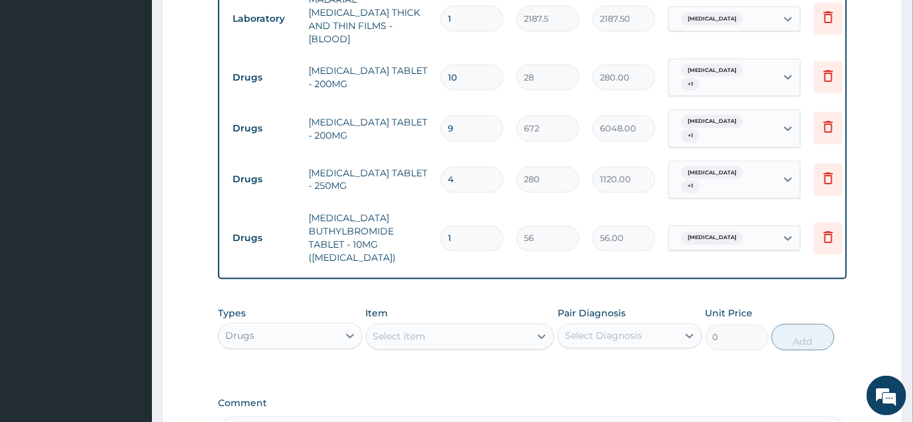
type input "0.00"
type input "2"
type input "112.00"
type input "2"
click at [408, 330] on div "Select Item" at bounding box center [399, 336] width 53 height 13
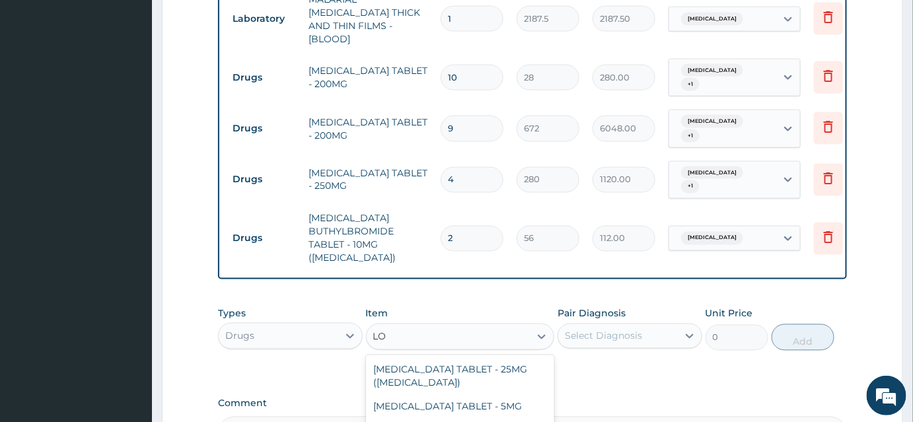
type input "L"
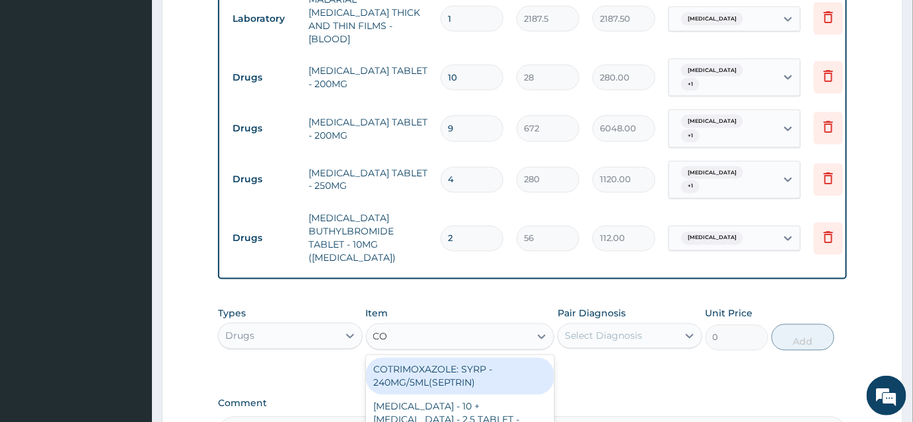
type input "COA"
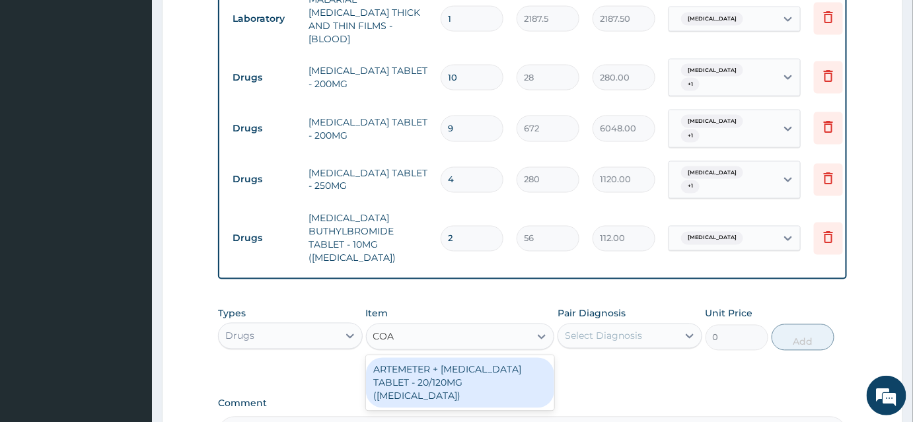
click at [420, 358] on div "ARTEMETER + LUMEFANTRINE TABLET - 20/120MG (COARTEM)" at bounding box center [460, 383] width 189 height 50
type input "210"
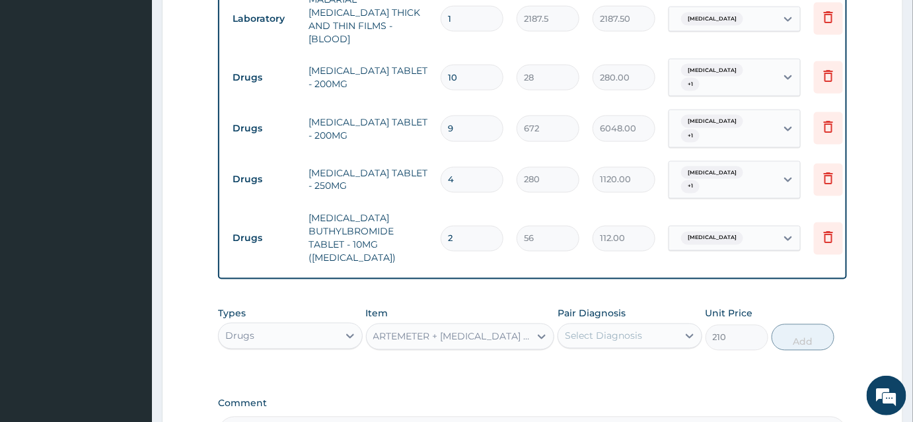
click at [601, 330] on div "Select Diagnosis" at bounding box center [603, 336] width 77 height 13
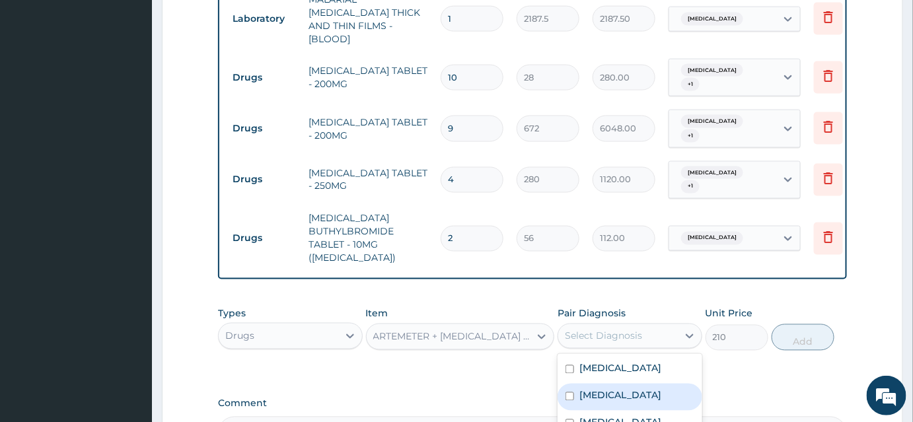
click at [584, 389] on label "Malaria" at bounding box center [621, 395] width 82 height 13
checkbox input "true"
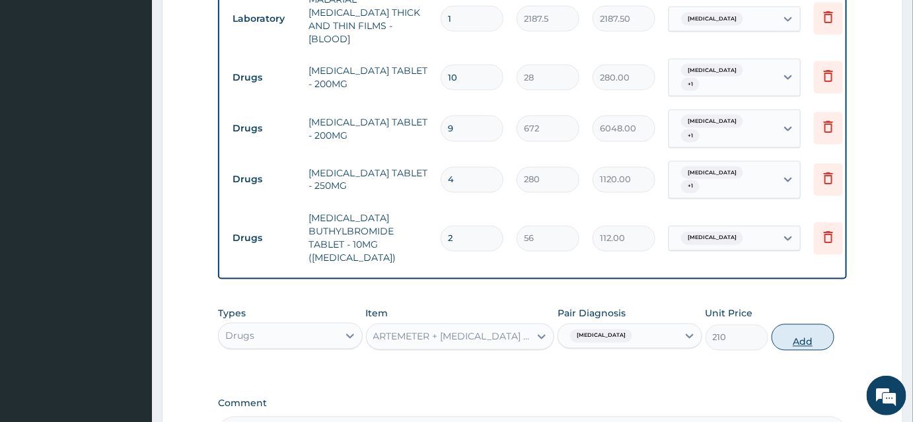
click at [806, 325] on button "Add" at bounding box center [803, 338] width 63 height 26
type input "0"
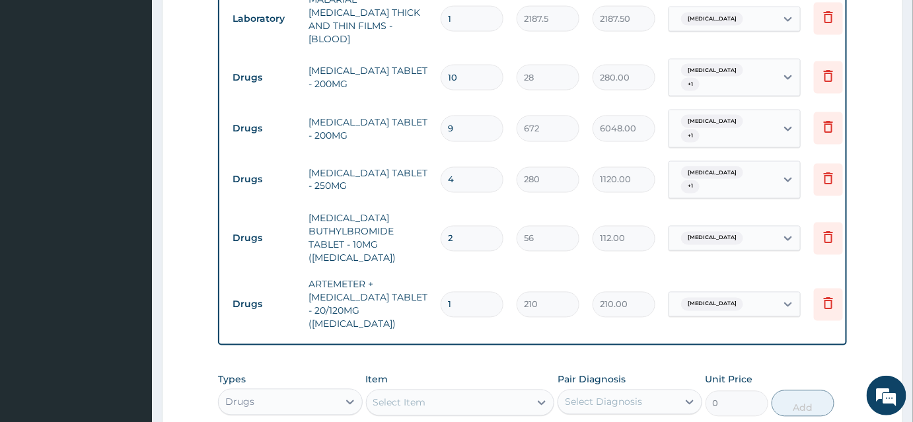
type input "18"
type input "3780.00"
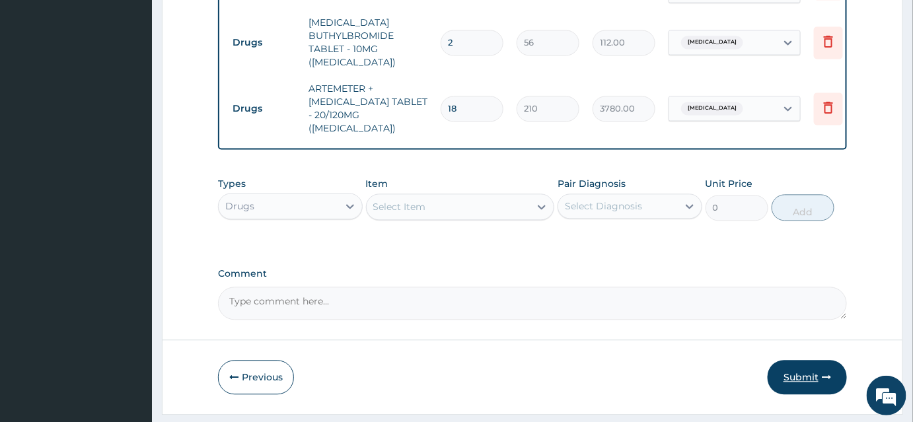
type input "18"
click at [812, 360] on button "Submit" at bounding box center [807, 377] width 79 height 34
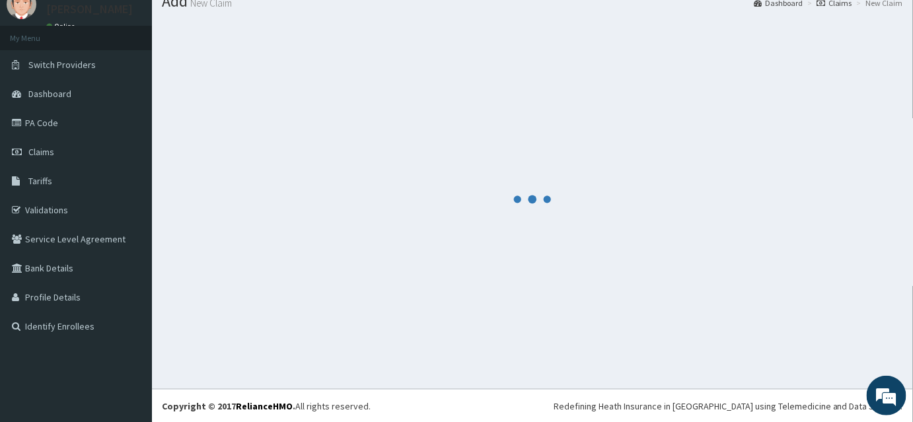
scroll to position [857, 0]
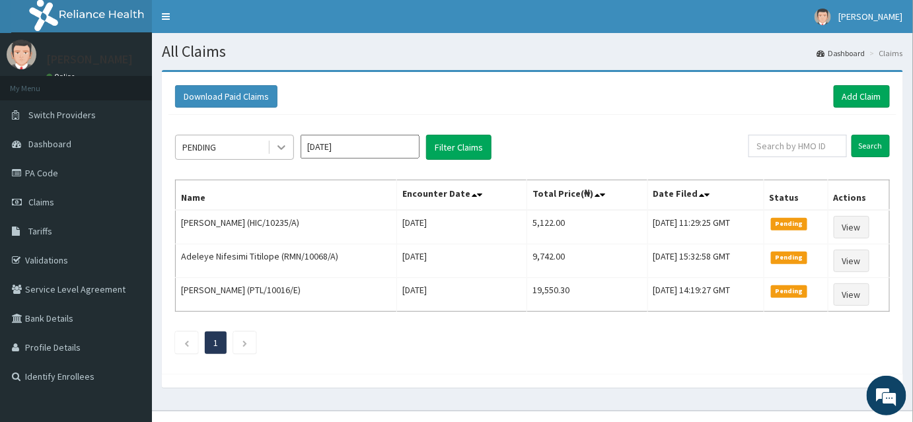
click at [275, 146] on icon at bounding box center [281, 147] width 13 height 13
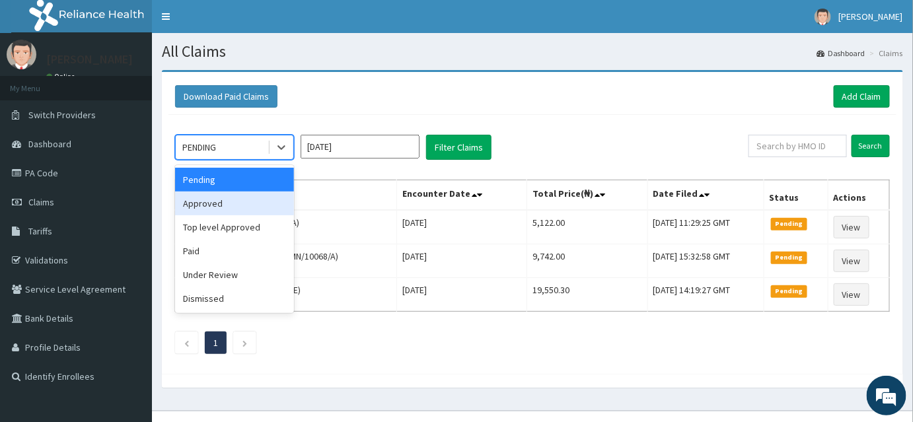
click at [217, 212] on div "Approved" at bounding box center [234, 204] width 119 height 24
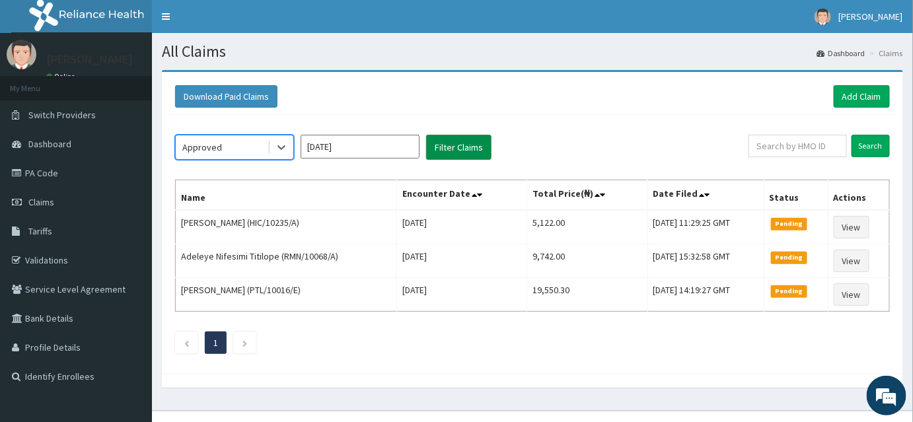
click at [471, 150] on button "Filter Claims" at bounding box center [458, 147] width 65 height 25
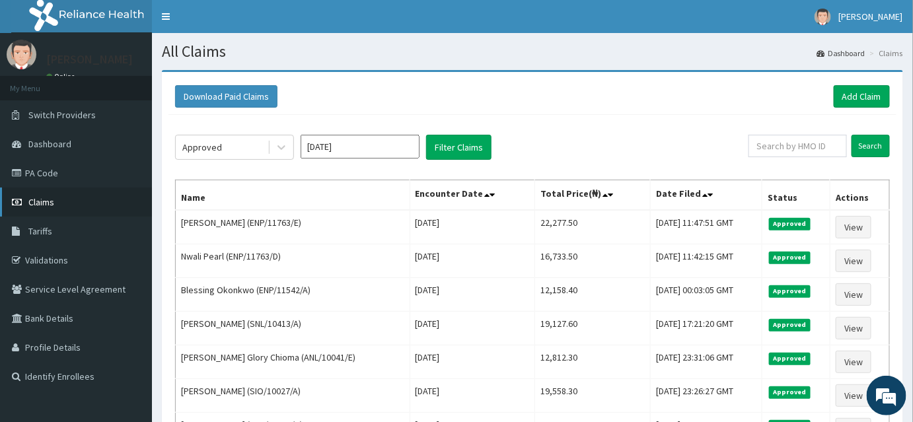
click at [44, 202] on span "Claims" at bounding box center [41, 202] width 26 height 12
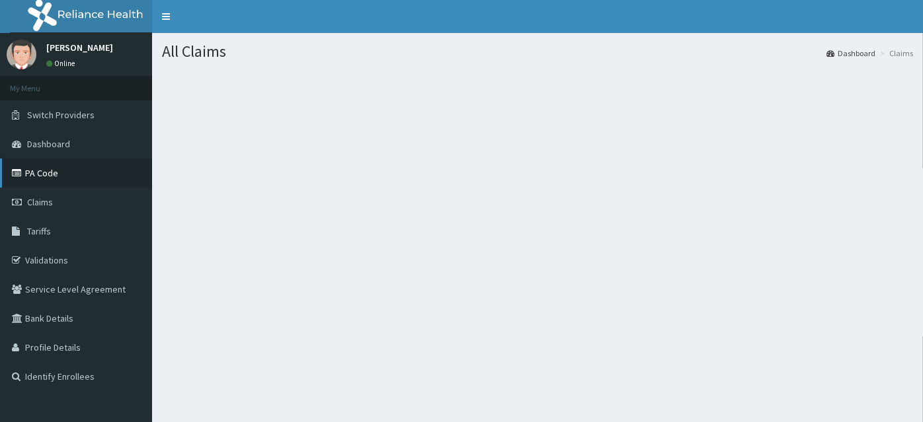
click at [46, 171] on link "PA Code" at bounding box center [76, 173] width 152 height 29
click at [49, 235] on span "Tariffs" at bounding box center [39, 231] width 24 height 12
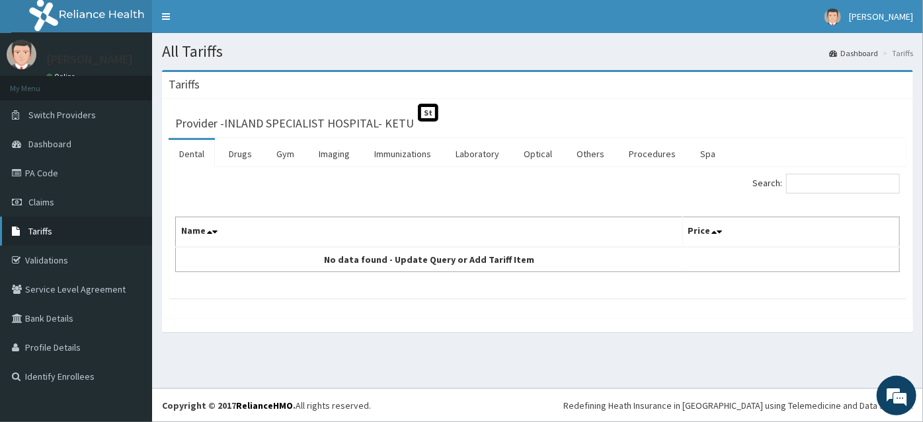
click at [43, 235] on span "Tariffs" at bounding box center [40, 231] width 24 height 12
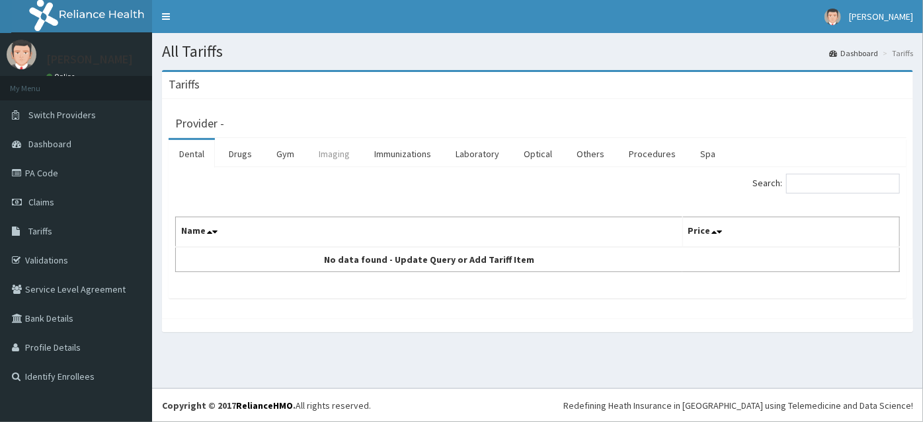
click at [330, 157] on link "Imaging" at bounding box center [334, 154] width 52 height 28
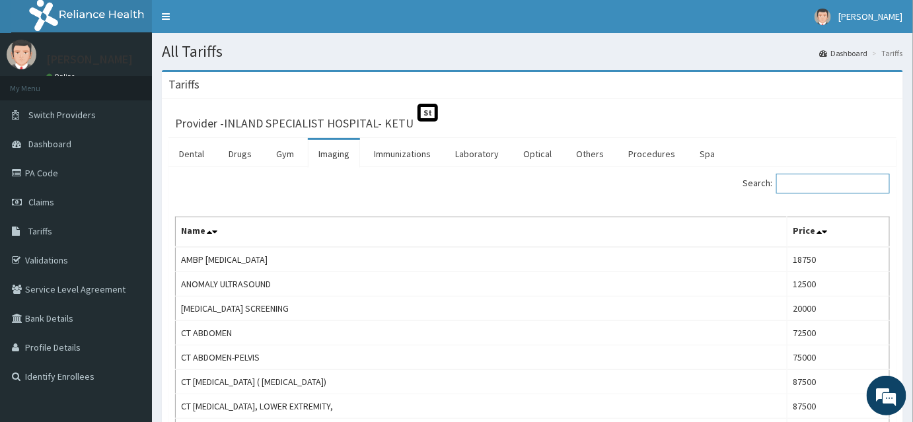
click at [800, 186] on input "Search:" at bounding box center [834, 184] width 114 height 20
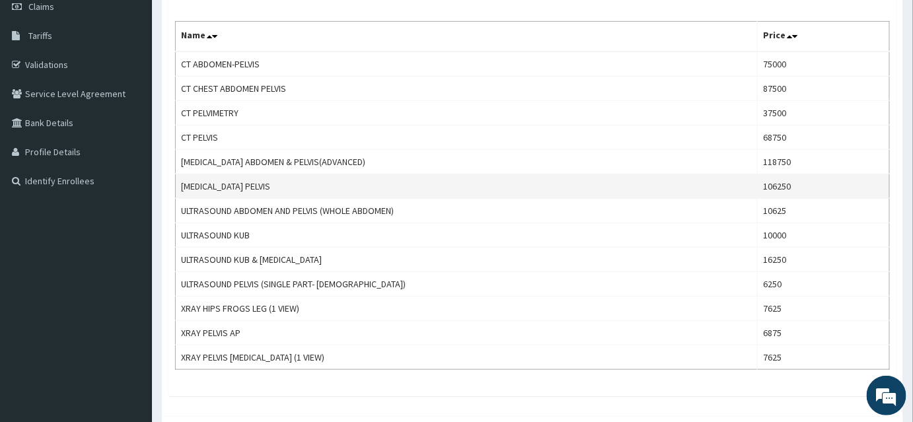
scroll to position [136, 0]
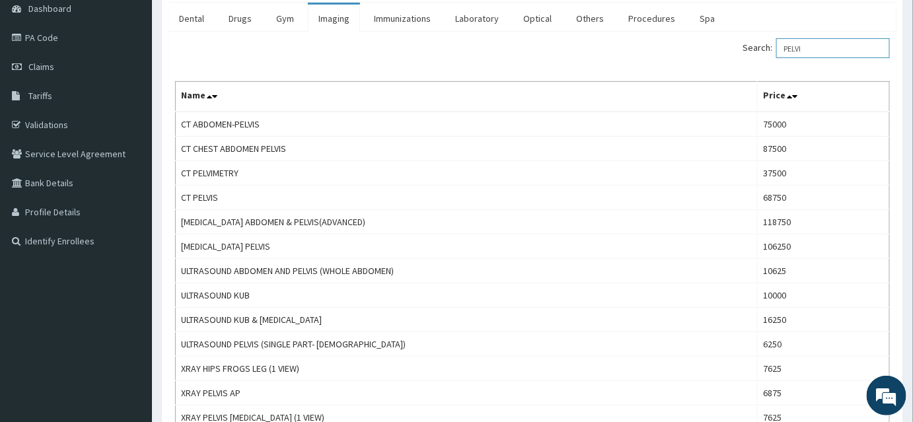
drag, startPoint x: 828, startPoint y: 47, endPoint x: 781, endPoint y: 47, distance: 47.6
click at [781, 47] on label "Search: PELVI" at bounding box center [816, 48] width 147 height 20
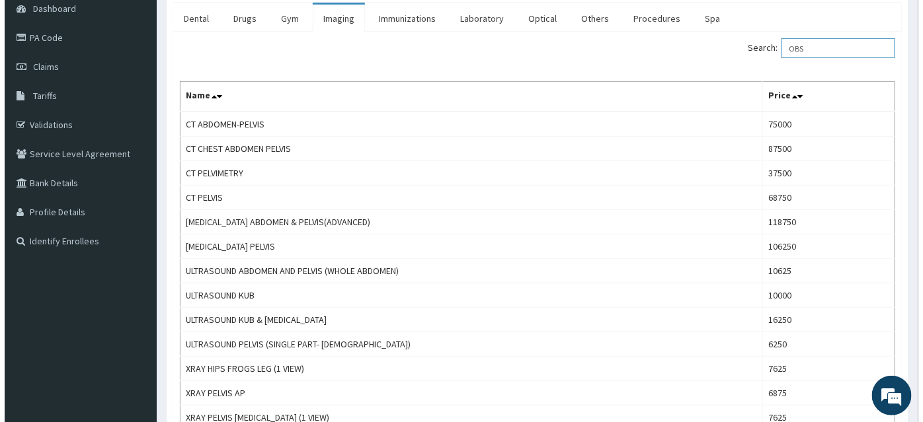
scroll to position [0, 0]
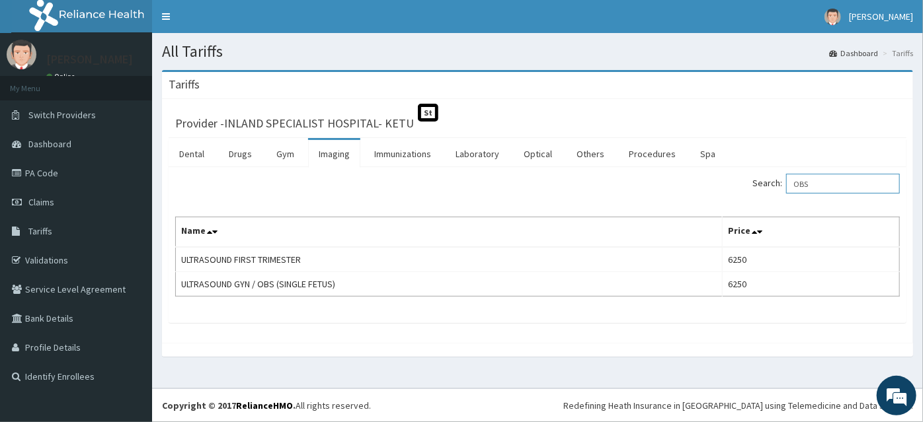
type input "OBS"
